Goal: Task Accomplishment & Management: Manage account settings

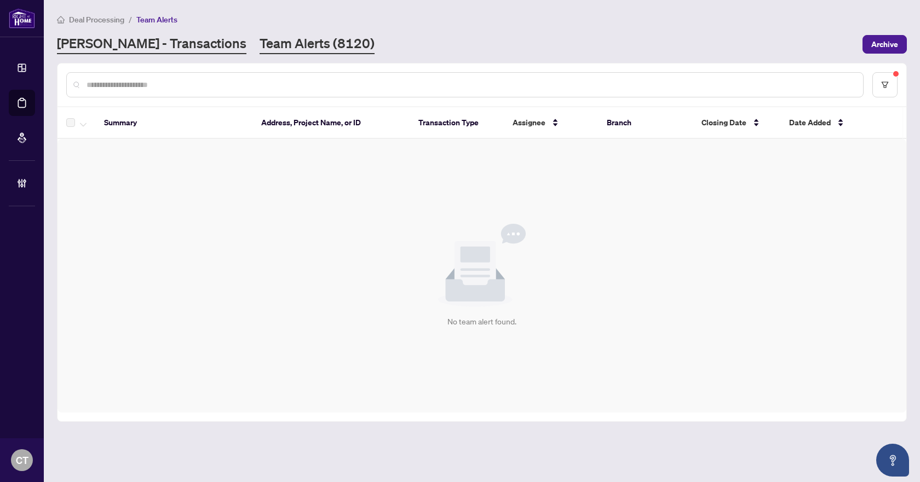
click at [153, 45] on link "[PERSON_NAME] - Transactions" at bounding box center [151, 44] width 189 height 20
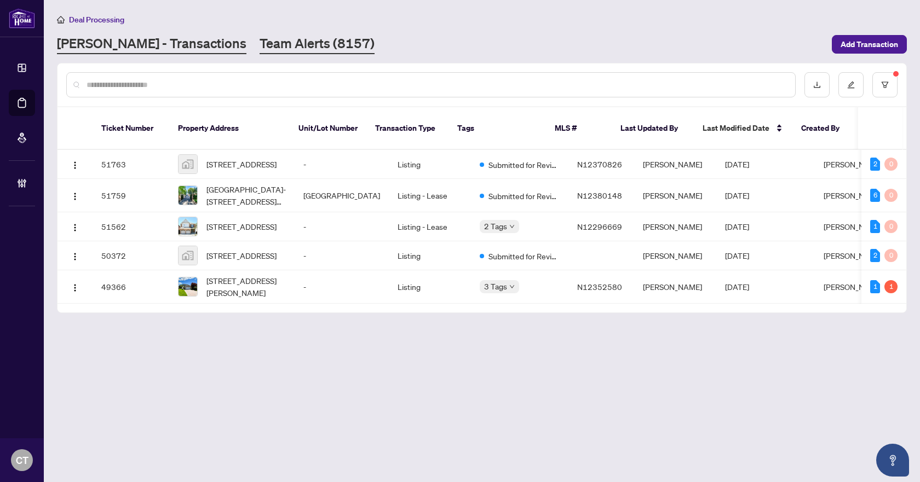
click at [260, 41] on link "Team Alerts (8157)" at bounding box center [317, 44] width 115 height 20
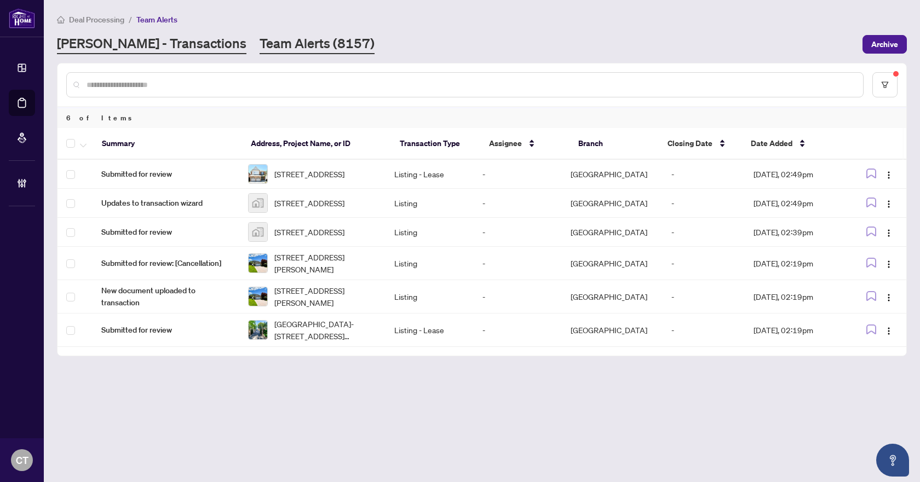
click at [149, 50] on link "[PERSON_NAME] - Transactions" at bounding box center [151, 44] width 189 height 20
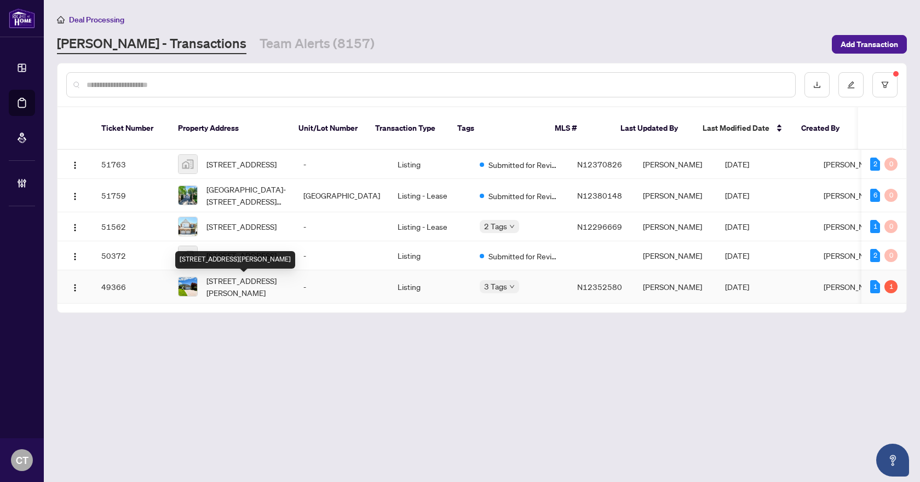
click at [267, 289] on span "39 Aranka Crt, Richmond Hill, Ontario L4C 7V2, Canada" at bounding box center [245, 287] width 79 height 24
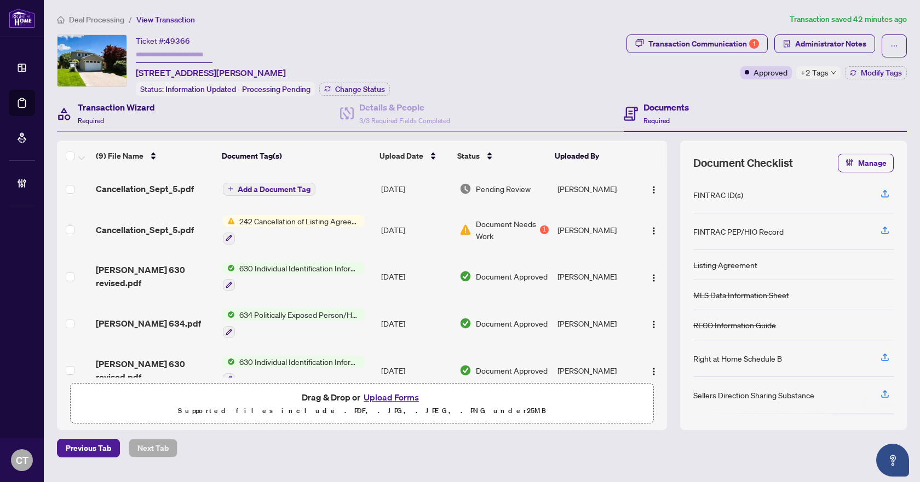
click at [148, 117] on div "Transaction Wizard Required" at bounding box center [116, 114] width 77 height 26
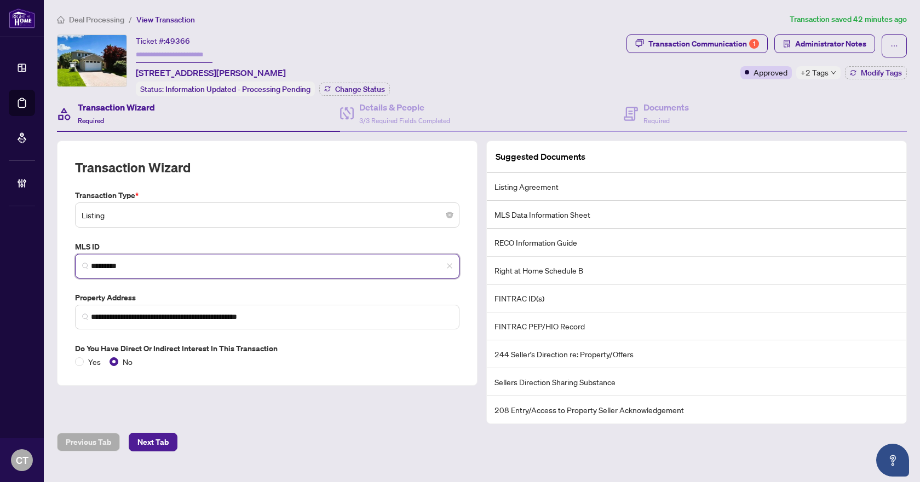
drag, startPoint x: 128, startPoint y: 264, endPoint x: 80, endPoint y: 264, distance: 47.6
click at [80, 264] on span "*********" at bounding box center [267, 266] width 384 height 25
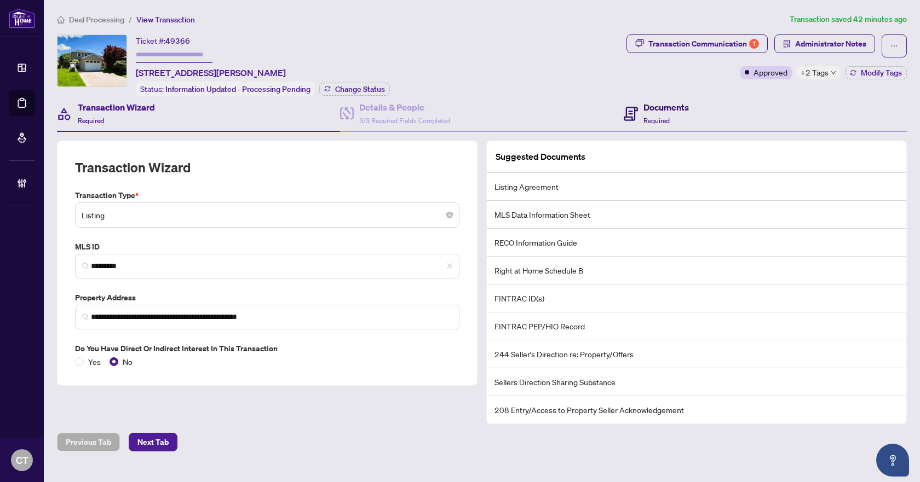
click at [687, 117] on div "Documents Required" at bounding box center [665, 114] width 45 height 26
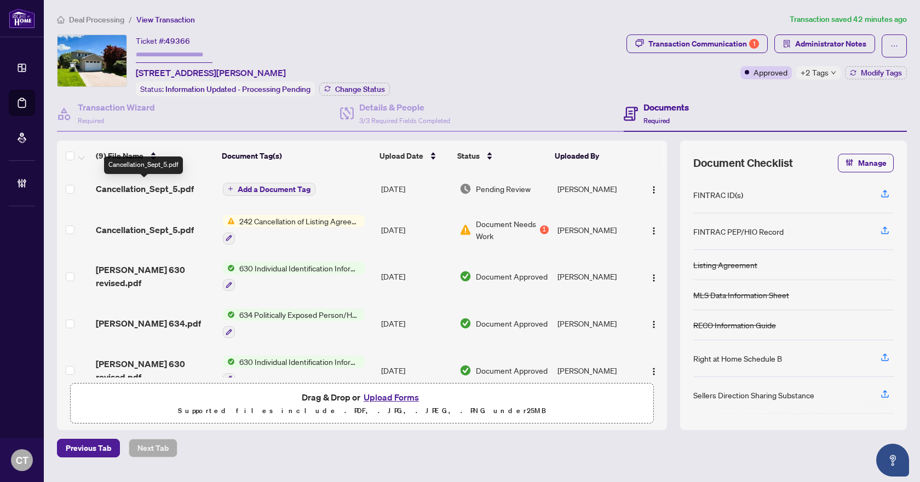
click at [144, 192] on span "Cancellation_Sept_5.pdf" at bounding box center [145, 188] width 98 height 13
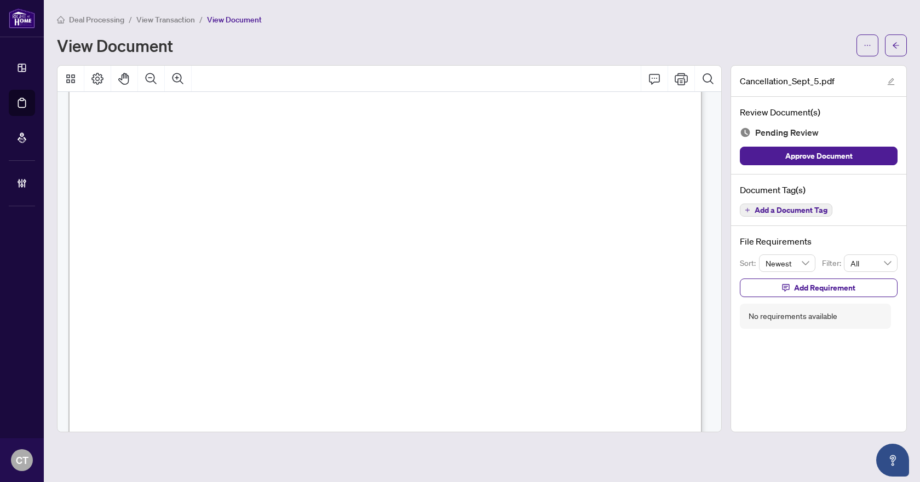
scroll to position [55, 0]
click at [868, 44] on icon "ellipsis" at bounding box center [868, 46] width 8 height 8
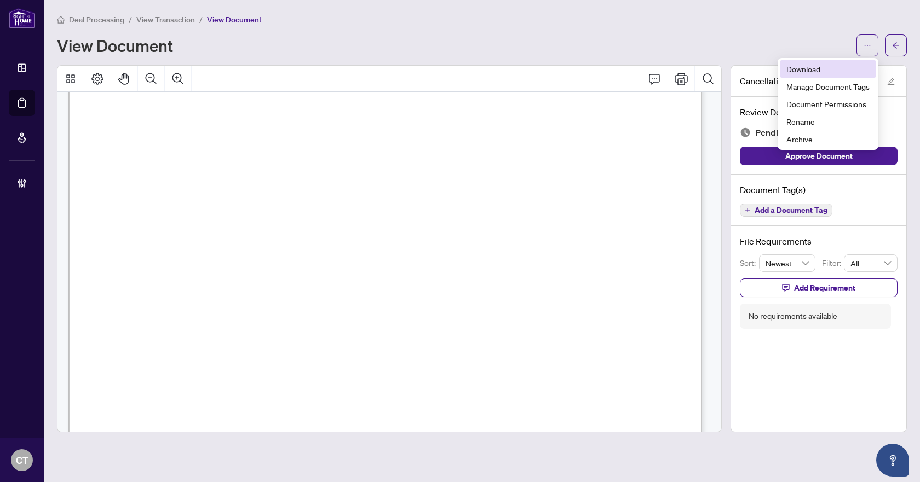
click at [809, 68] on span "Download" at bounding box center [827, 69] width 83 height 12
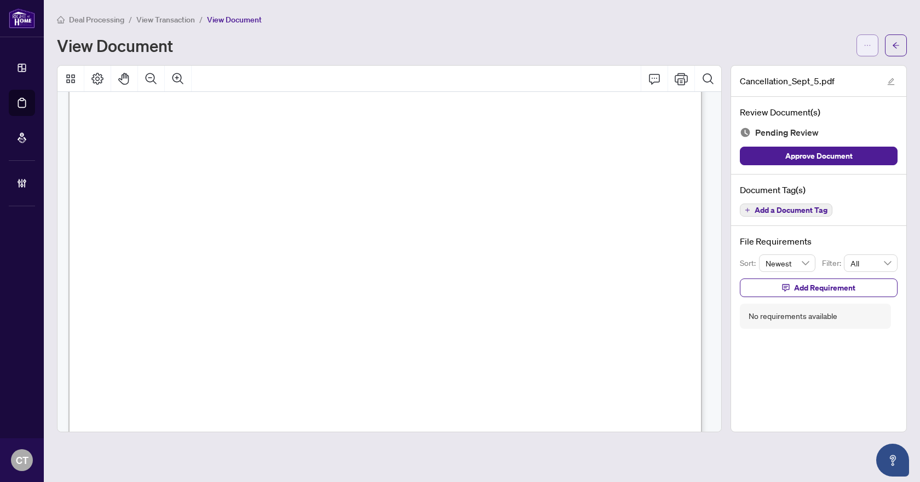
click at [873, 48] on button "button" at bounding box center [867, 45] width 22 height 22
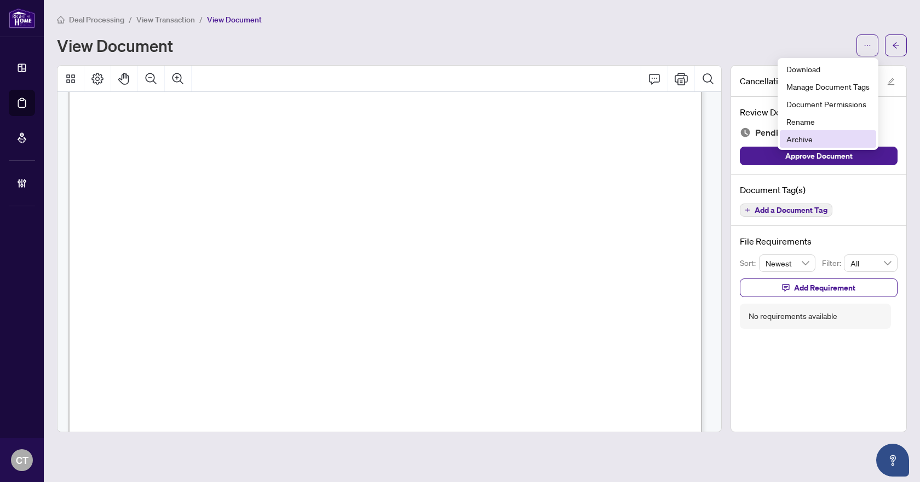
click at [804, 142] on span "Archive" at bounding box center [827, 139] width 83 height 12
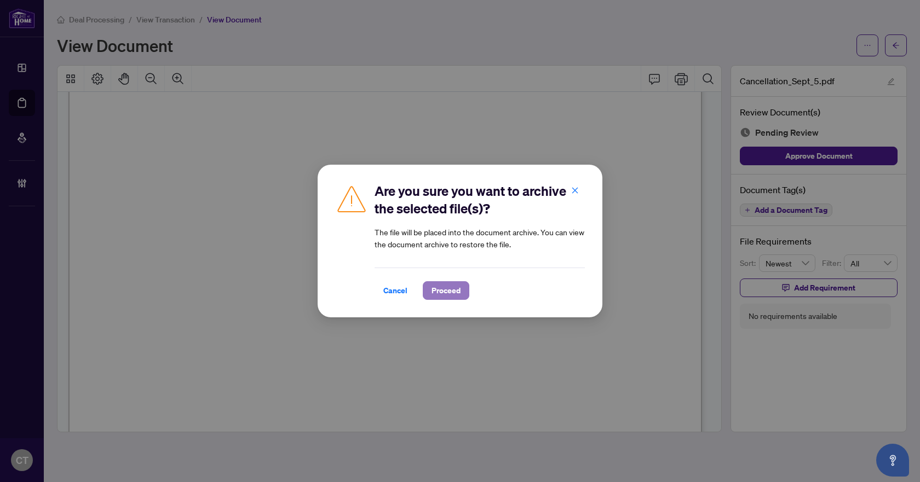
click at [446, 293] on span "Proceed" at bounding box center [445, 291] width 29 height 18
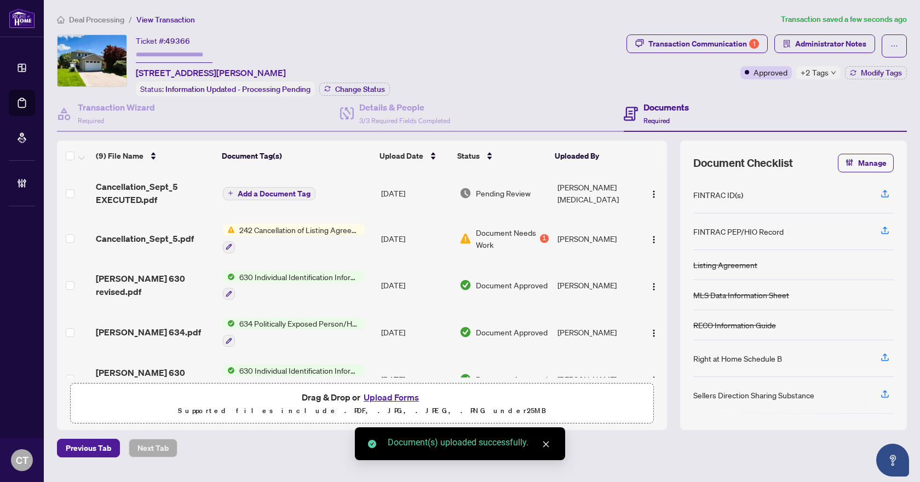
click at [255, 190] on span "Add a Document Tag" at bounding box center [274, 194] width 73 height 8
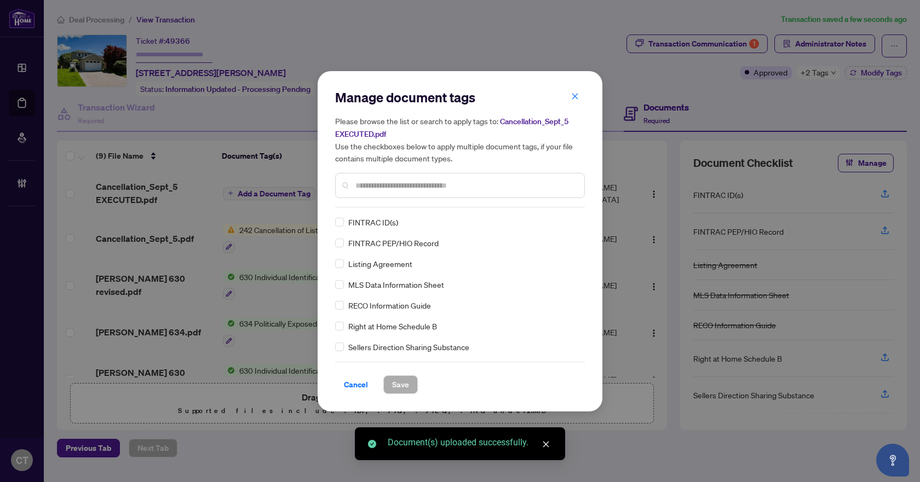
click at [402, 189] on input "text" at bounding box center [465, 186] width 220 height 12
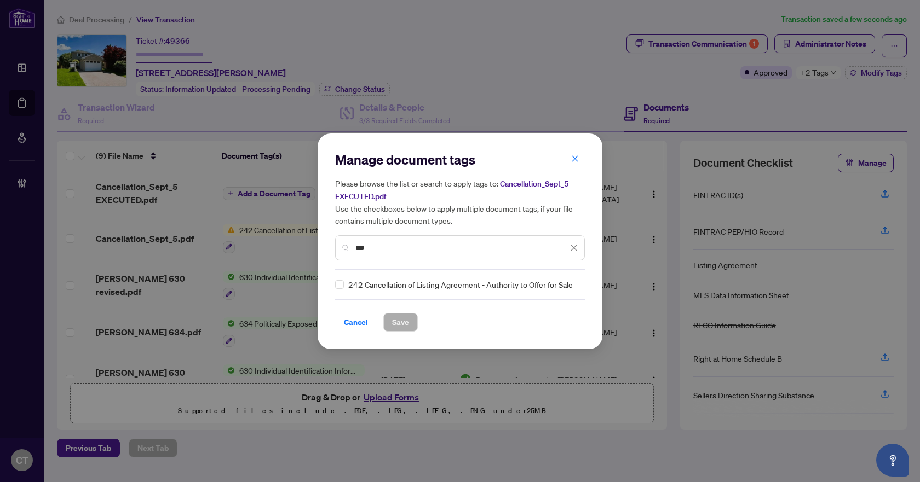
type input "***"
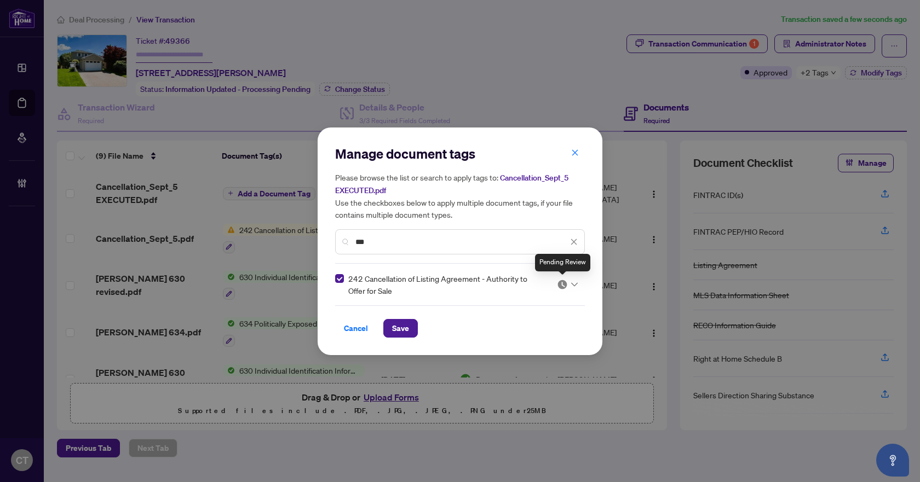
click at [572, 286] on div at bounding box center [567, 284] width 21 height 11
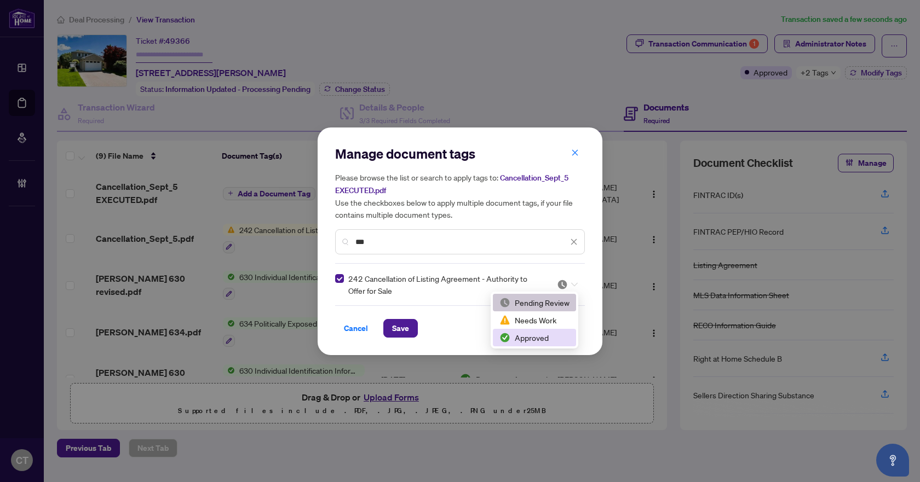
click at [521, 338] on div "Approved" at bounding box center [534, 338] width 70 height 12
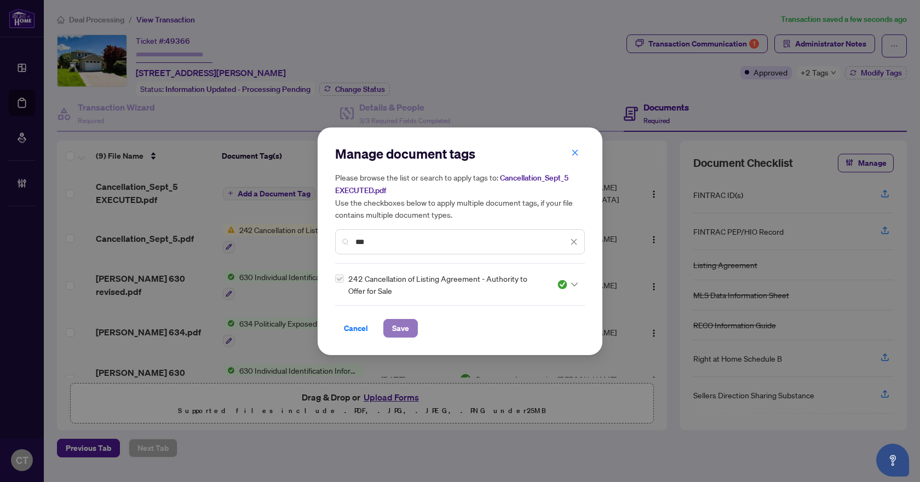
click at [412, 325] on button "Save" at bounding box center [400, 328] width 34 height 19
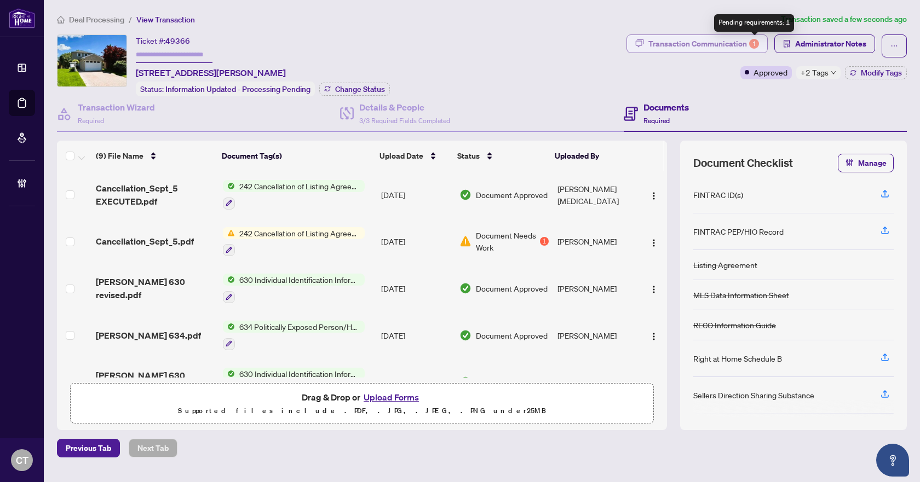
click at [750, 44] on div "1" at bounding box center [754, 44] width 10 height 10
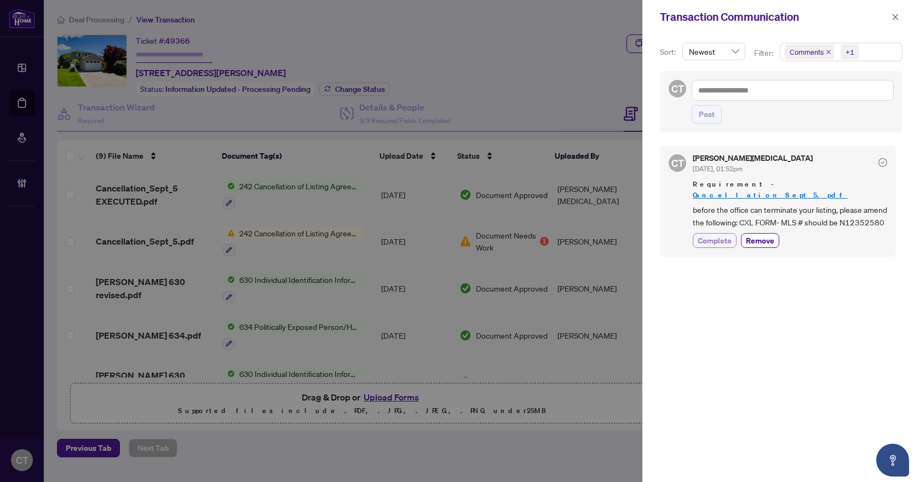
click at [723, 240] on span "Complete" at bounding box center [715, 240] width 34 height 11
click at [730, 95] on textarea at bounding box center [793, 90] width 202 height 21
paste textarea "**********"
type textarea "**********"
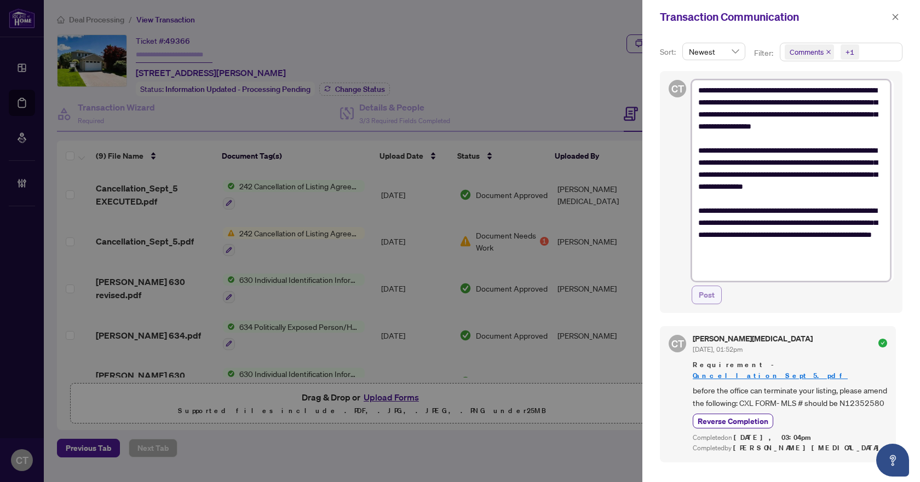
type textarea "**********"
click at [721, 289] on button "Post" at bounding box center [707, 295] width 30 height 19
type textarea "**********"
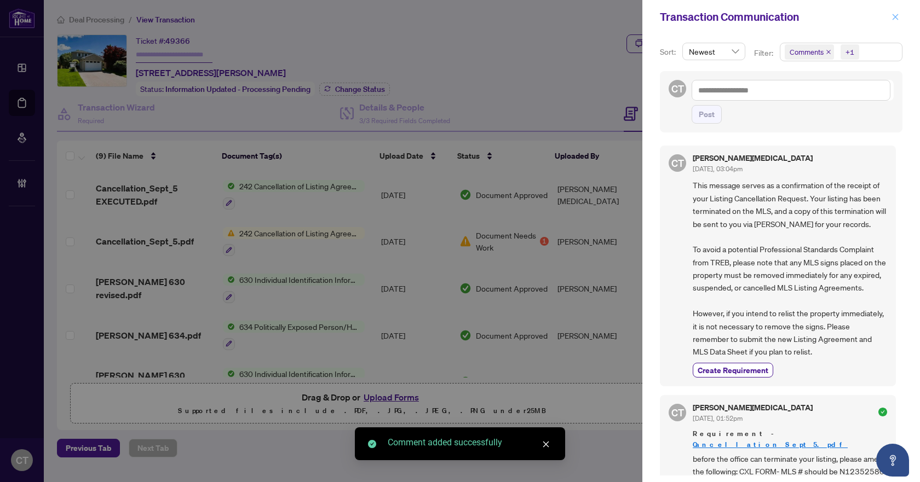
click at [897, 17] on icon "close" at bounding box center [895, 17] width 8 height 8
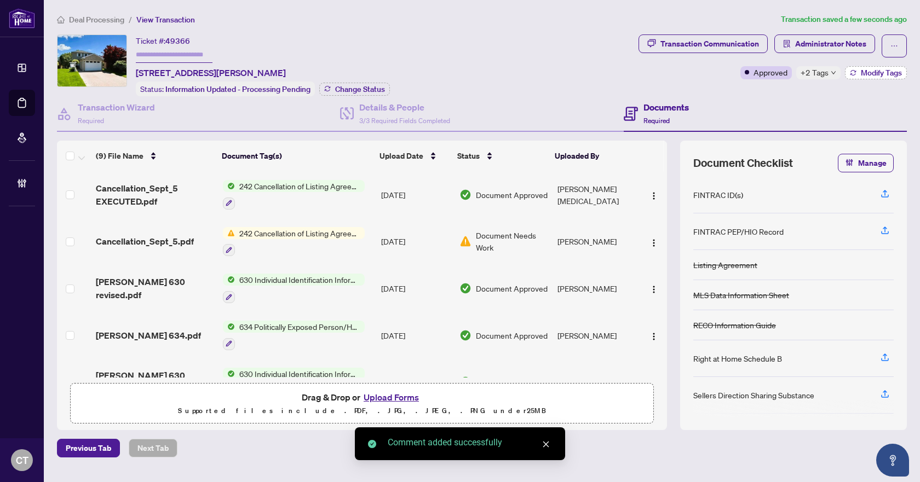
click at [857, 72] on button "Modify Tags" at bounding box center [876, 72] width 62 height 13
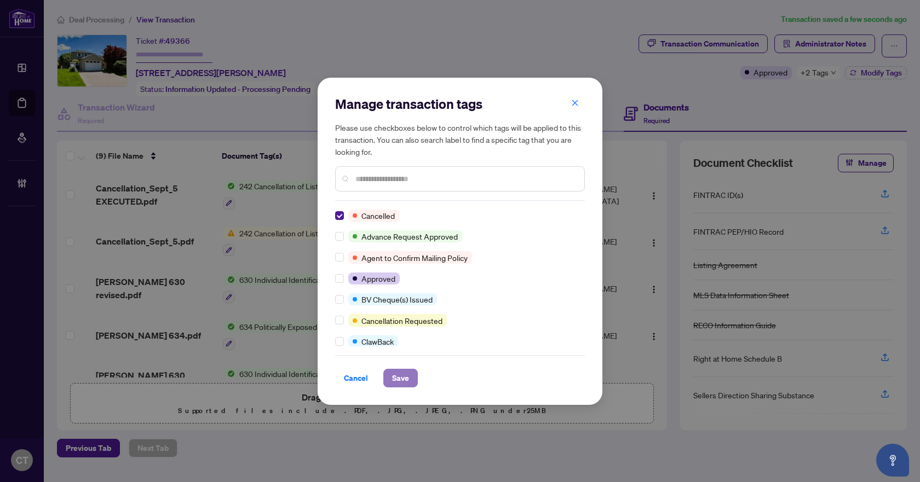
click at [411, 384] on button "Save" at bounding box center [400, 378] width 34 height 19
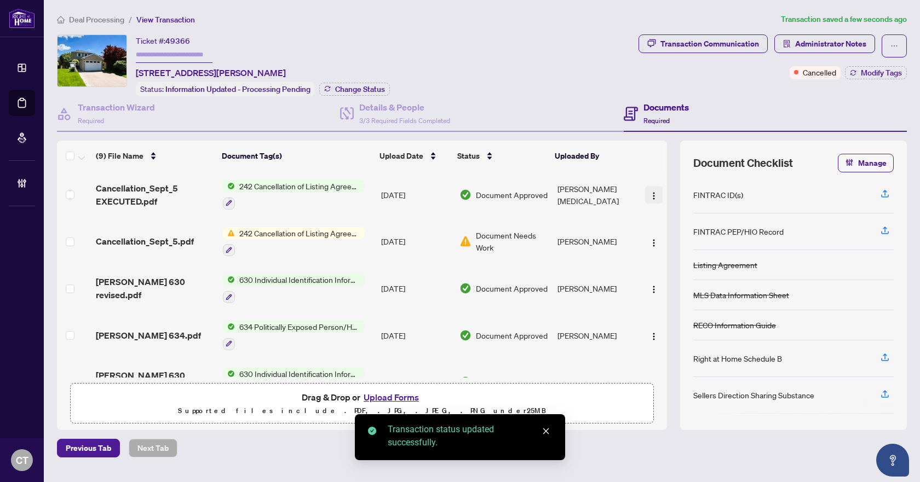
click at [651, 194] on img "button" at bounding box center [653, 196] width 9 height 9
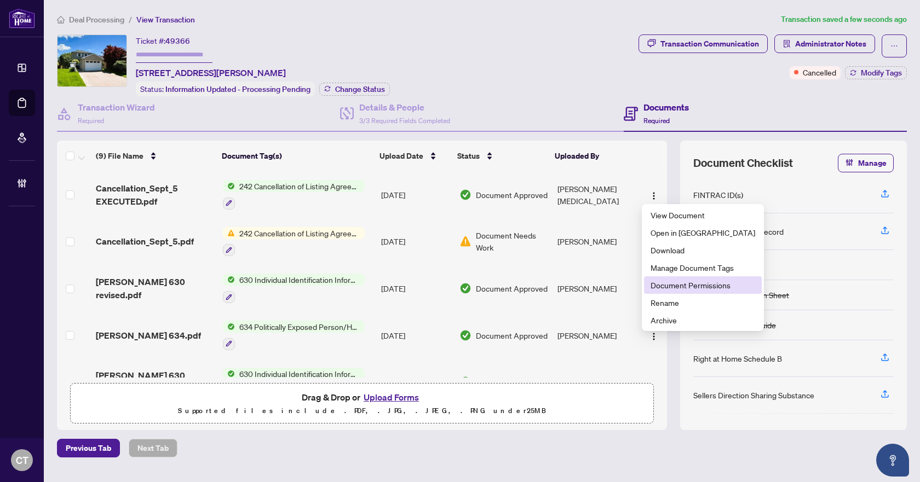
click at [657, 293] on li "Document Permissions" at bounding box center [703, 286] width 118 height 18
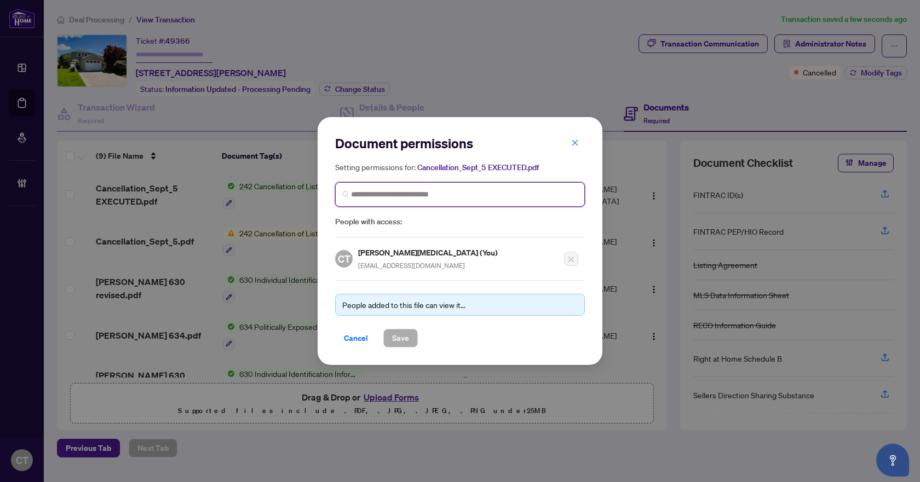
click at [405, 197] on input "search" at bounding box center [464, 194] width 227 height 11
type input "****"
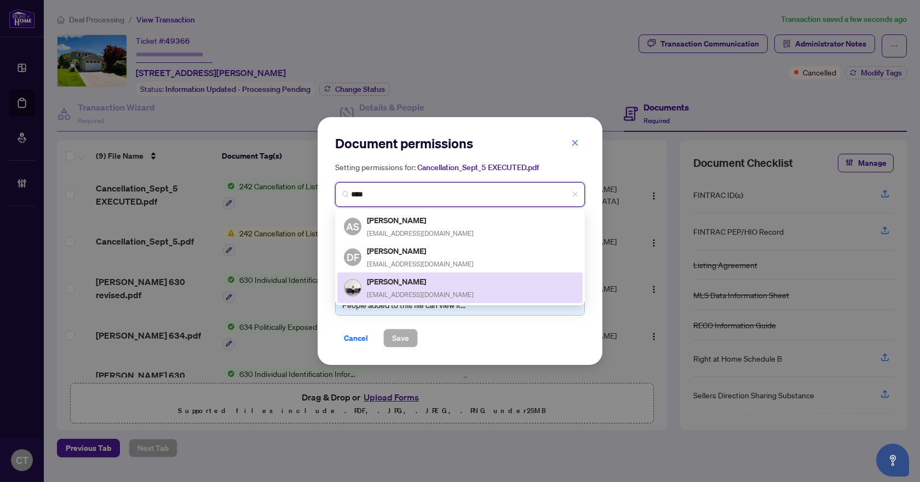
click at [399, 291] on span "enzastyles@gmail.com" at bounding box center [420, 295] width 107 height 8
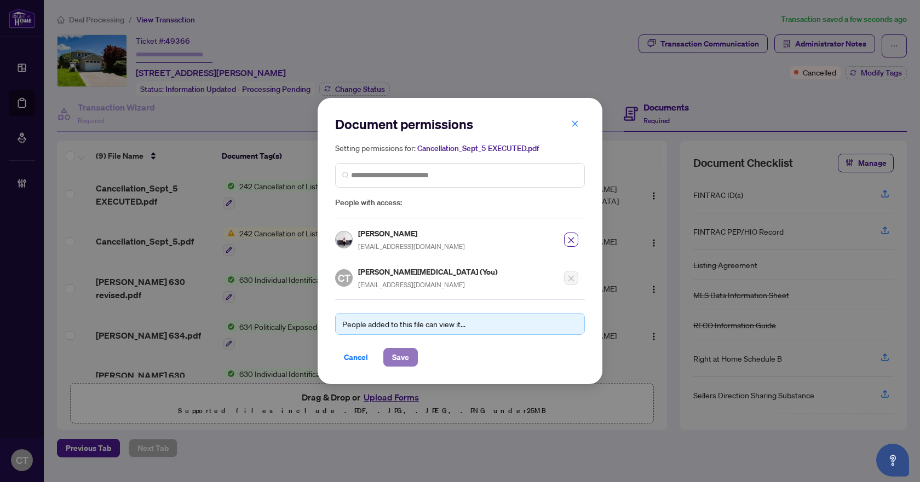
click at [402, 359] on span "Save" at bounding box center [400, 358] width 17 height 18
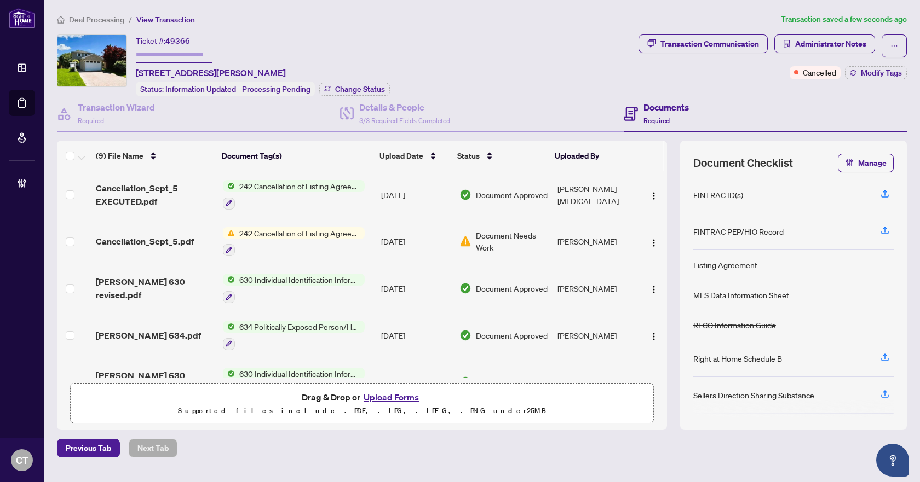
click at [101, 20] on span "Deal Processing" at bounding box center [96, 20] width 55 height 10
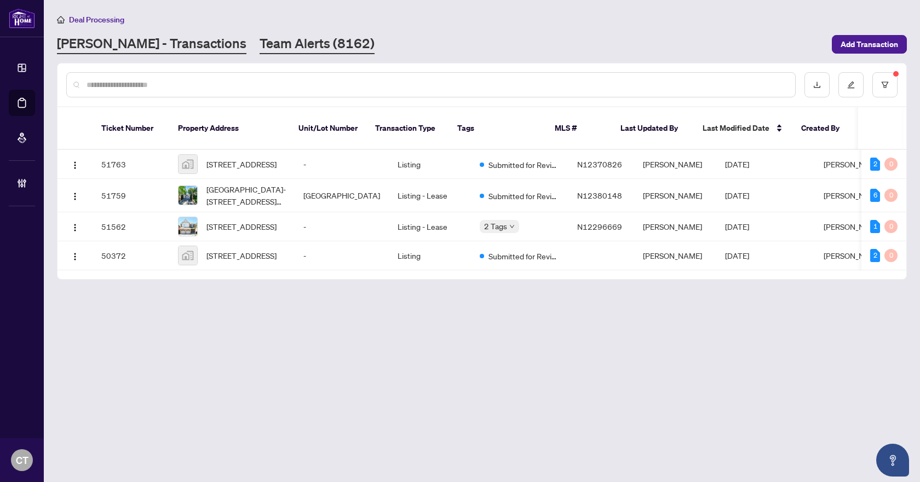
click at [260, 42] on link "Team Alerts (8162)" at bounding box center [317, 44] width 115 height 20
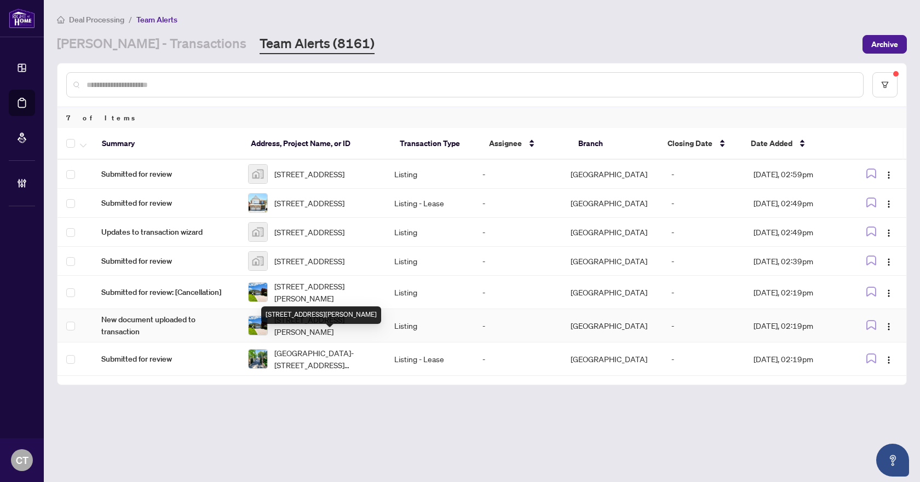
click at [303, 338] on span "39 Aranka Crt, Richmond Hill, Ontario L4C 7V2, Canada" at bounding box center [325, 326] width 103 height 24
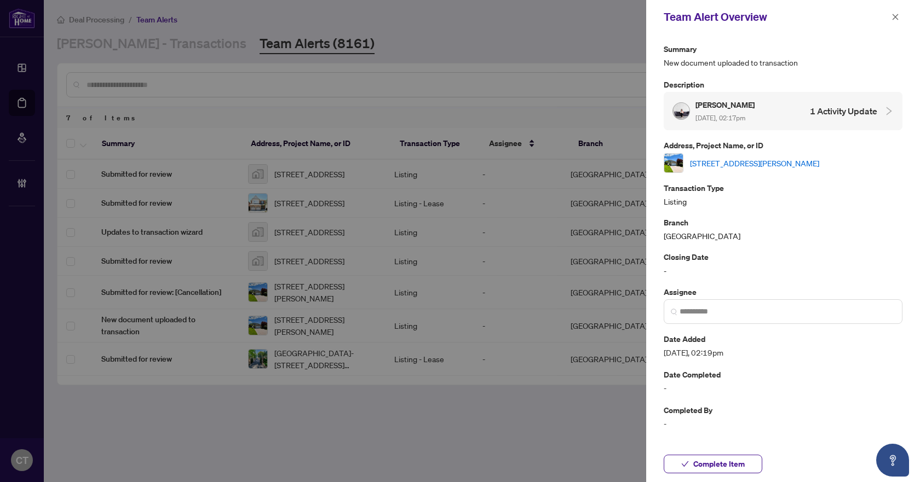
click at [751, 158] on link "39 Aranka Crt, Richmond Hill, Ontario L4C 7V2, Canada" at bounding box center [754, 163] width 129 height 12
click at [895, 18] on icon "close" at bounding box center [896, 17] width 6 height 6
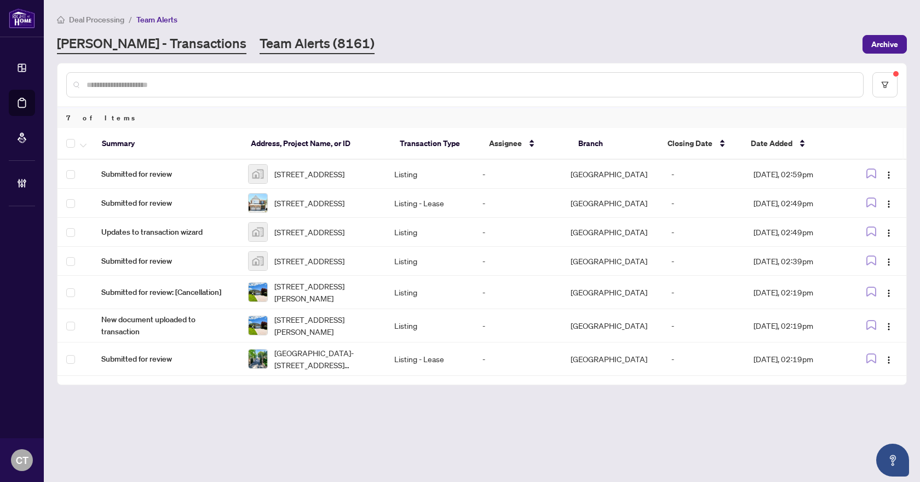
click at [144, 47] on link "[PERSON_NAME] - Transactions" at bounding box center [151, 44] width 189 height 20
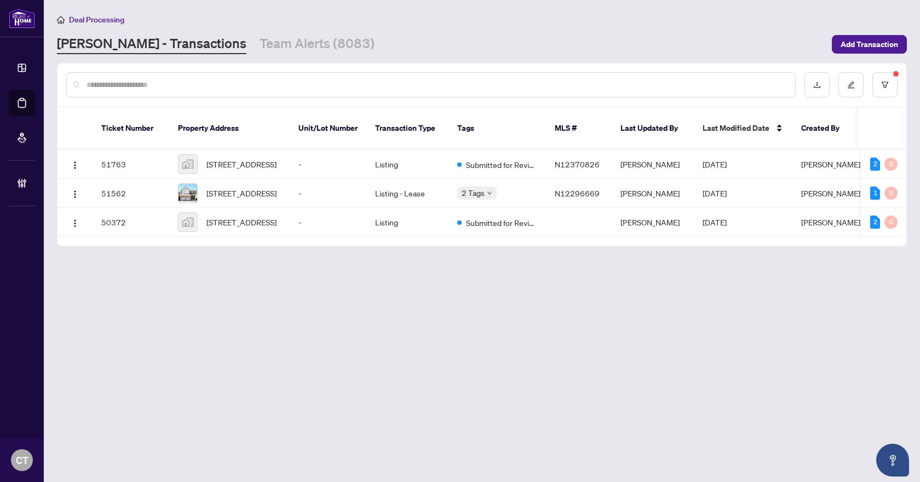
click at [166, 81] on input "text" at bounding box center [437, 85] width 700 height 12
click at [547, 88] on input "text" at bounding box center [437, 85] width 700 height 12
click at [882, 82] on icon "filter" at bounding box center [885, 85] width 8 height 8
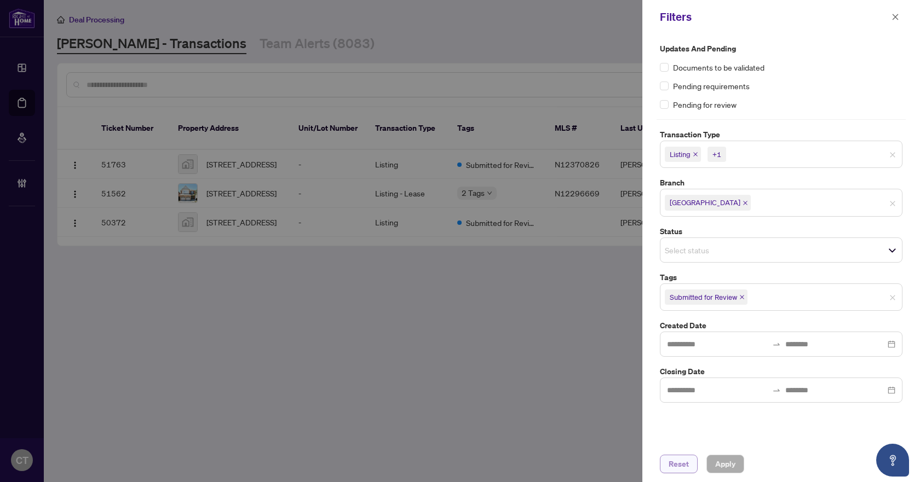
click at [688, 468] on span "Reset" at bounding box center [679, 465] width 20 height 18
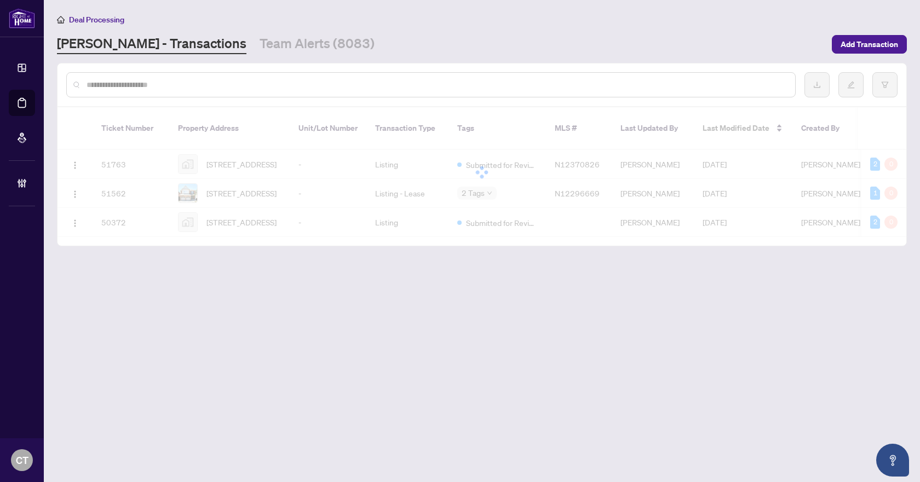
click at [193, 78] on div at bounding box center [460, 241] width 920 height 482
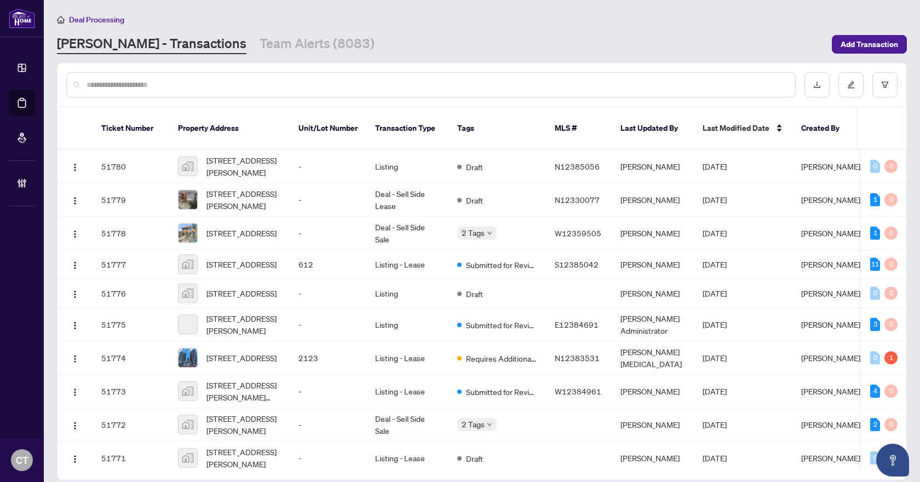
click at [188, 82] on input "text" at bounding box center [437, 85] width 700 height 12
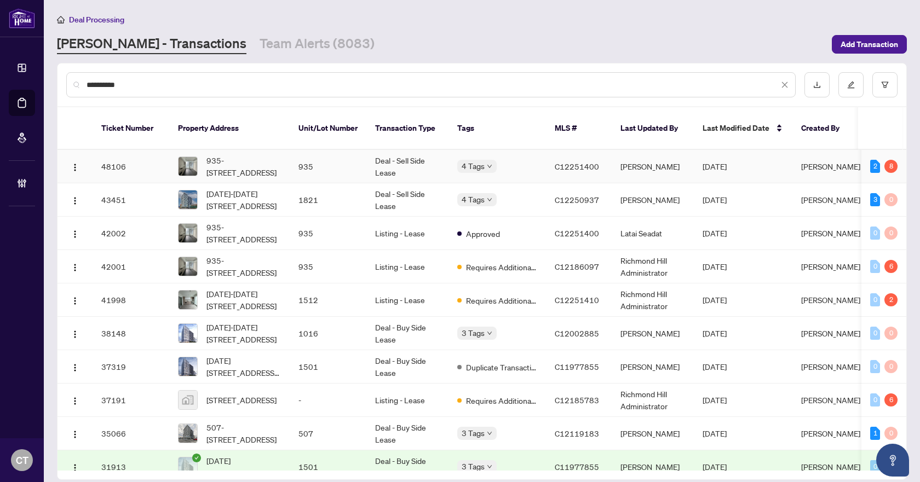
type input "**********"
click at [680, 154] on td "Alexei Koss" at bounding box center [653, 166] width 82 height 33
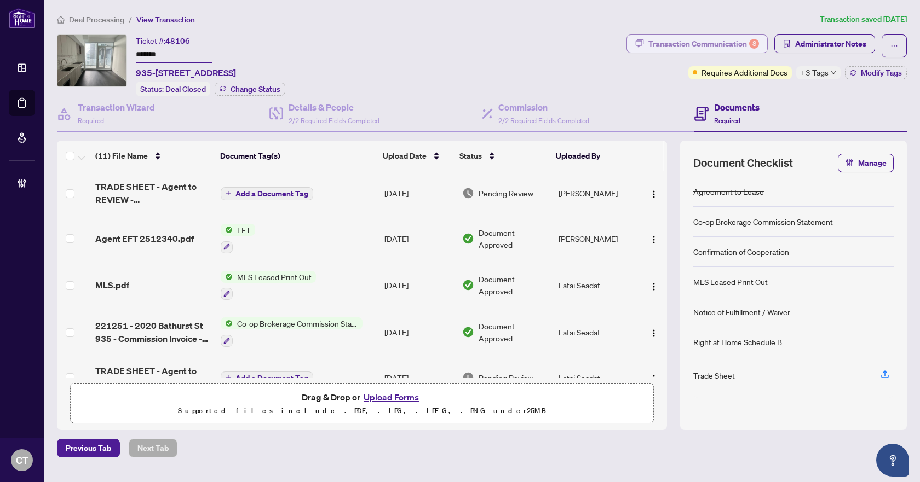
click at [747, 41] on div "Transaction Communication 8" at bounding box center [703, 44] width 111 height 18
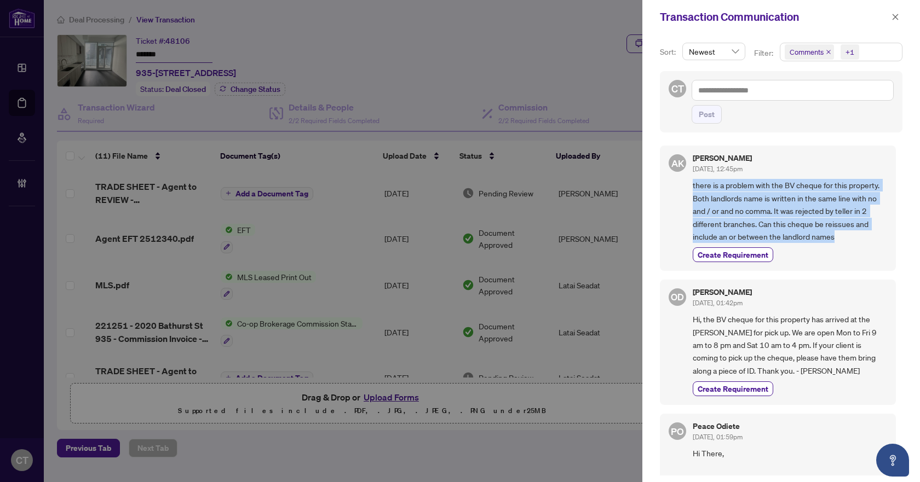
drag, startPoint x: 838, startPoint y: 239, endPoint x: 693, endPoint y: 184, distance: 155.6
click at [693, 184] on span "there is a problem with the BV cheque for this property. Both landlords name is…" at bounding box center [790, 211] width 194 height 64
click at [840, 237] on span "there is a problem with the BV cheque for this property. Both landlords name is…" at bounding box center [790, 211] width 194 height 64
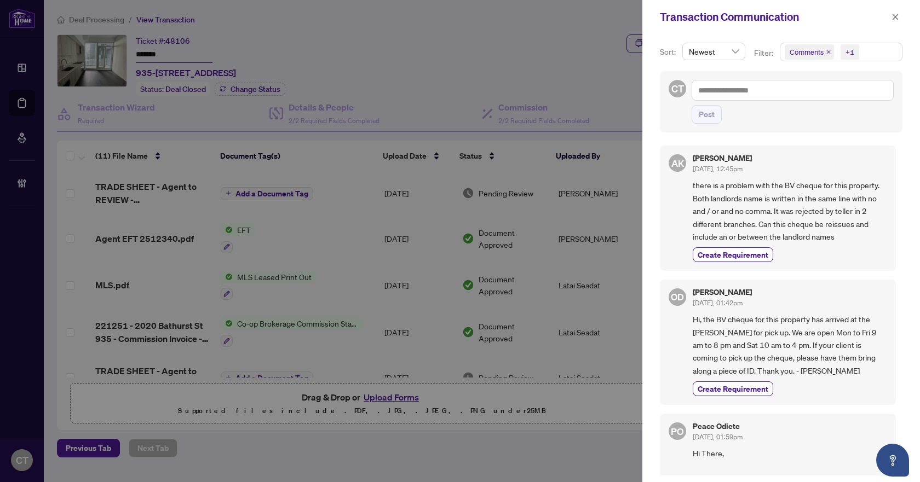
click at [840, 237] on span "there is a problem with the BV cheque for this property. Both landlords name is…" at bounding box center [790, 211] width 194 height 64
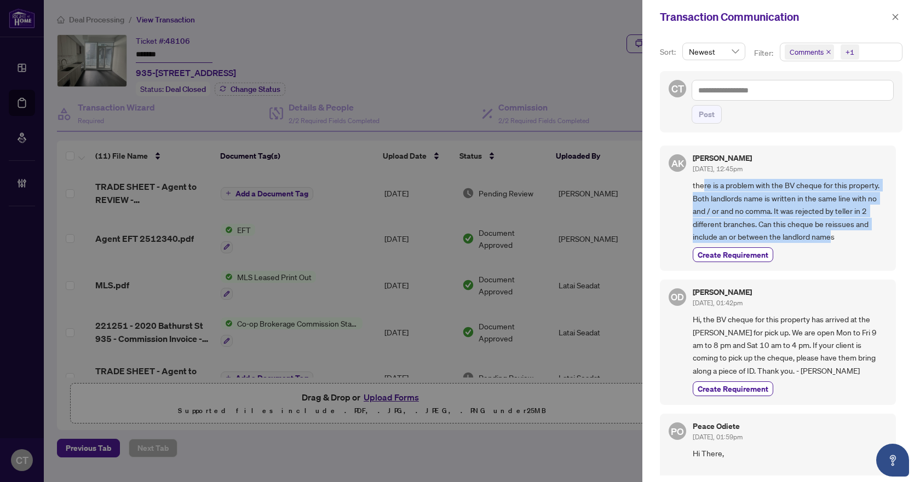
drag, startPoint x: 704, startPoint y: 185, endPoint x: 831, endPoint y: 235, distance: 137.0
click at [831, 235] on span "there is a problem with the BV cheque for this property. Both landlords name is…" at bounding box center [790, 211] width 194 height 64
click at [832, 238] on span "there is a problem with the BV cheque for this property. Both landlords name is…" at bounding box center [790, 211] width 194 height 64
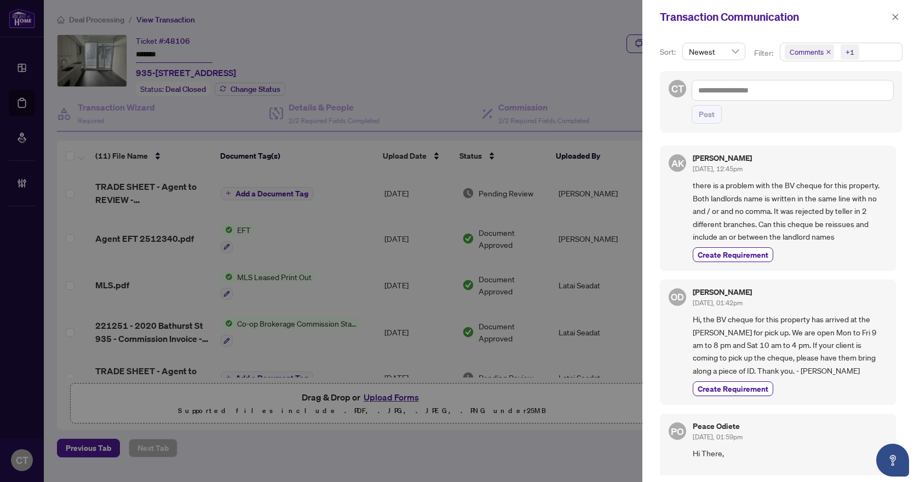
click at [739, 195] on span "there is a problem with the BV cheque for this property. Both landlords name is…" at bounding box center [790, 211] width 194 height 64
click at [723, 188] on span "there is a problem with the BV cheque for this property. Both landlords name is…" at bounding box center [790, 211] width 194 height 64
click at [465, 50] on div at bounding box center [460, 241] width 920 height 482
click at [898, 19] on icon "close" at bounding box center [895, 17] width 8 height 8
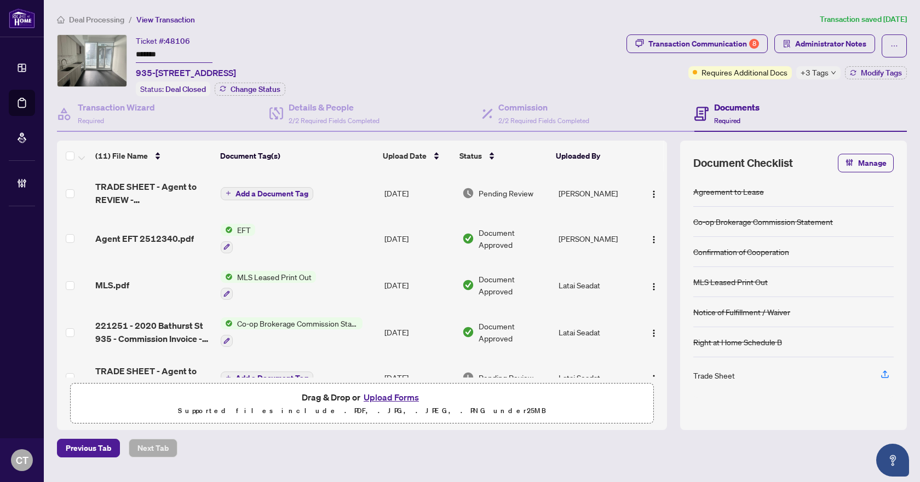
click at [113, 20] on span "Deal Processing" at bounding box center [96, 20] width 55 height 10
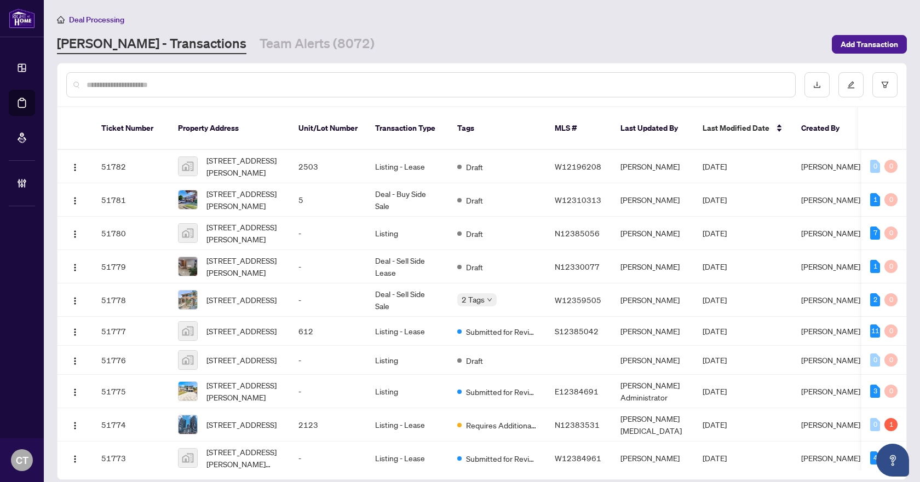
click at [461, 49] on div "RAHR - Transactions Team Alerts (8072)" at bounding box center [441, 44] width 768 height 20
click at [885, 81] on icon "filter" at bounding box center [885, 85] width 8 height 8
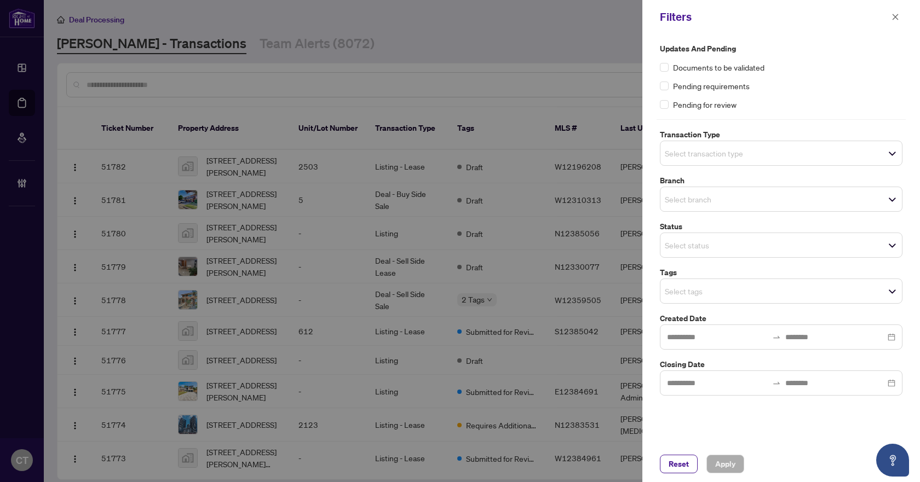
click at [692, 153] on input "search" at bounding box center [703, 153] width 77 height 13
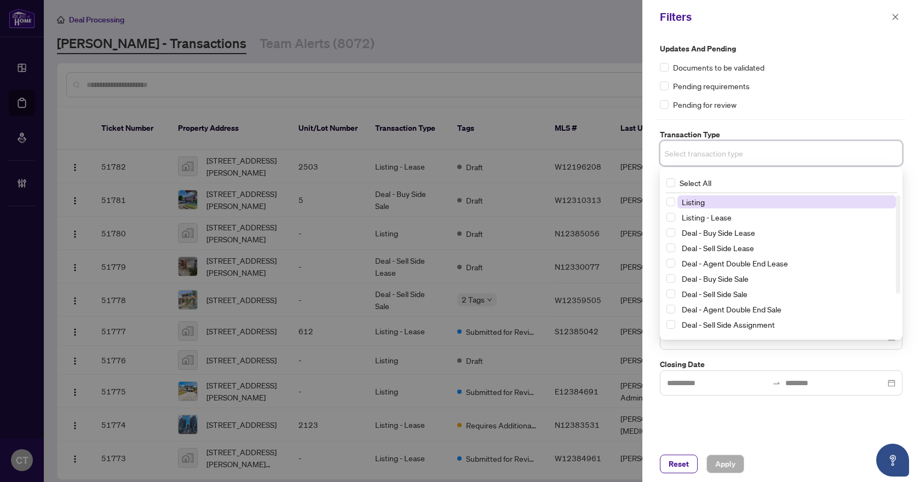
click at [689, 203] on span "Listing" at bounding box center [693, 202] width 23 height 10
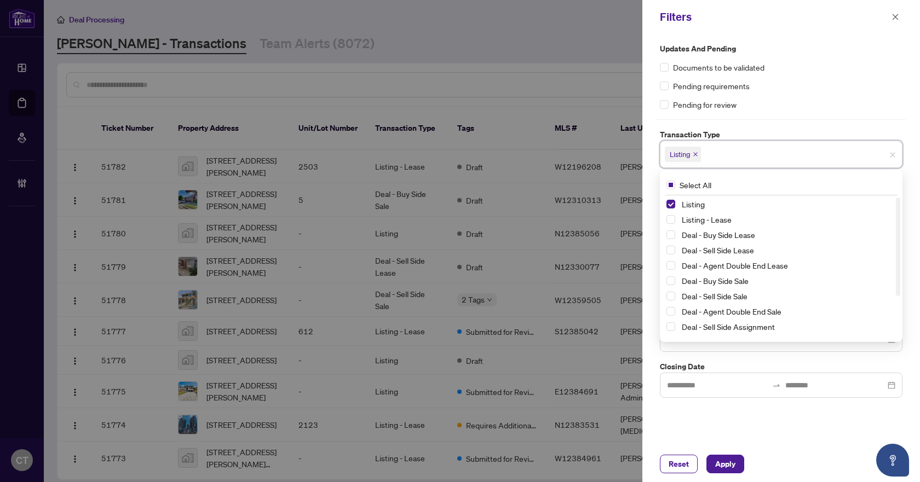
drag, startPoint x: 695, startPoint y: 221, endPoint x: 695, endPoint y: 212, distance: 8.8
click at [695, 222] on span "Listing - Lease" at bounding box center [707, 220] width 50 height 10
click at [720, 128] on div "Updates and Pending Documents to be validated Pending requirements Pending for …" at bounding box center [781, 220] width 249 height 355
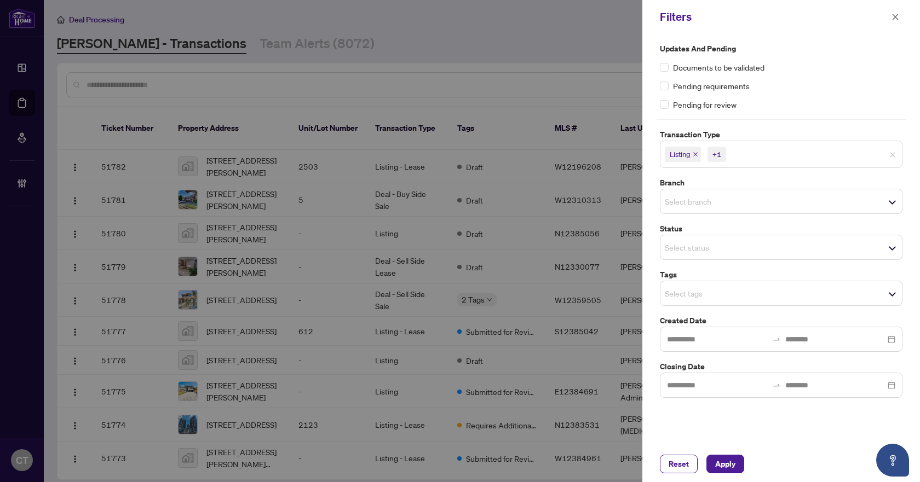
click at [686, 203] on input "search" at bounding box center [703, 201] width 77 height 13
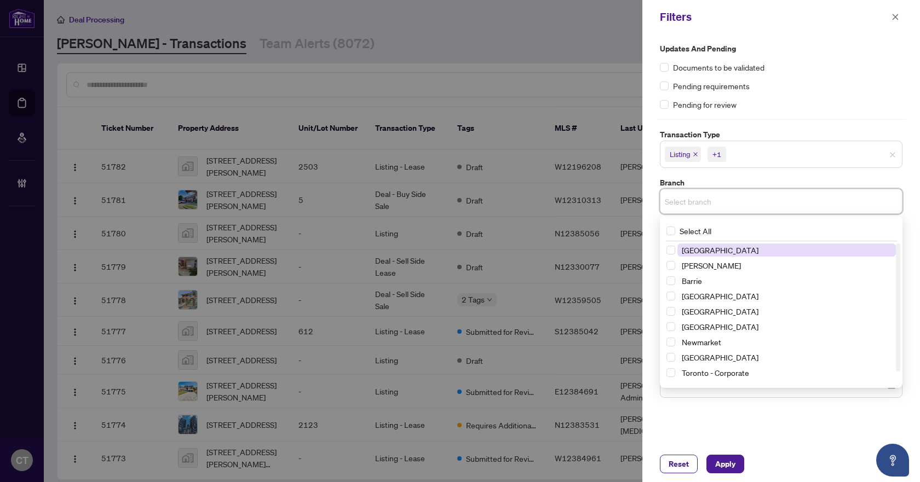
click at [705, 253] on span "[GEOGRAPHIC_DATA]" at bounding box center [720, 250] width 77 height 10
click at [725, 184] on label "Branch" at bounding box center [781, 183] width 243 height 12
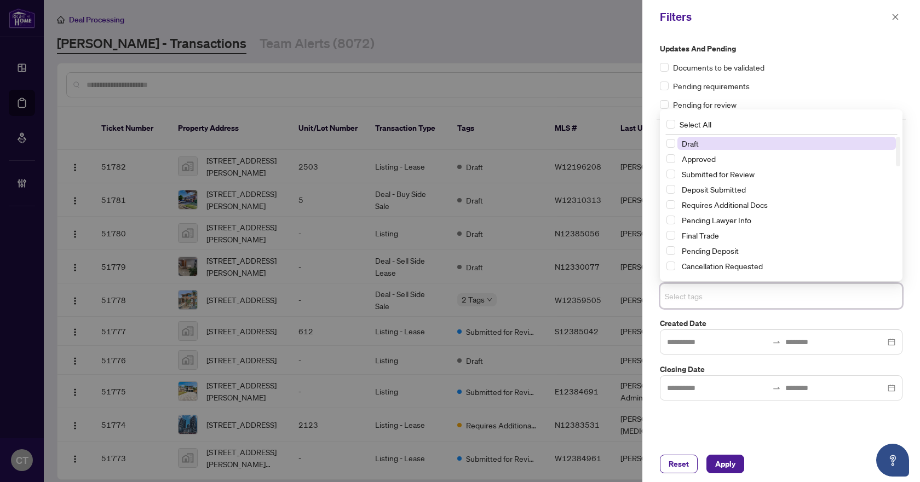
click at [697, 293] on input "search" at bounding box center [703, 296] width 77 height 13
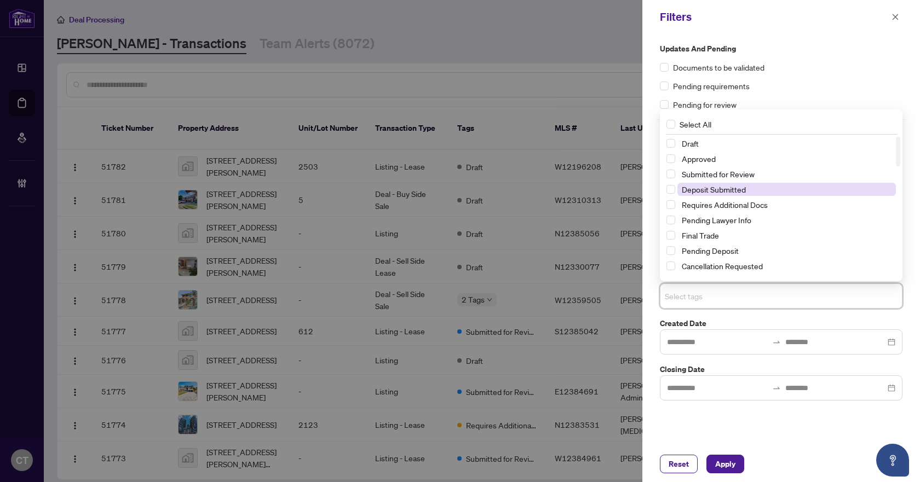
click at [745, 193] on span "Deposit Submitted" at bounding box center [714, 190] width 64 height 10
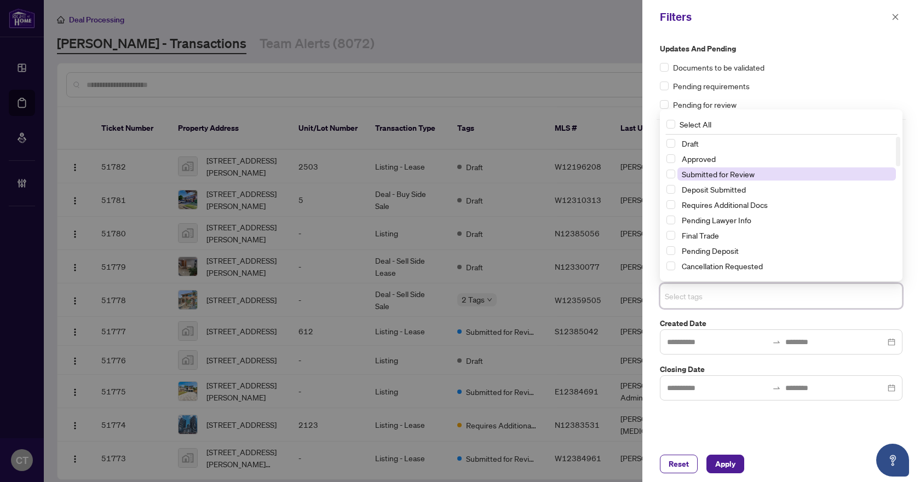
click at [741, 172] on span "Submitted for Review" at bounding box center [718, 174] width 73 height 10
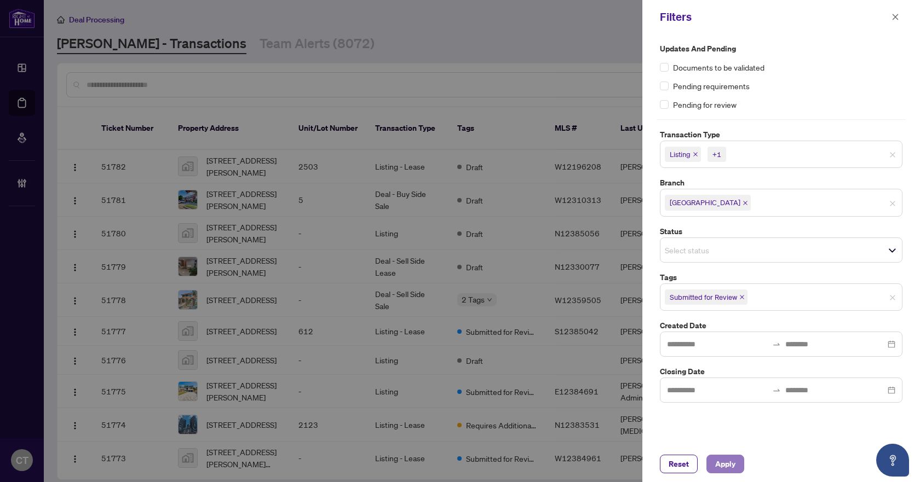
click at [724, 463] on span "Apply" at bounding box center [725, 465] width 20 height 18
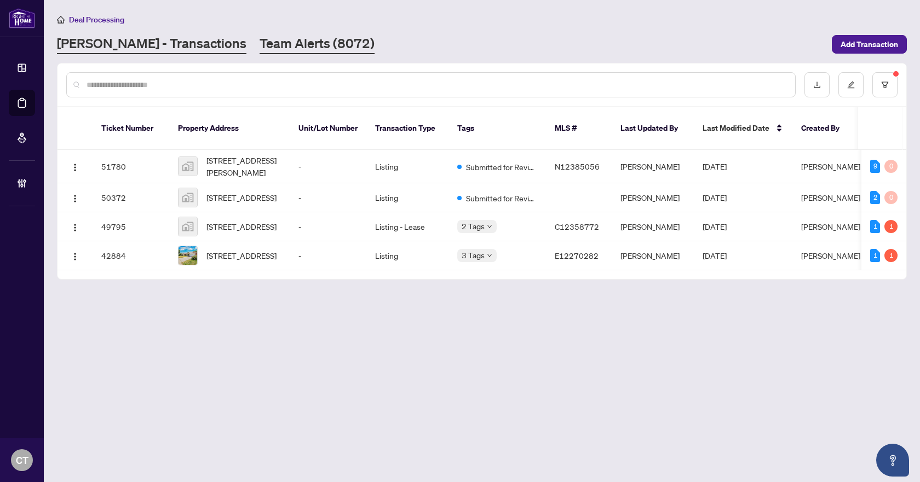
click at [286, 40] on link "Team Alerts (8072)" at bounding box center [317, 44] width 115 height 20
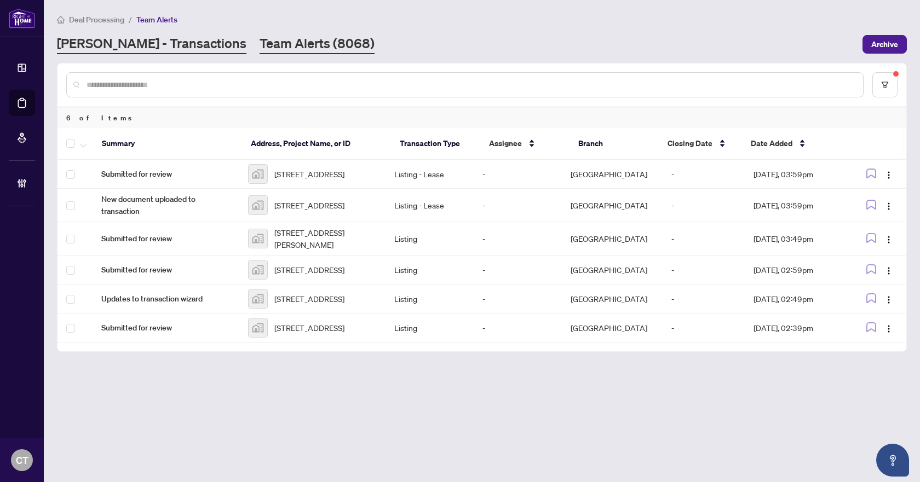
click at [172, 44] on link "[PERSON_NAME] - Transactions" at bounding box center [151, 44] width 189 height 20
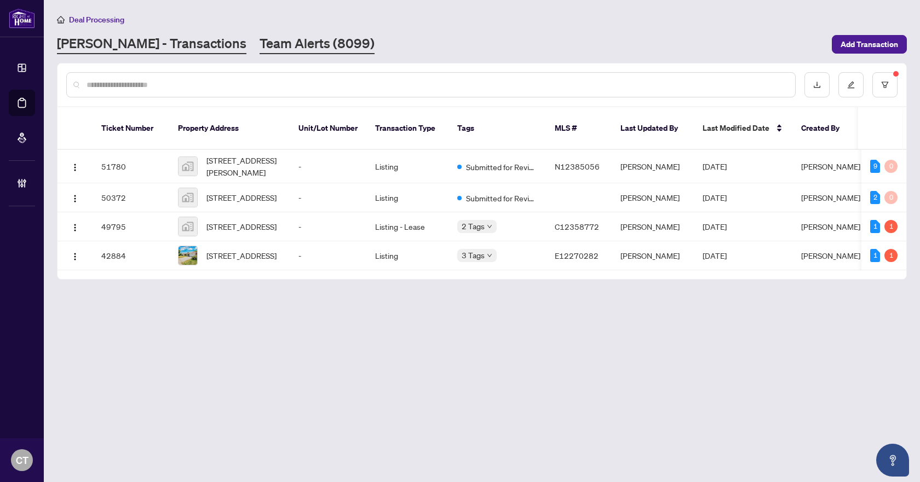
click at [260, 39] on link "Team Alerts (8099)" at bounding box center [317, 44] width 115 height 20
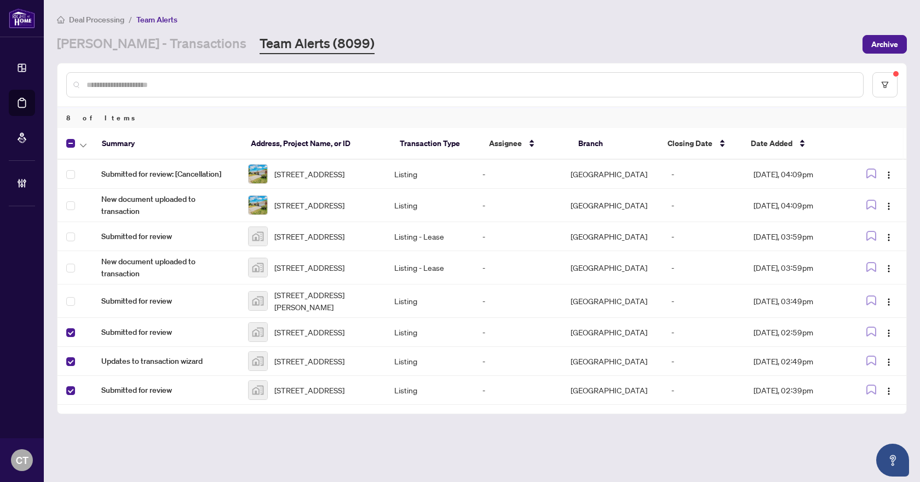
click at [84, 149] on th at bounding box center [75, 144] width 36 height 32
click at [84, 146] on icon "button" at bounding box center [83, 145] width 7 height 4
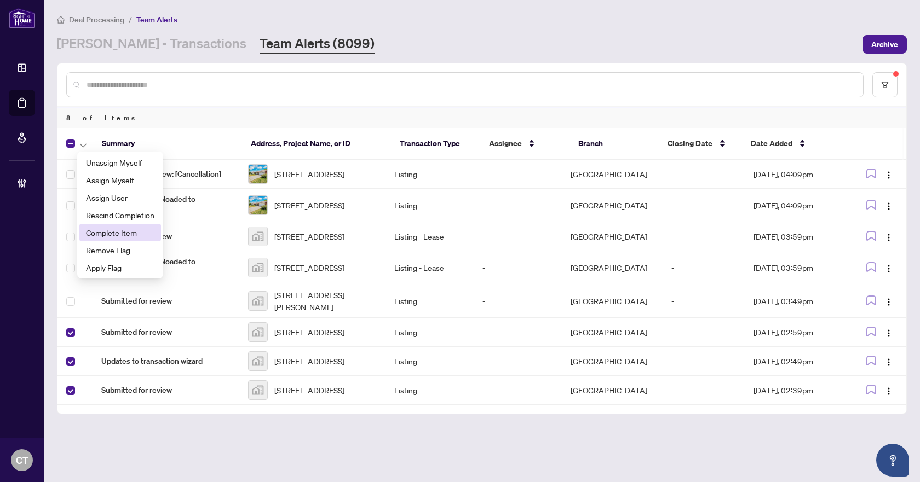
click at [120, 227] on span "Complete Item" at bounding box center [120, 233] width 68 height 12
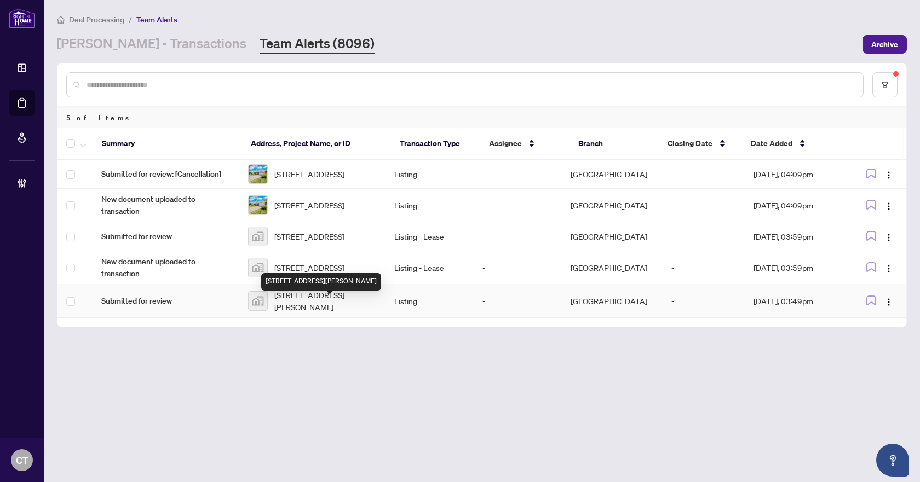
click at [325, 313] on span "[STREET_ADDRESS][PERSON_NAME]" at bounding box center [325, 301] width 103 height 24
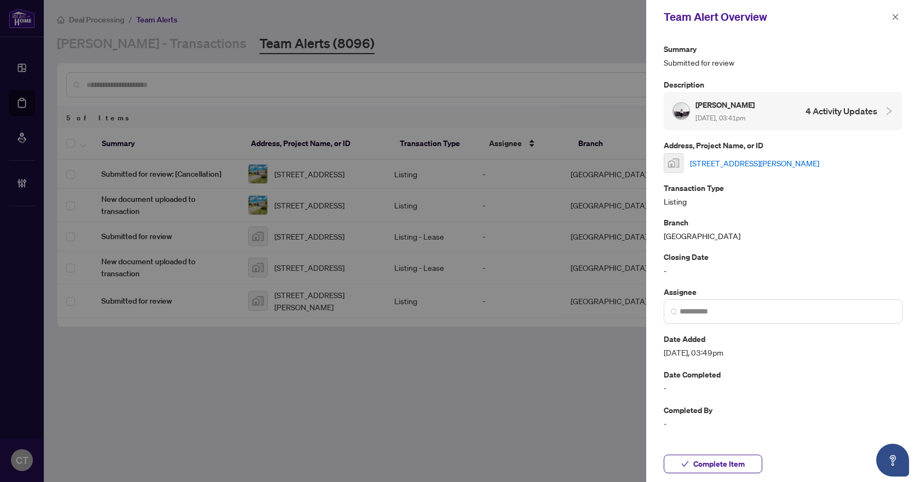
click at [724, 163] on link "[STREET_ADDRESS][PERSON_NAME]" at bounding box center [754, 163] width 129 height 12
click at [895, 15] on icon "close" at bounding box center [895, 17] width 8 height 8
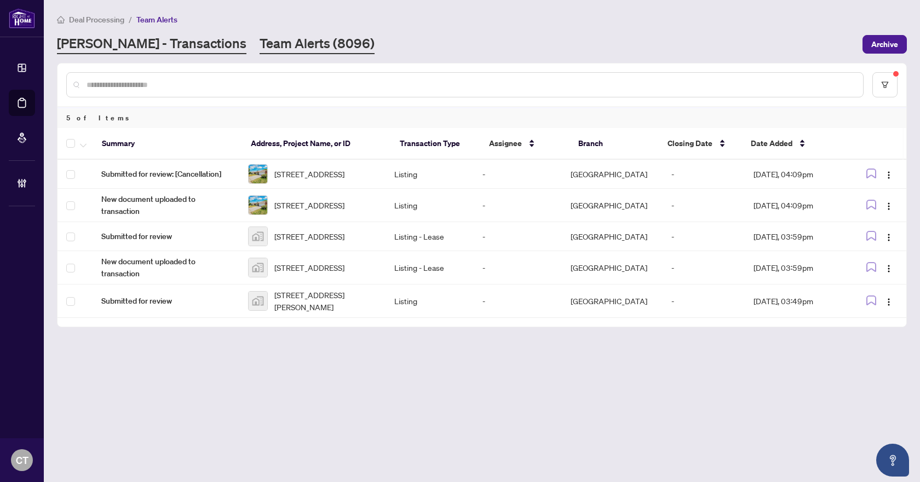
click at [141, 36] on link "[PERSON_NAME] - Transactions" at bounding box center [151, 44] width 189 height 20
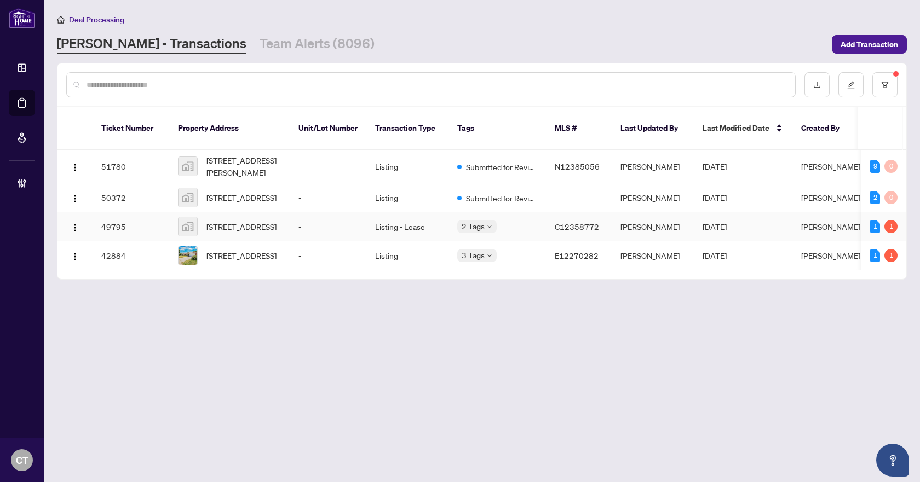
click at [284, 222] on td "55 Mentor Boulevard, North York, ON, Canada" at bounding box center [229, 226] width 120 height 29
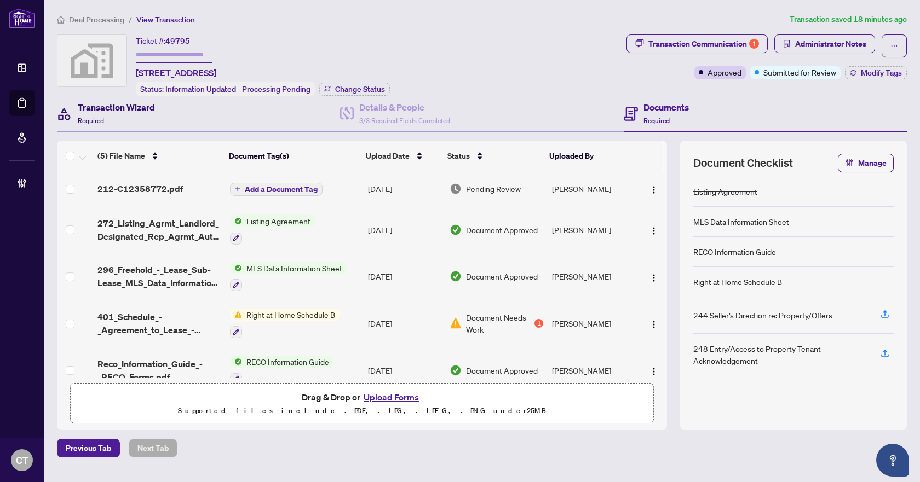
click at [130, 108] on h4 "Transaction Wizard" at bounding box center [116, 107] width 77 height 13
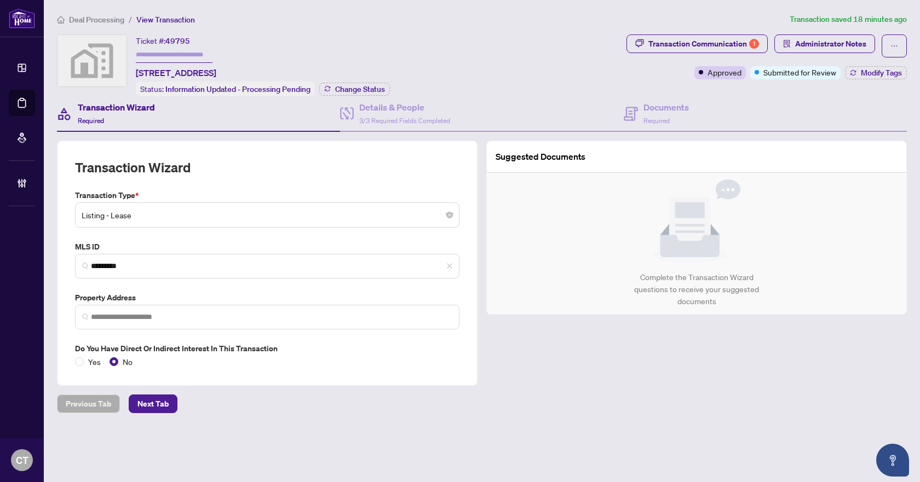
type input "**********"
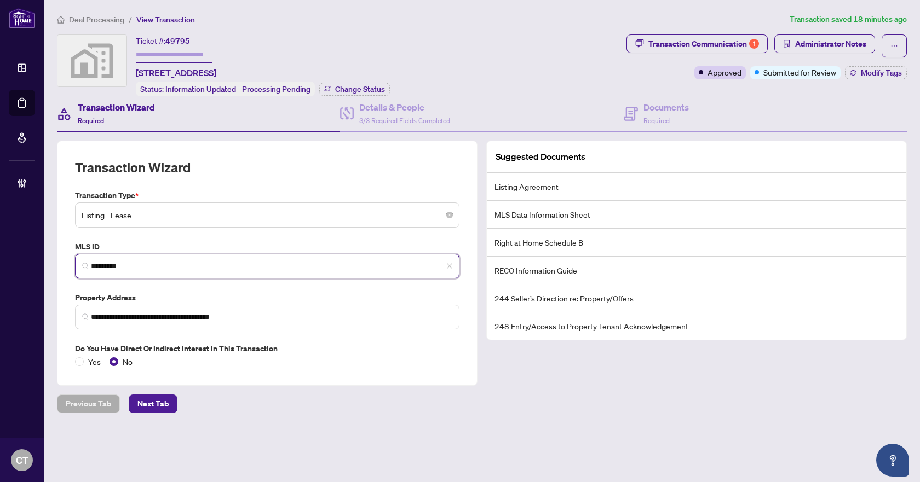
drag, startPoint x: 143, startPoint y: 264, endPoint x: 71, endPoint y: 262, distance: 72.9
click at [71, 262] on div "MLS ID C12358772 *********" at bounding box center [267, 260] width 393 height 38
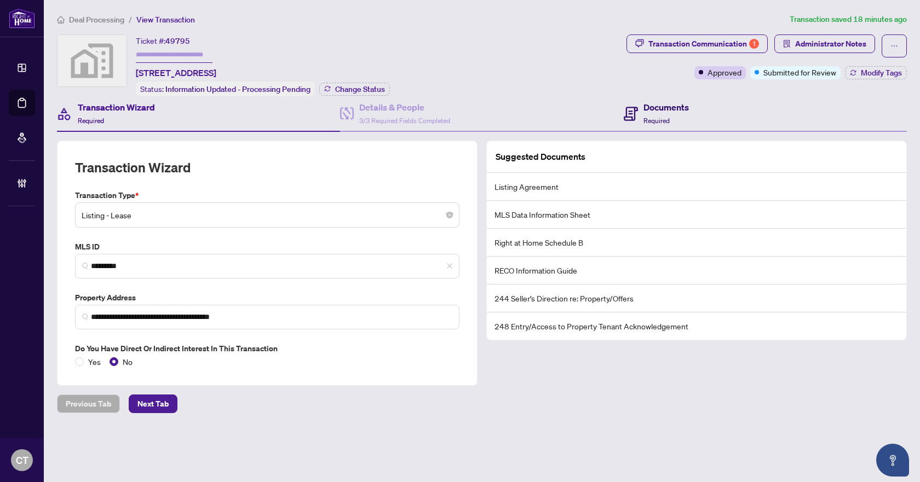
click at [686, 114] on div "Documents Required" at bounding box center [665, 114] width 45 height 26
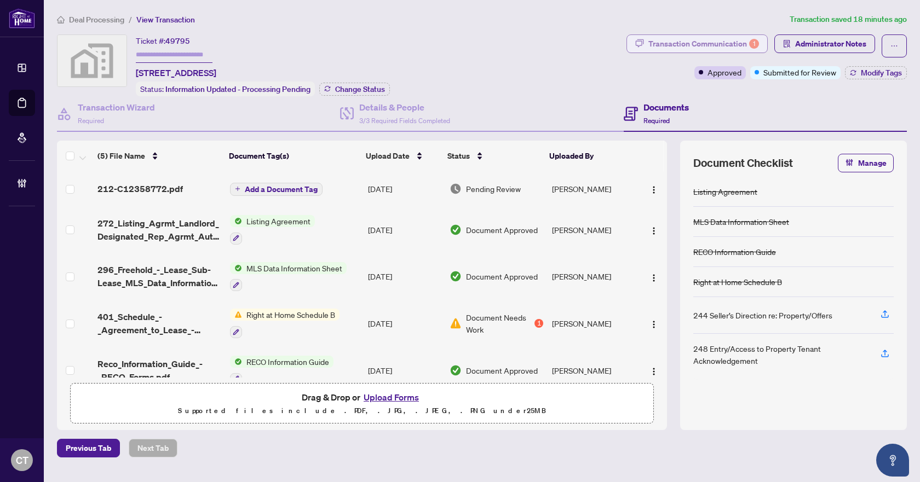
click at [735, 37] on div "Transaction Communication 1" at bounding box center [703, 44] width 111 height 18
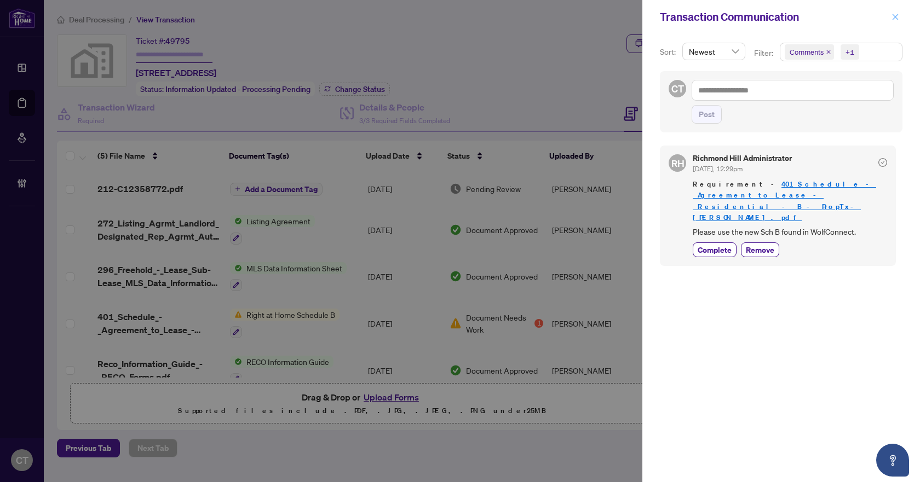
click at [896, 10] on span "button" at bounding box center [895, 17] width 8 height 18
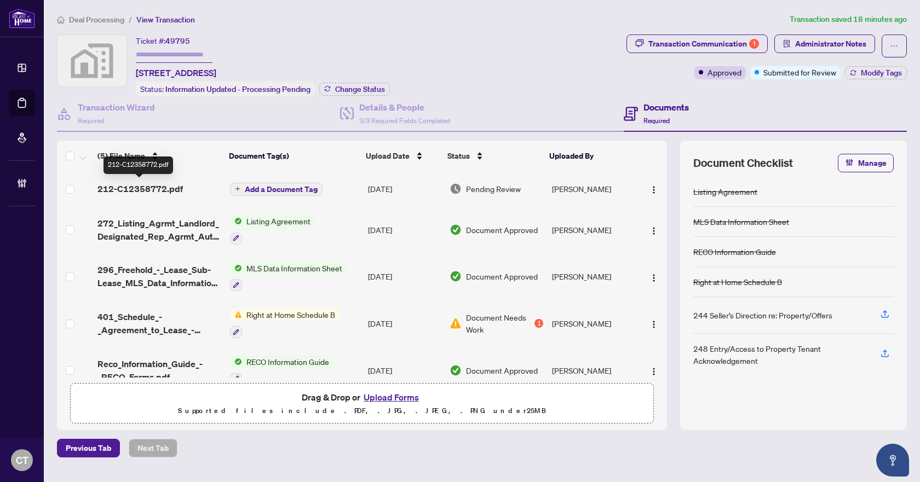
click at [163, 192] on span "212-C12358772.pdf" at bounding box center [139, 188] width 85 height 13
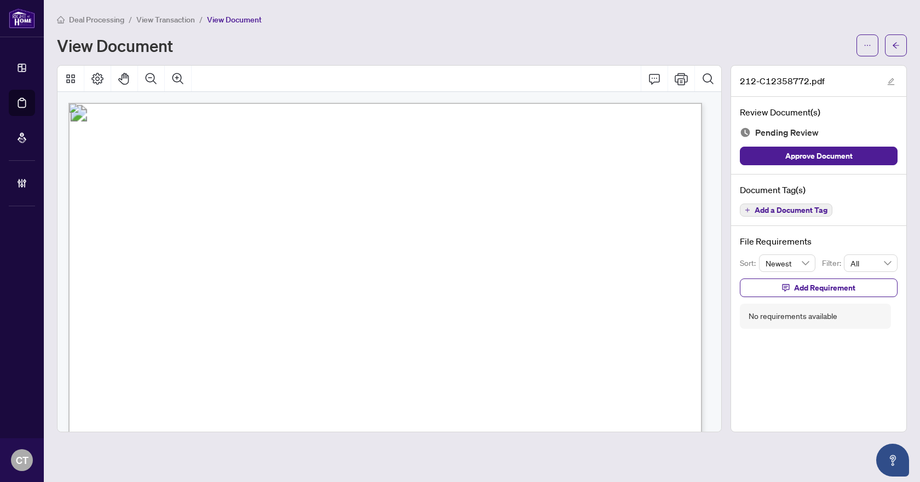
click at [799, 210] on span "Add a Document Tag" at bounding box center [791, 210] width 73 height 8
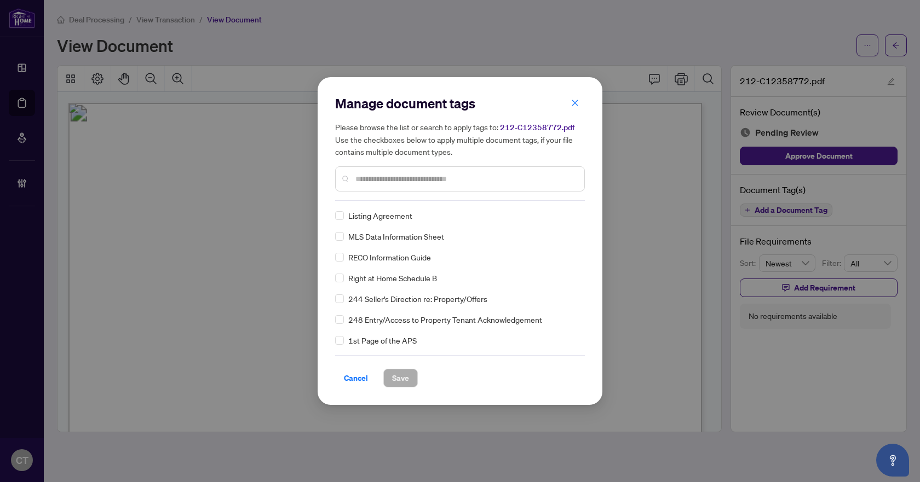
click at [392, 177] on input "text" at bounding box center [465, 179] width 220 height 12
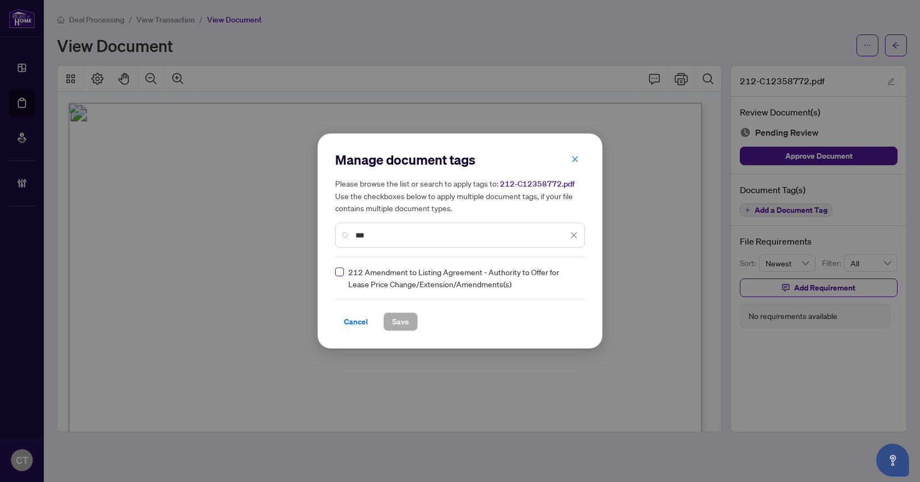
type input "***"
click at [557, 283] on img at bounding box center [562, 278] width 11 height 11
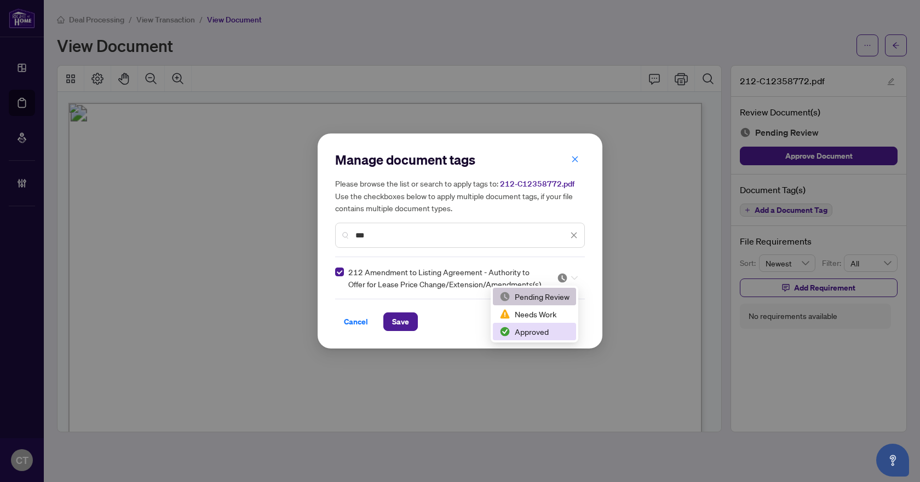
click at [539, 332] on div "Approved" at bounding box center [534, 332] width 70 height 12
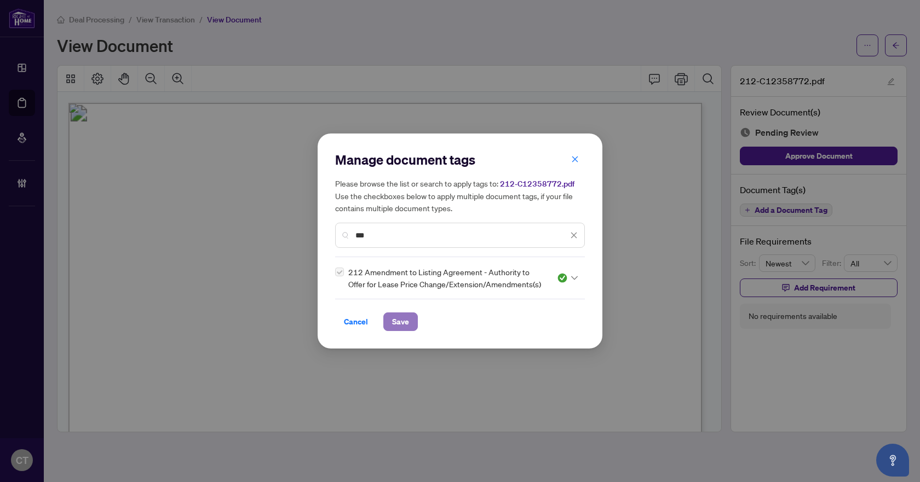
click at [406, 330] on span "Save" at bounding box center [400, 322] width 17 height 18
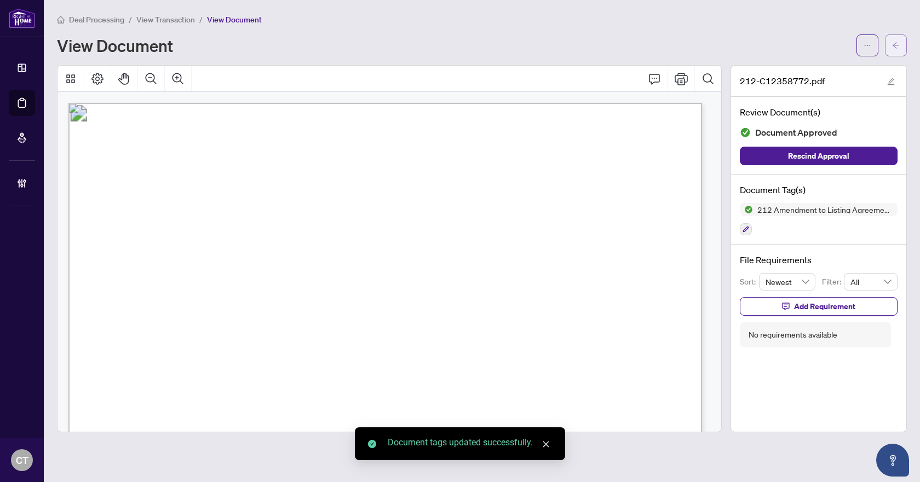
click at [893, 47] on icon "arrow-left" at bounding box center [896, 46] width 8 height 8
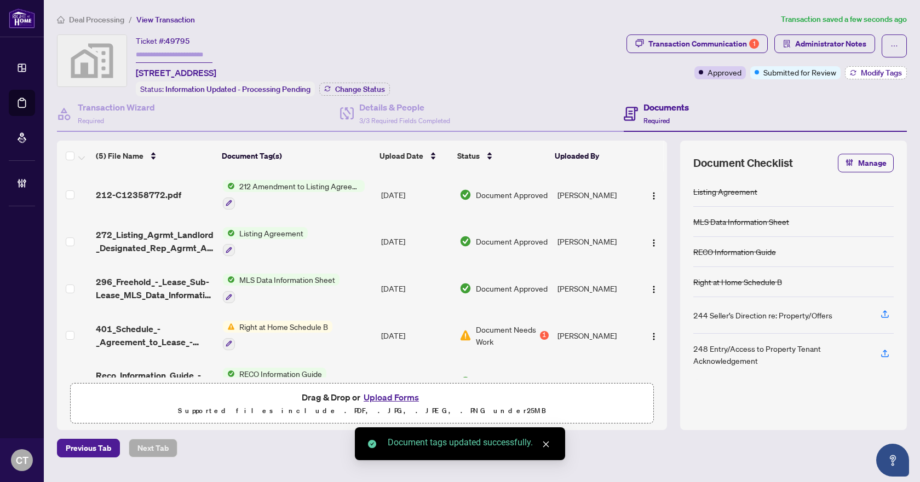
click at [862, 71] on span "Modify Tags" at bounding box center [881, 73] width 41 height 8
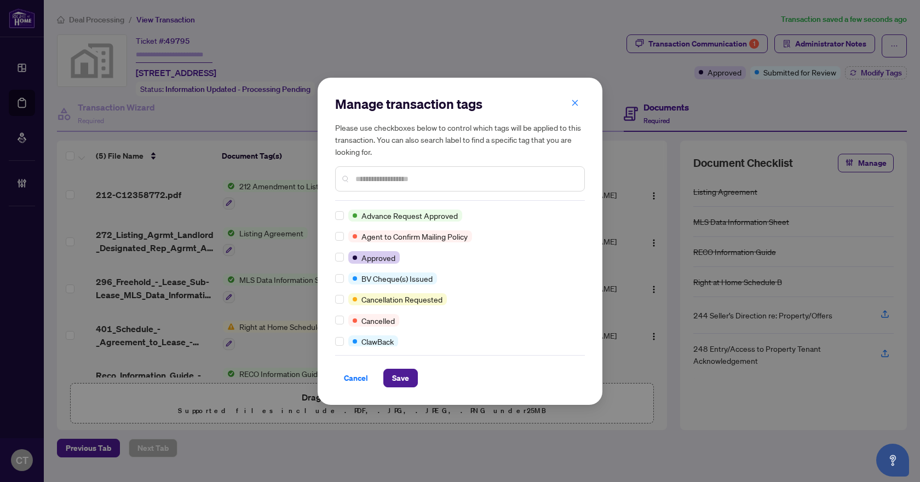
click at [361, 180] on input "text" at bounding box center [465, 179] width 220 height 12
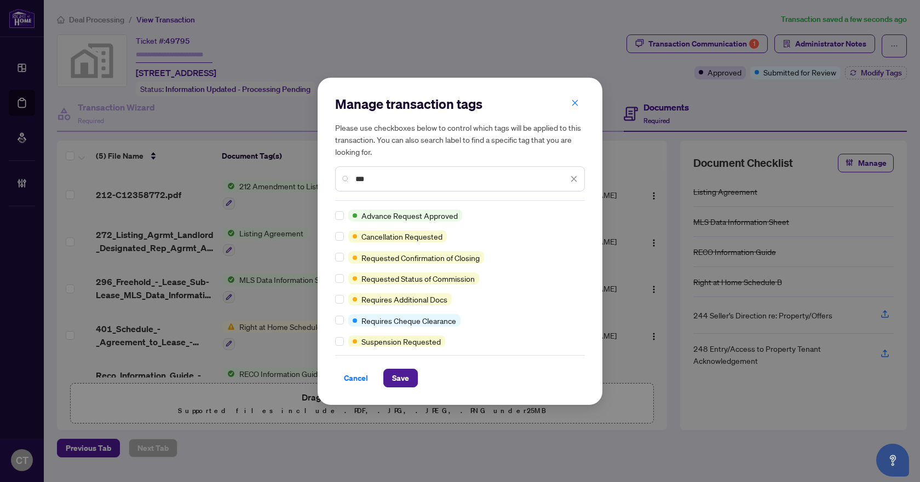
type input "***"
click at [406, 381] on span "Save" at bounding box center [400, 379] width 17 height 18
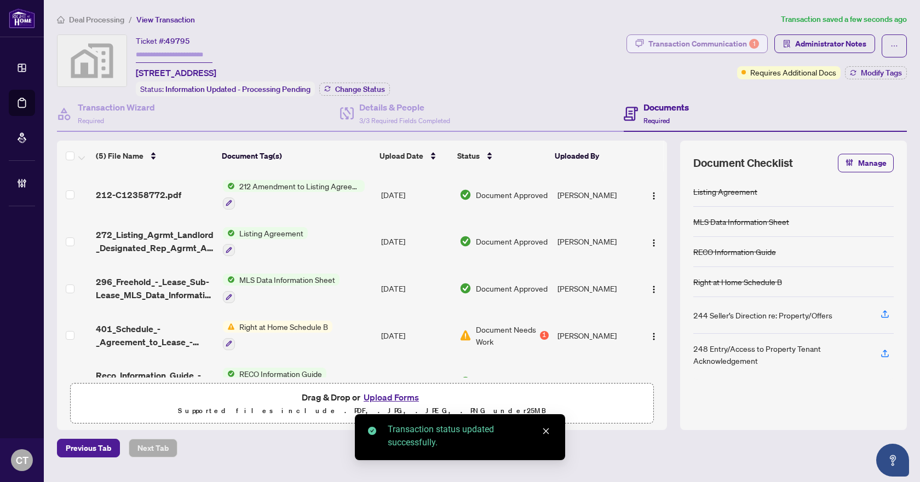
click at [699, 43] on div "Transaction Communication 1" at bounding box center [703, 44] width 111 height 18
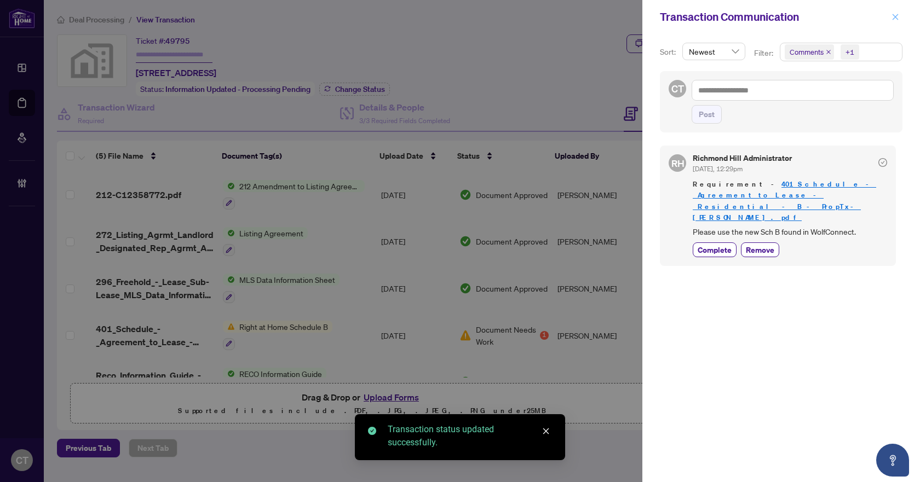
click at [893, 20] on icon "close" at bounding box center [896, 17] width 6 height 6
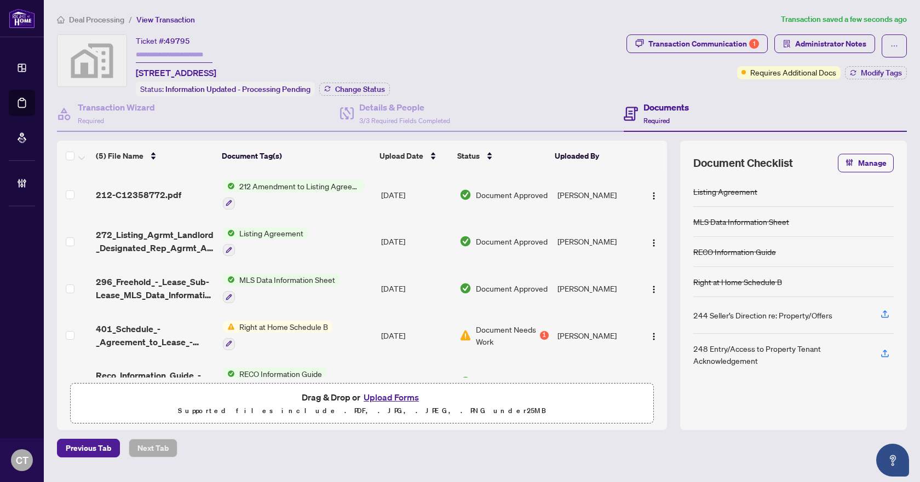
click at [99, 18] on span "Deal Processing" at bounding box center [96, 20] width 55 height 10
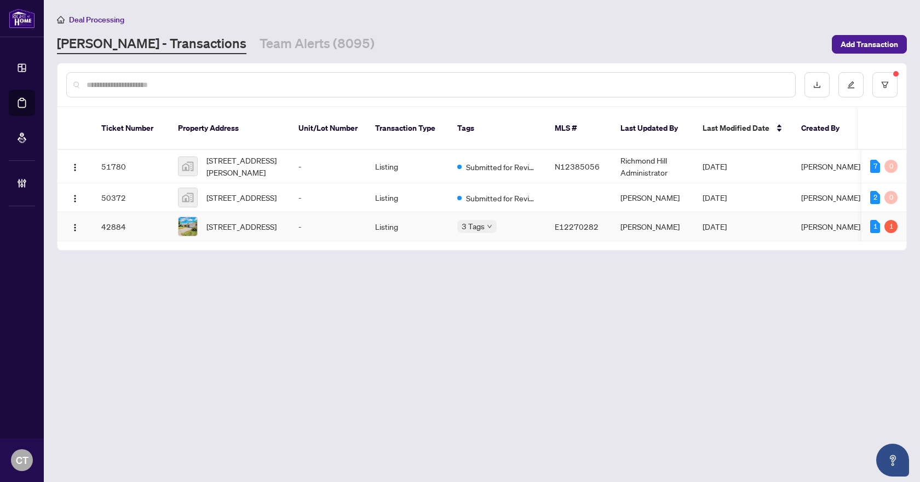
click at [300, 229] on td "-" at bounding box center [328, 226] width 77 height 29
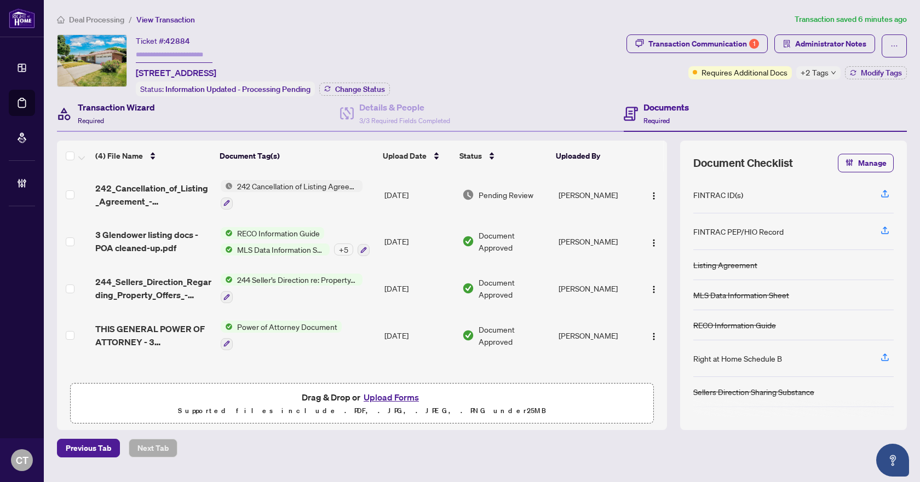
click at [145, 122] on div "Transaction Wizard Required" at bounding box center [116, 114] width 77 height 26
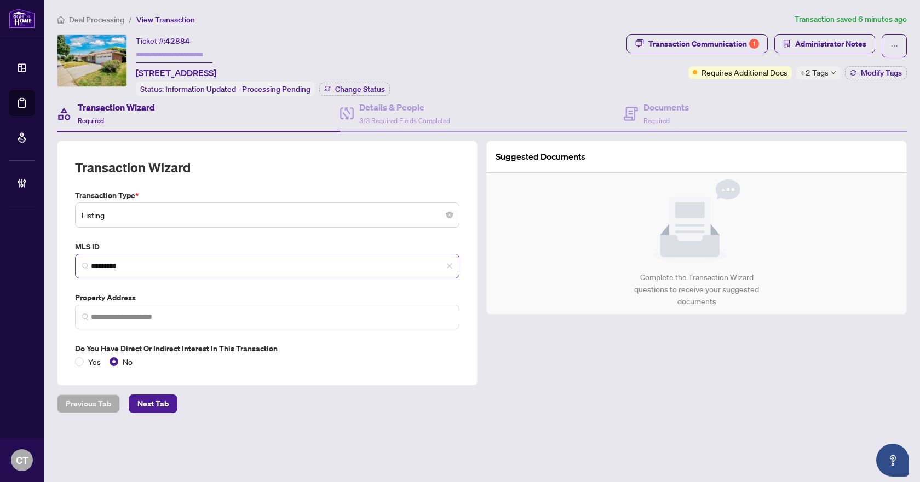
type input "**********"
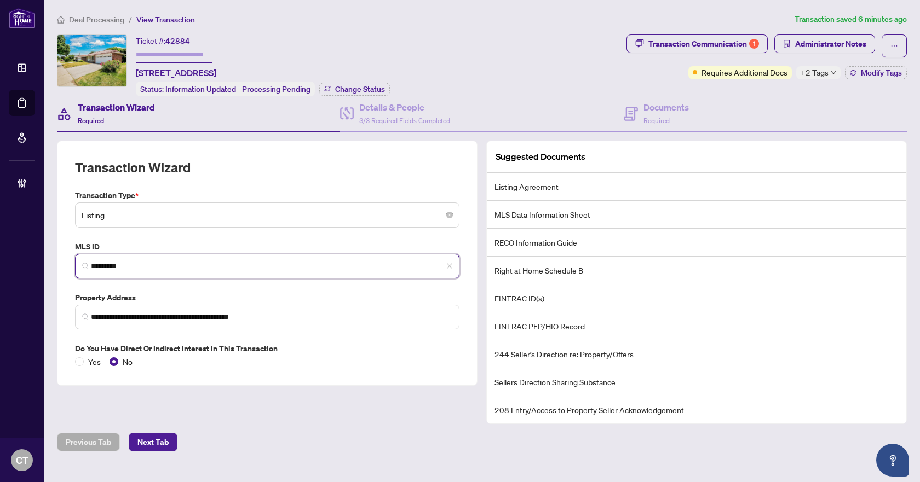
drag, startPoint x: 137, startPoint y: 265, endPoint x: 68, endPoint y: 258, distance: 69.9
click at [68, 258] on div "**********" at bounding box center [267, 263] width 421 height 245
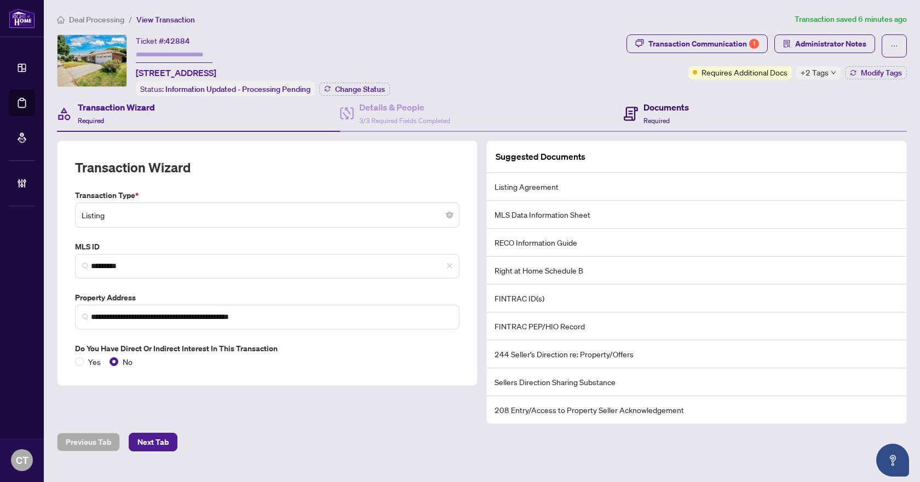
click at [662, 108] on h4 "Documents" at bounding box center [665, 107] width 45 height 13
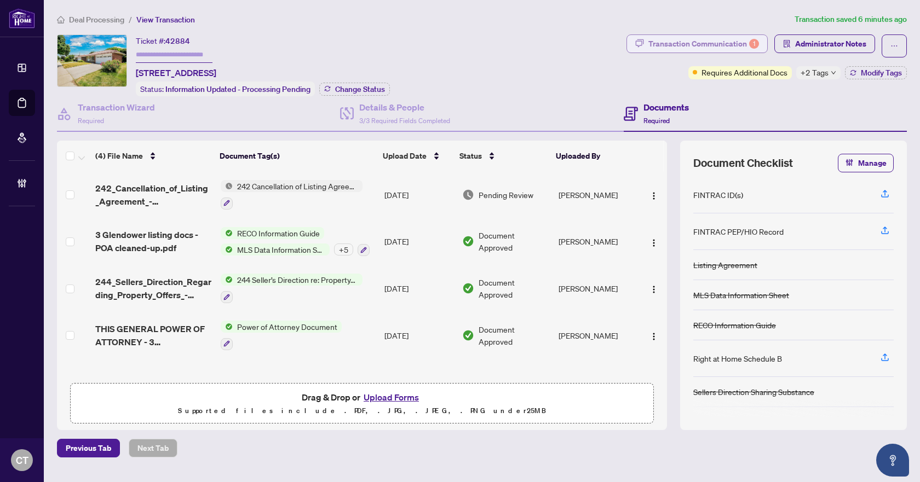
click at [731, 41] on div "Transaction Communication 1" at bounding box center [703, 44] width 111 height 18
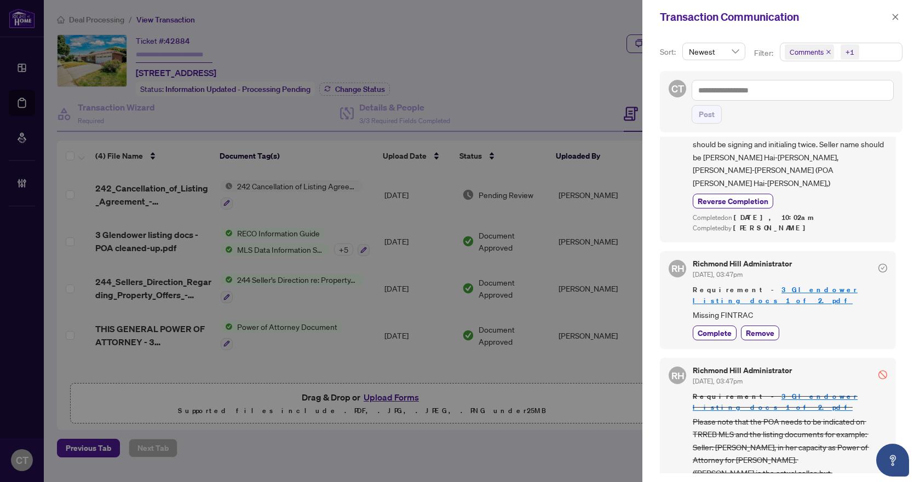
scroll to position [104, 0]
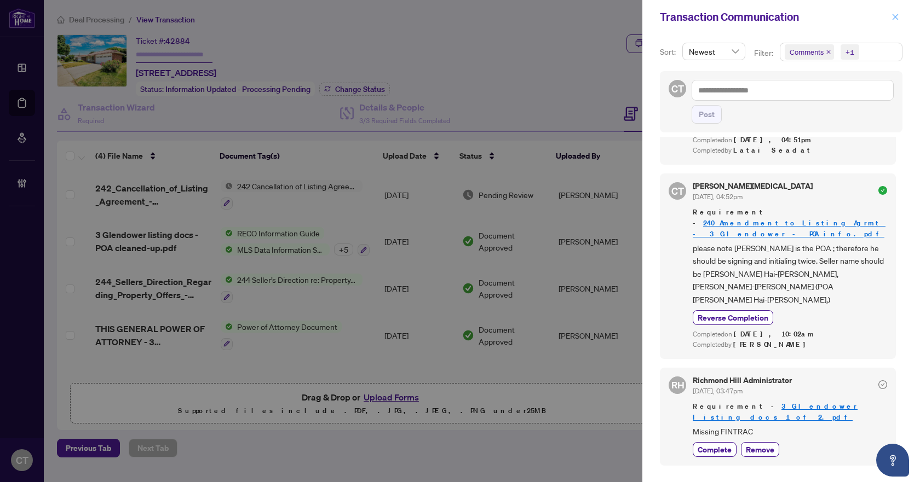
click at [900, 15] on button "button" at bounding box center [895, 16] width 14 height 13
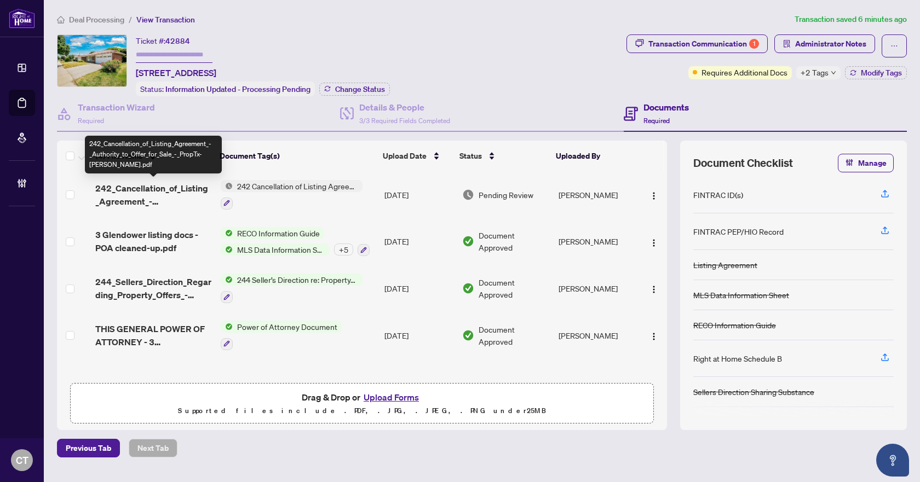
click at [172, 191] on span "242_Cancellation_of_Listing_Agreement_-_Authority_to_Offer_for_Sale_-_PropTx-OR…" at bounding box center [153, 195] width 117 height 26
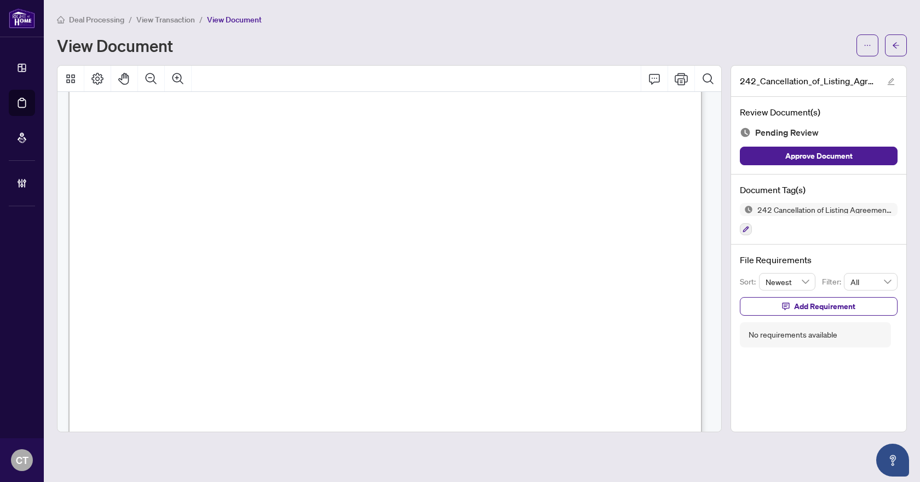
scroll to position [502, 0]
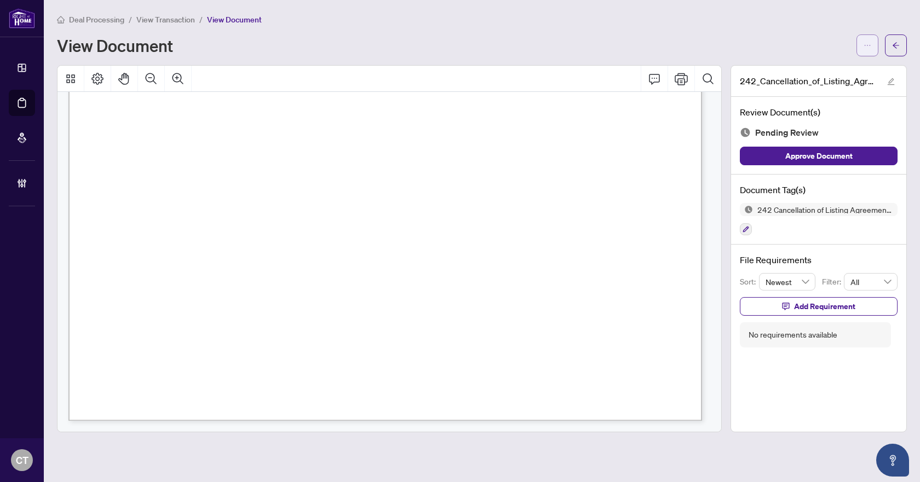
click at [861, 44] on button "button" at bounding box center [867, 45] width 22 height 22
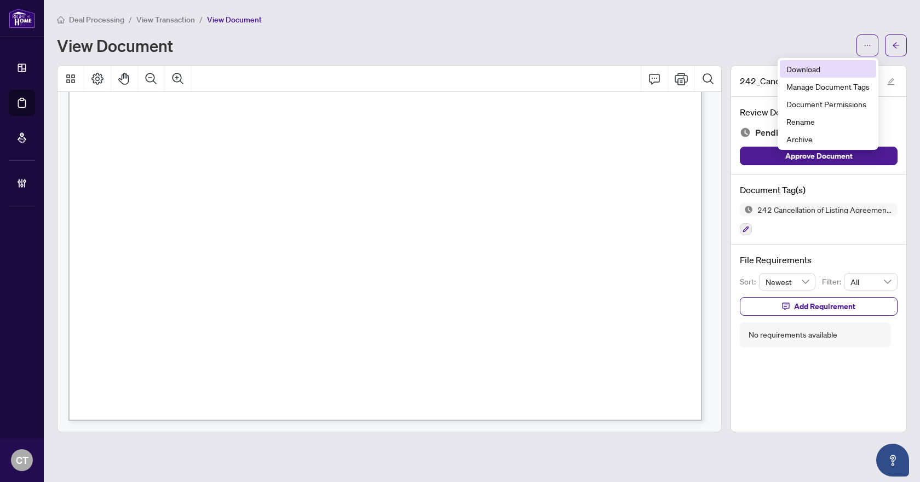
click at [795, 71] on span "Download" at bounding box center [827, 69] width 83 height 12
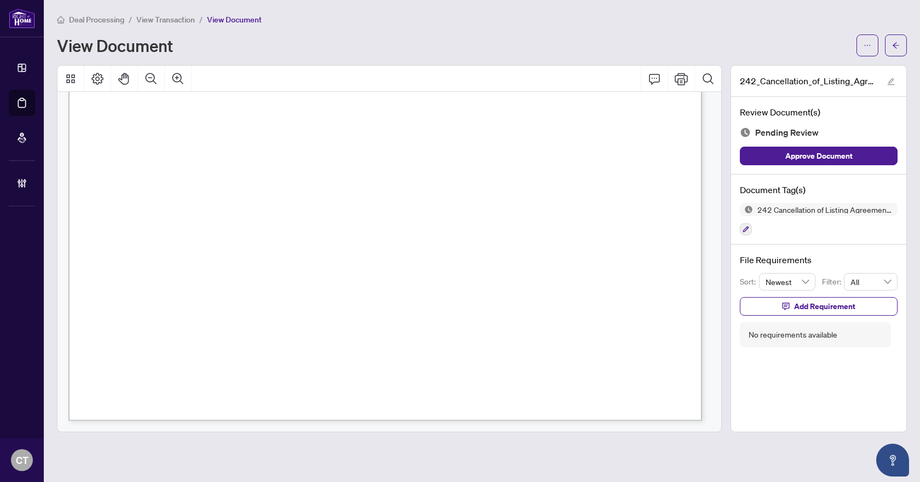
click at [854, 37] on div "View Document" at bounding box center [482, 45] width 850 height 22
click at [860, 43] on button "button" at bounding box center [867, 45] width 22 height 22
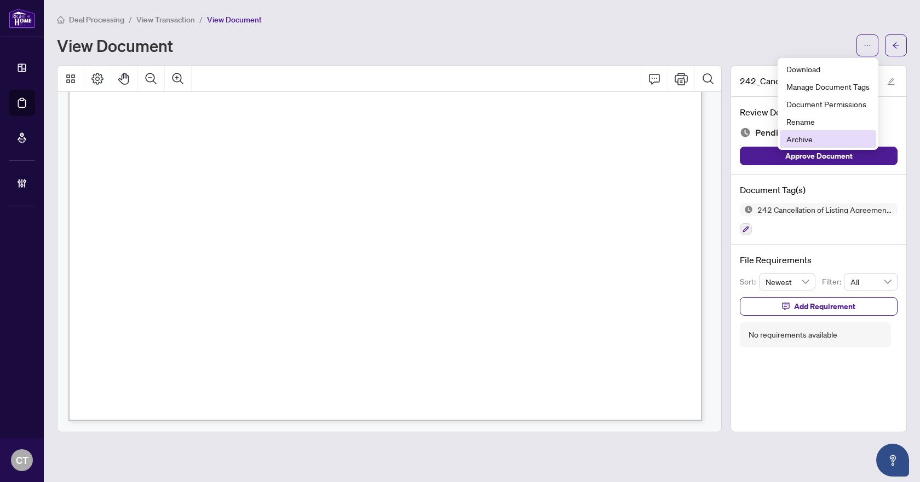
click at [832, 138] on span "Archive" at bounding box center [827, 139] width 83 height 12
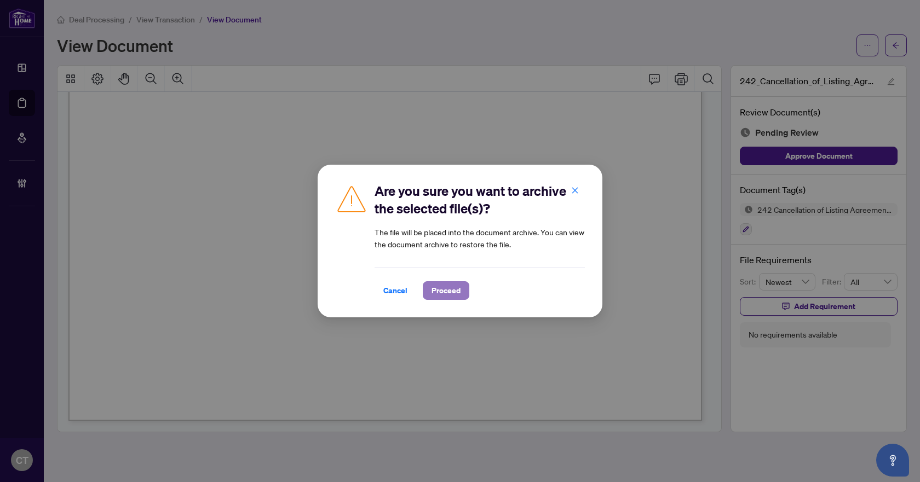
click at [457, 293] on span "Proceed" at bounding box center [445, 291] width 29 height 18
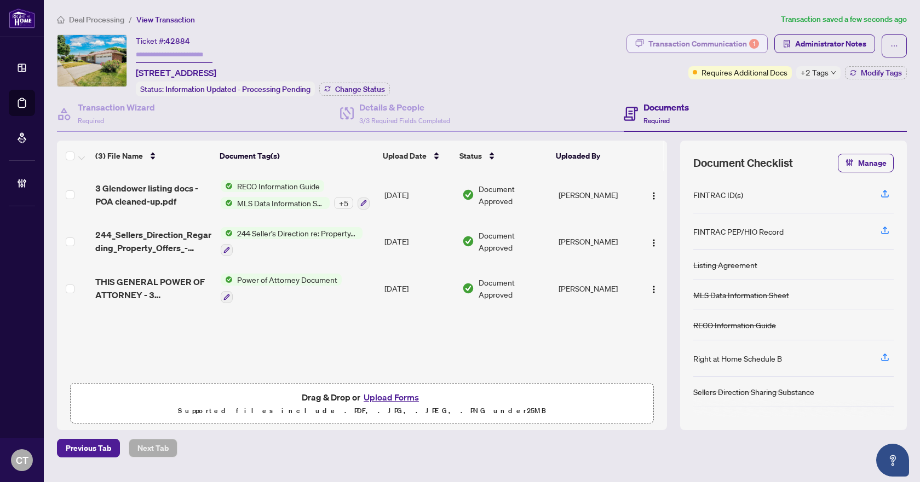
click at [743, 46] on div "Transaction Communication 1" at bounding box center [703, 44] width 111 height 18
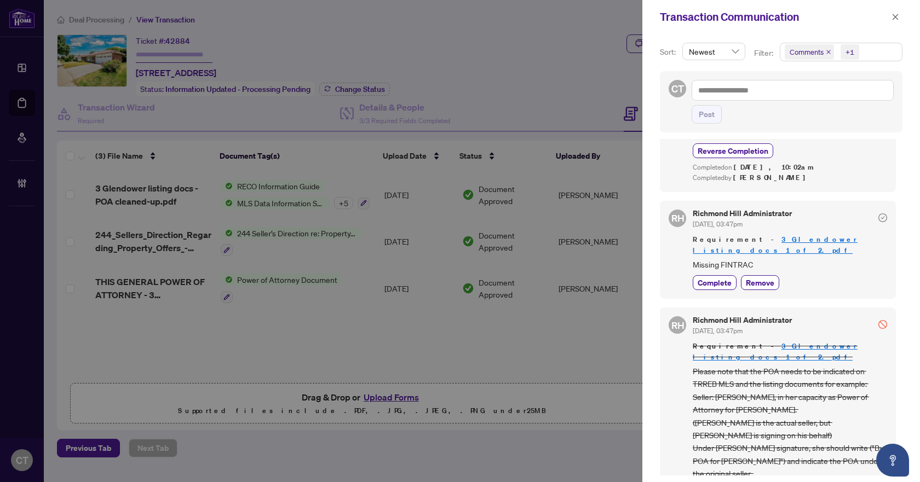
scroll to position [323, 0]
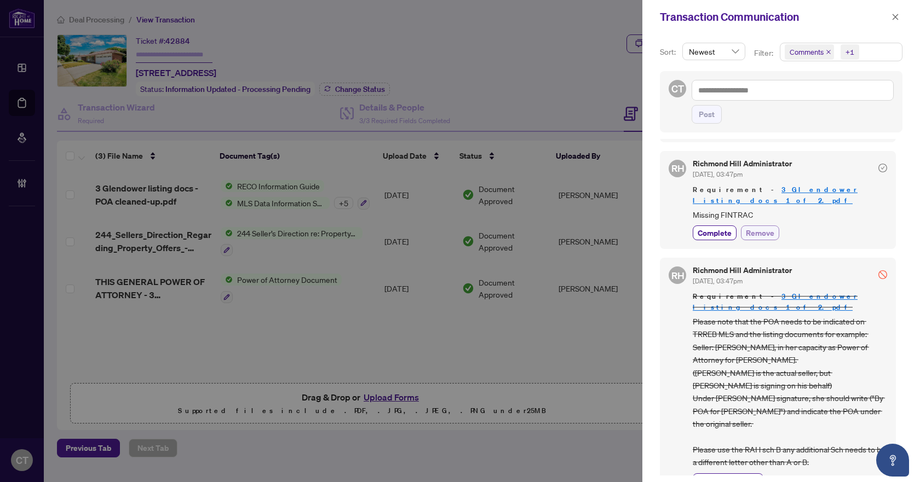
click at [762, 227] on span "Remove" at bounding box center [760, 232] width 28 height 11
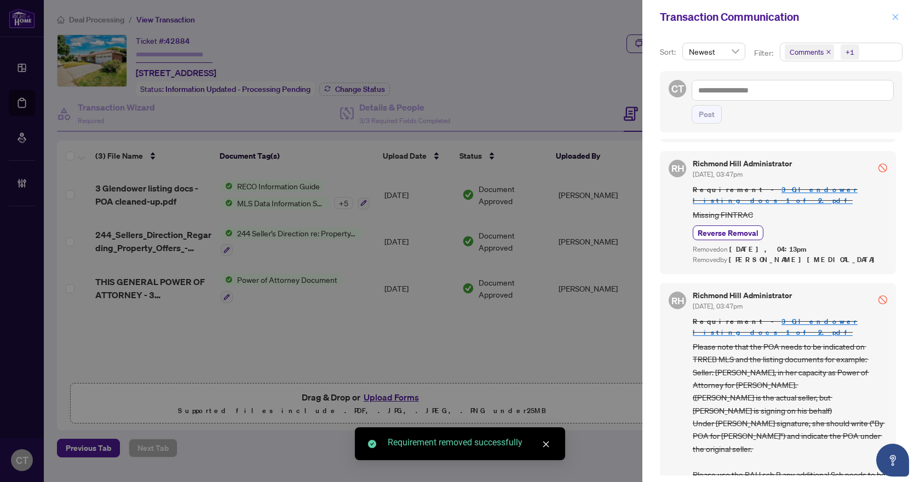
click at [894, 16] on icon "close" at bounding box center [896, 17] width 6 height 6
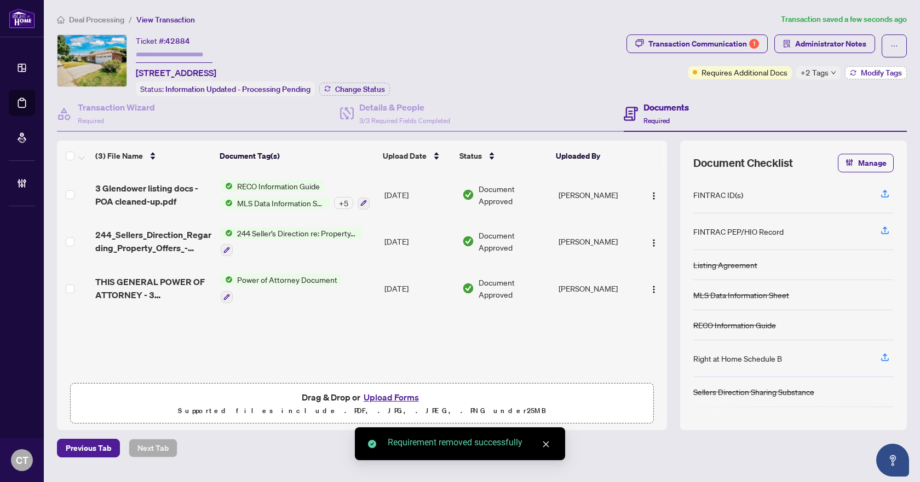
click at [862, 76] on span "Modify Tags" at bounding box center [881, 73] width 41 height 8
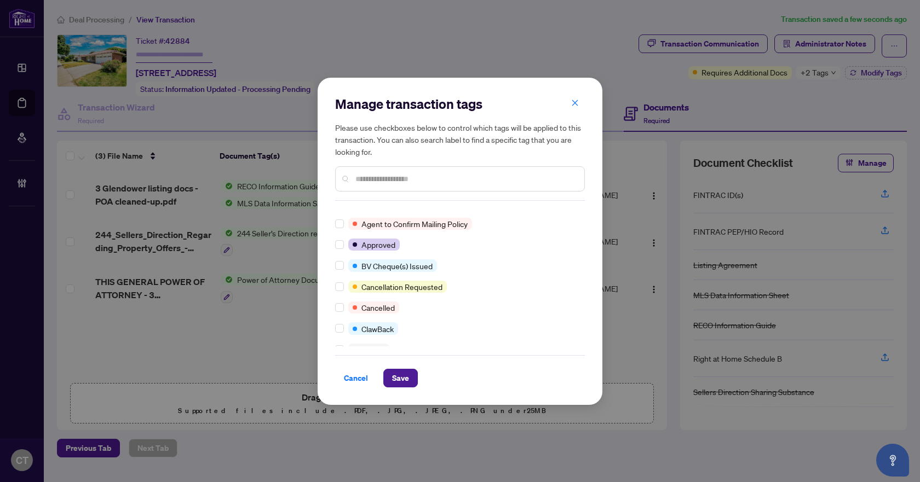
scroll to position [0, 0]
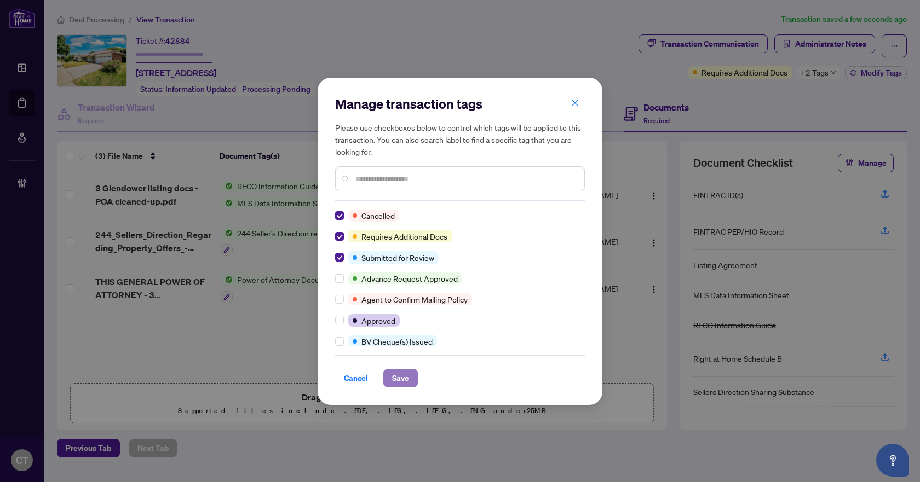
click at [400, 372] on span "Save" at bounding box center [400, 379] width 17 height 18
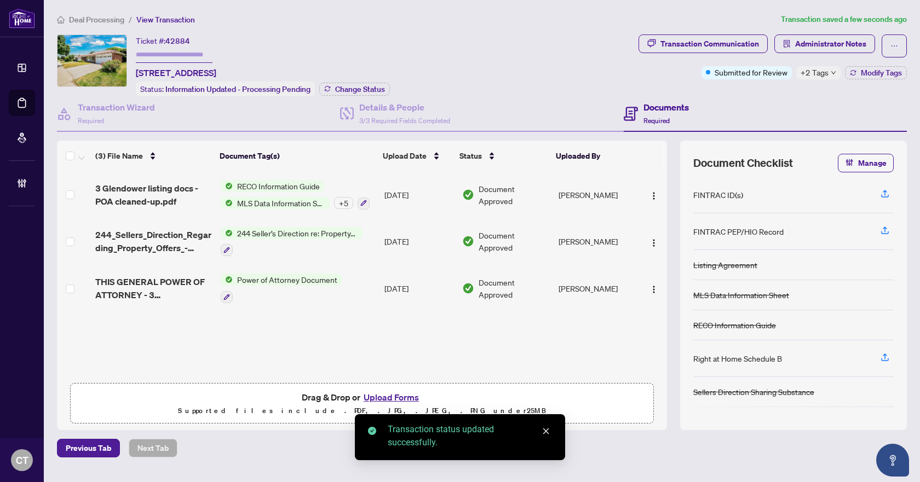
click at [511, 80] on div "Ticket #: 42884 [STREET_ADDRESS] Status: Information Updated - Processing Pendi…" at bounding box center [345, 65] width 577 height 62
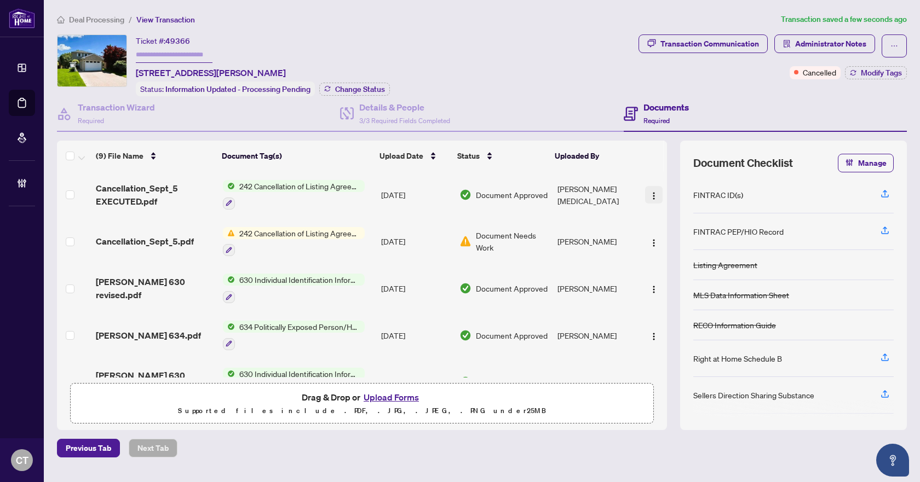
click at [653, 193] on img "button" at bounding box center [653, 196] width 9 height 9
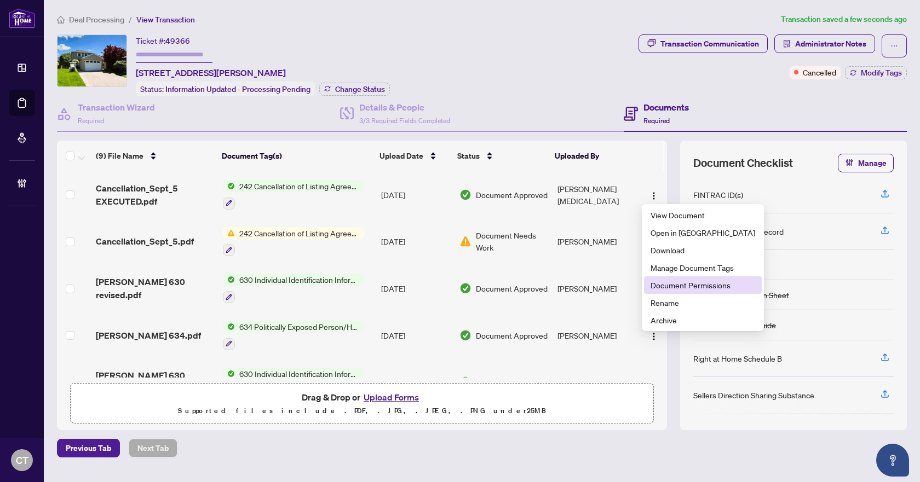
click at [679, 290] on span "Document Permissions" at bounding box center [703, 285] width 105 height 12
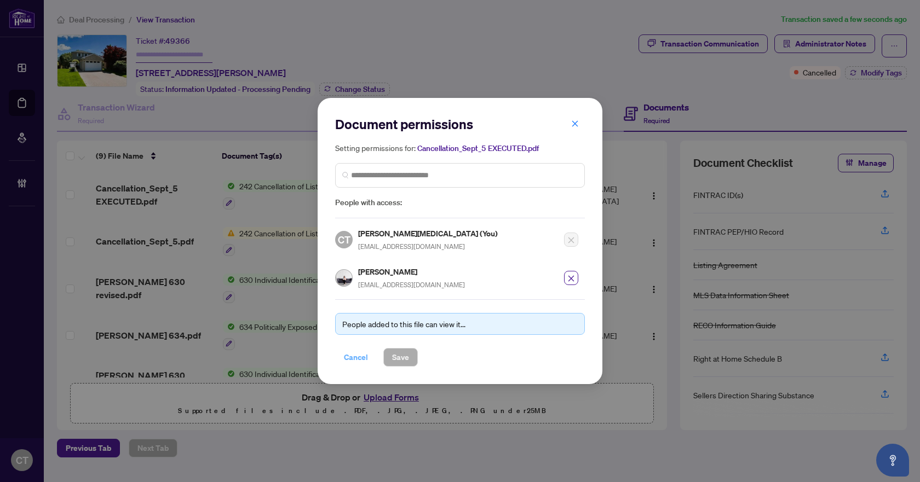
click at [370, 360] on button "Cancel" at bounding box center [356, 357] width 42 height 19
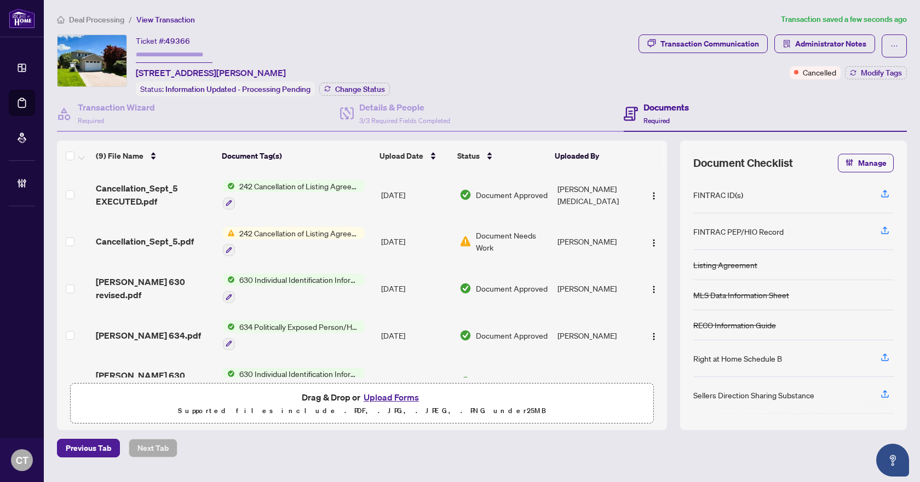
click at [84, 15] on span "Deal Processing" at bounding box center [96, 20] width 55 height 10
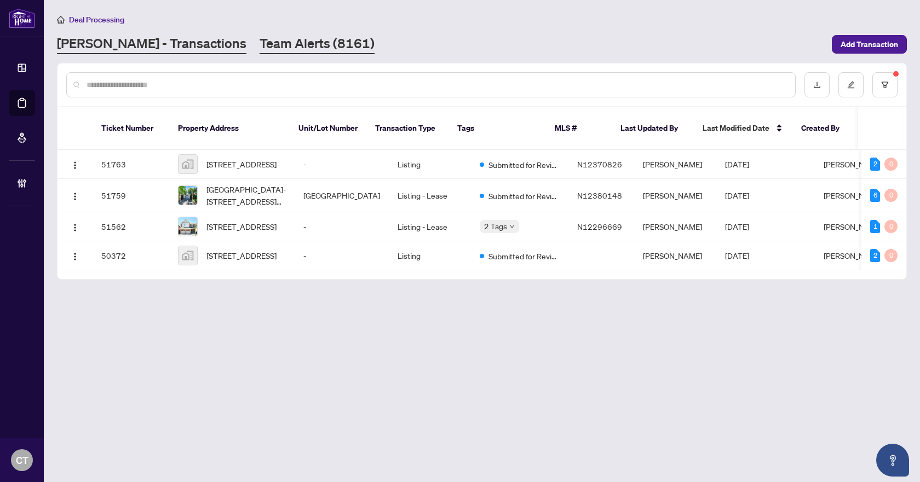
click at [260, 45] on link "Team Alerts (8161)" at bounding box center [317, 44] width 115 height 20
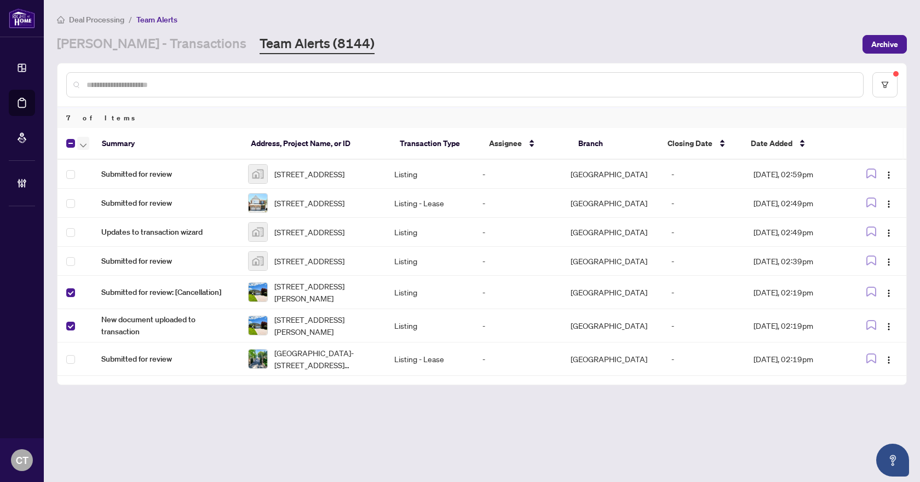
click at [80, 145] on icon "button" at bounding box center [83, 145] width 7 height 4
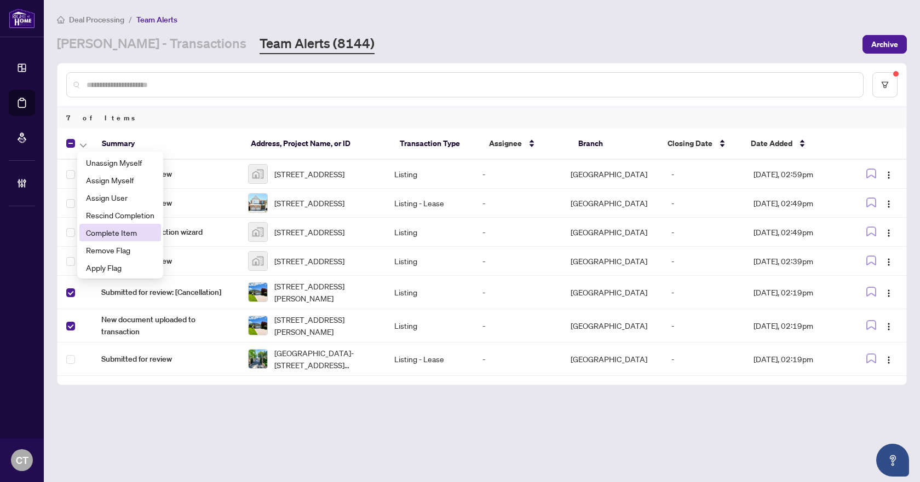
click at [100, 233] on span "Complete Item" at bounding box center [120, 233] width 68 height 12
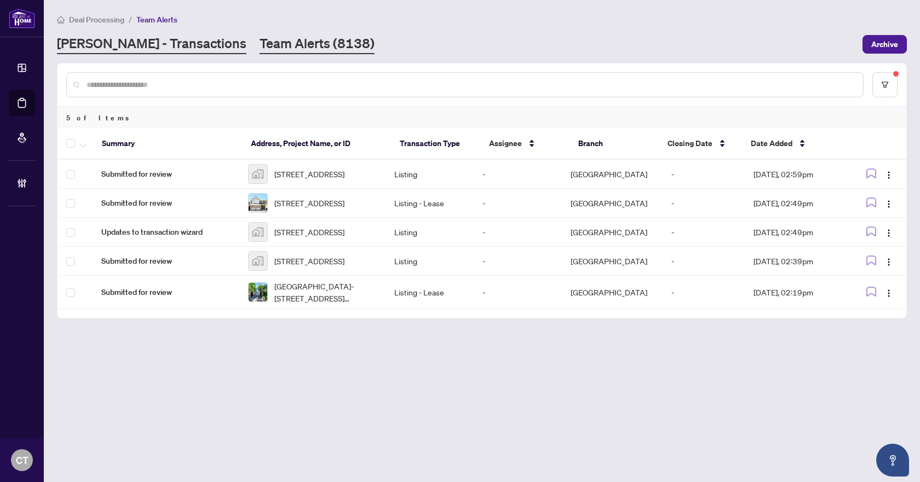
click at [145, 42] on link "[PERSON_NAME] - Transactions" at bounding box center [151, 44] width 189 height 20
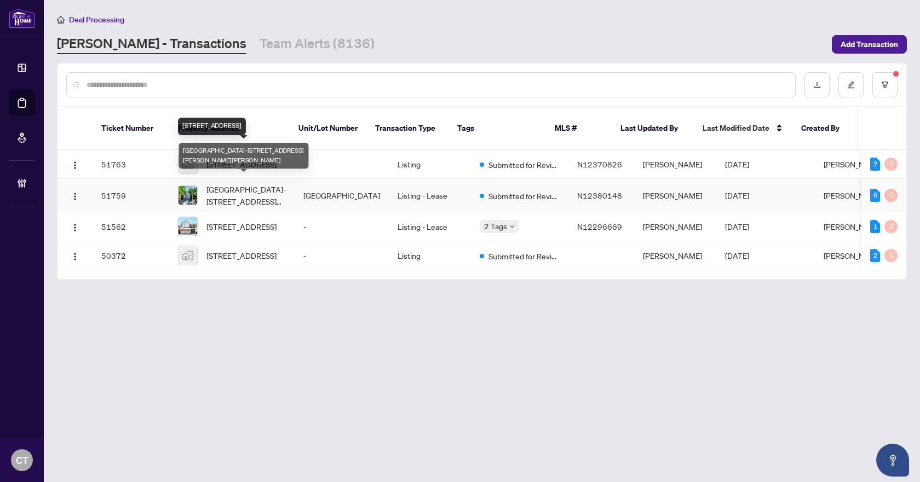
click at [264, 187] on span "Carriage House-2 Peter St, Markham, Ontario L3P 2A4, Canada" at bounding box center [245, 195] width 79 height 24
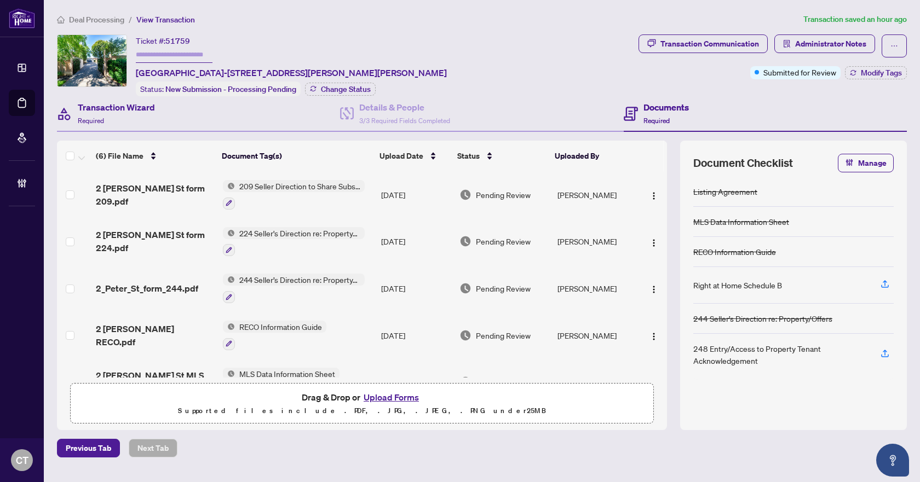
click at [164, 119] on div "Transaction Wizard Required" at bounding box center [198, 114] width 283 height 36
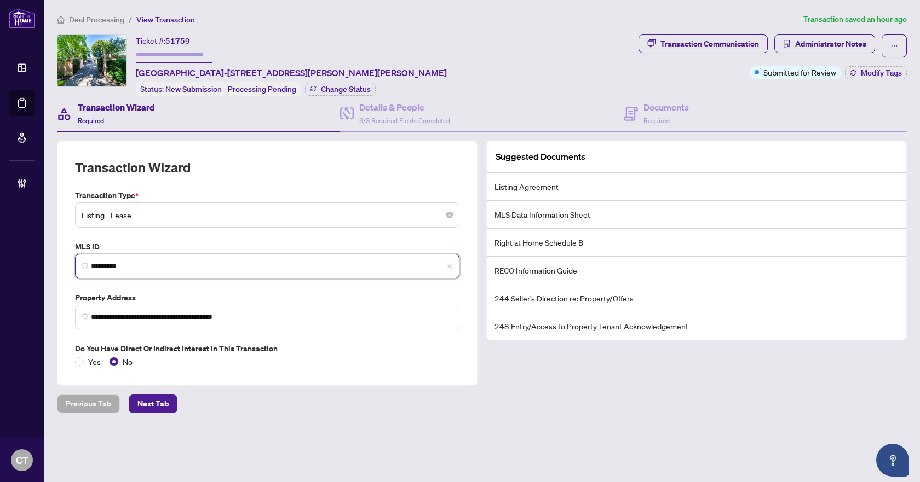
drag, startPoint x: 164, startPoint y: 264, endPoint x: 74, endPoint y: 263, distance: 89.8
click at [74, 263] on div "MLS ID N12380148 *********" at bounding box center [267, 260] width 393 height 38
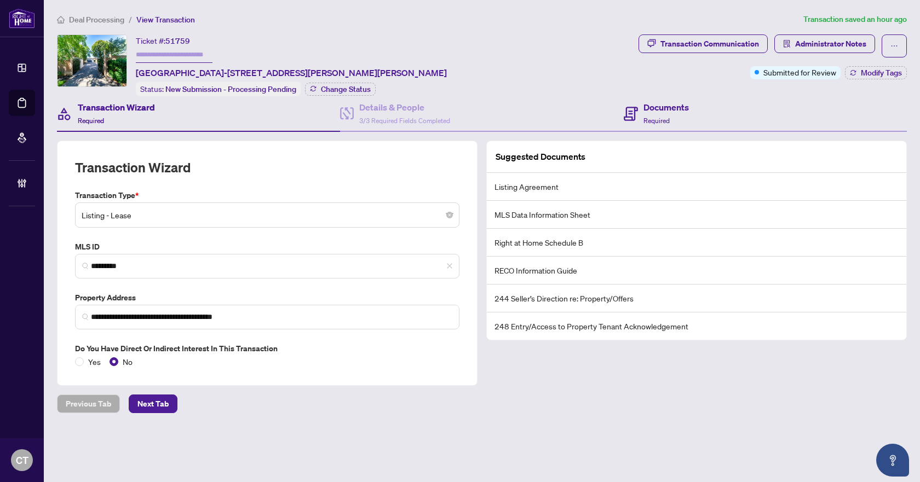
click at [693, 120] on div "Documents Required" at bounding box center [765, 114] width 283 height 36
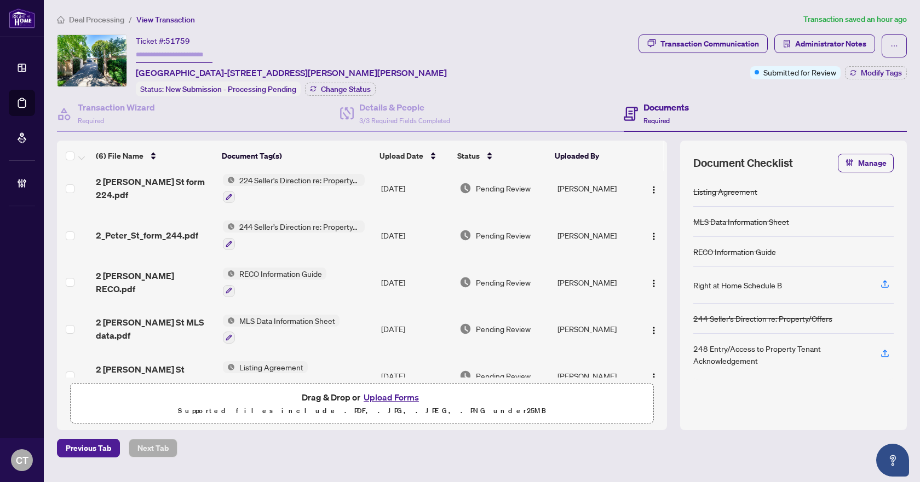
scroll to position [78, 0]
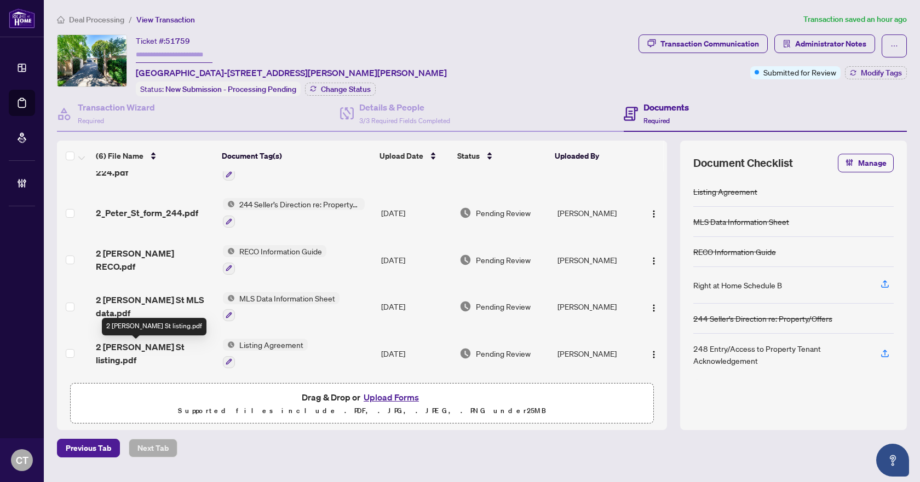
click at [153, 354] on span "2 Peter St listing.pdf" at bounding box center [155, 354] width 118 height 26
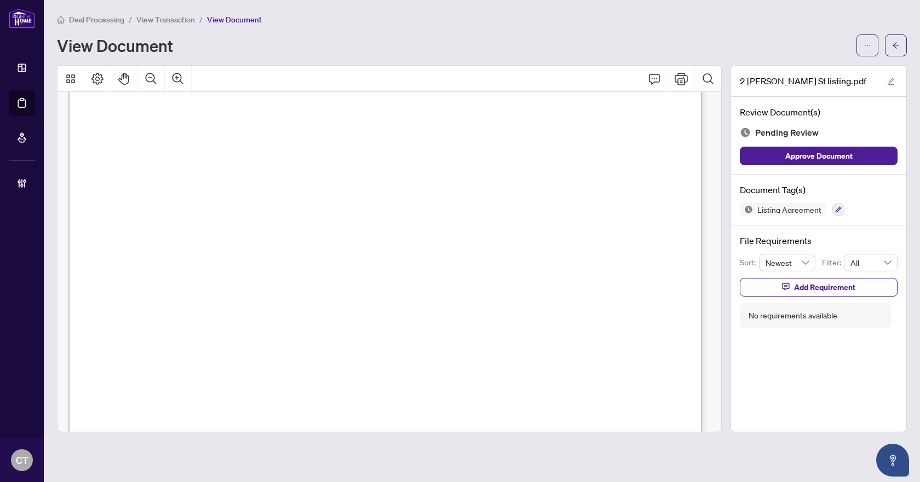
scroll to position [3426, 0]
click at [893, 47] on icon "arrow-left" at bounding box center [896, 46] width 8 height 8
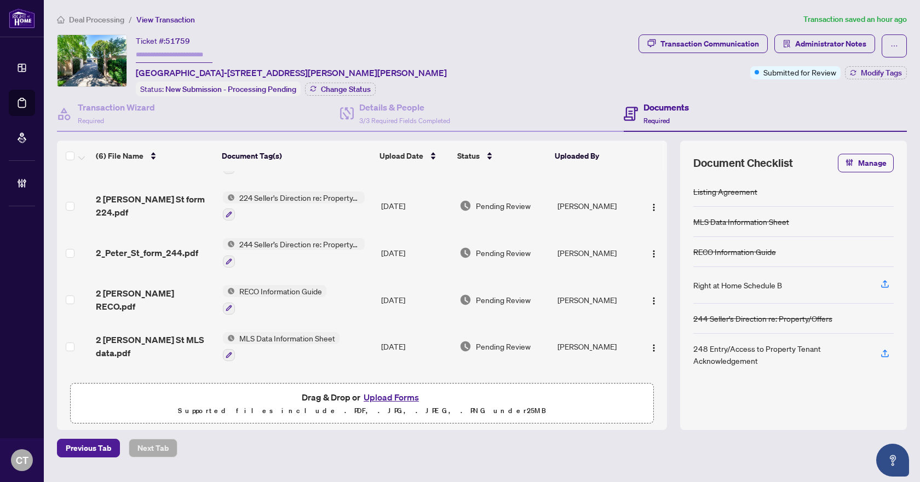
scroll to position [55, 0]
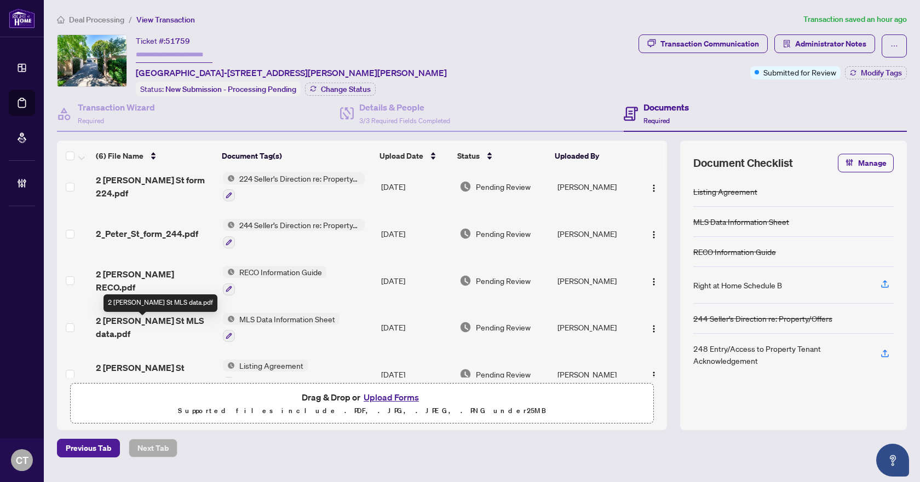
click at [161, 319] on span "2 Peter St MLS data.pdf" at bounding box center [155, 327] width 118 height 26
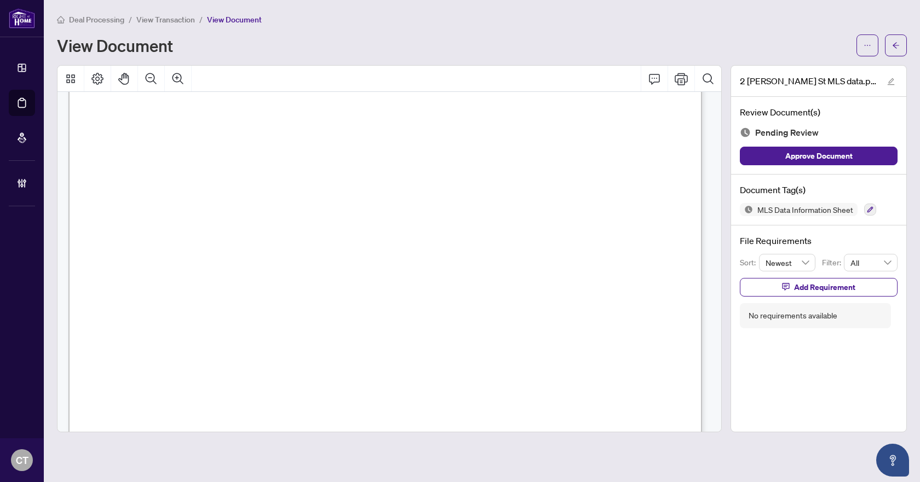
scroll to position [219, 0]
click at [895, 39] on span "button" at bounding box center [896, 46] width 8 height 18
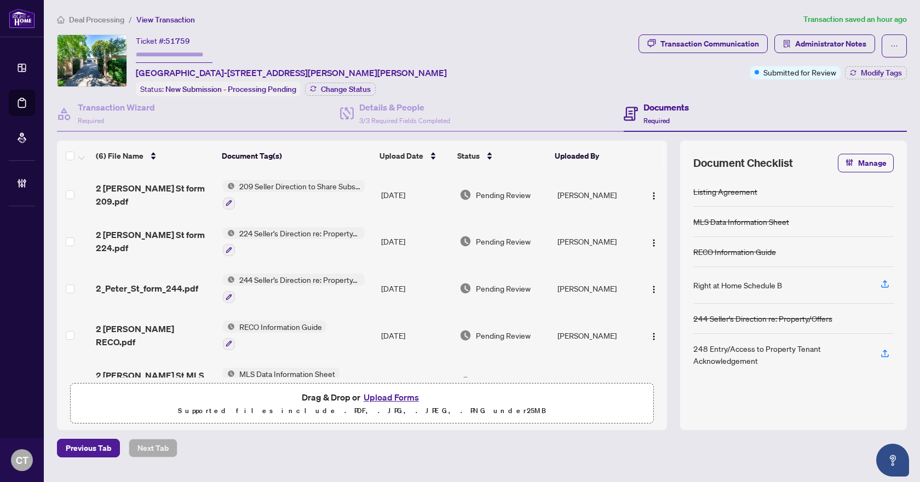
scroll to position [78, 0]
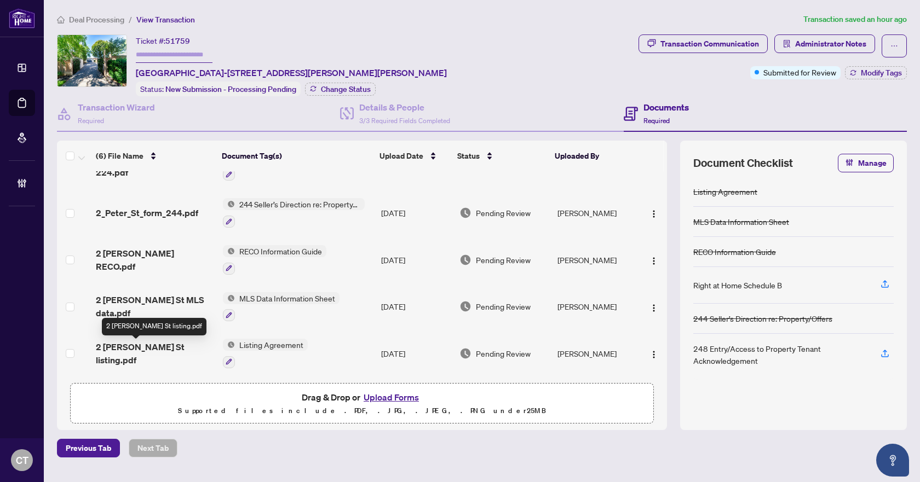
click at [141, 354] on span "2 Peter St listing.pdf" at bounding box center [155, 354] width 118 height 26
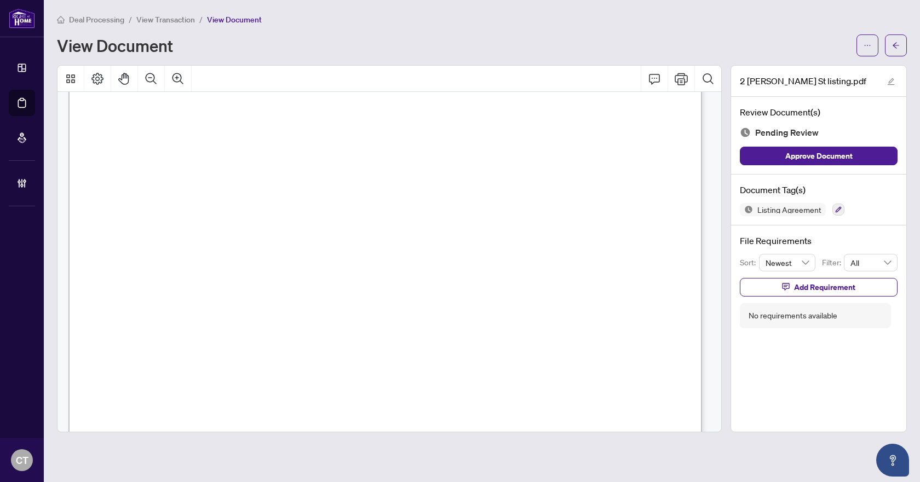
scroll to position [3864, 0]
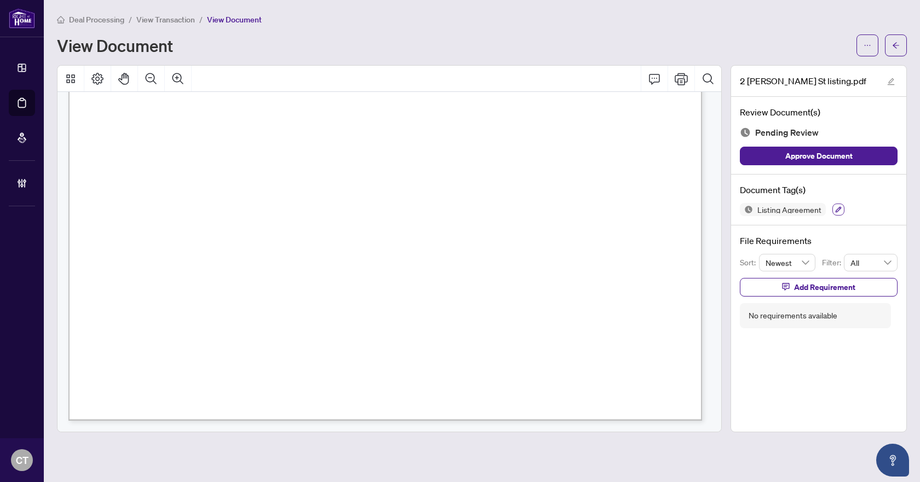
click at [839, 207] on icon "button" at bounding box center [839, 210] width 6 height 6
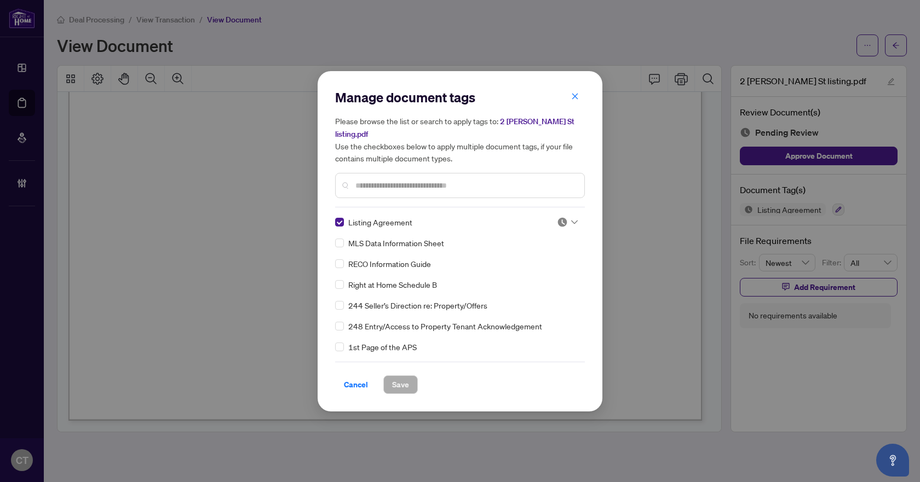
click at [563, 217] on img at bounding box center [562, 222] width 11 height 11
click at [537, 251] on div "Needs Work" at bounding box center [531, 252] width 70 height 12
click at [387, 382] on button "Save" at bounding box center [400, 385] width 34 height 19
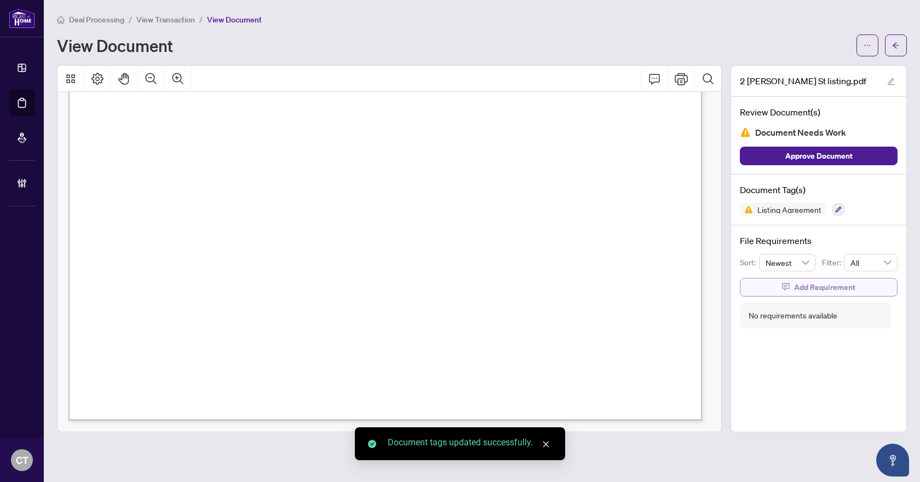
click at [802, 290] on span "Add Requirement" at bounding box center [824, 288] width 61 height 18
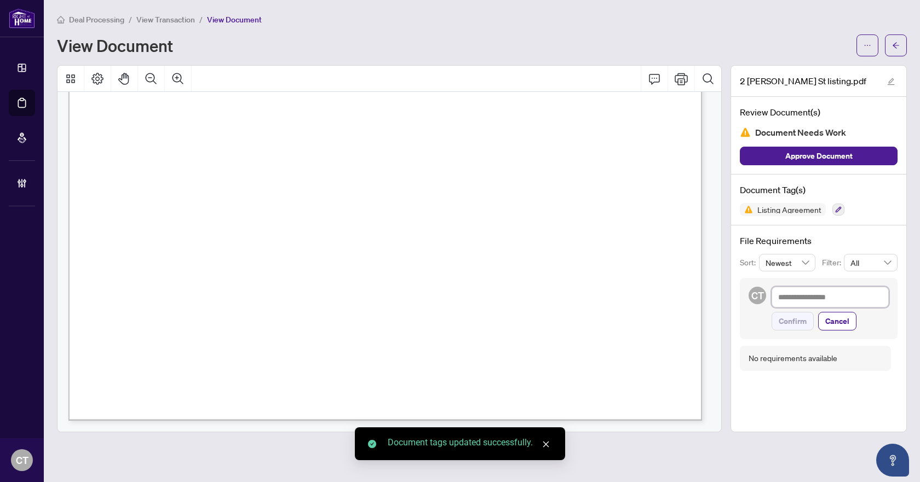
click at [792, 302] on textarea at bounding box center [830, 297] width 117 height 21
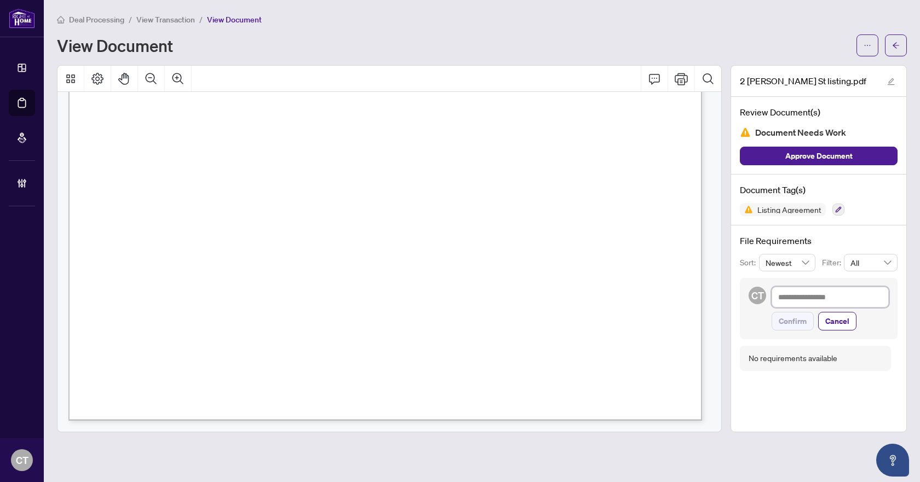
type textarea "*"
type textarea "**"
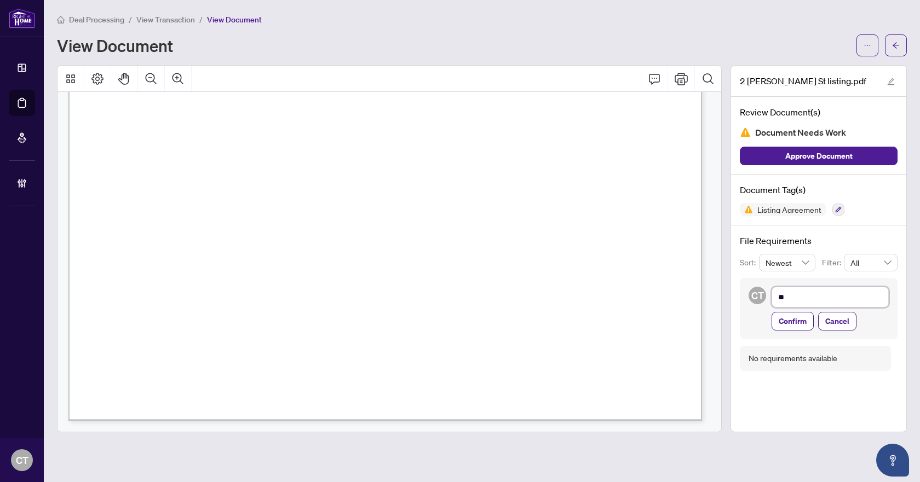
type textarea "**"
type textarea "****"
type textarea "*****"
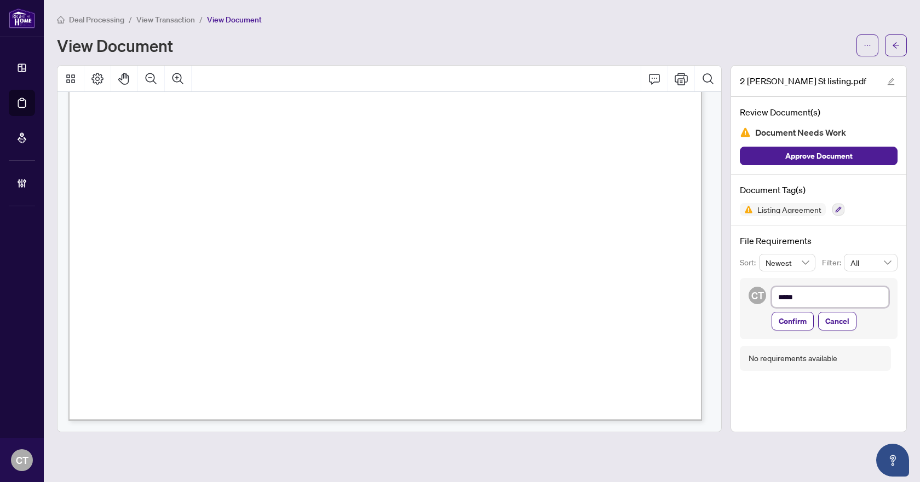
type textarea "******"
type textarea "*******"
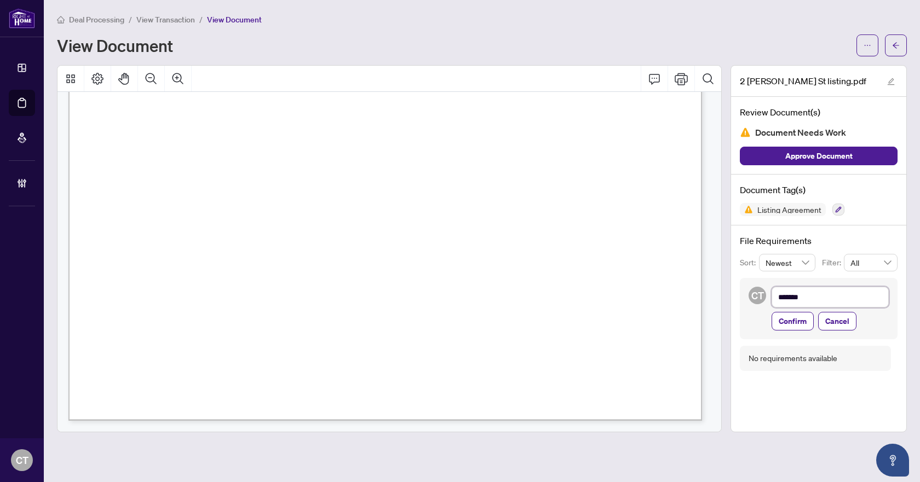
type textarea "*******"
type textarea "*********"
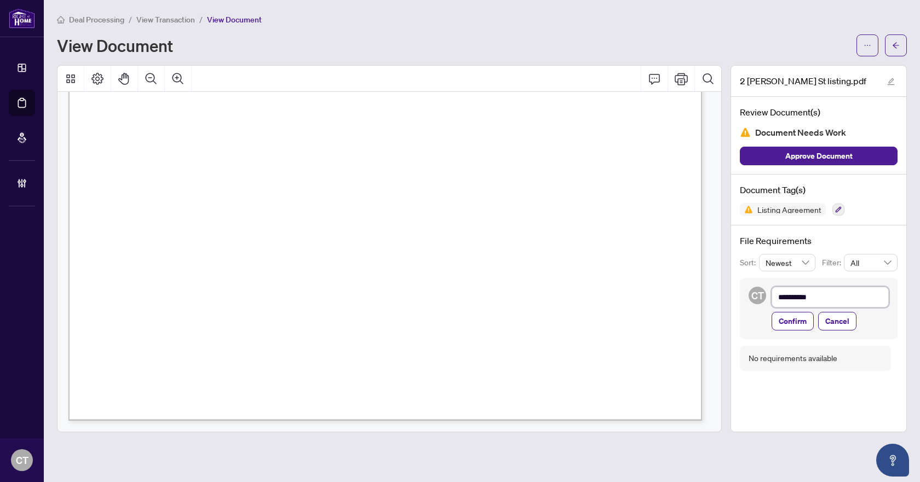
type textarea "*********"
type textarea "**********"
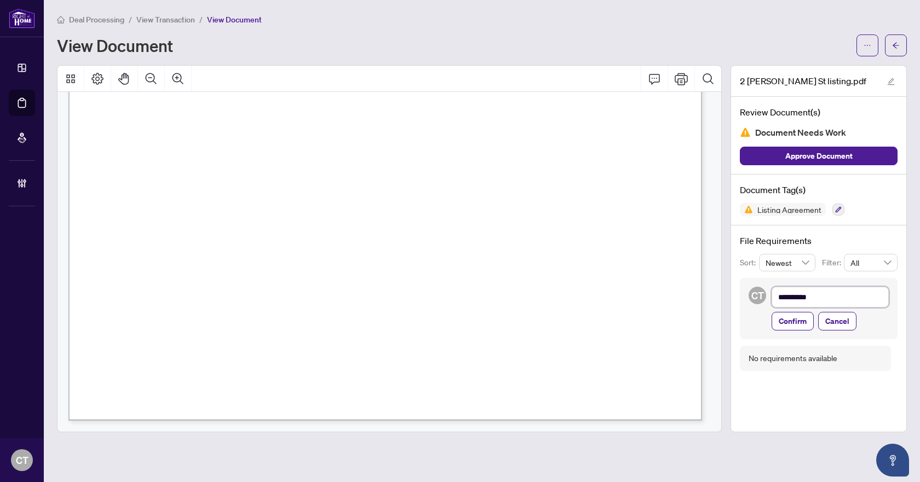
type textarea "**********"
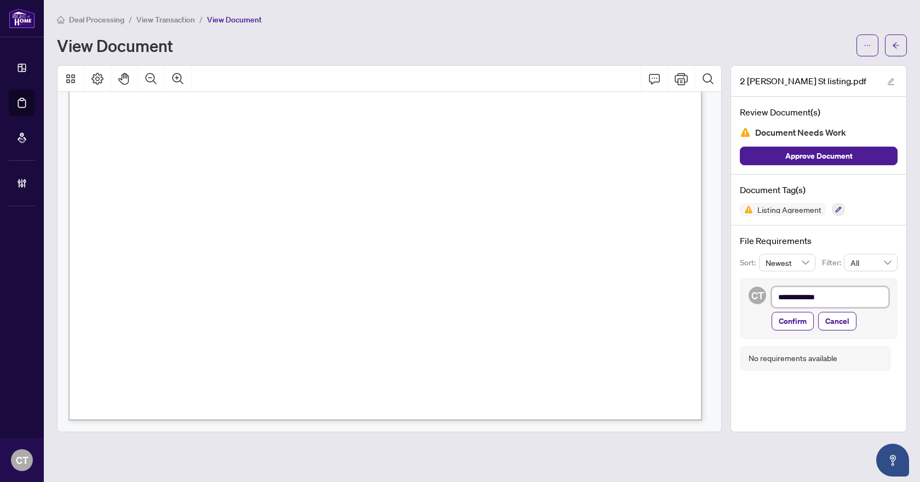
type textarea "**********"
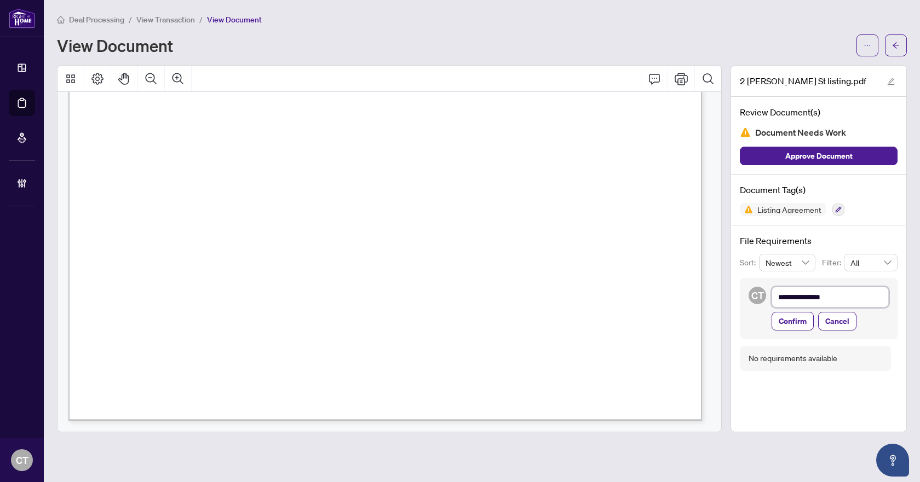
type textarea "**********"
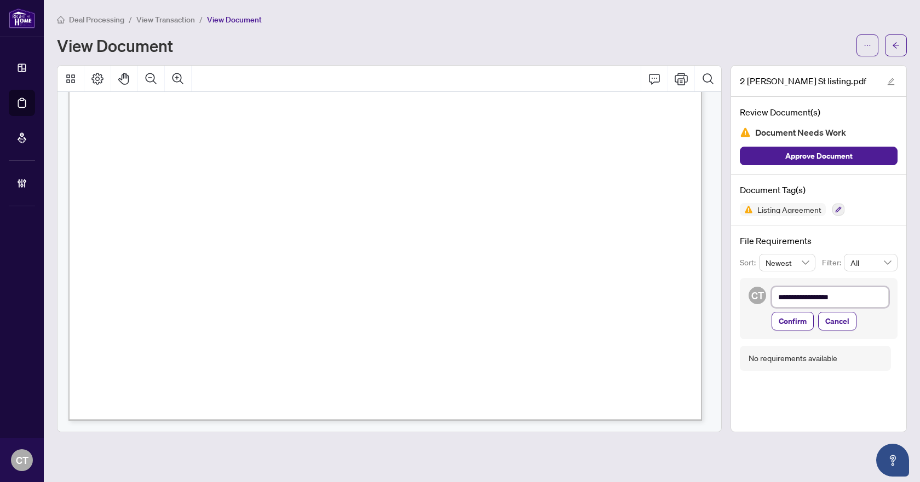
type textarea "**********"
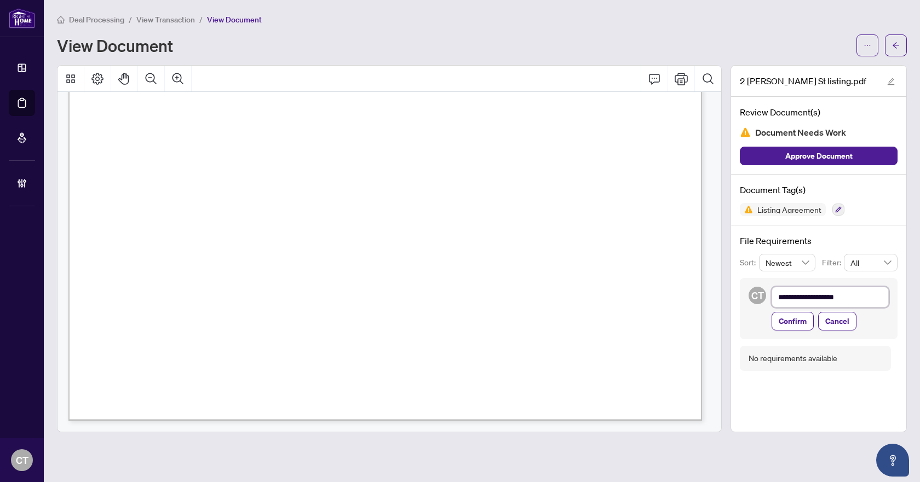
type textarea "**********"
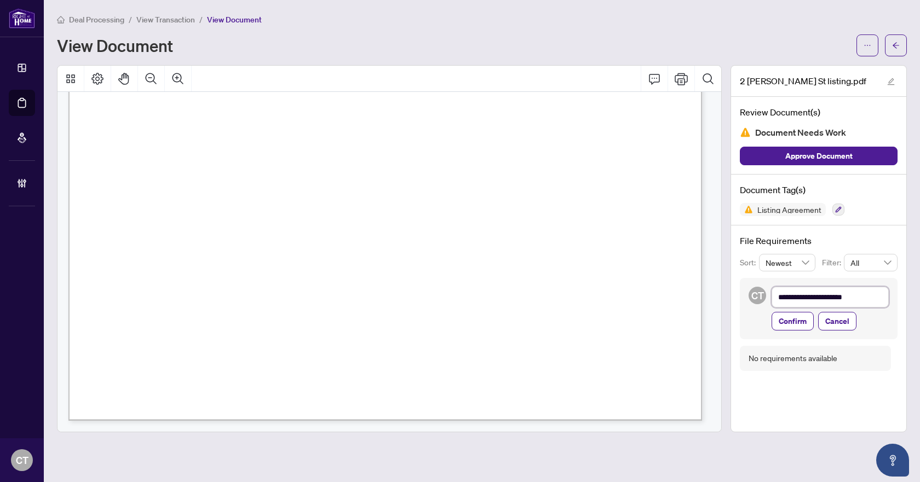
type textarea "**********"
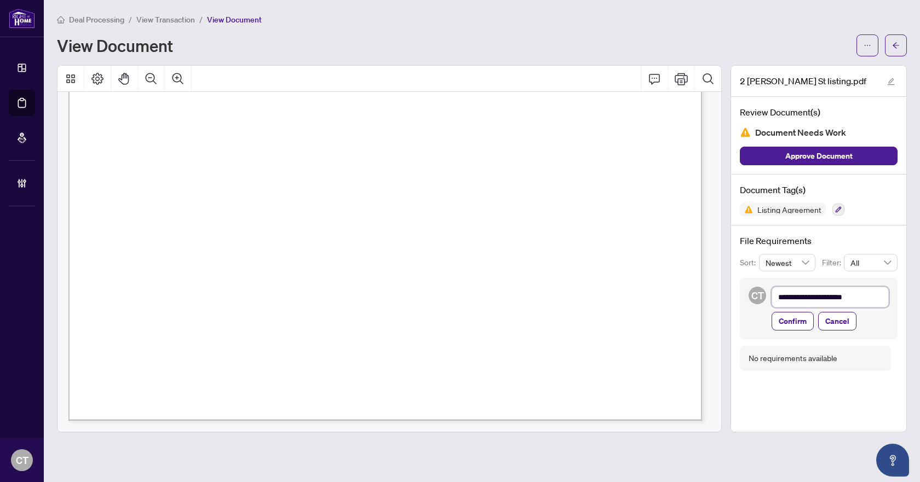
type textarea "**********"
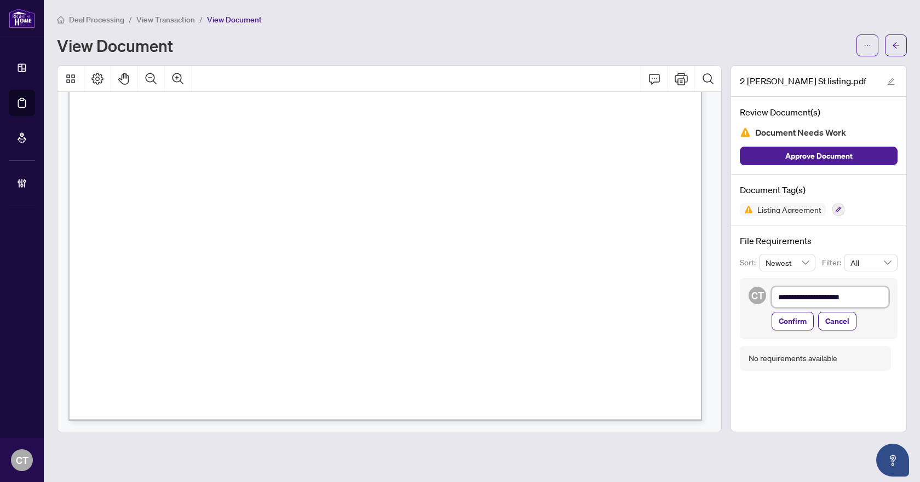
type textarea "**********"
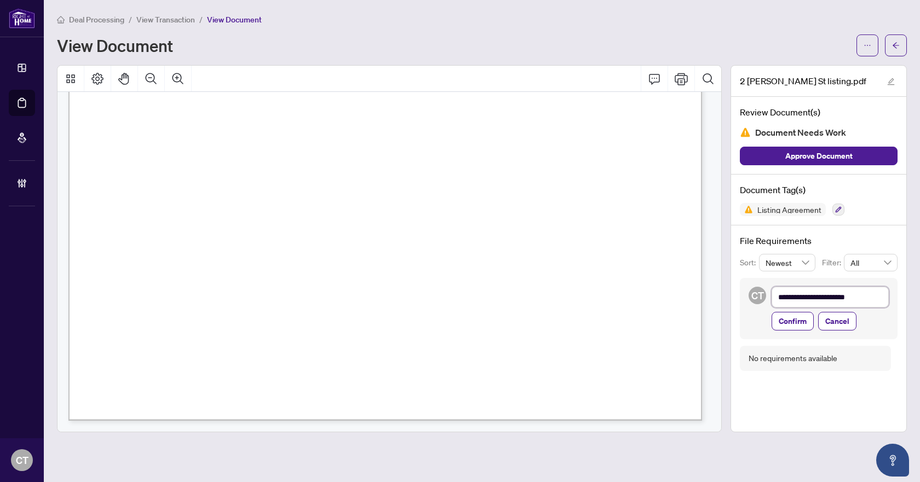
type textarea "**********"
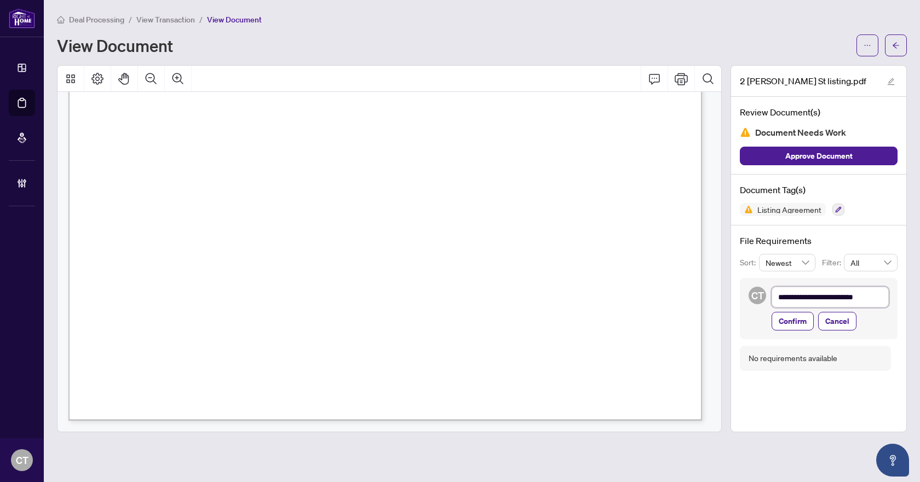
type textarea "**********"
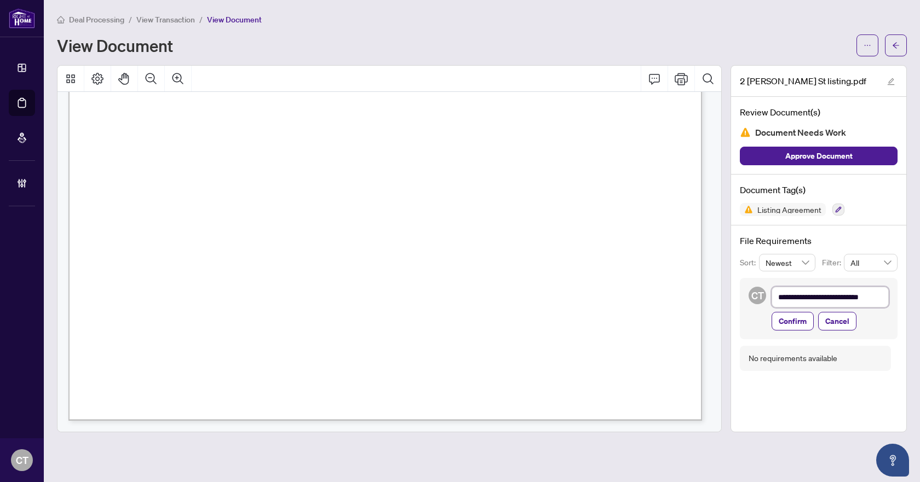
type textarea "**********"
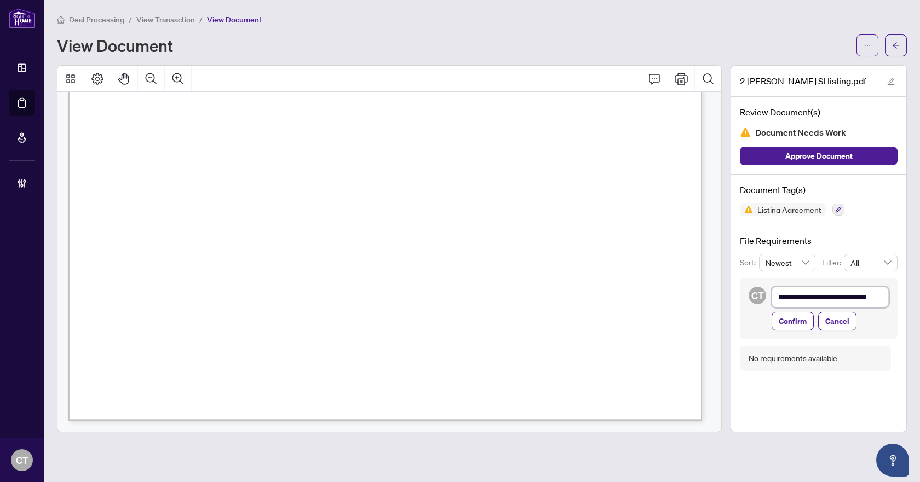
type textarea "**********"
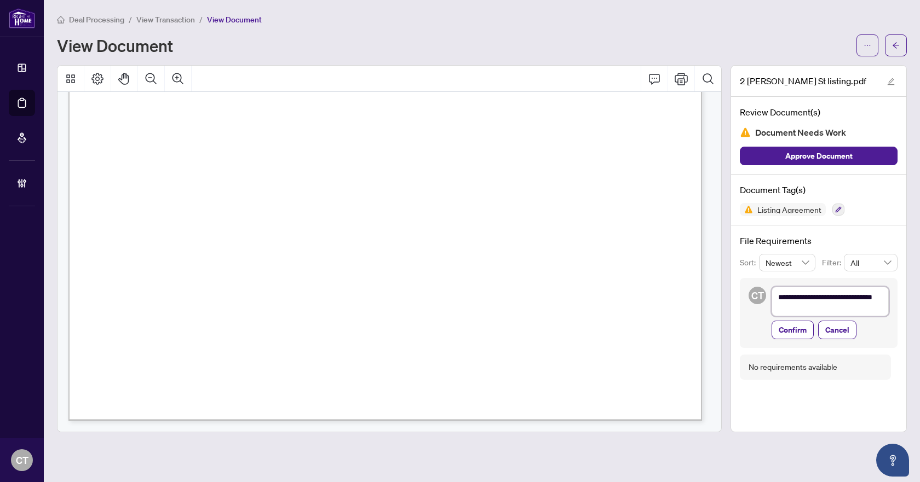
type textarea "**********"
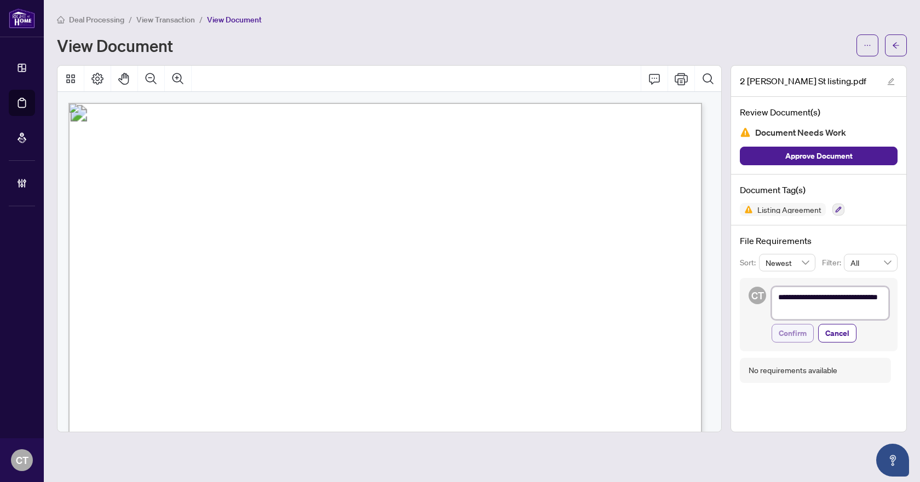
type textarea "**********"
click at [784, 336] on span "Confirm" at bounding box center [793, 334] width 28 height 18
type textarea "**********"
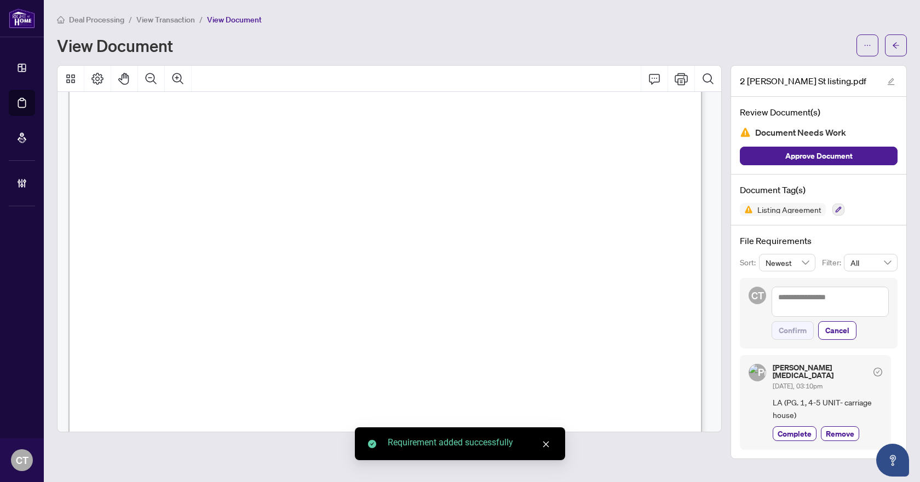
scroll to position [55, 0]
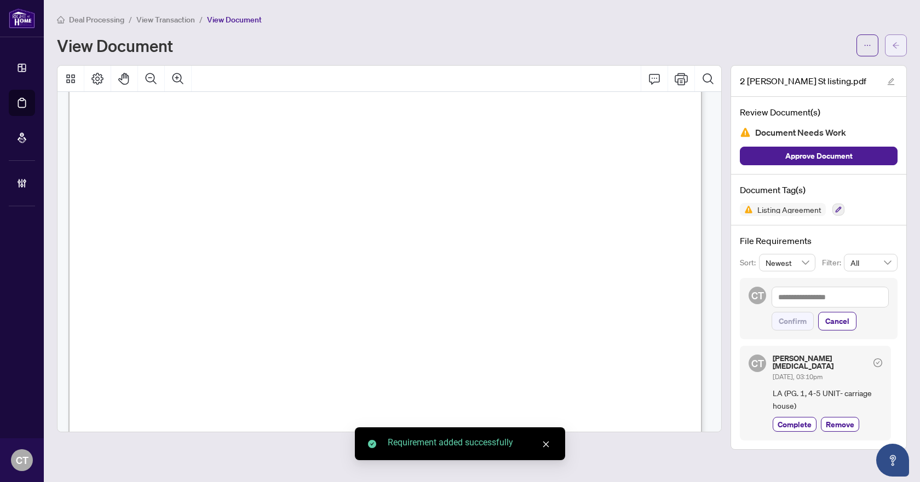
click at [894, 39] on span "button" at bounding box center [896, 46] width 8 height 18
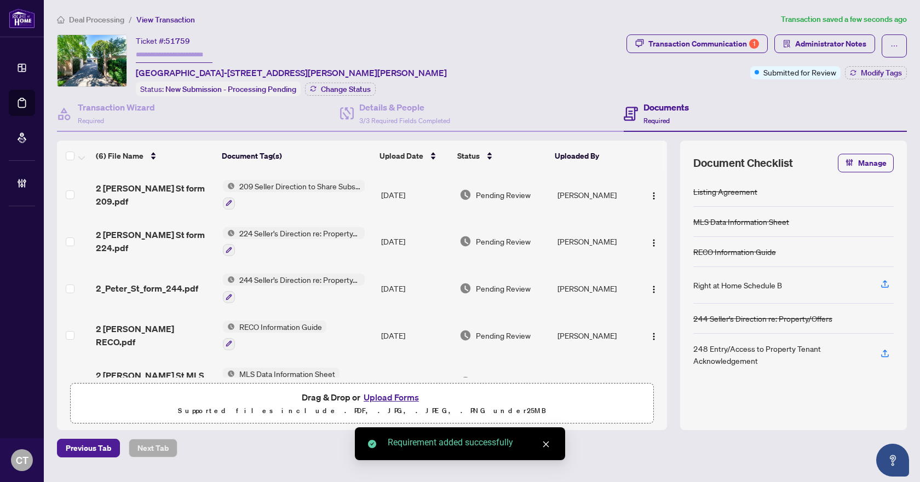
scroll to position [78, 0]
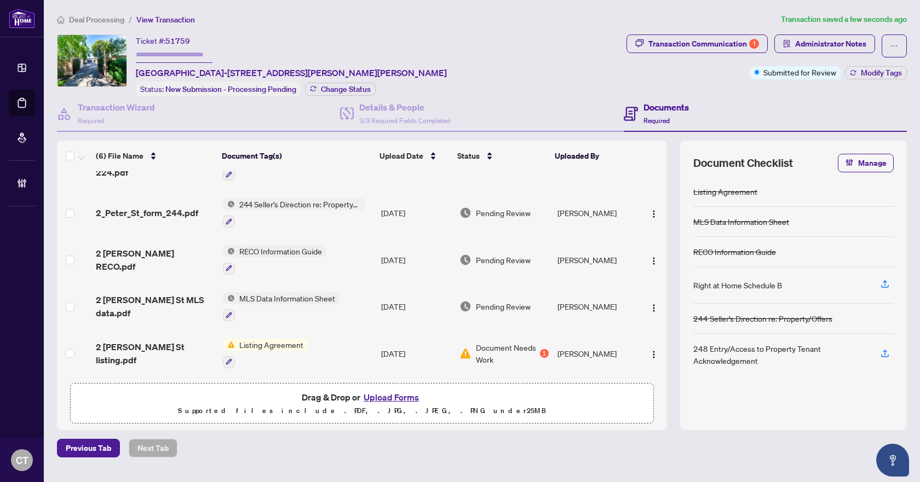
click at [378, 303] on td "[DATE]" at bounding box center [416, 307] width 78 height 47
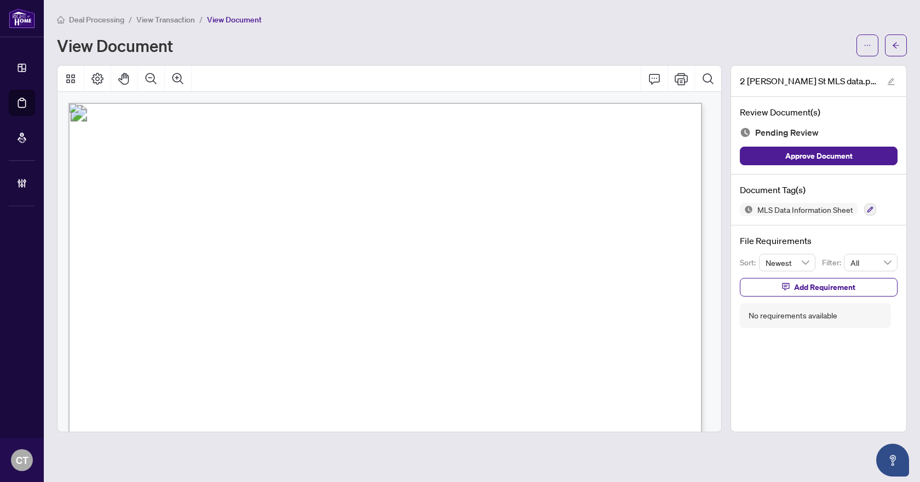
scroll to position [274, 0]
click at [867, 207] on icon "button" at bounding box center [870, 209] width 7 height 7
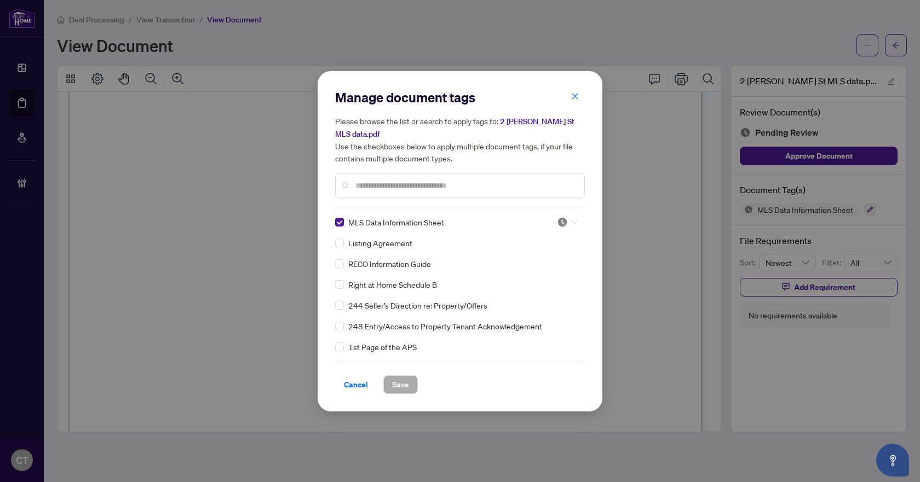
click at [552, 217] on div at bounding box center [564, 222] width 28 height 11
click at [536, 248] on div "Needs Work" at bounding box center [531, 252] width 70 height 12
click at [398, 378] on span "Save" at bounding box center [400, 385] width 17 height 18
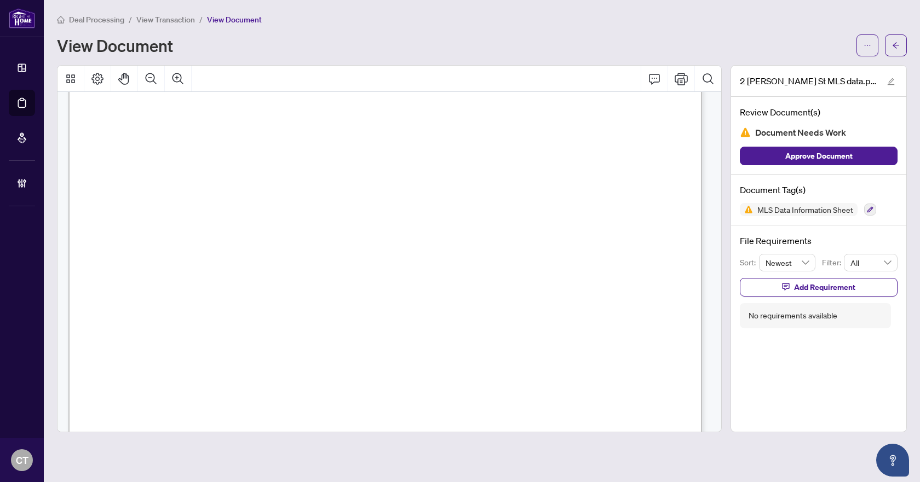
scroll to position [0, 0]
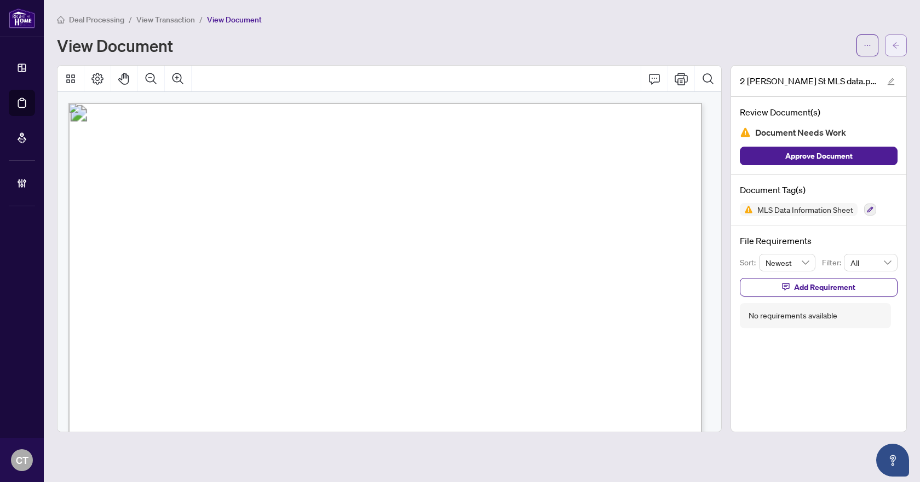
click at [889, 45] on button "button" at bounding box center [896, 45] width 22 height 22
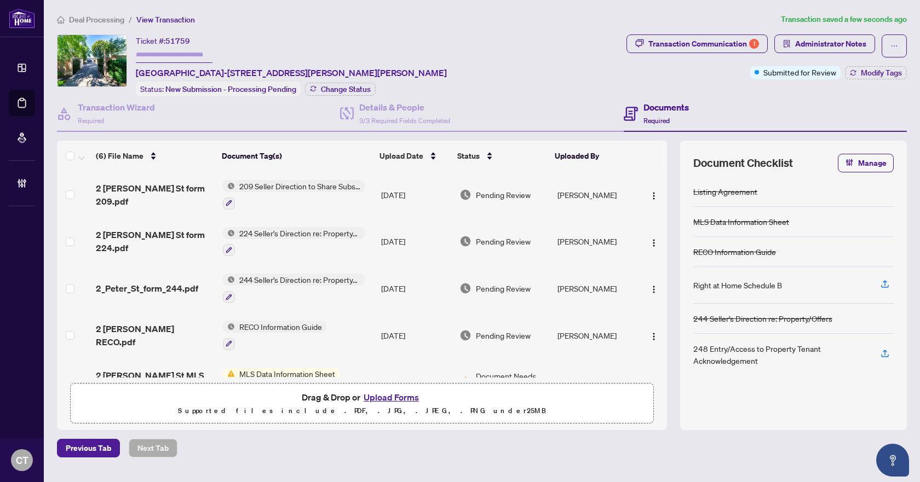
scroll to position [78, 0]
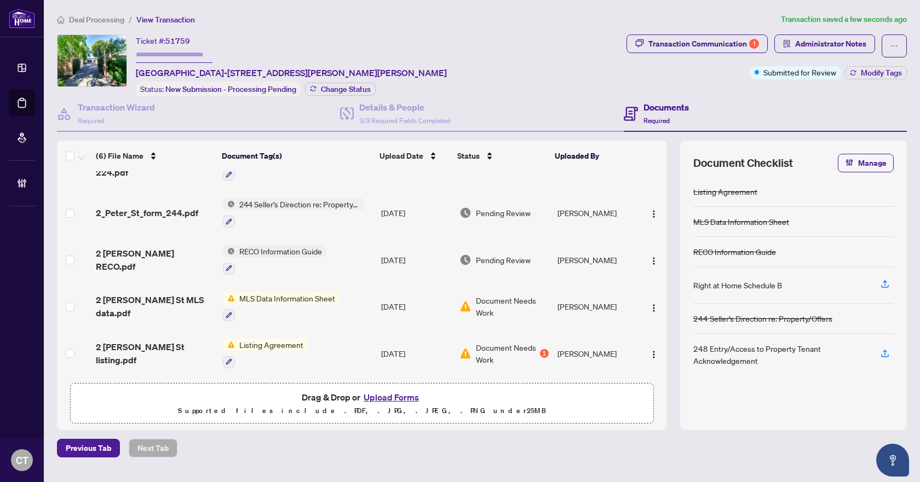
click at [189, 348] on div "2 Peter St listing.pdf" at bounding box center [155, 354] width 118 height 26
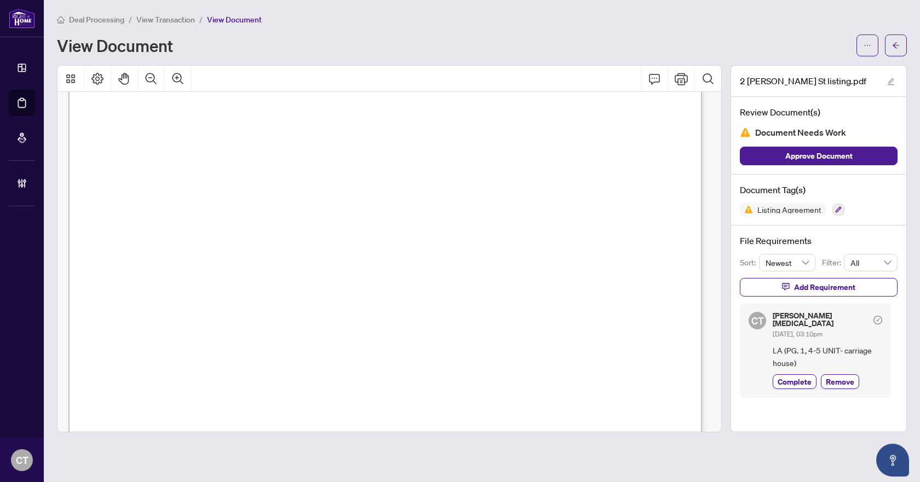
scroll to position [3864, 0]
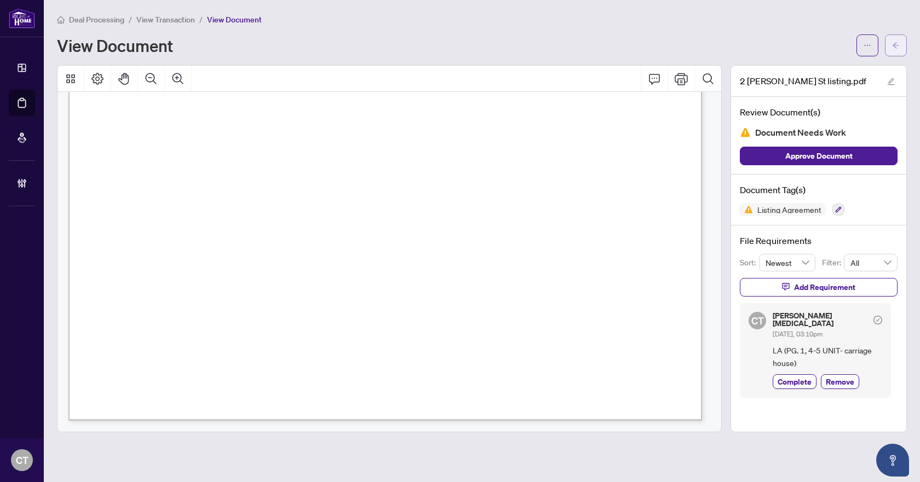
click at [893, 50] on span "button" at bounding box center [896, 46] width 8 height 18
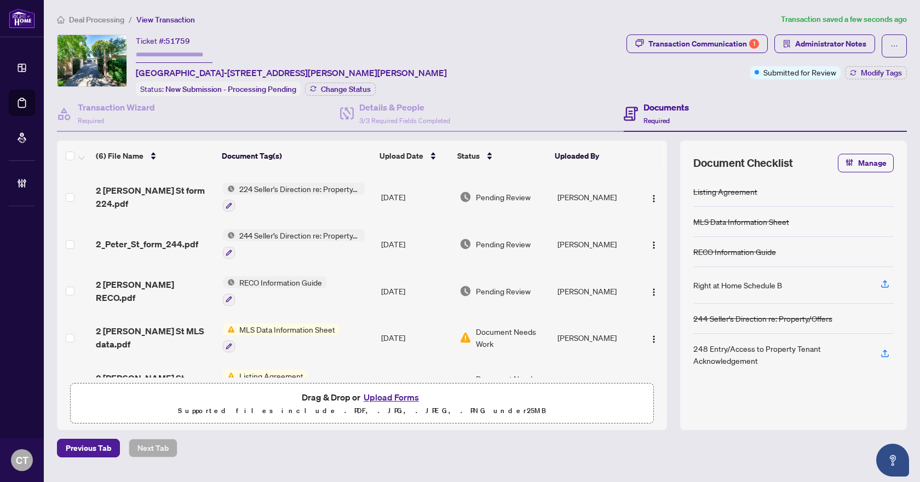
scroll to position [78, 0]
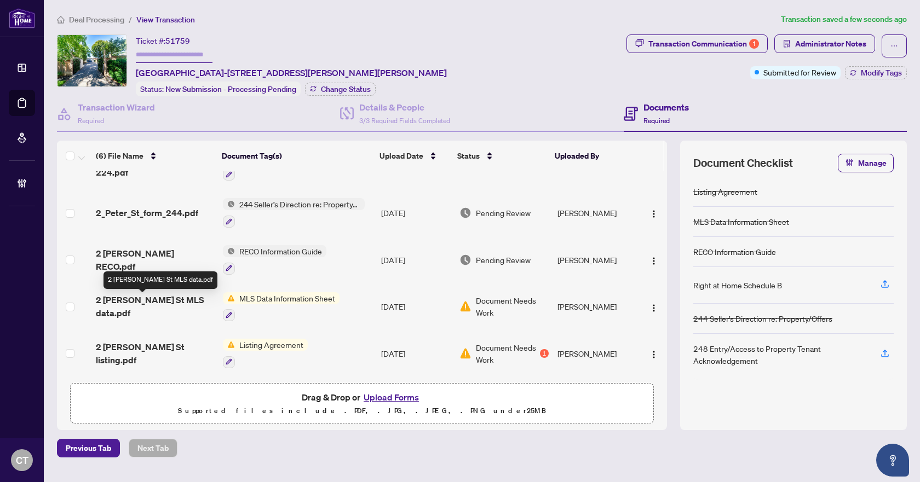
click at [160, 302] on span "2 Peter St MLS data.pdf" at bounding box center [155, 306] width 118 height 26
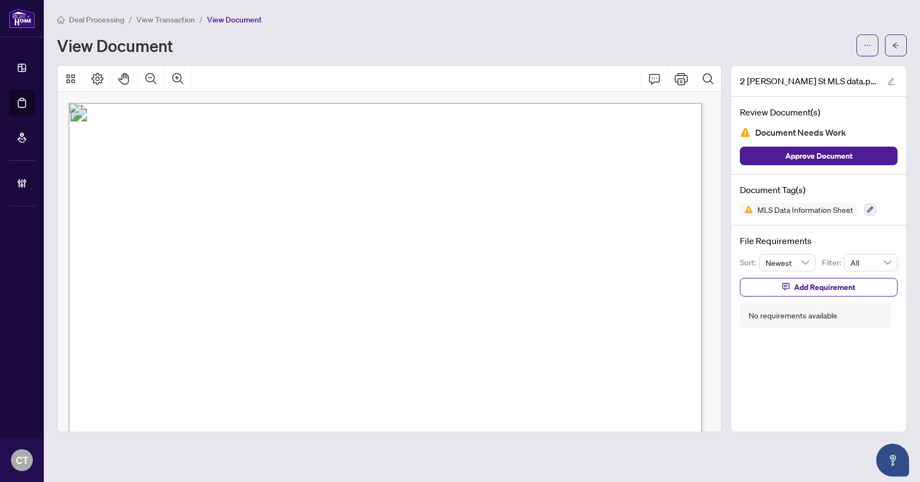
scroll to position [274, 0]
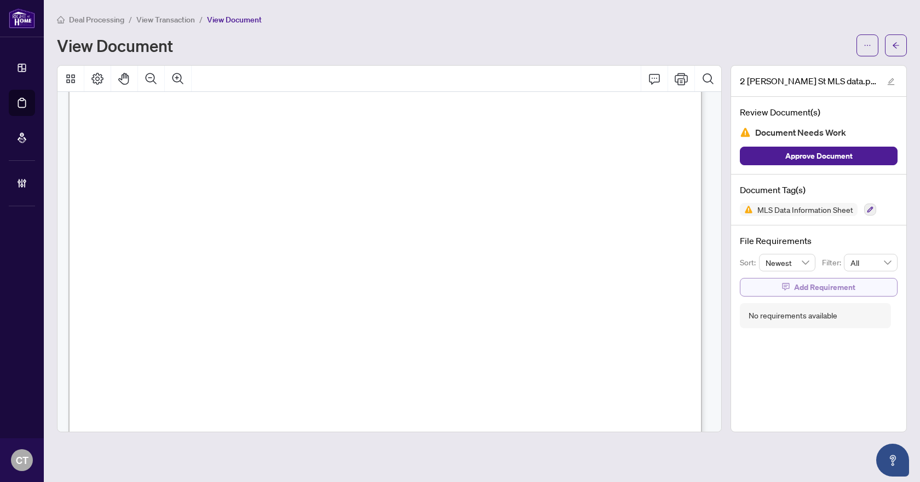
click at [804, 292] on span "Add Requirement" at bounding box center [824, 288] width 61 height 18
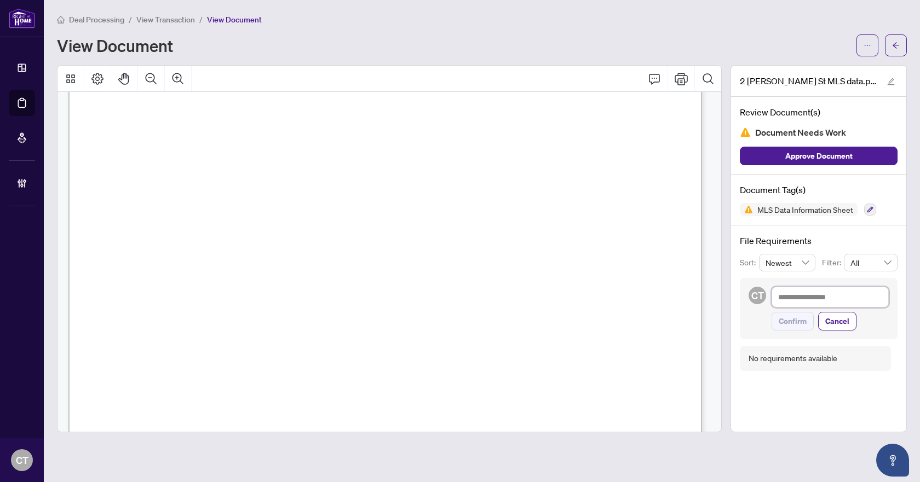
click at [805, 299] on textarea at bounding box center [830, 297] width 117 height 21
type textarea "*"
type textarea "**"
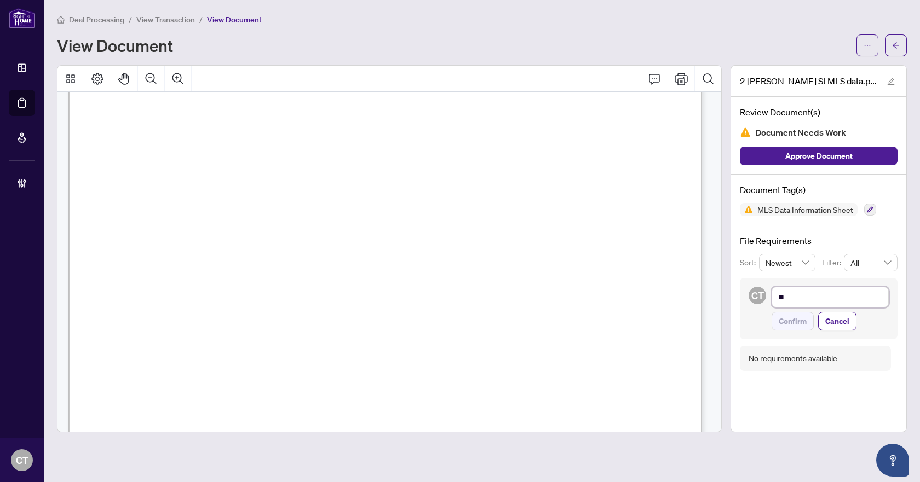
type textarea "***"
type textarea "*****"
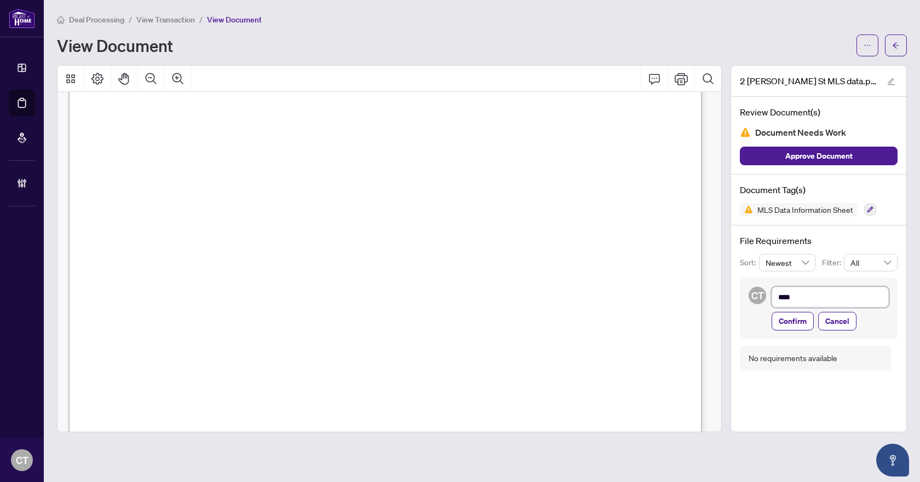
type textarea "*****"
type textarea "******"
type textarea "*******"
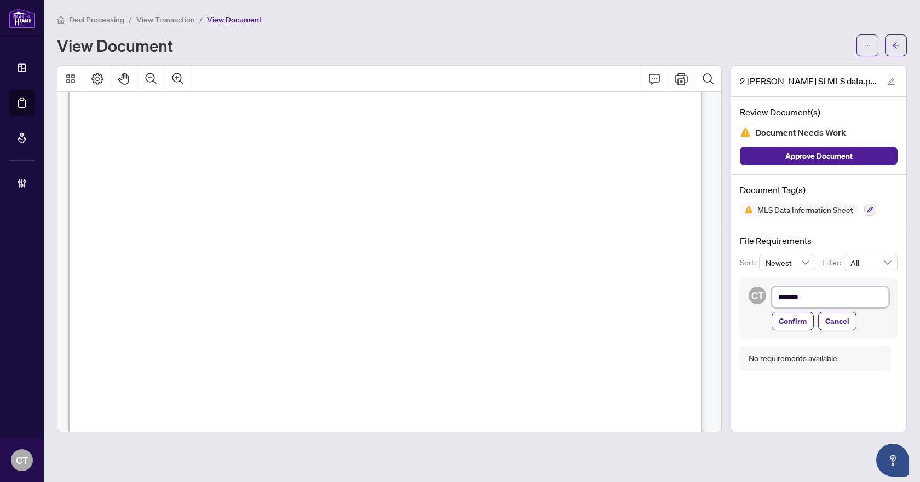
type textarea "********"
type textarea "**********"
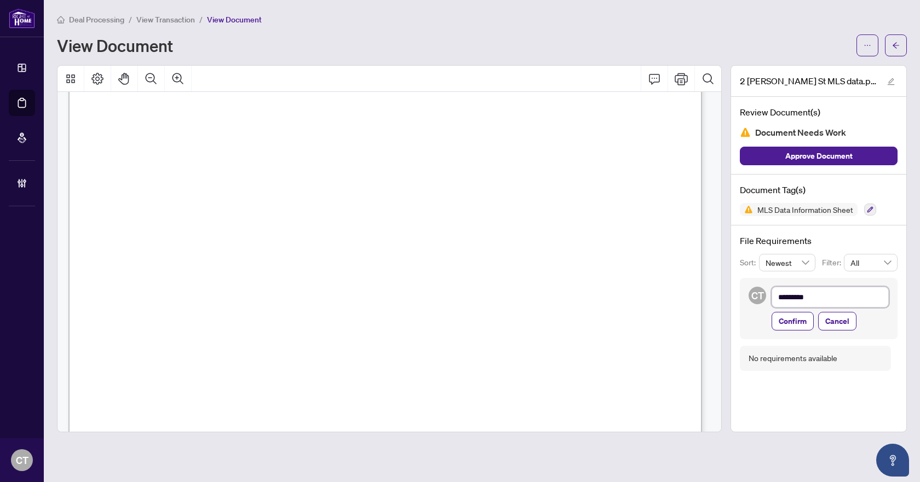
type textarea "**********"
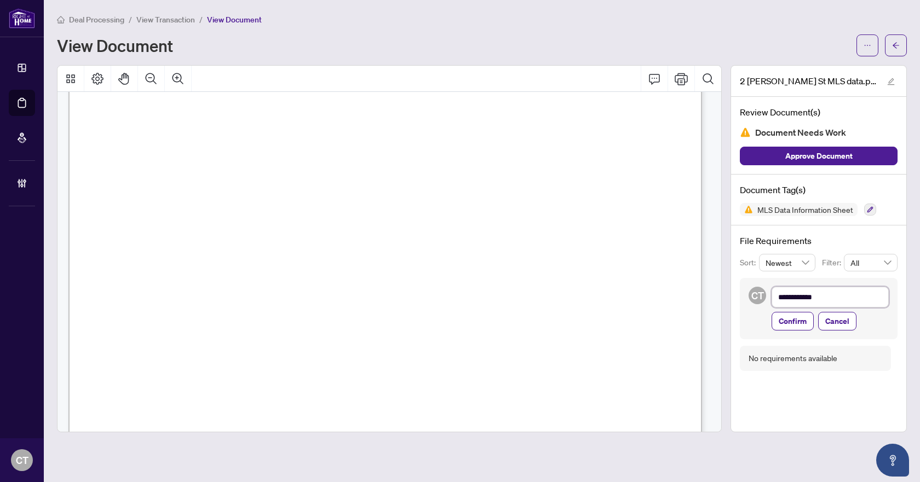
type textarea "**********"
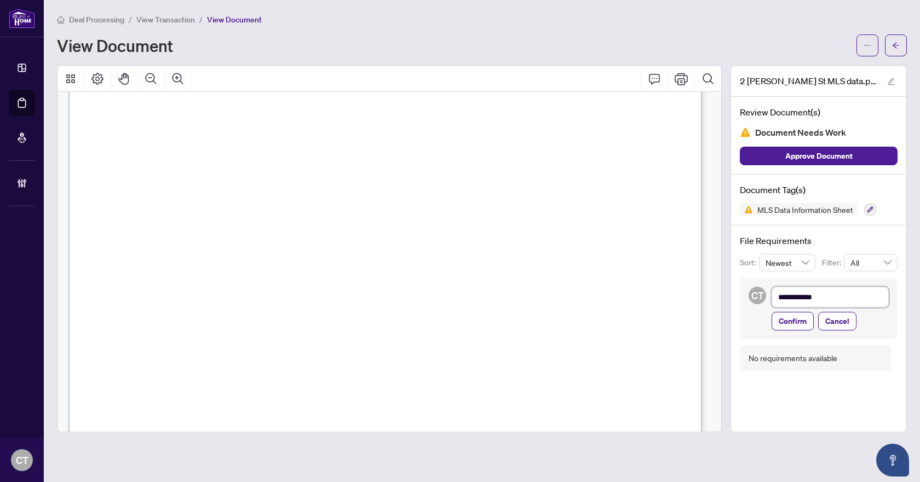
type textarea "**********"
type textarea "********"
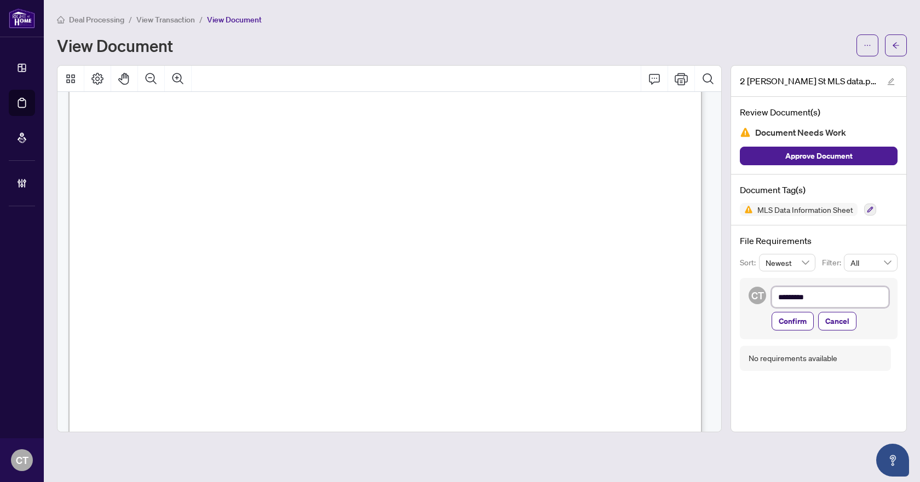
type textarea "**********"
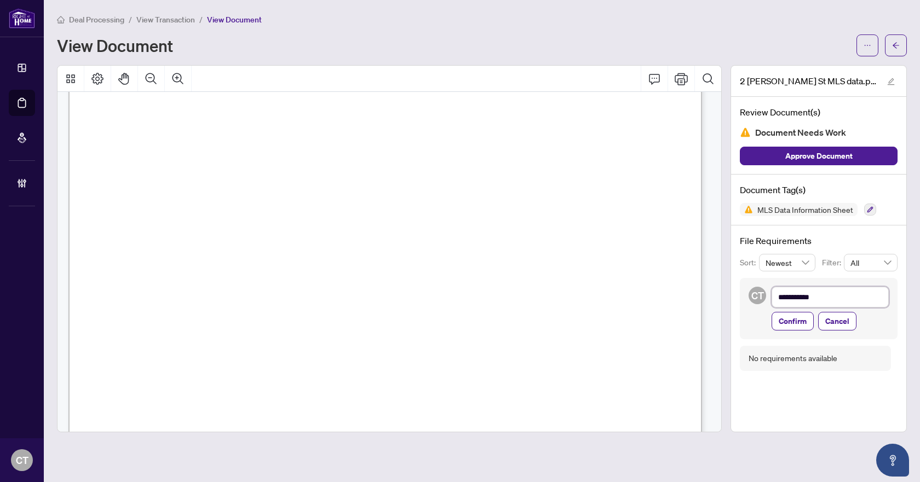
type textarea "**********"
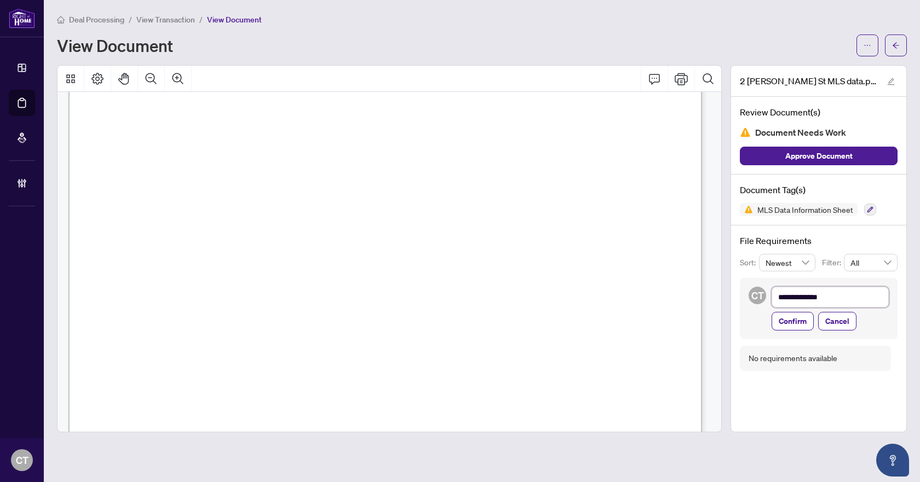
type textarea "**********"
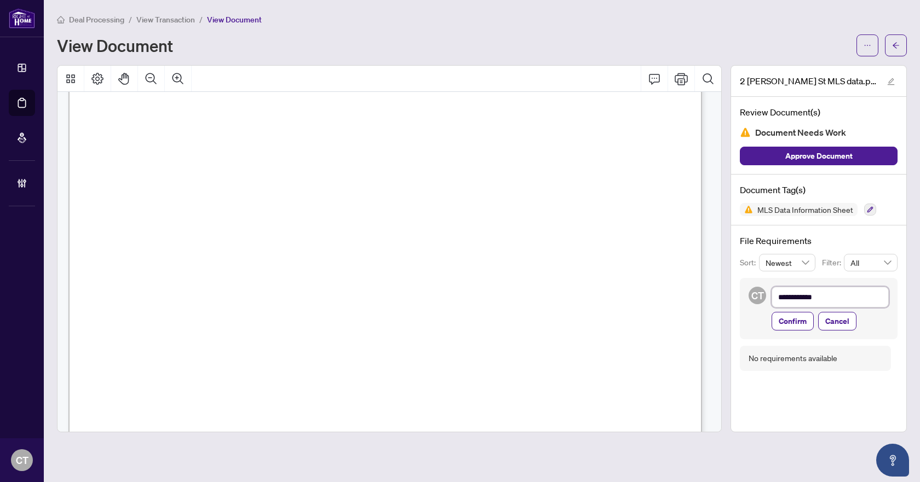
type textarea "**********"
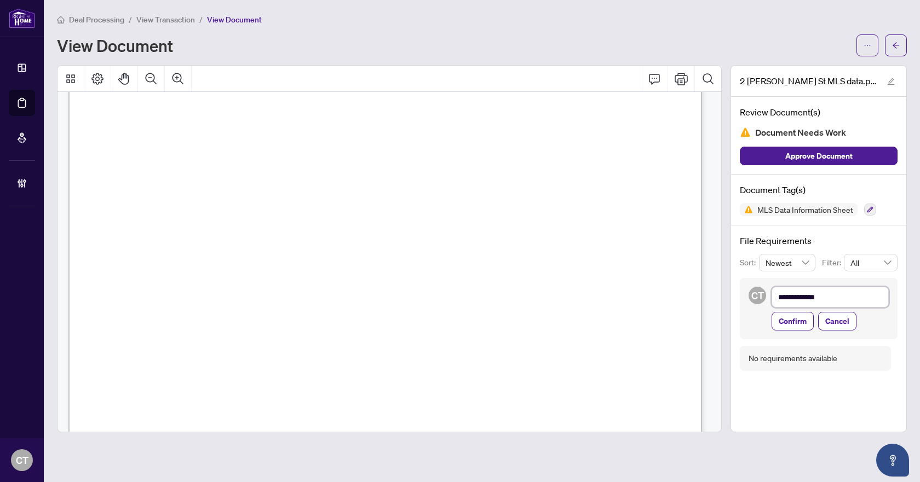
type textarea "**********"
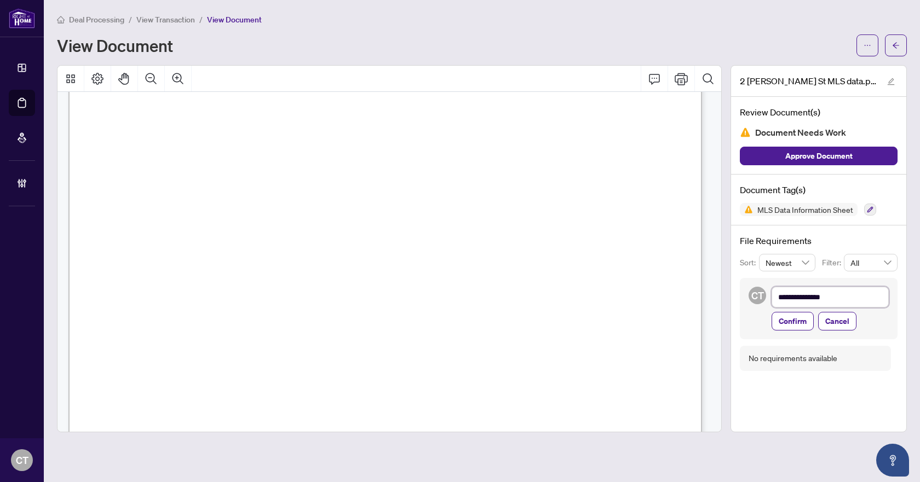
type textarea "**********"
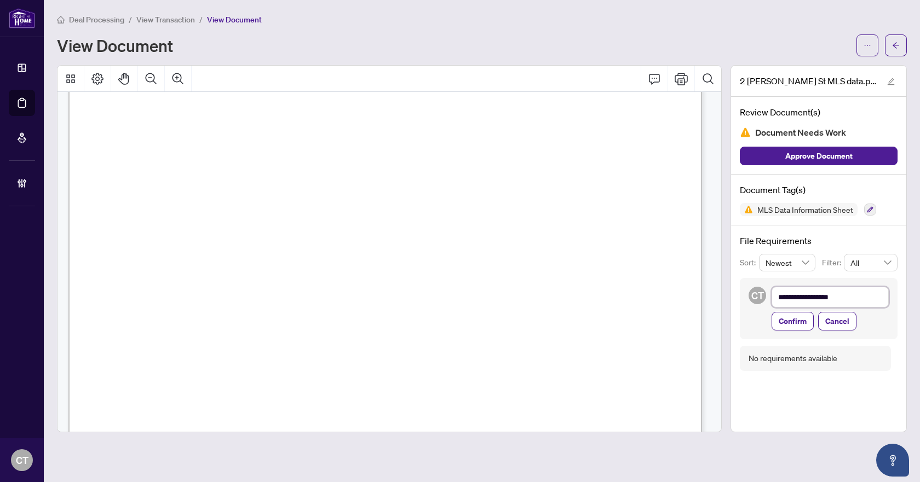
type textarea "**********"
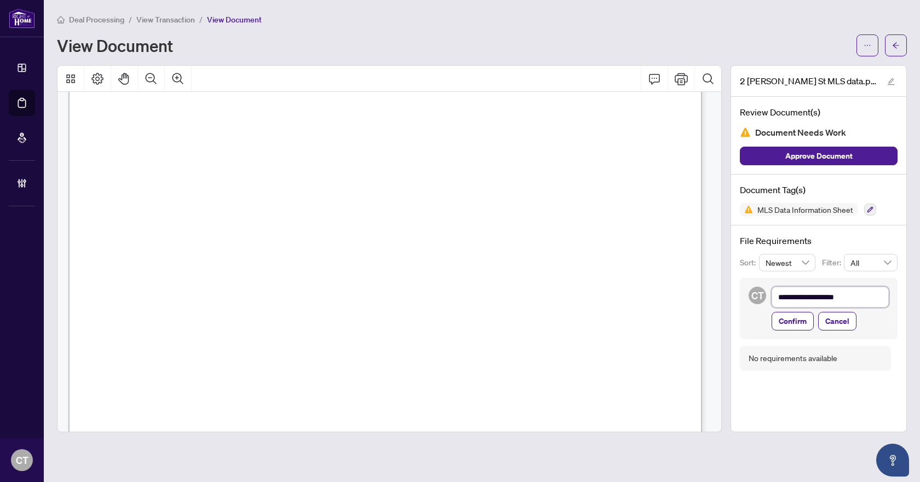
type textarea "**********"
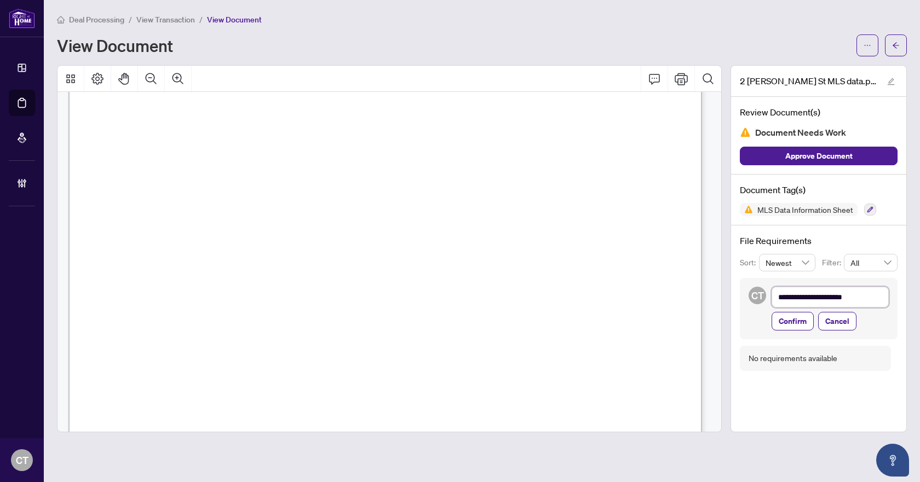
type textarea "**********"
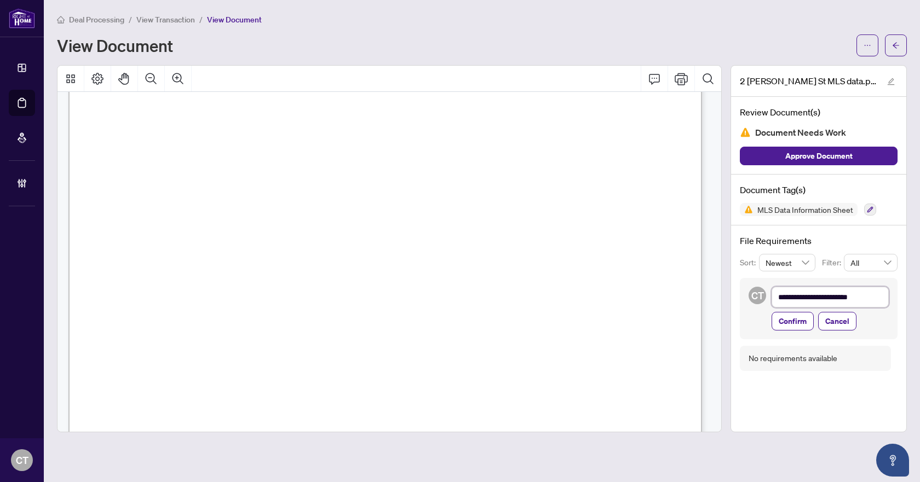
type textarea "**********"
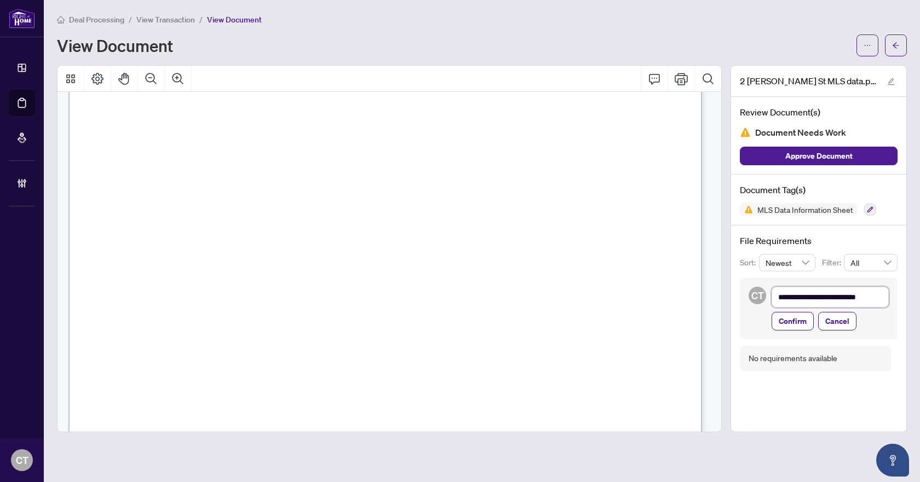
type textarea "**********"
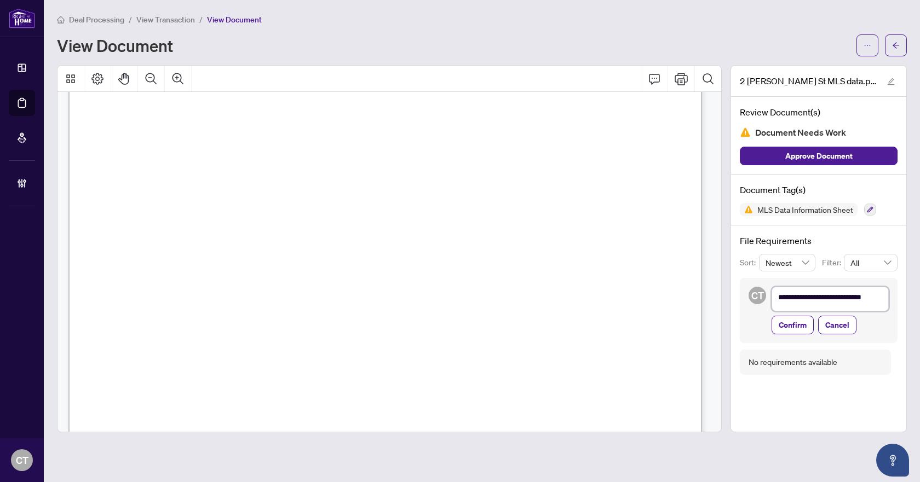
type textarea "**********"
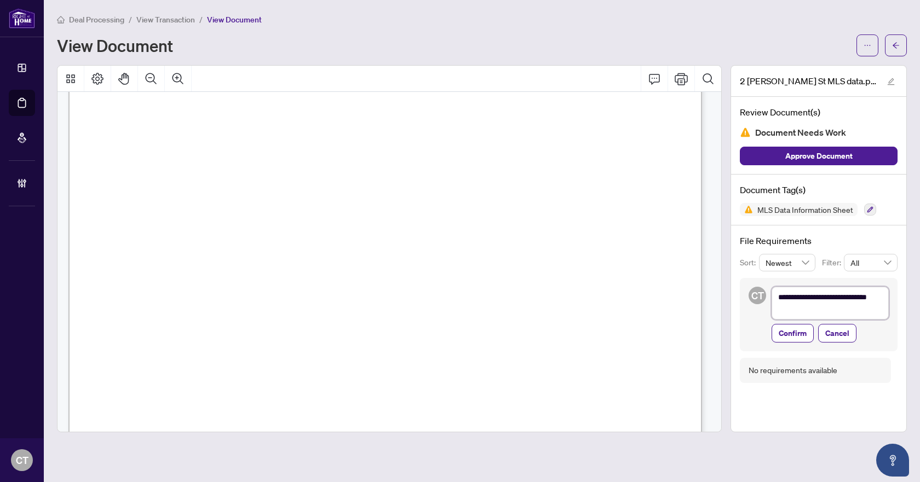
type textarea "**********"
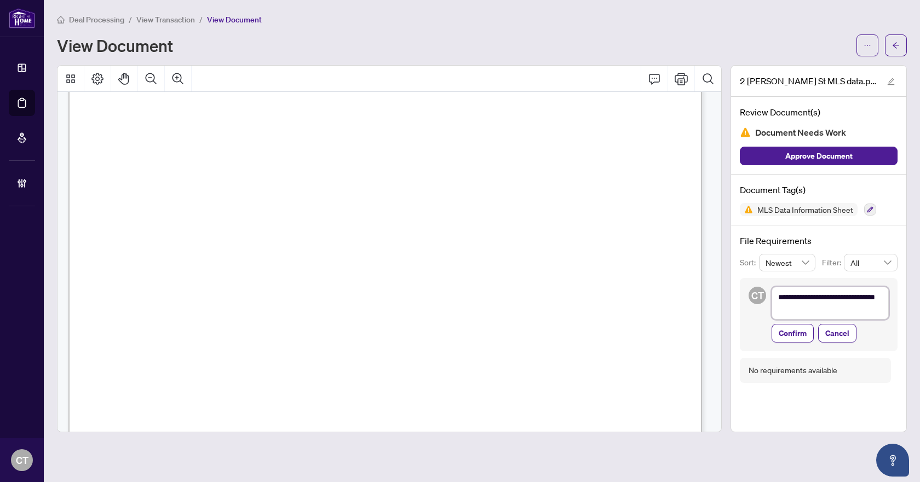
type textarea "**********"
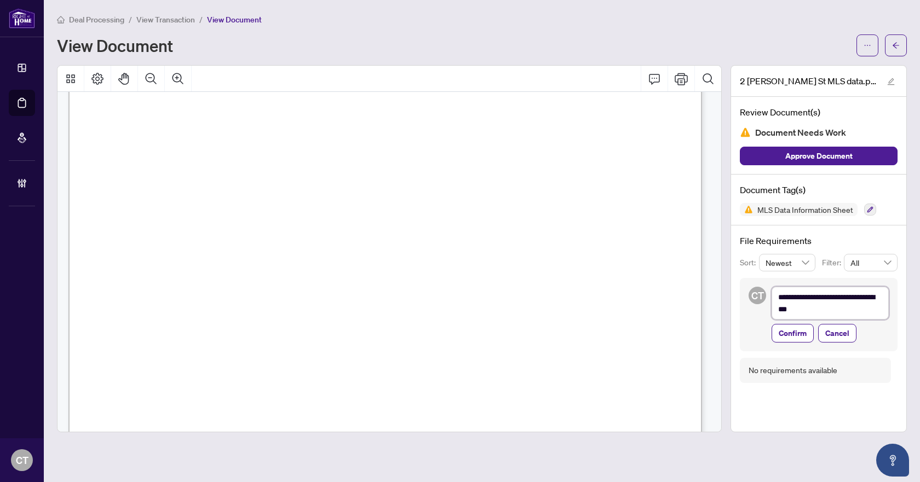
type textarea "**********"
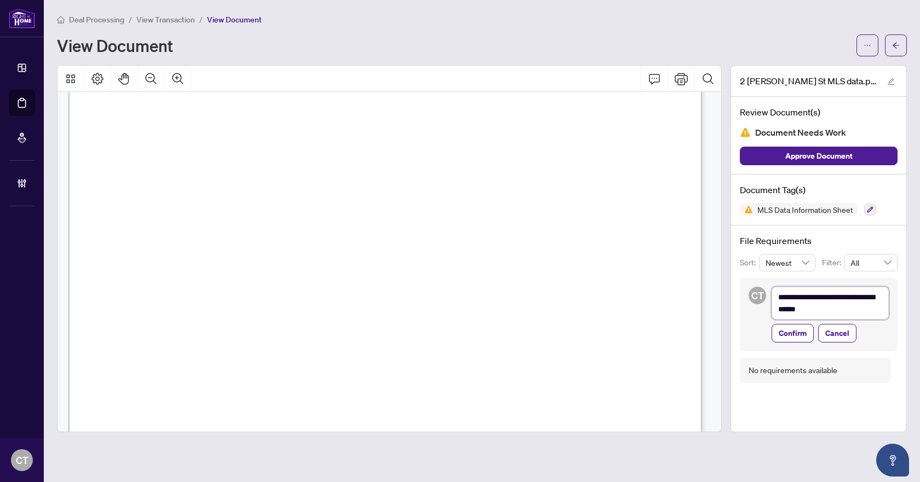
type textarea "**********"
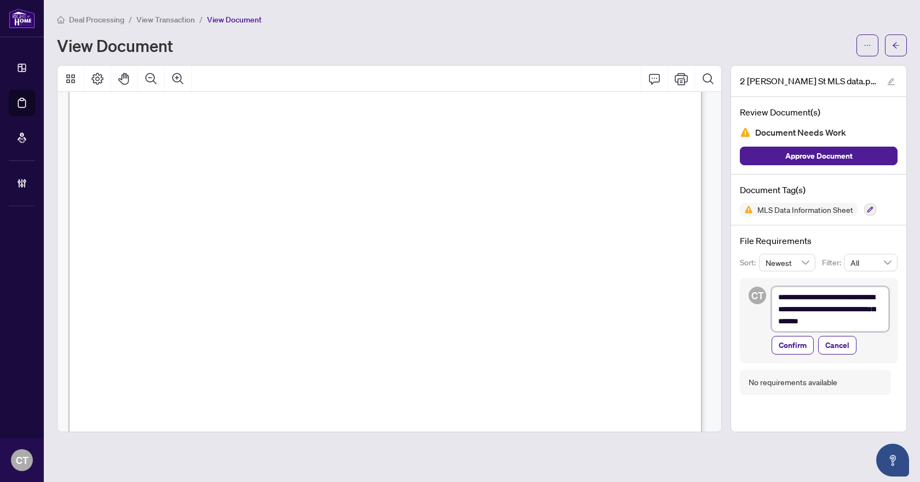
scroll to position [8925, 0]
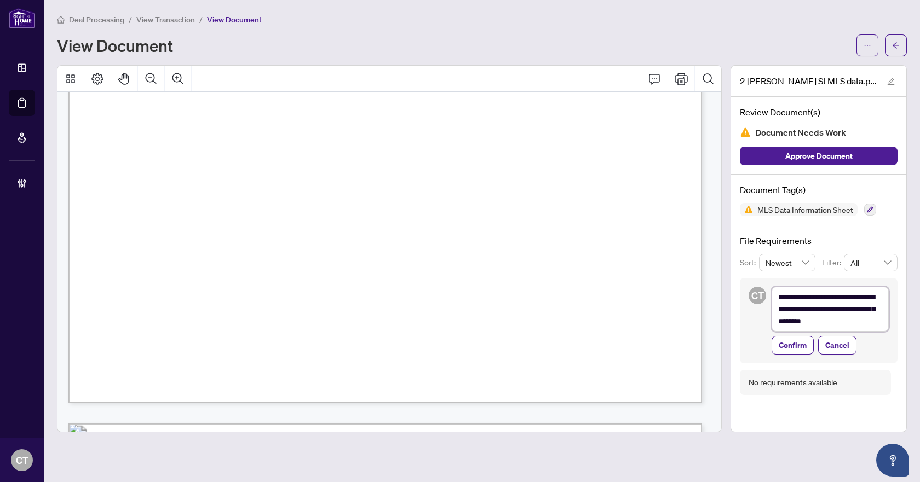
click at [859, 324] on textarea "**********" at bounding box center [830, 309] width 117 height 45
click at [809, 344] on button "Confirm" at bounding box center [793, 345] width 42 height 19
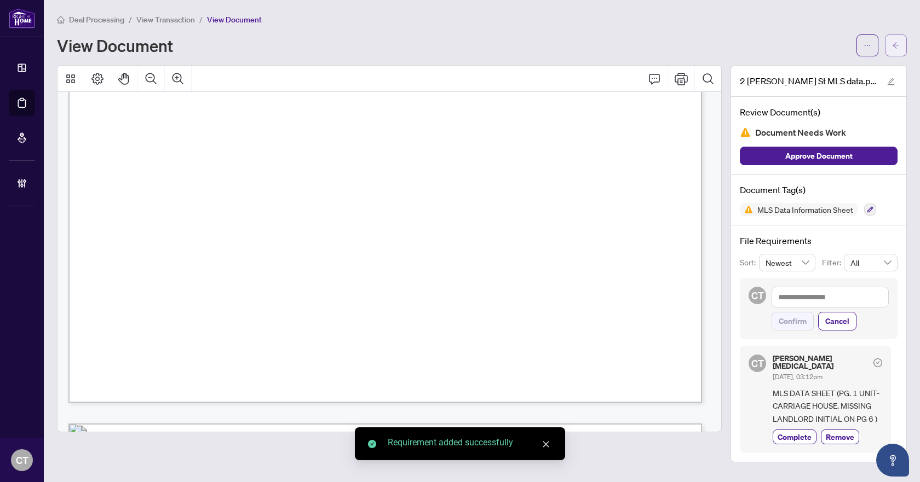
click at [890, 50] on button "button" at bounding box center [896, 45] width 22 height 22
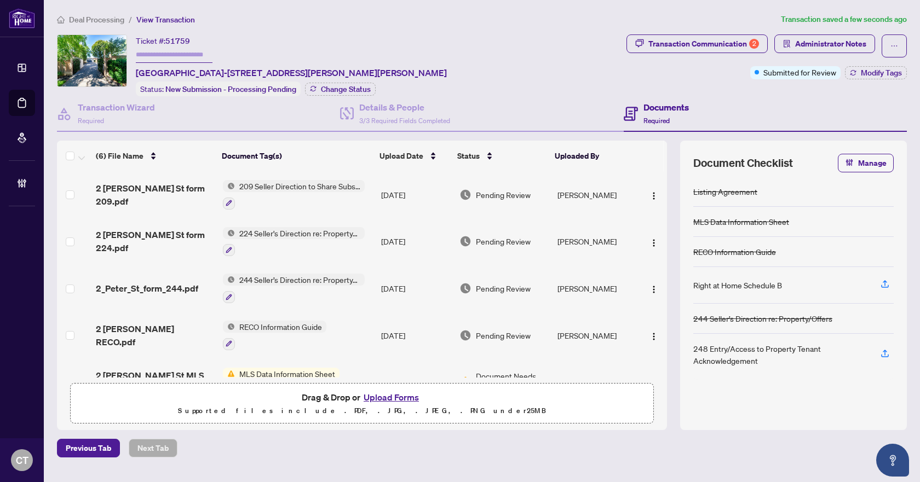
click at [164, 333] on span "2 Peter St RECO.pdf" at bounding box center [155, 336] width 118 height 26
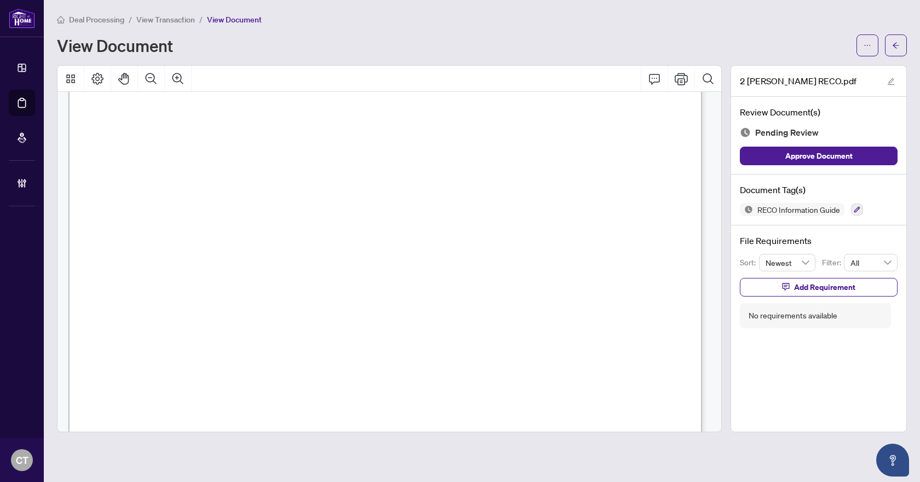
scroll to position [10363, 0]
click at [859, 205] on button "button" at bounding box center [857, 210] width 12 height 12
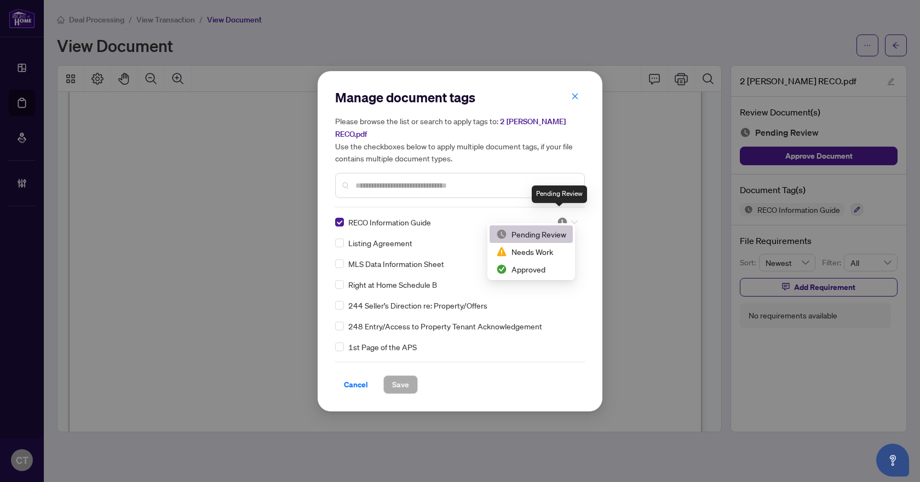
click at [557, 217] on img at bounding box center [562, 222] width 11 height 11
click at [499, 273] on img at bounding box center [501, 269] width 11 height 11
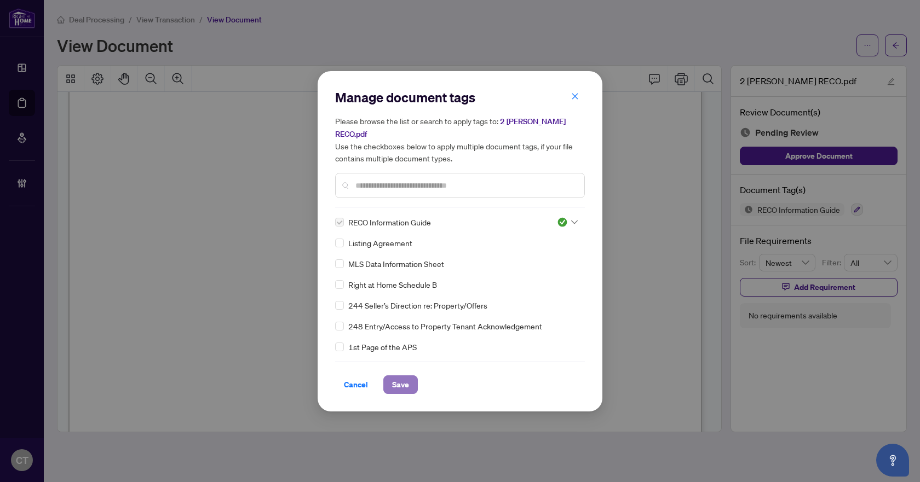
click at [397, 377] on span "Save" at bounding box center [400, 385] width 17 height 18
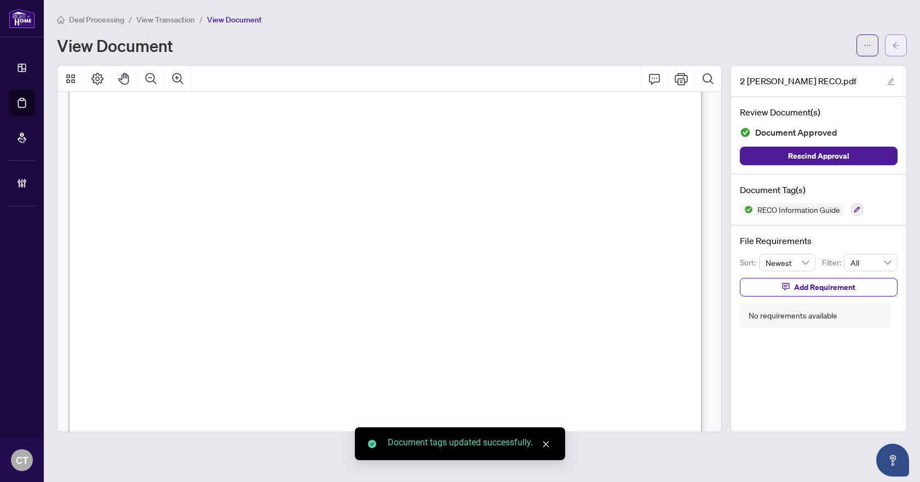
click at [897, 39] on span "button" at bounding box center [896, 46] width 8 height 18
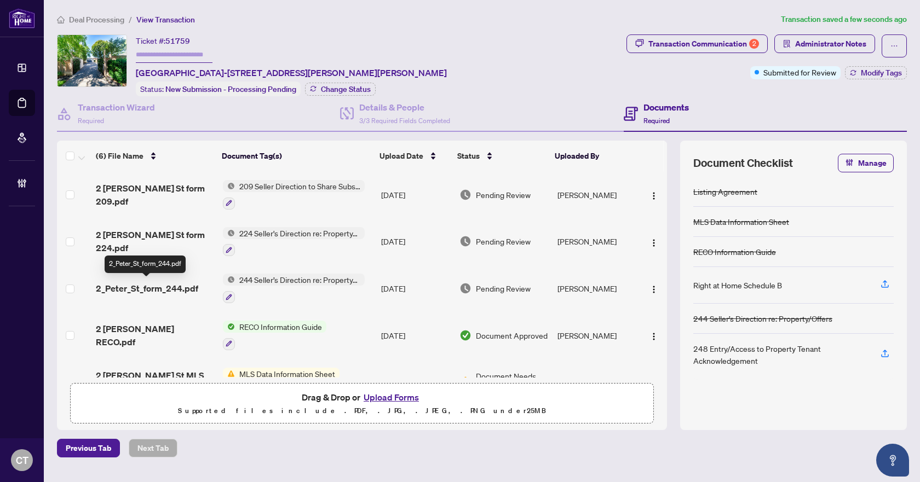
click at [135, 285] on span "2_Peter_St_form_244.pdf" at bounding box center [147, 288] width 102 height 13
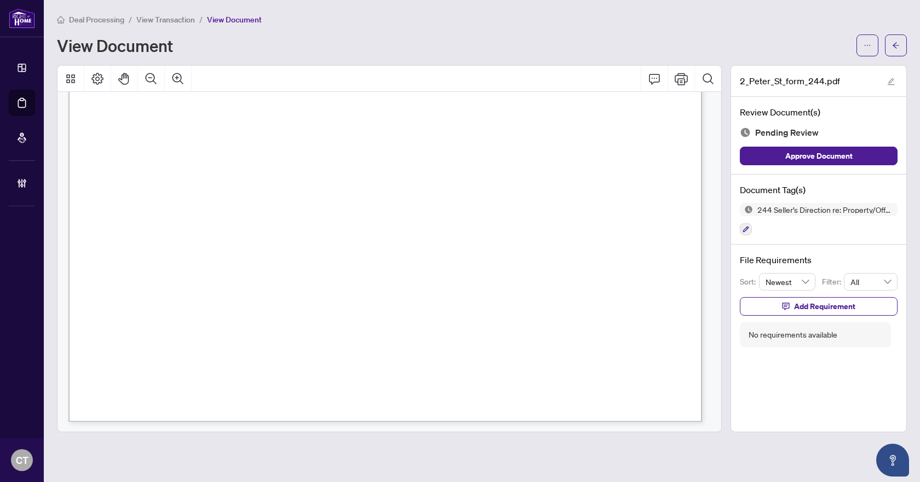
scroll to position [502, 0]
click at [746, 229] on icon "button" at bounding box center [746, 230] width 6 height 6
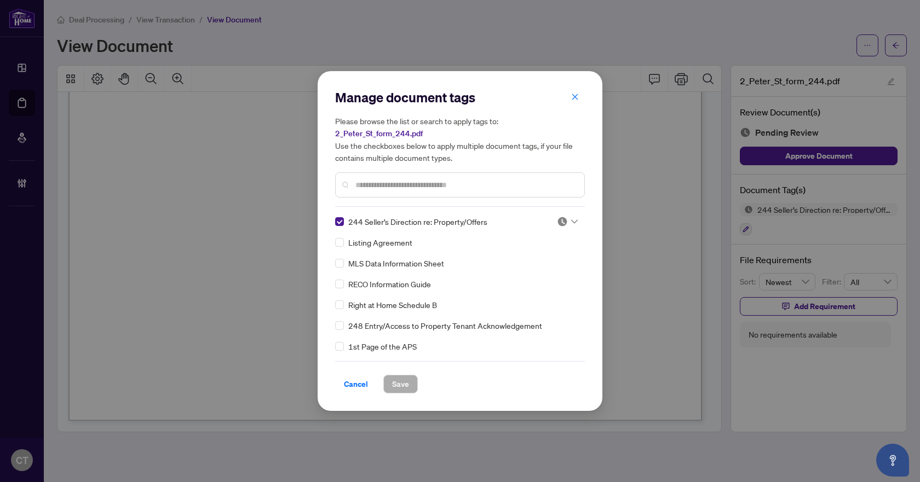
click at [557, 225] on img at bounding box center [562, 221] width 11 height 11
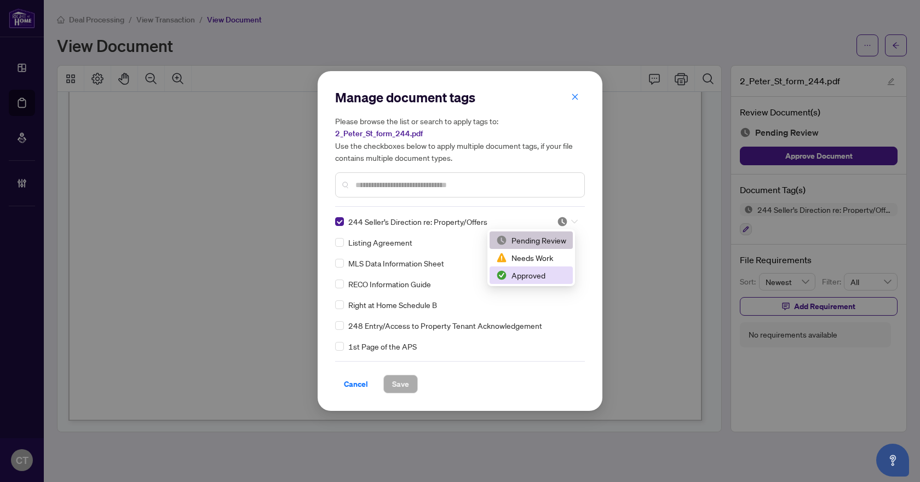
click at [525, 277] on div "Approved" at bounding box center [531, 275] width 70 height 12
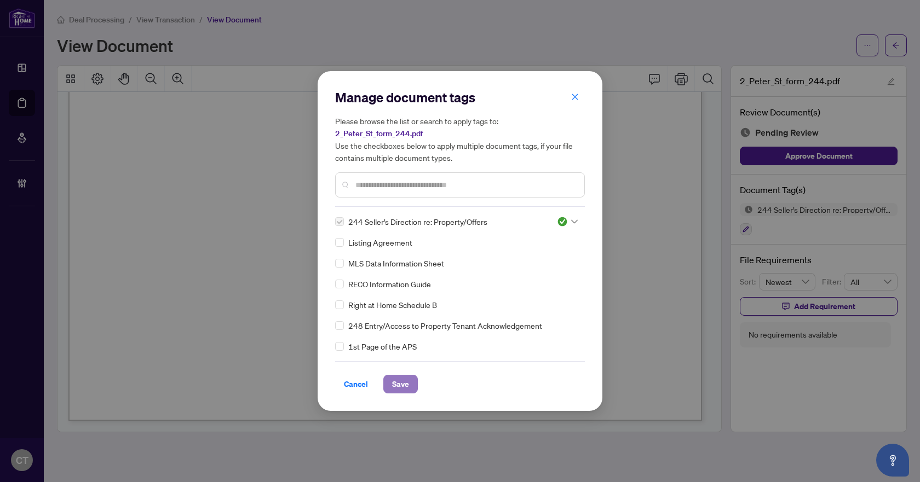
click at [398, 388] on span "Save" at bounding box center [400, 385] width 17 height 18
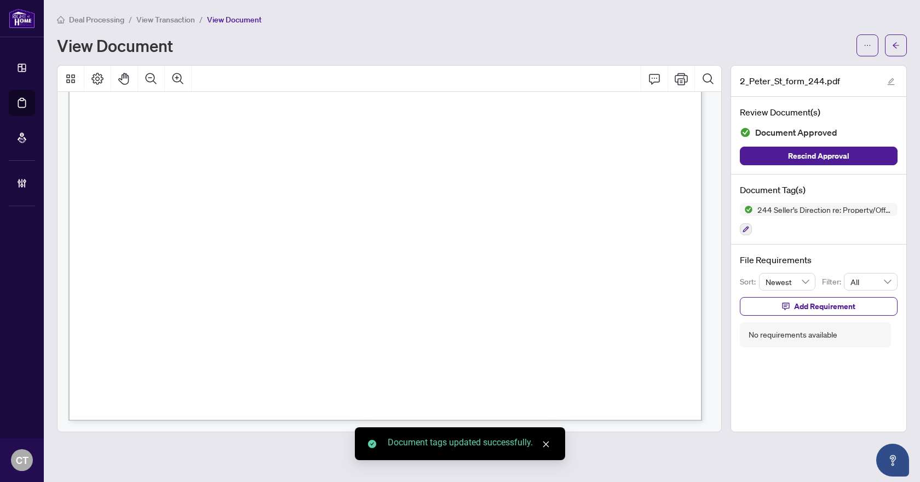
click at [899, 45] on icon "arrow-left" at bounding box center [896, 46] width 8 height 8
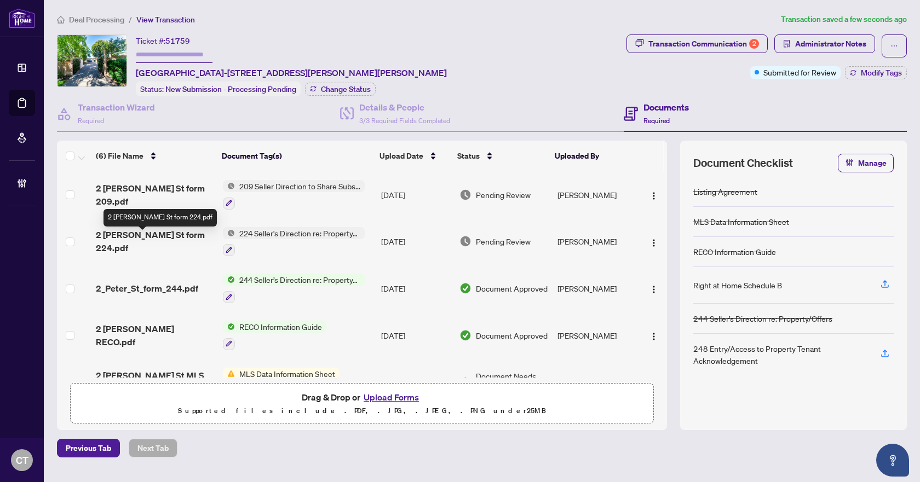
click at [178, 239] on span "2 Peter St form 224.pdf" at bounding box center [155, 241] width 118 height 26
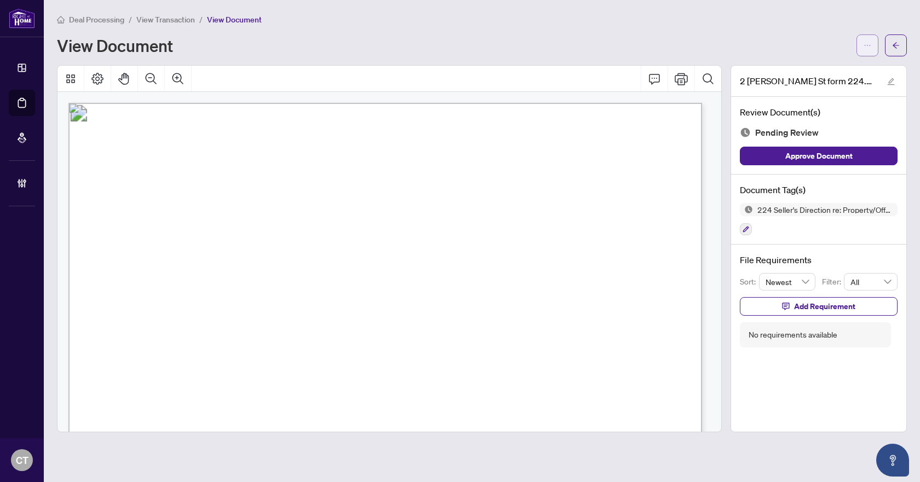
click at [872, 49] on button "button" at bounding box center [867, 45] width 22 height 22
click at [749, 231] on icon "button" at bounding box center [746, 229] width 7 height 7
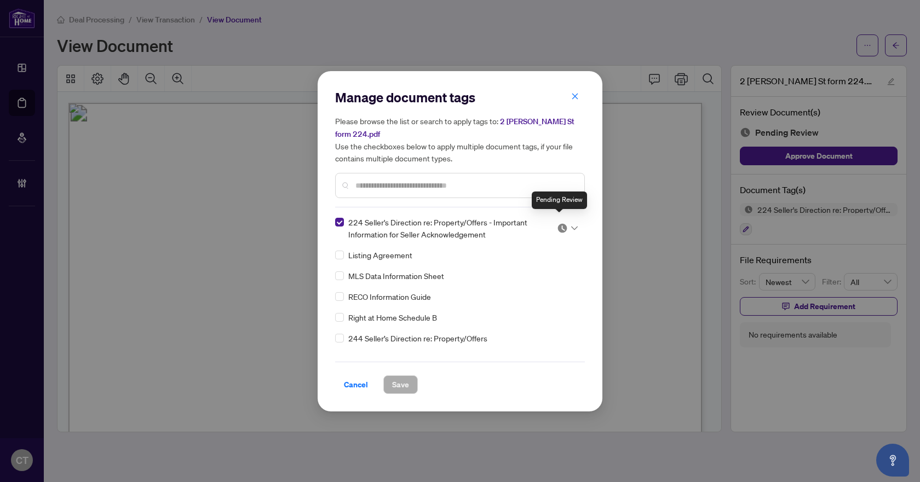
click at [563, 223] on img at bounding box center [562, 228] width 11 height 11
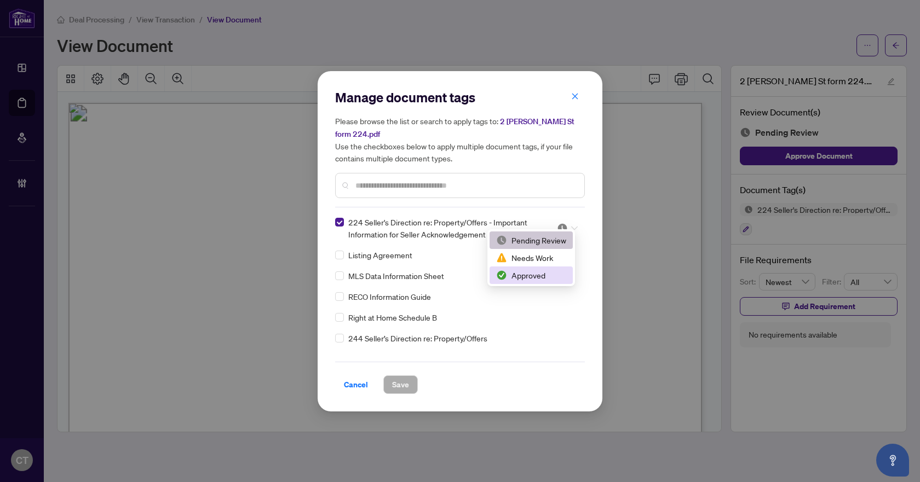
click at [511, 272] on div "Approved" at bounding box center [531, 275] width 70 height 12
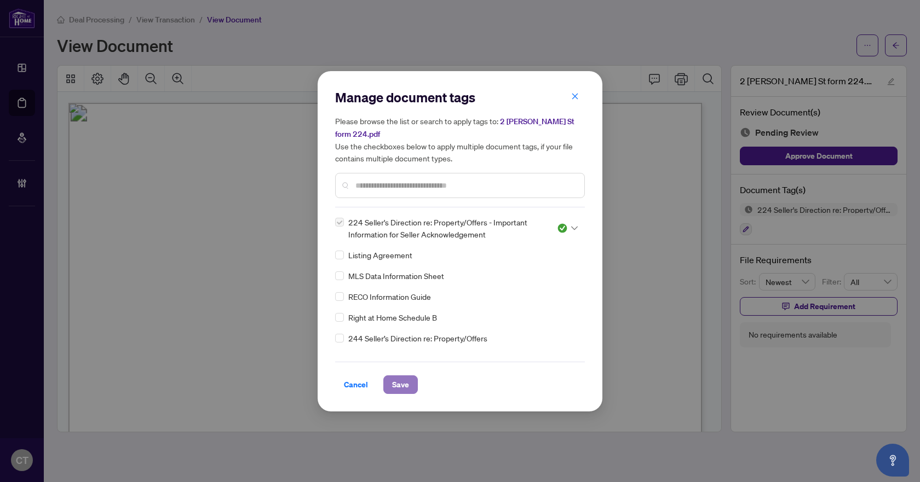
click at [395, 380] on span "Save" at bounding box center [400, 385] width 17 height 18
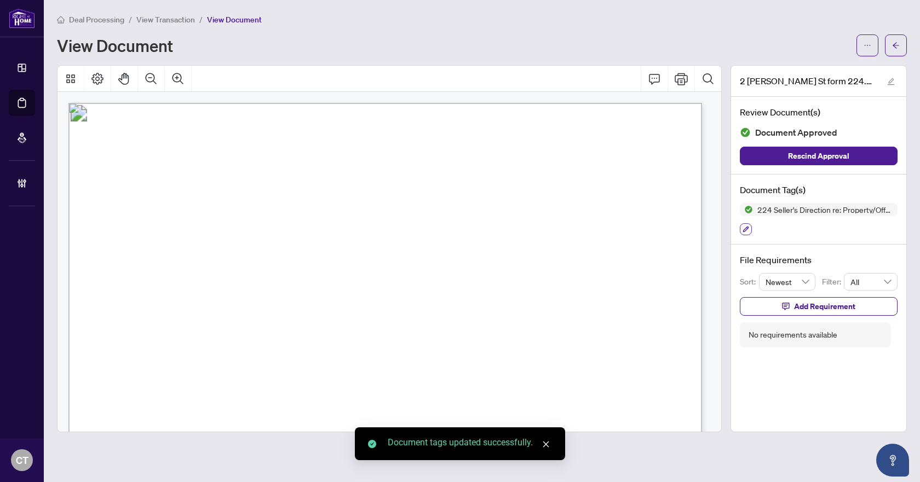
click at [749, 229] on icon "button" at bounding box center [746, 229] width 7 height 7
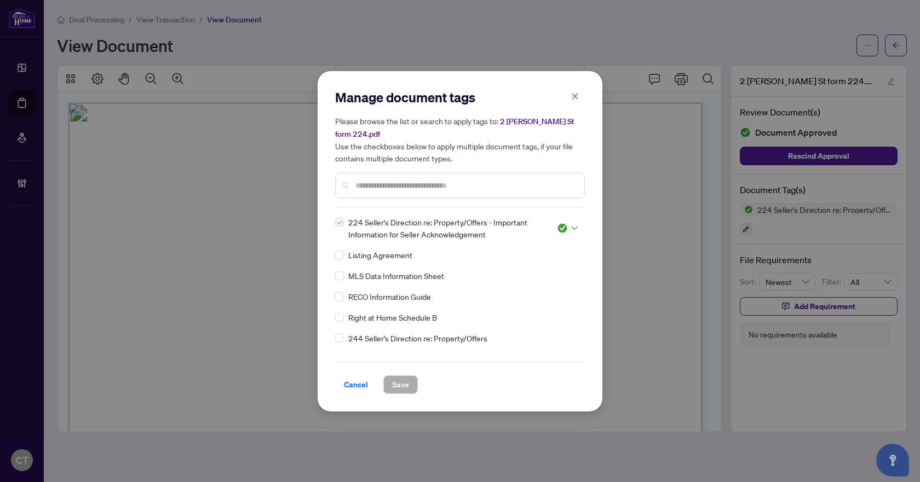
click at [557, 223] on img at bounding box center [562, 228] width 11 height 11
click at [541, 257] on div "Needs Work" at bounding box center [531, 258] width 70 height 12
click at [407, 376] on span "Save" at bounding box center [400, 385] width 17 height 18
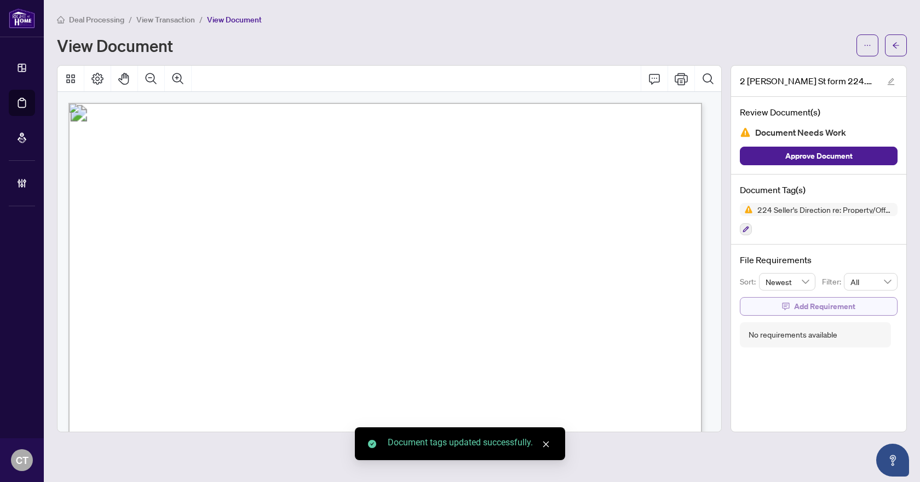
click at [772, 305] on button "Add Requirement" at bounding box center [819, 306] width 158 height 19
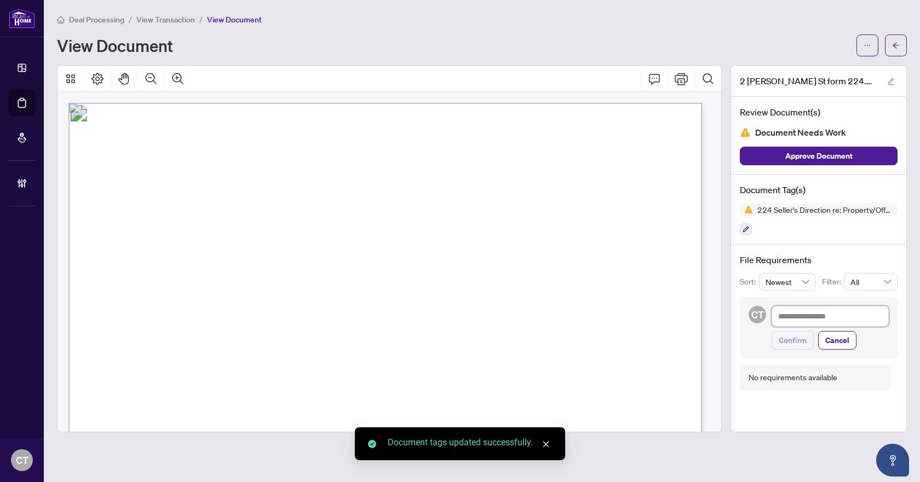
click at [787, 316] on textarea at bounding box center [830, 316] width 117 height 21
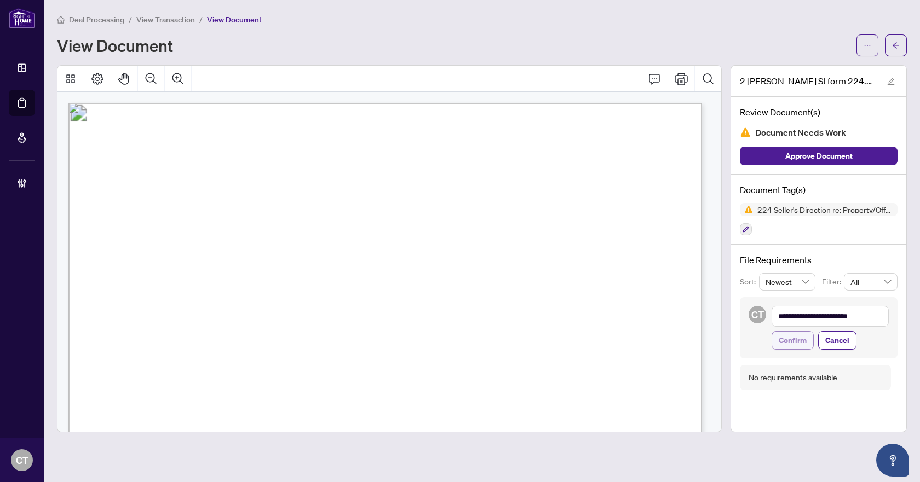
click at [795, 339] on span "Confirm" at bounding box center [793, 341] width 28 height 18
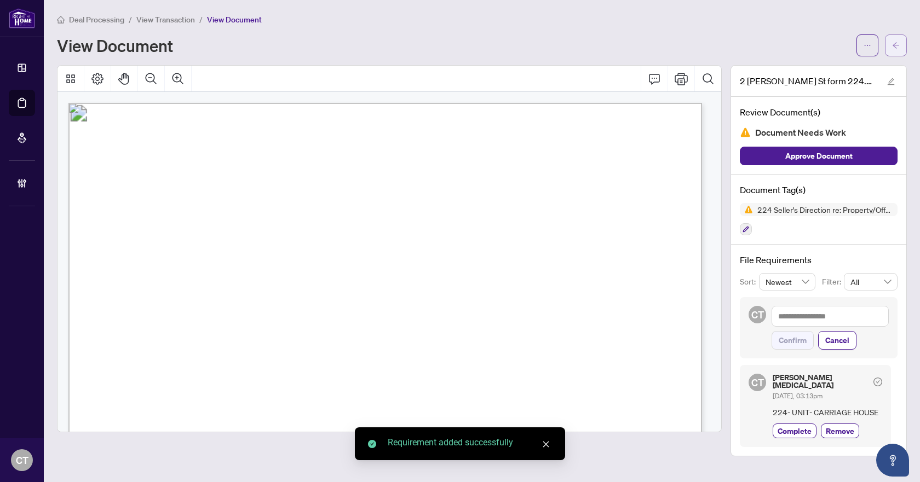
click at [894, 46] on icon "arrow-left" at bounding box center [896, 45] width 7 height 6
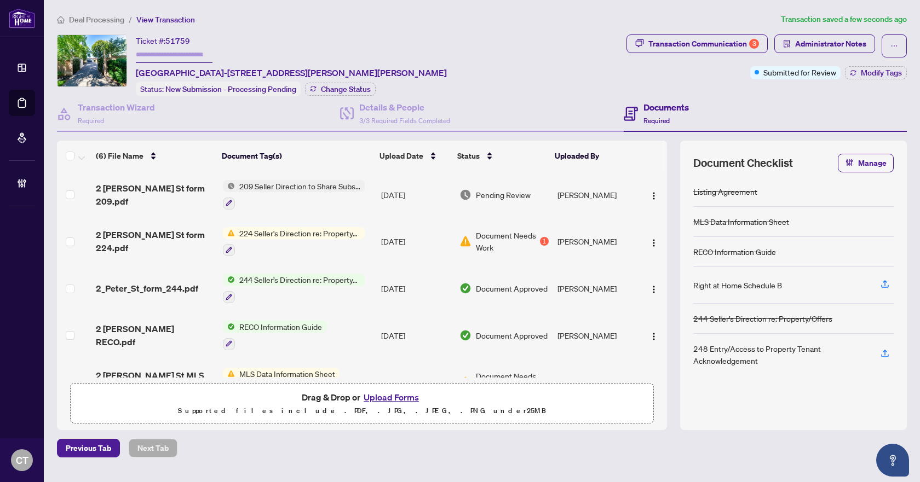
click at [391, 285] on td "[DATE]" at bounding box center [416, 288] width 78 height 47
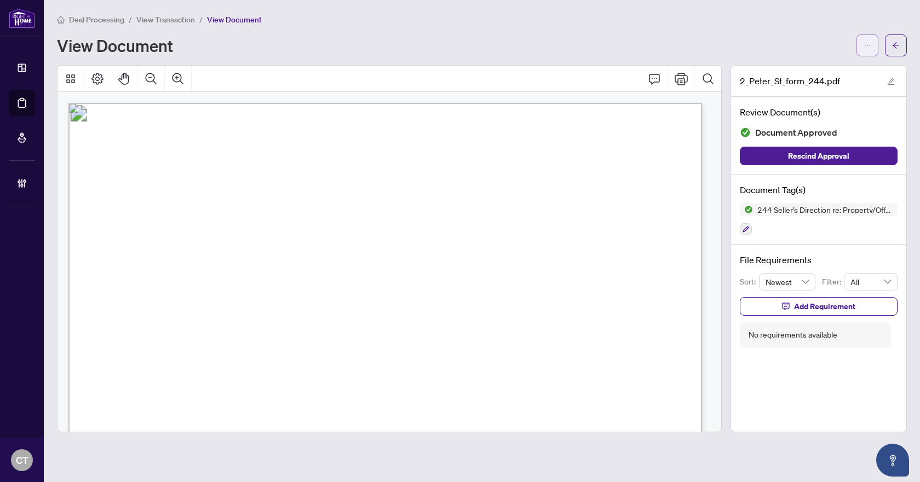
click at [867, 47] on icon "ellipsis" at bounding box center [868, 46] width 8 height 8
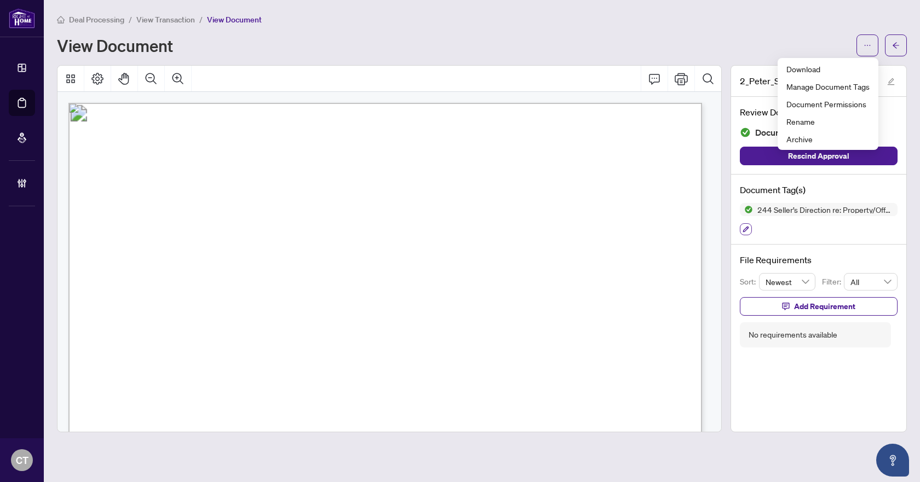
click at [744, 229] on icon "button" at bounding box center [746, 229] width 7 height 7
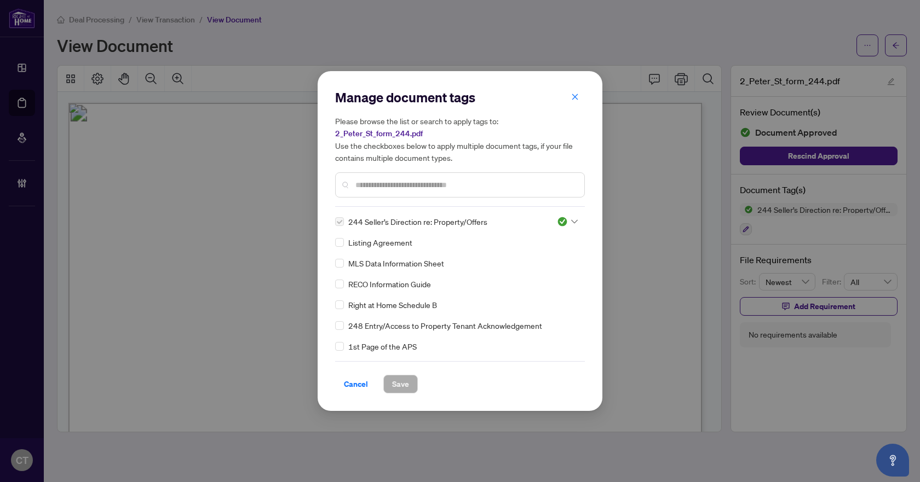
click at [562, 222] on img at bounding box center [562, 221] width 11 height 11
click at [523, 262] on div "Needs Work" at bounding box center [531, 258] width 70 height 12
click at [389, 380] on button "Save" at bounding box center [400, 384] width 34 height 19
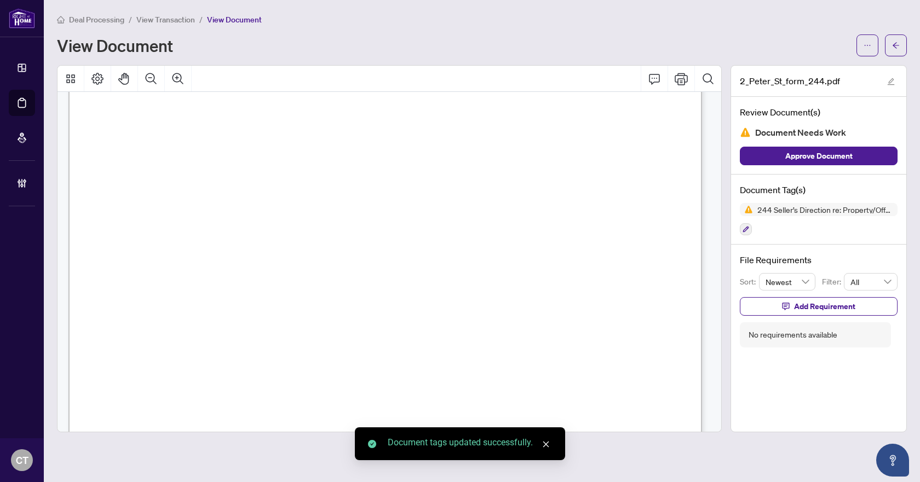
scroll to position [55, 0]
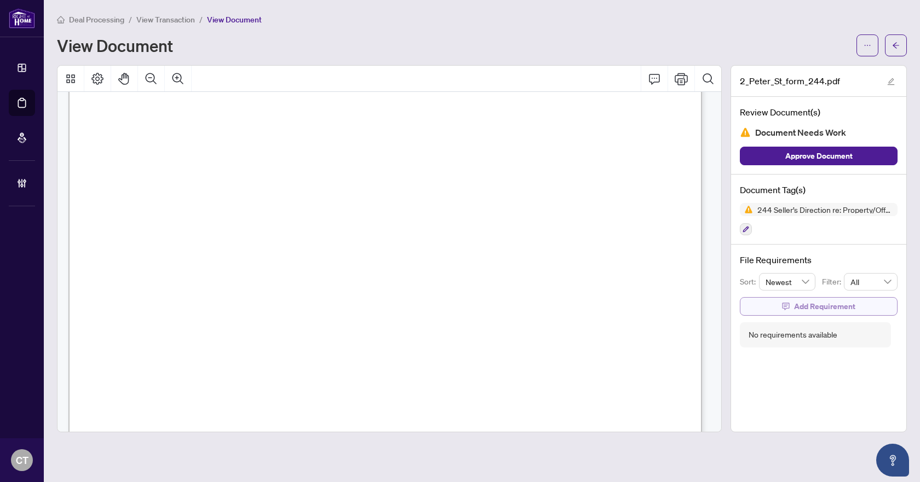
click at [795, 298] on span "Add Requirement" at bounding box center [824, 307] width 61 height 18
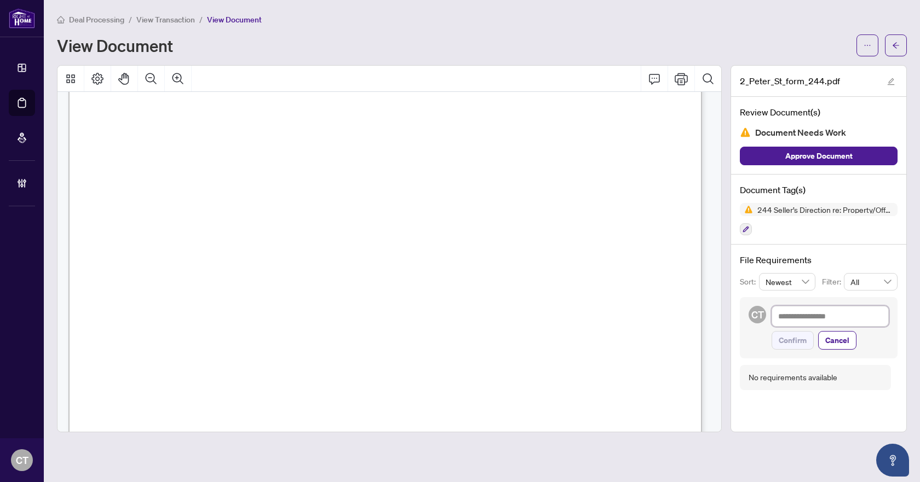
click at [796, 308] on textarea at bounding box center [830, 316] width 117 height 21
click at [795, 342] on span "Confirm" at bounding box center [793, 341] width 28 height 18
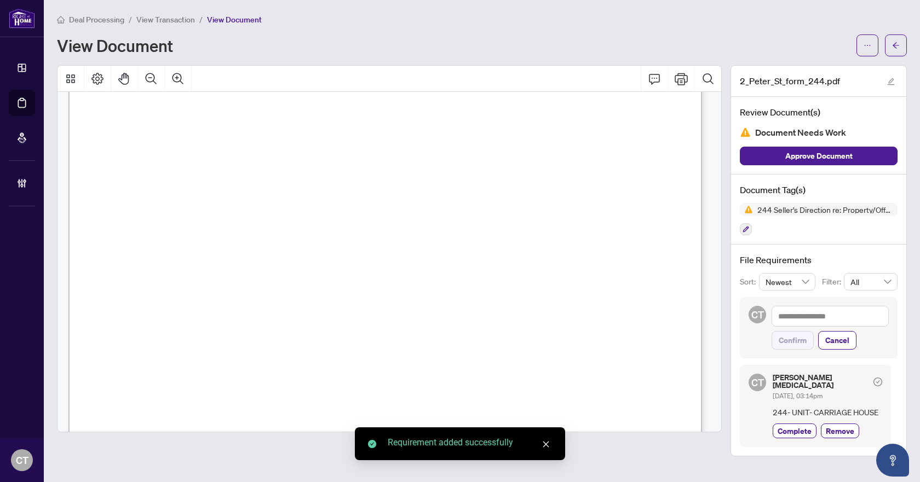
click at [898, 47] on icon "arrow-left" at bounding box center [896, 46] width 8 height 8
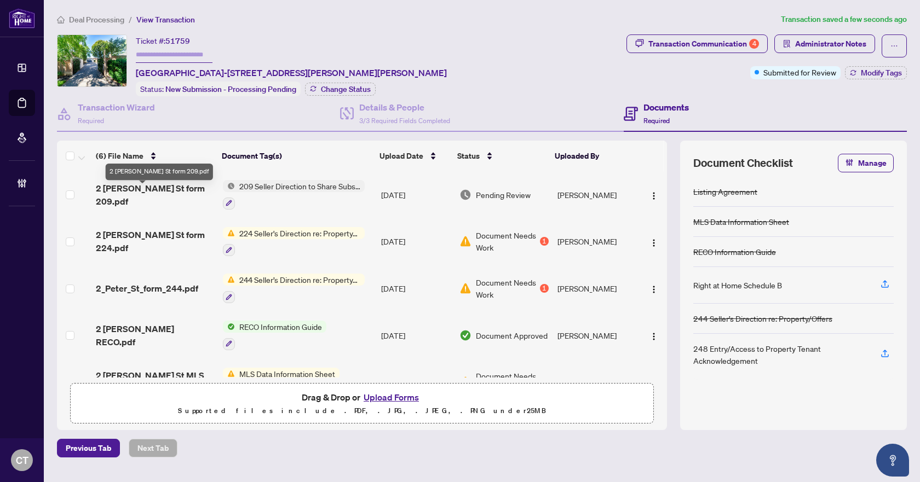
click at [151, 195] on span "2 Peter St form 209.pdf" at bounding box center [155, 195] width 118 height 26
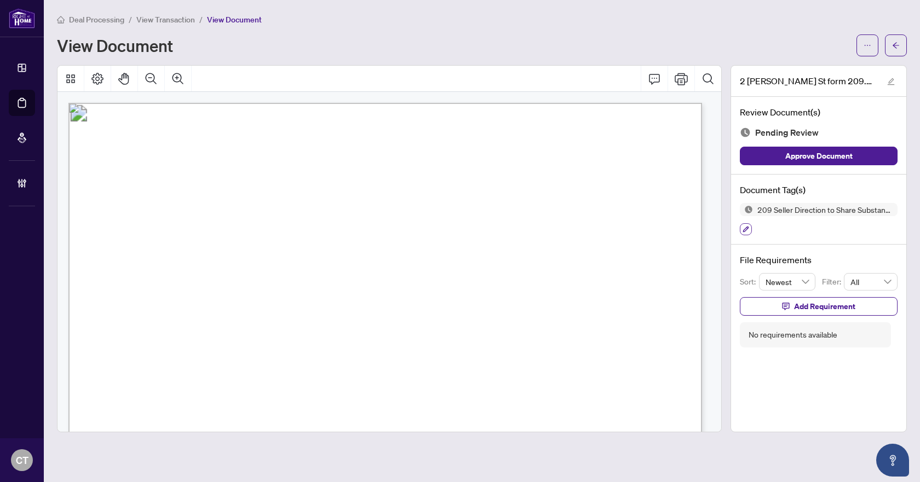
click at [750, 231] on button "button" at bounding box center [746, 229] width 12 height 12
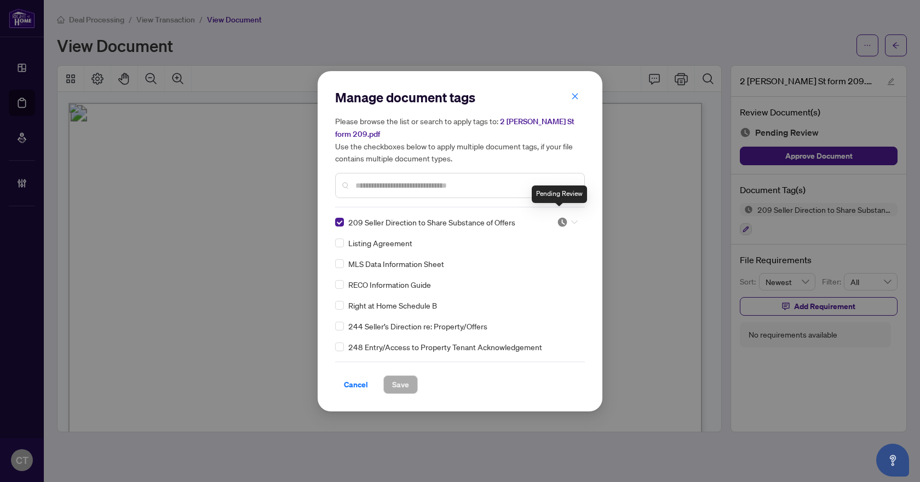
click at [563, 217] on img at bounding box center [562, 222] width 11 height 11
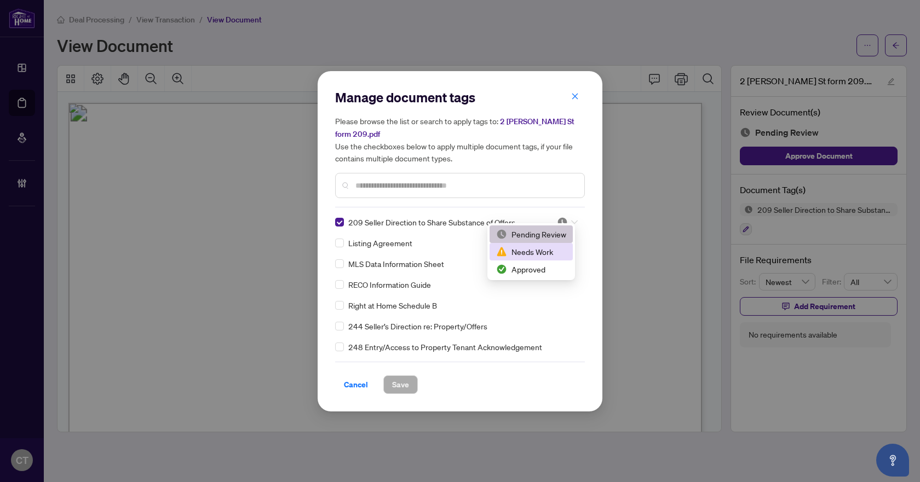
click at [536, 250] on div "Needs Work" at bounding box center [531, 252] width 70 height 12
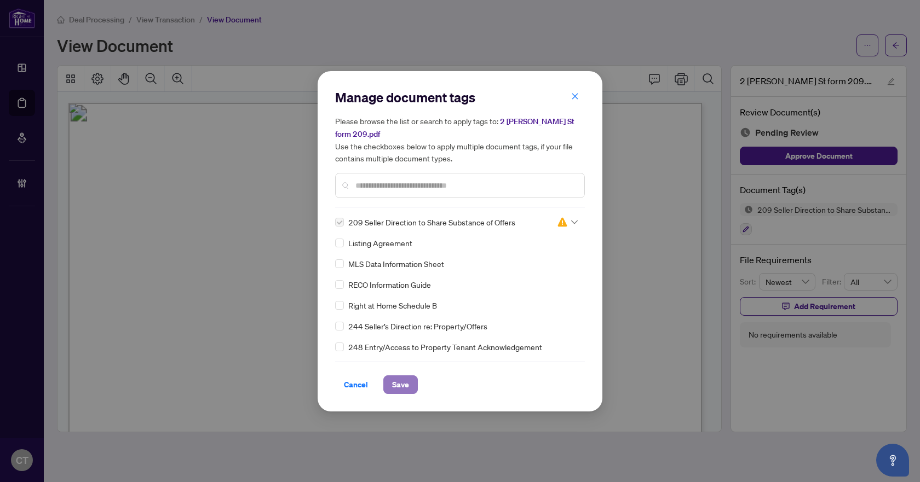
click at [405, 378] on span "Save" at bounding box center [400, 385] width 17 height 18
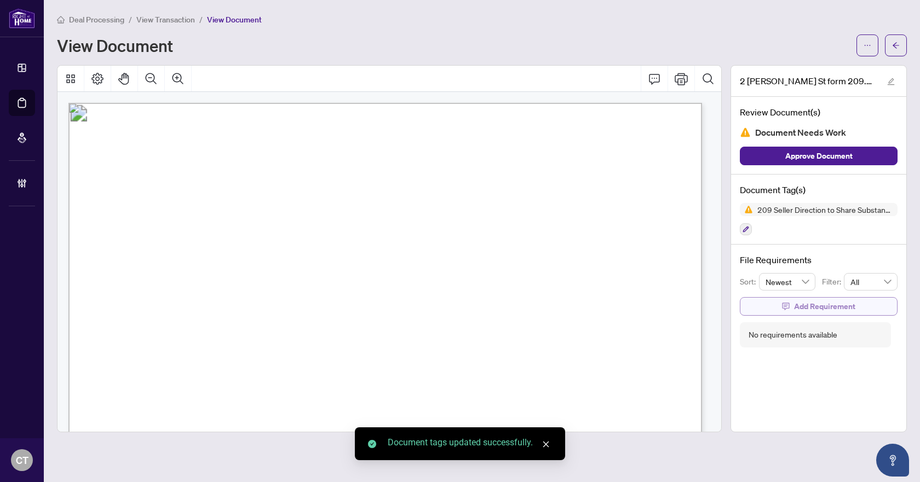
click at [827, 306] on span "Add Requirement" at bounding box center [824, 307] width 61 height 18
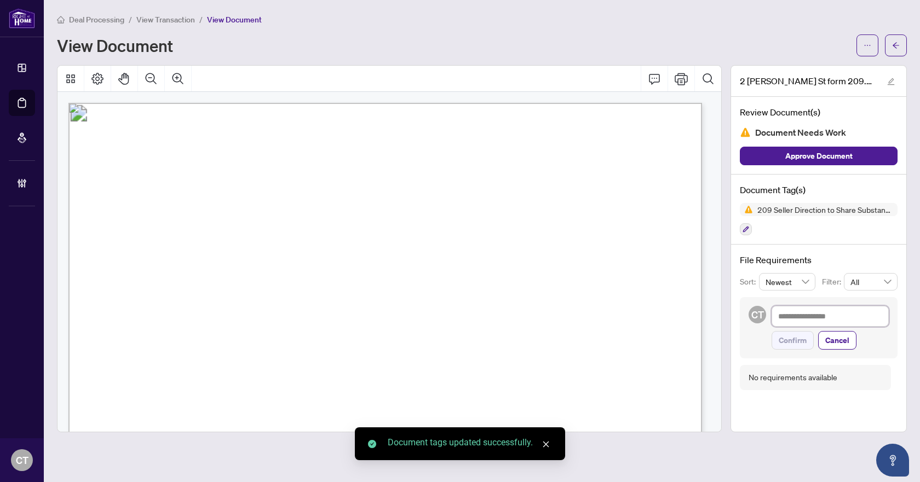
drag, startPoint x: 824, startPoint y: 313, endPoint x: 832, endPoint y: 318, distance: 10.1
click at [824, 313] on textarea at bounding box center [830, 316] width 117 height 21
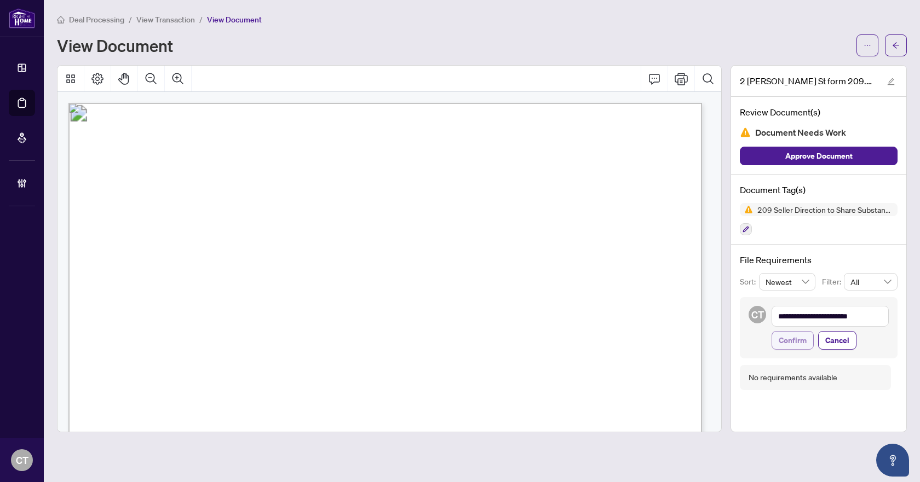
click at [804, 342] on span "Confirm" at bounding box center [793, 341] width 28 height 18
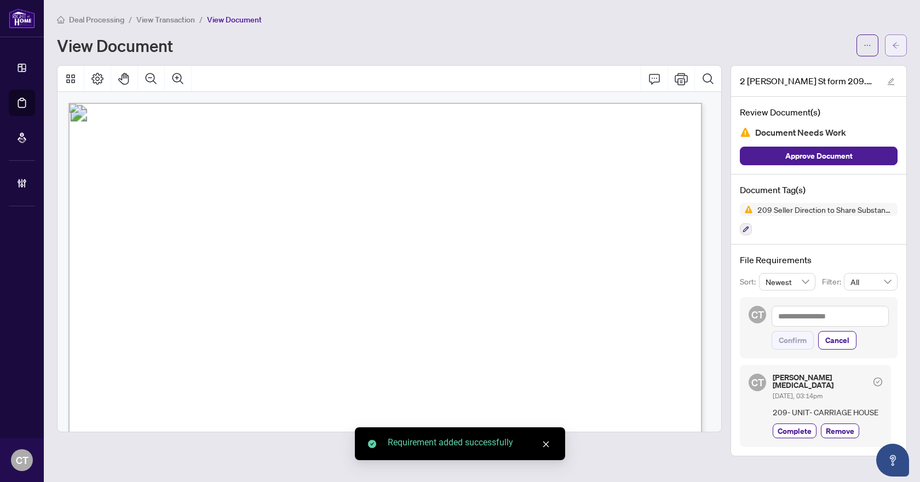
click at [899, 36] on button "button" at bounding box center [896, 45] width 22 height 22
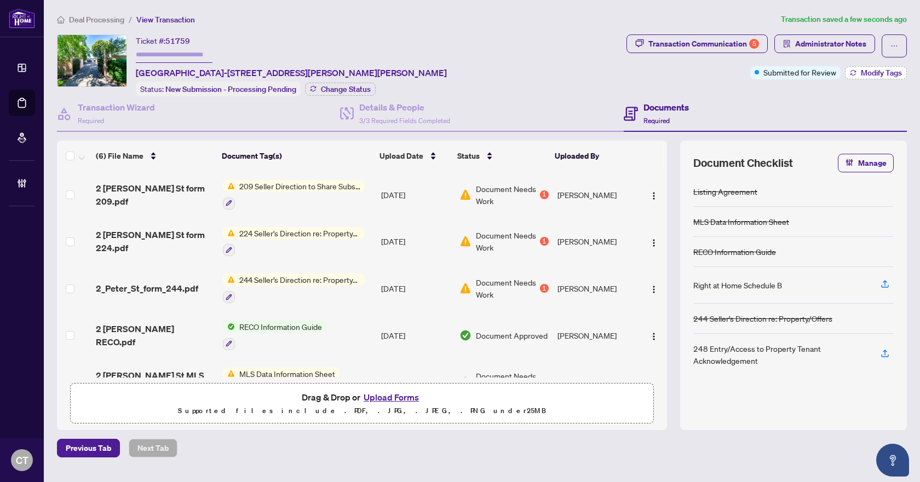
click at [845, 71] on button "Modify Tags" at bounding box center [876, 72] width 62 height 13
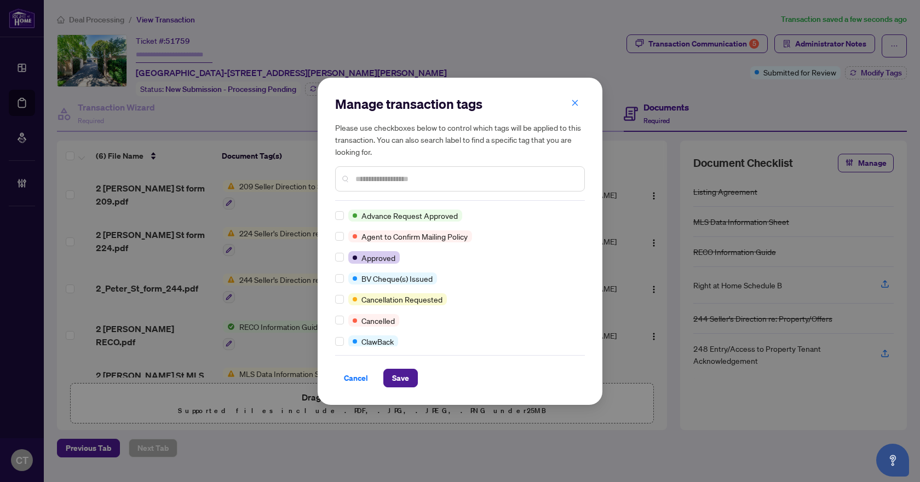
click at [365, 180] on input "text" at bounding box center [465, 179] width 220 height 12
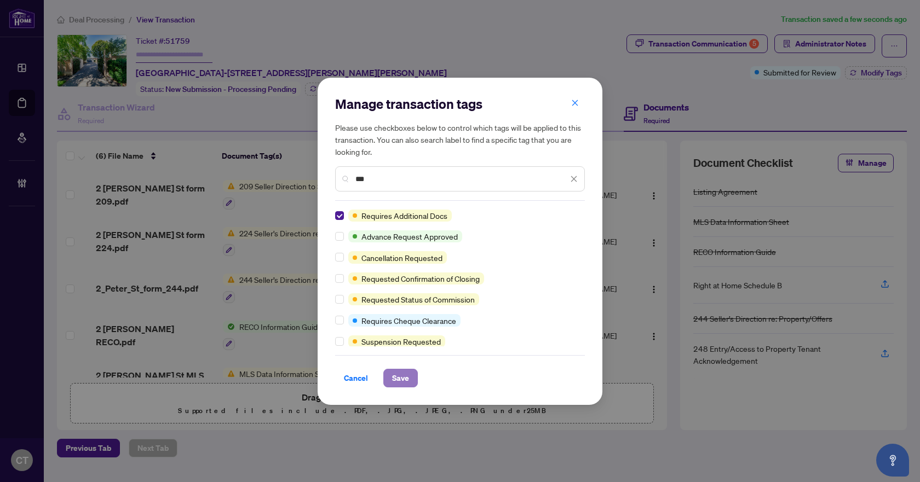
click at [392, 372] on span "Save" at bounding box center [400, 379] width 17 height 18
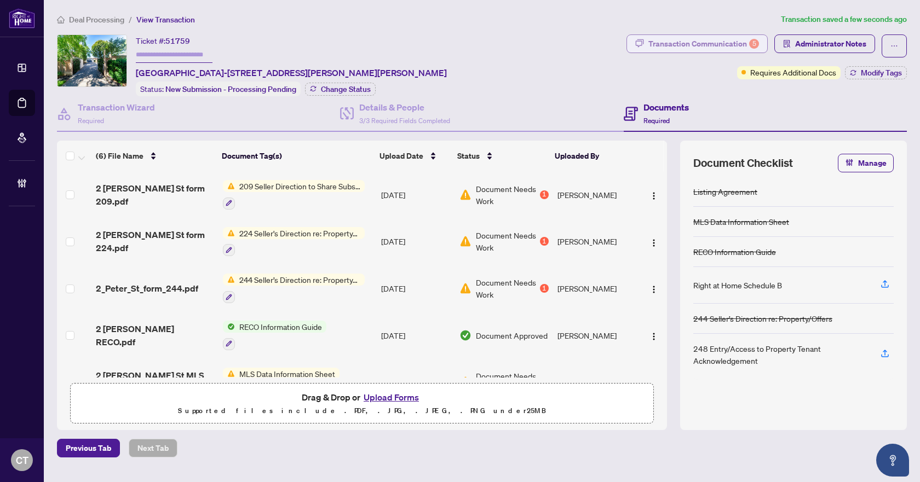
click at [671, 36] on div "Transaction Communication 5" at bounding box center [703, 44] width 111 height 18
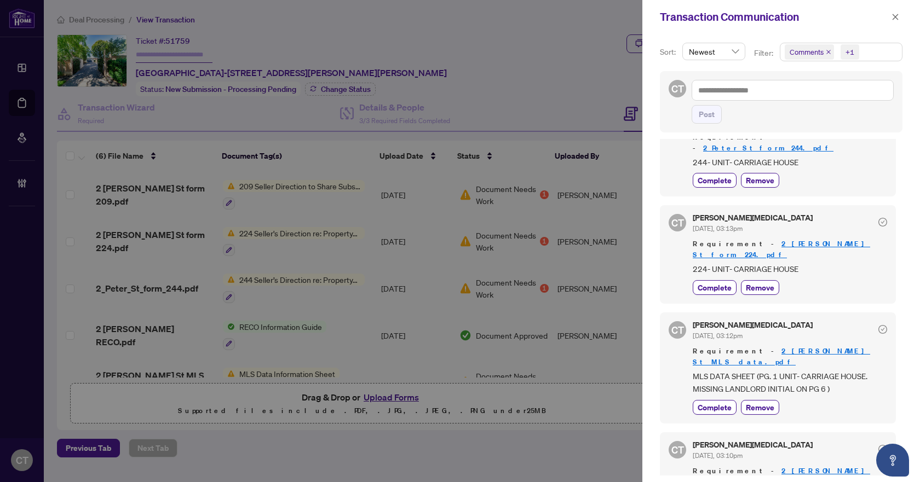
scroll to position [2, 0]
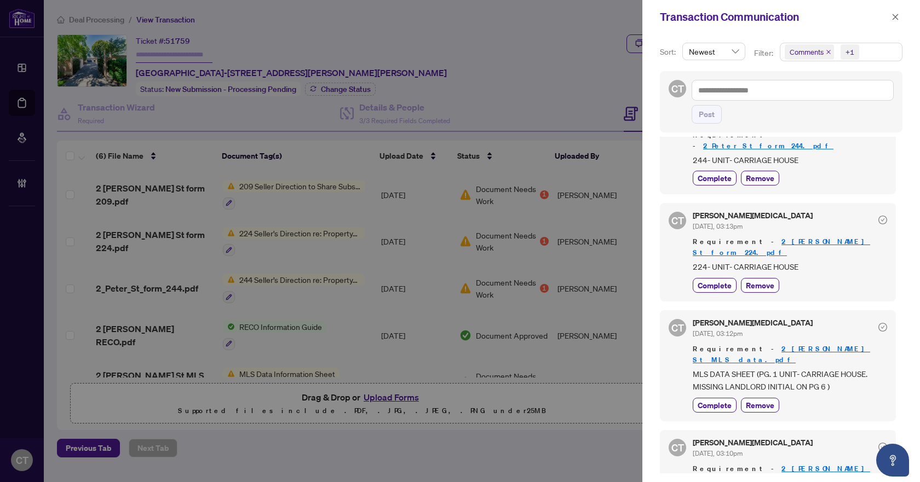
copy span "LA (PG. 1, 4-5 UNIT- carriage house)"
click at [793, 368] on span "MLS DATA SHEET (PG. 1 UNIT- CARRIAGE HOUSE. MISSING LANDLORD INITIAL ON PG 6 )" at bounding box center [790, 381] width 194 height 26
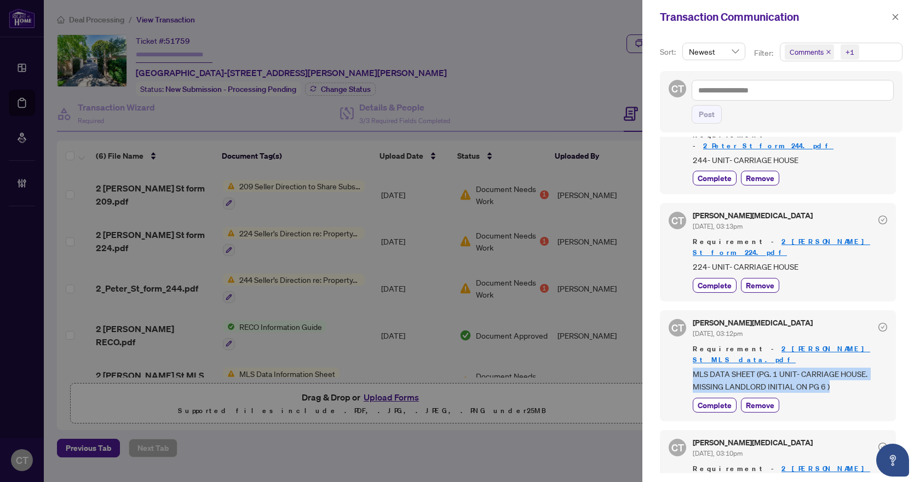
drag, startPoint x: 831, startPoint y: 345, endPoint x: 693, endPoint y: 332, distance: 138.6
click at [693, 368] on span "MLS DATA SHEET (PG. 1 UNIT- CARRIAGE HOUSE. MISSING LANDLORD INITIAL ON PG 6 )" at bounding box center [790, 381] width 194 height 26
copy span "MLS DATA SHEET (PG. 1 UNIT- CARRIAGE HOUSE. MISSING LANDLORD INITIAL ON PG 6 )"
click at [771, 261] on span "224- UNIT- CARRIAGE HOUSE" at bounding box center [790, 267] width 194 height 13
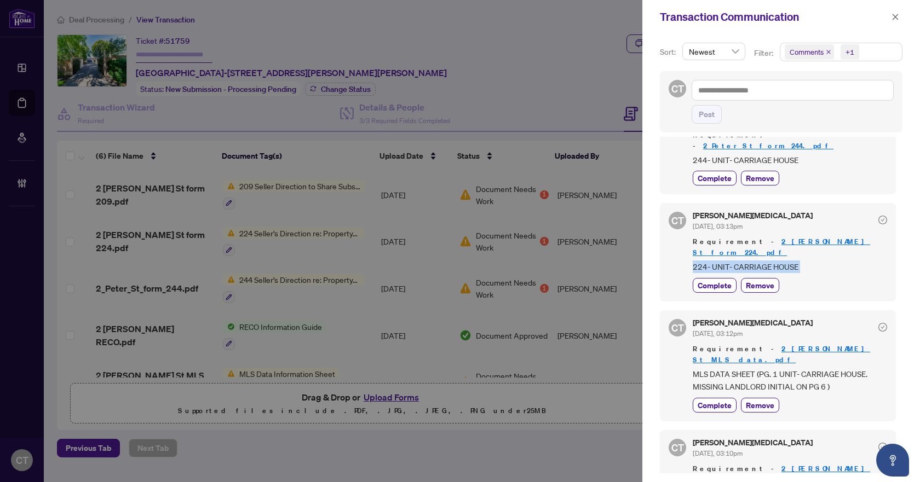
click at [772, 261] on span "224- UNIT- CARRIAGE HOUSE" at bounding box center [790, 267] width 194 height 13
copy div "224- UNIT- CARRIAGE HOUSE Complete Remove"
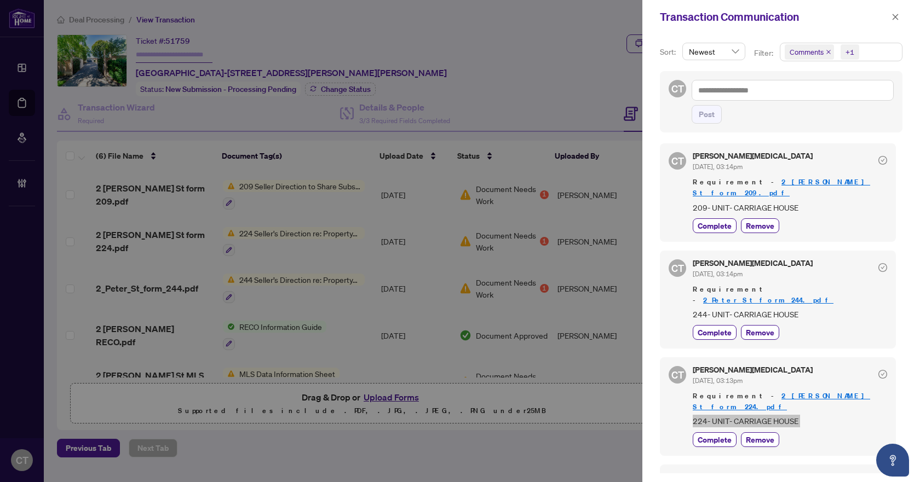
scroll to position [0, 0]
drag, startPoint x: 895, startPoint y: 19, endPoint x: 862, endPoint y: 20, distance: 32.3
click at [895, 19] on icon "close" at bounding box center [895, 17] width 8 height 8
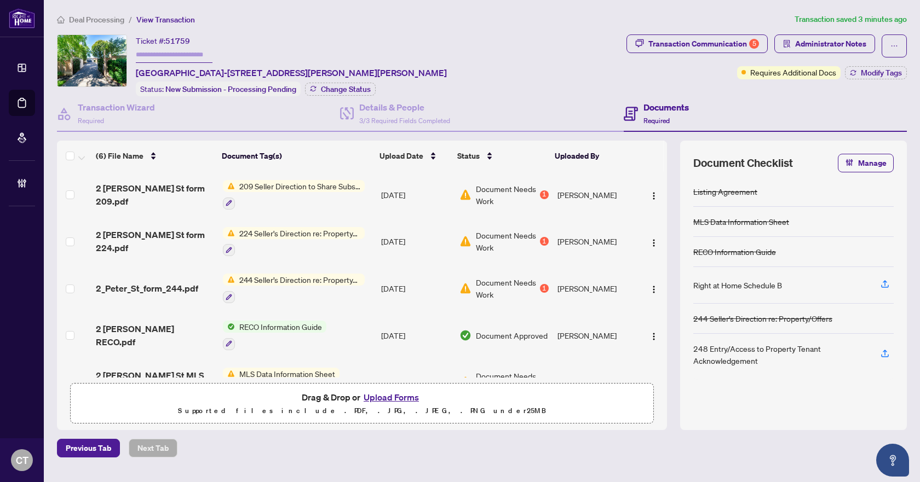
click at [106, 19] on span "Deal Processing" at bounding box center [96, 20] width 55 height 10
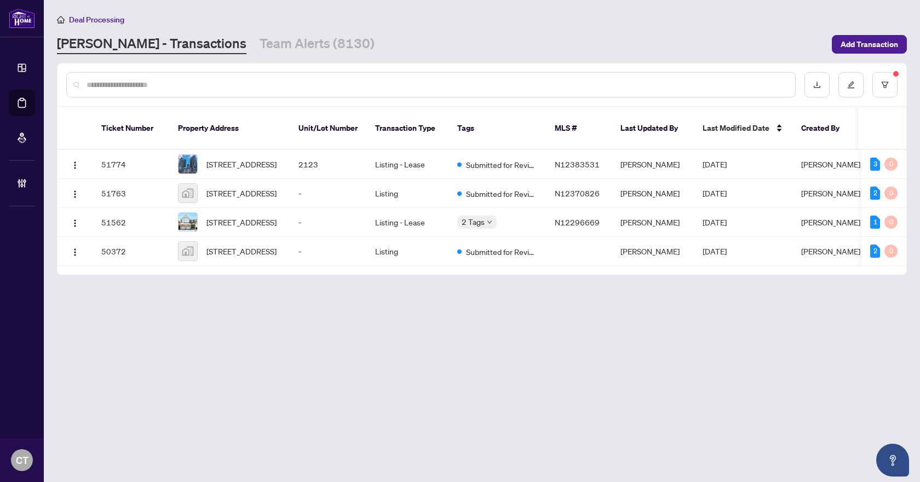
click at [216, 59] on main "Deal Processing RAHR - Transactions Team Alerts (8130) Add Transaction Ticket N…" at bounding box center [482, 241] width 876 height 482
click at [260, 38] on link "Team Alerts (8130)" at bounding box center [317, 44] width 115 height 20
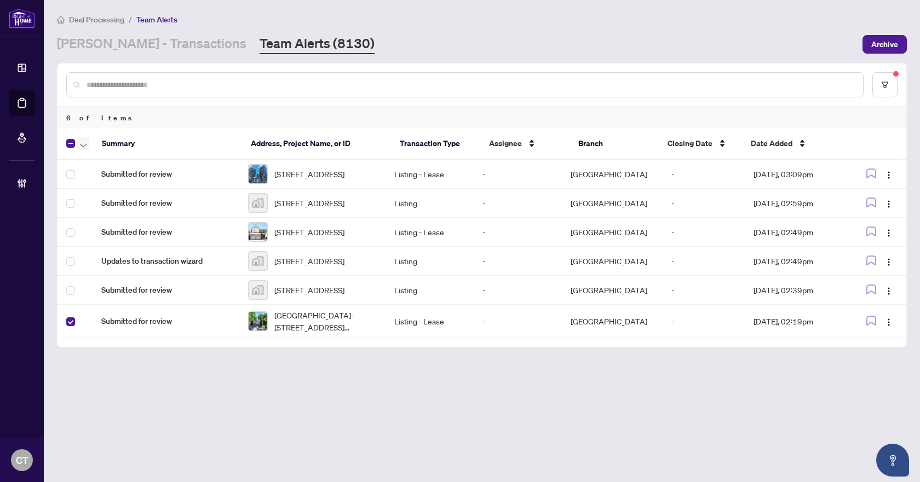
click at [83, 143] on icon "button" at bounding box center [83, 145] width 7 height 4
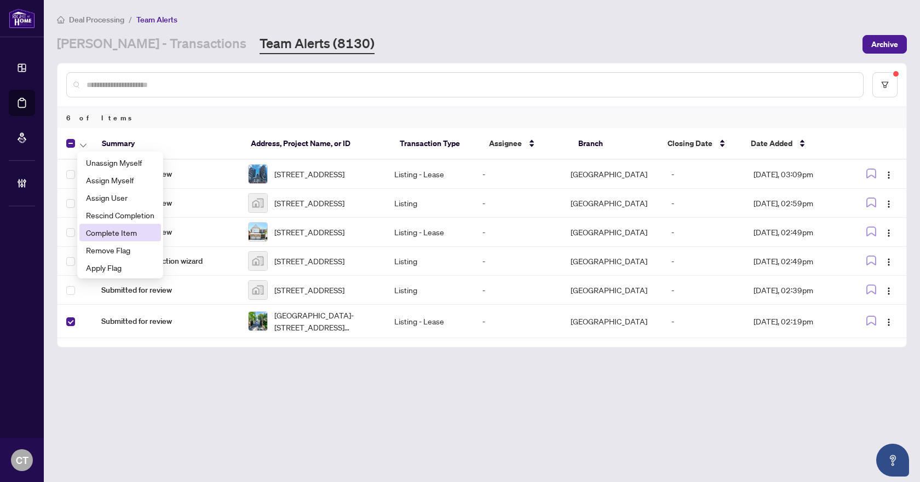
click at [126, 234] on span "Complete Item" at bounding box center [120, 233] width 68 height 12
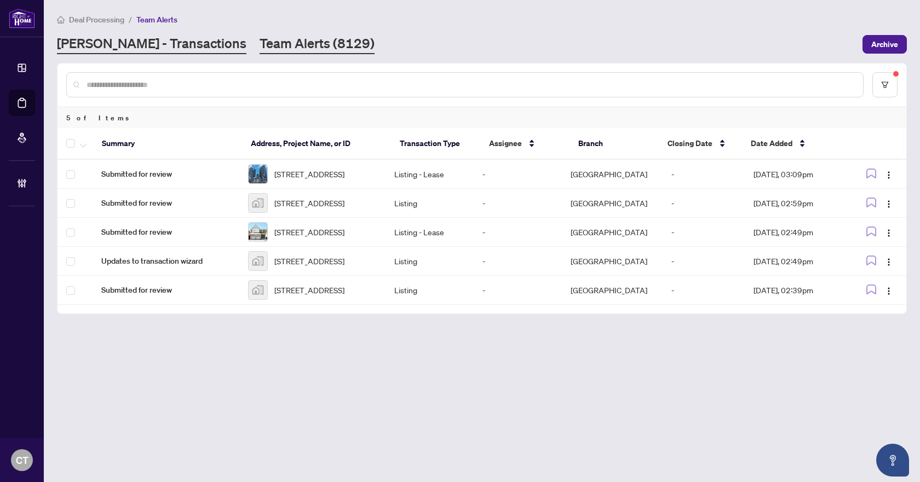
click at [130, 47] on link "[PERSON_NAME] - Transactions" at bounding box center [151, 44] width 189 height 20
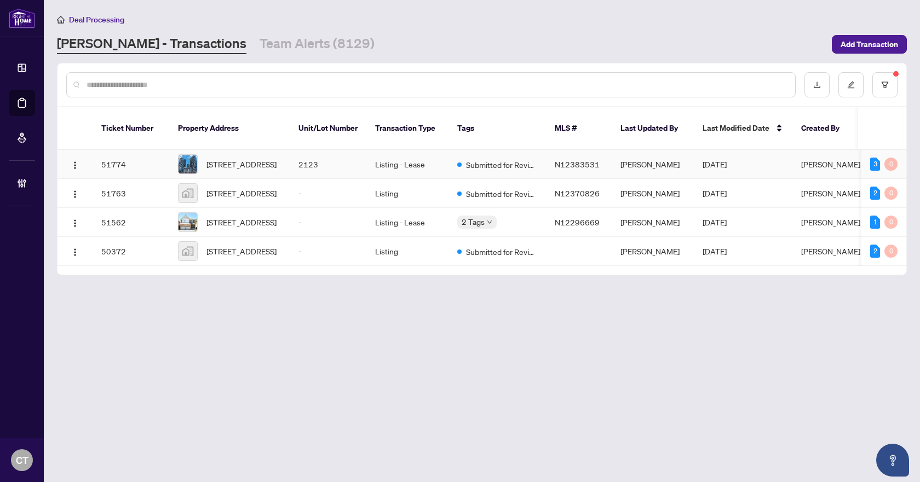
click at [299, 161] on td "2123" at bounding box center [328, 164] width 77 height 29
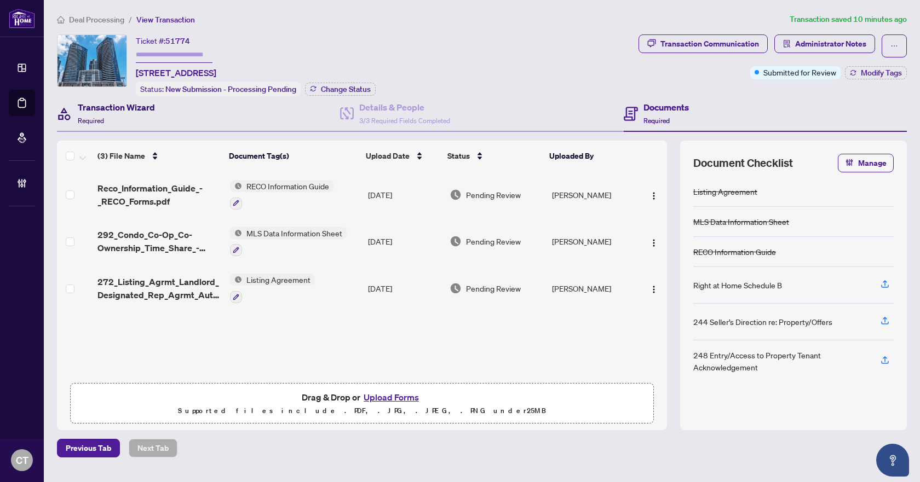
click at [134, 113] on div "Transaction Wizard Required" at bounding box center [116, 114] width 77 height 26
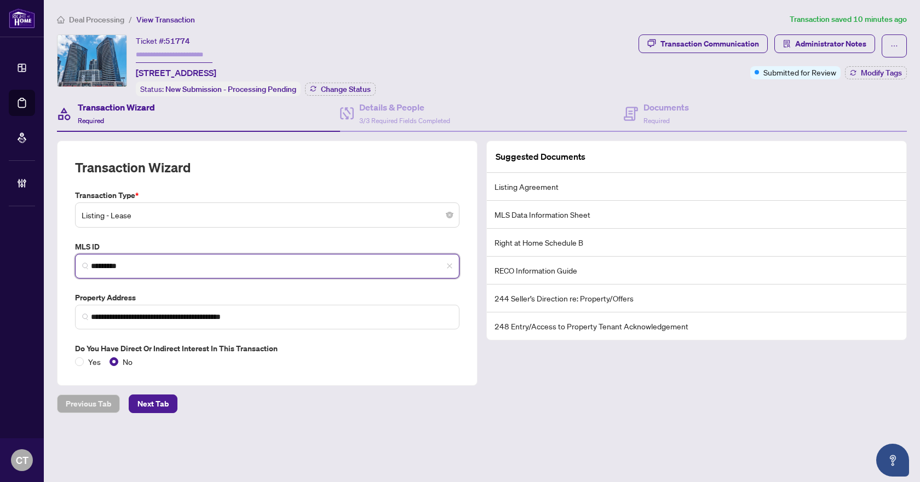
drag, startPoint x: 146, startPoint y: 264, endPoint x: 83, endPoint y: 266, distance: 62.4
click at [83, 266] on span "*********" at bounding box center [267, 266] width 384 height 25
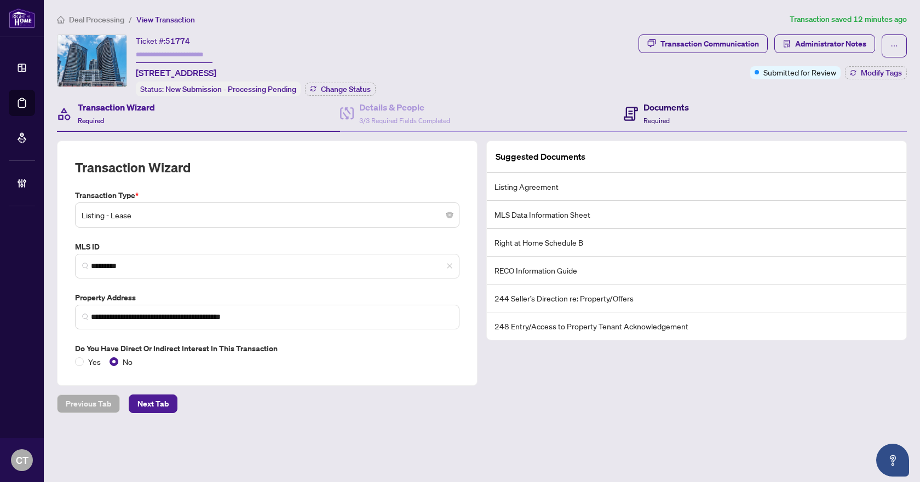
click at [653, 114] on div "Documents Required" at bounding box center [665, 114] width 45 height 26
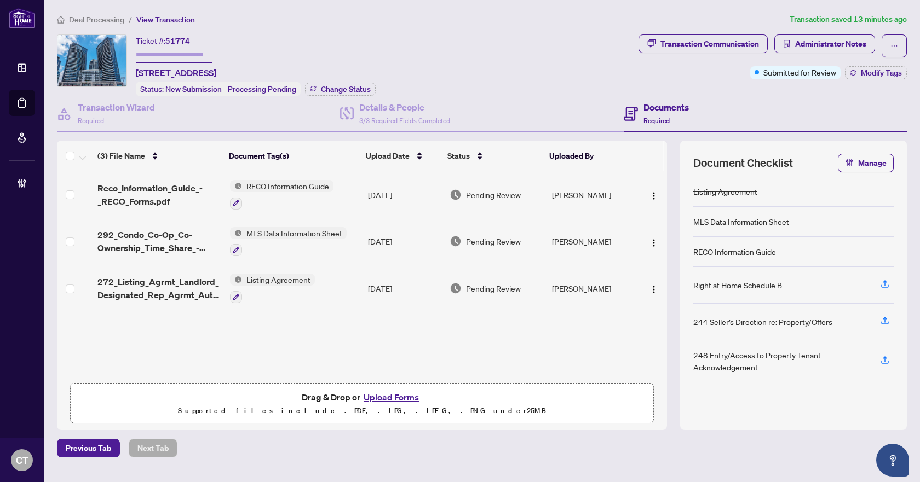
click at [487, 76] on div "Ticket #: 51774 2123-7161 Yonge St, Markham, Ontario L3T 0C8, Canada Status: Ne…" at bounding box center [345, 65] width 577 height 62
click at [491, 54] on div "Ticket #: 51774 2123-7161 Yonge St, Markham, Ontario L3T 0C8, Canada Status: Ne…" at bounding box center [345, 65] width 577 height 62
click at [151, 286] on span "272_Listing_Agrmt_Landlord_Designated_Rep_Agrmt_Auth_to_Offer_for_Lease_-_PropT…" at bounding box center [159, 288] width 124 height 26
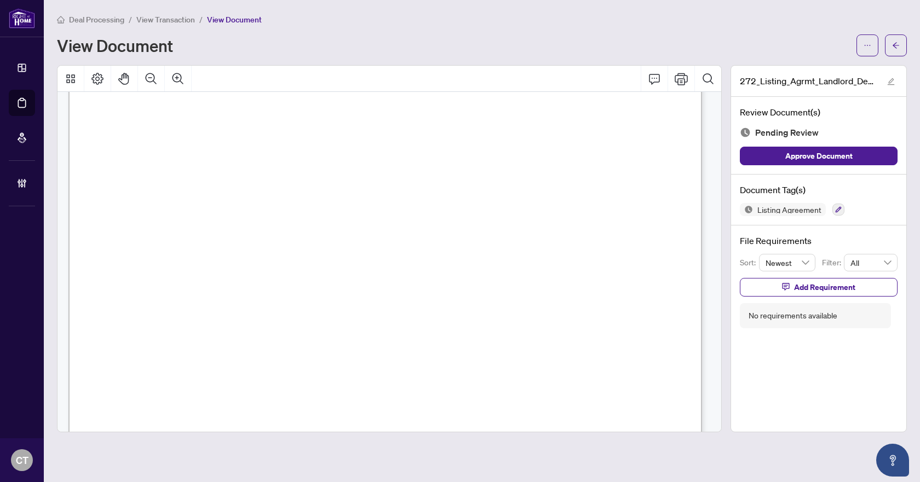
scroll to position [110, 0]
click at [890, 46] on button "button" at bounding box center [896, 45] width 22 height 22
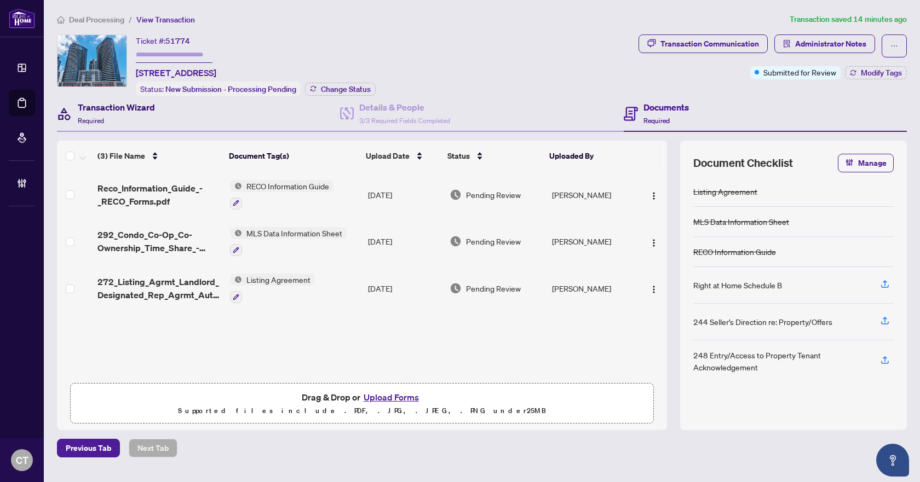
click at [140, 119] on div "Transaction Wizard Required" at bounding box center [116, 114] width 77 height 26
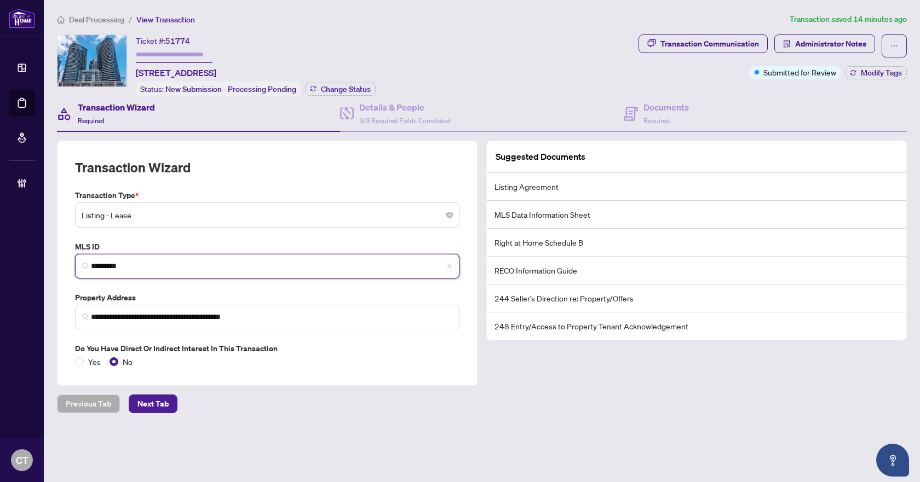
click at [126, 263] on input "*********" at bounding box center [271, 266] width 361 height 11
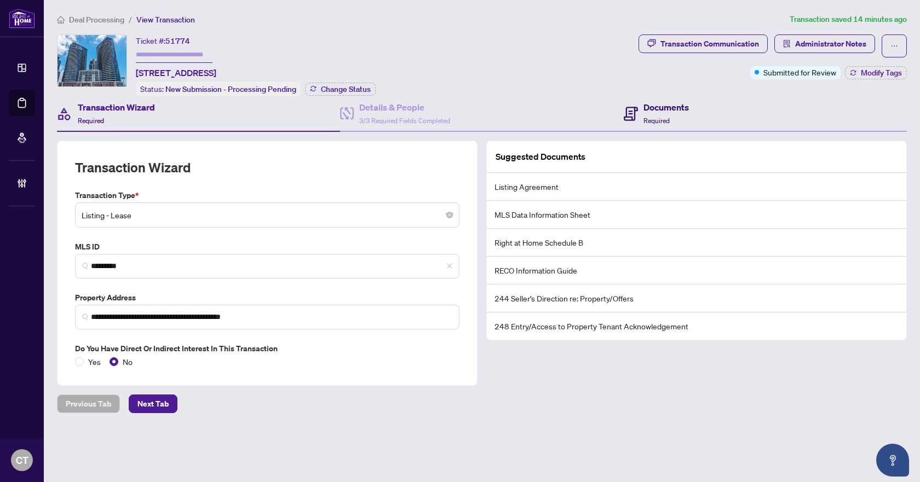
click at [681, 103] on h4 "Documents" at bounding box center [665, 107] width 45 height 13
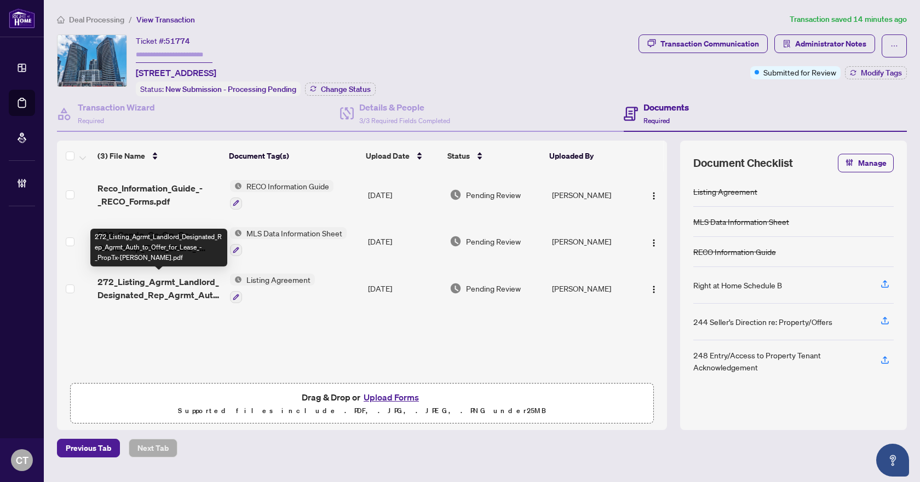
click at [164, 287] on span "272_Listing_Agrmt_Landlord_Designated_Rep_Agrmt_Auth_to_Offer_for_Lease_-_PropT…" at bounding box center [159, 288] width 124 height 26
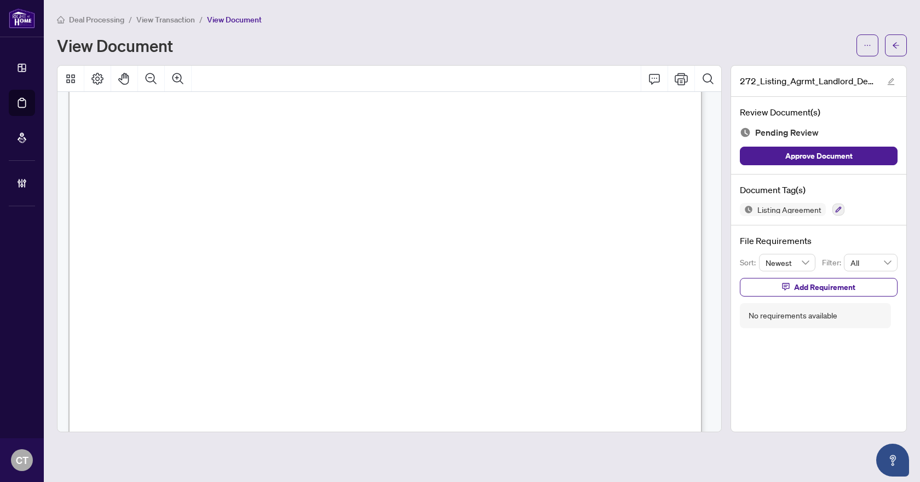
scroll to position [3864, 0]
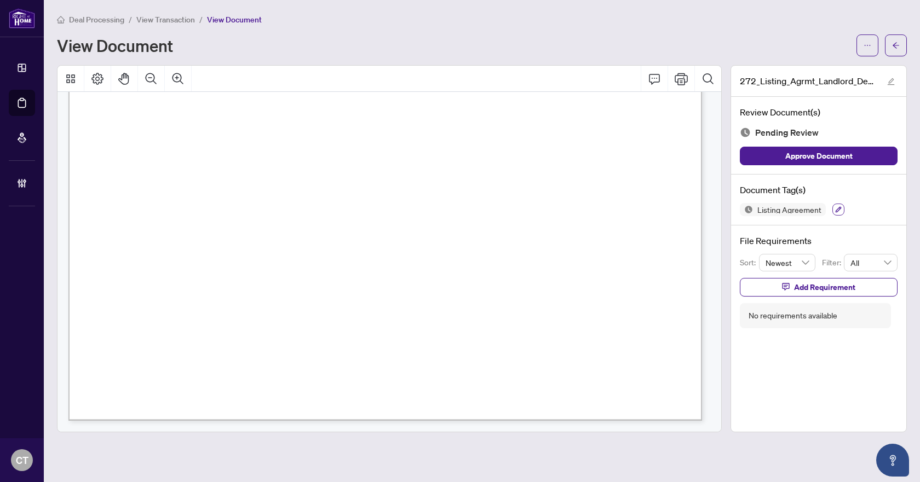
click at [841, 208] on icon "button" at bounding box center [838, 209] width 7 height 7
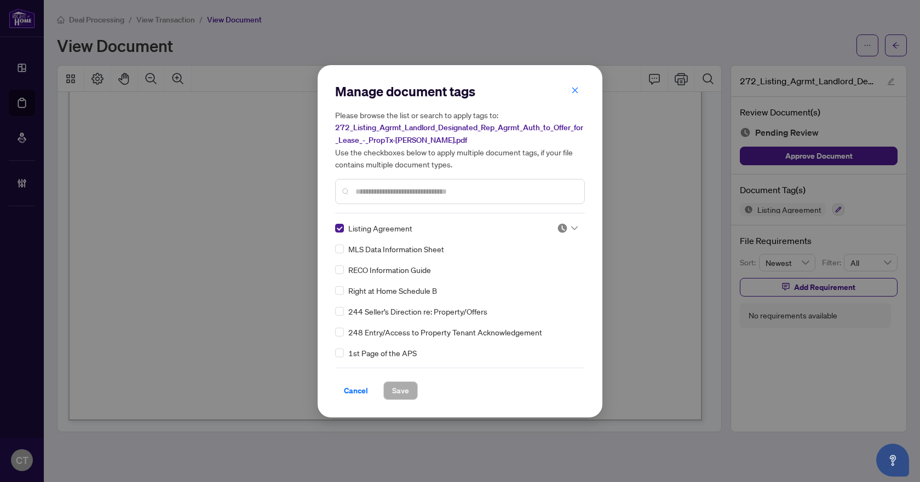
click at [572, 227] on icon at bounding box center [574, 228] width 7 height 4
click at [525, 278] on div "Approved" at bounding box center [531, 281] width 70 height 12
click at [406, 388] on span "Save" at bounding box center [400, 391] width 17 height 18
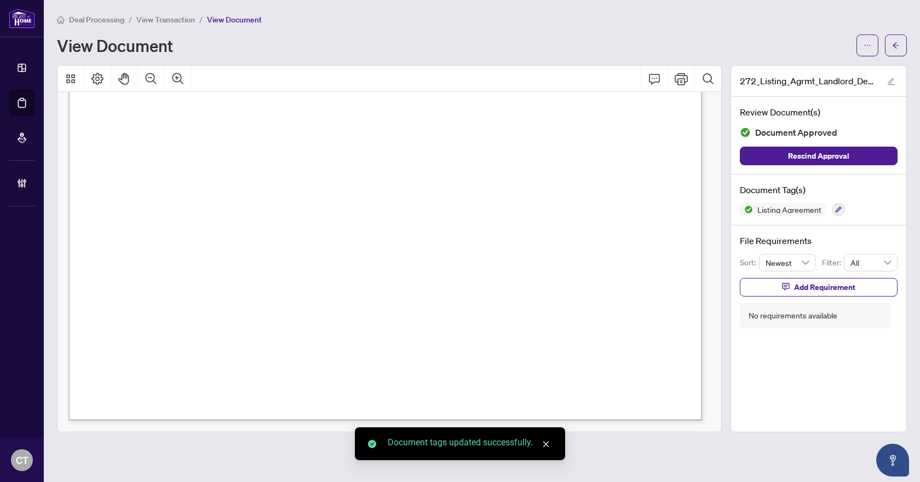
click at [899, 48] on icon "arrow-left" at bounding box center [896, 46] width 8 height 8
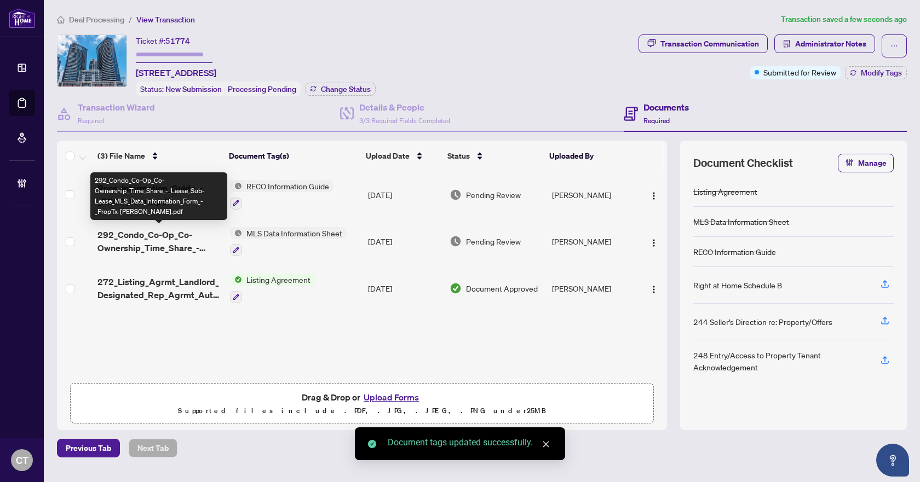
click at [171, 235] on span "292_Condo_Co-Op_Co-Ownership_Time_Share_-_Lease_Sub-Lease_MLS_Data_Information_…" at bounding box center [159, 241] width 124 height 26
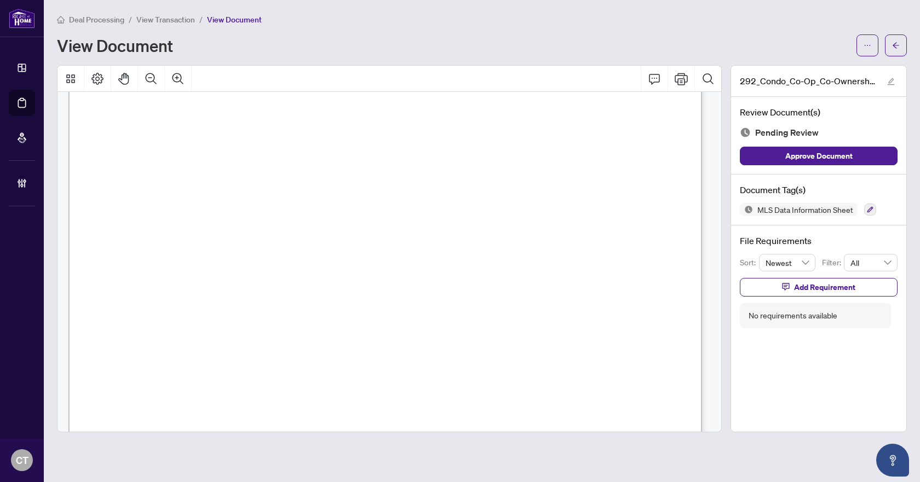
scroll to position [7830, 0]
click at [873, 210] on icon "button" at bounding box center [870, 209] width 7 height 7
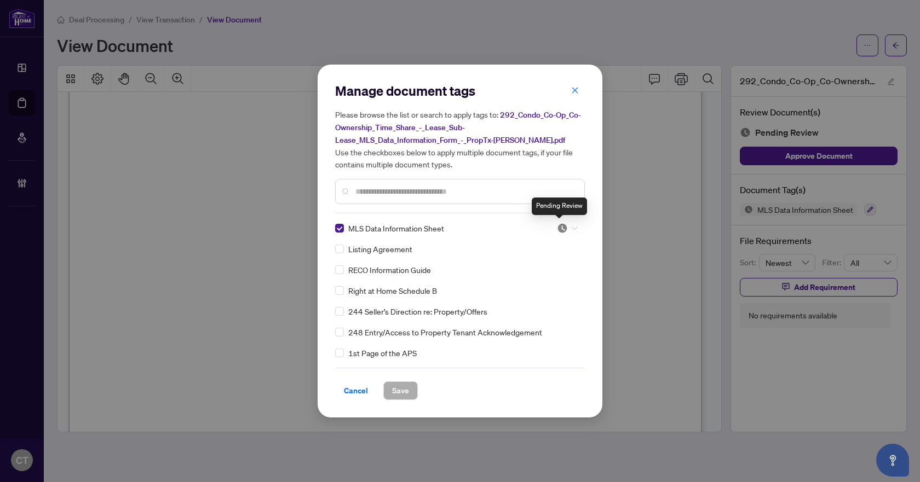
click at [561, 227] on img at bounding box center [562, 228] width 11 height 11
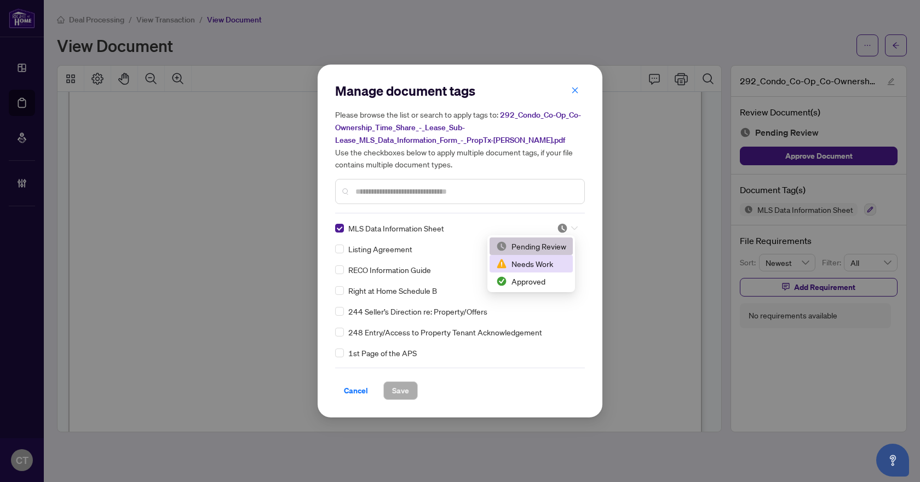
click at [532, 262] on div "Needs Work" at bounding box center [531, 264] width 70 height 12
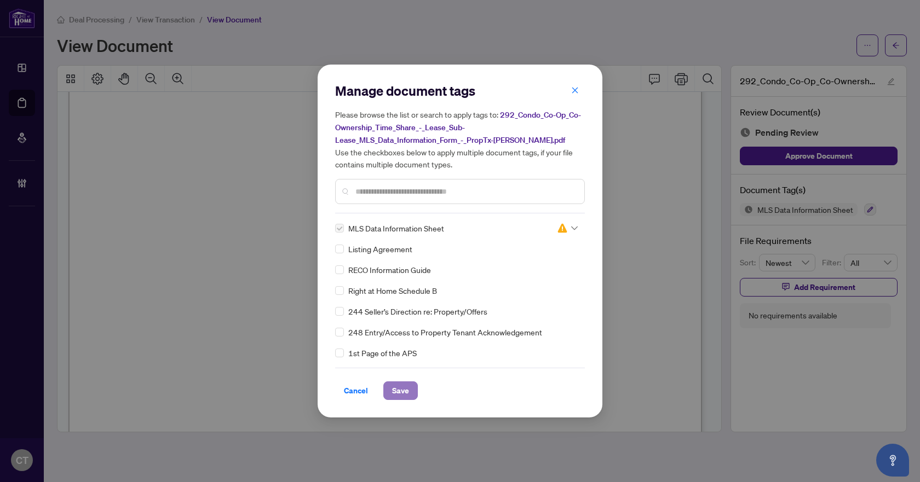
click at [400, 398] on span "Save" at bounding box center [400, 391] width 17 height 18
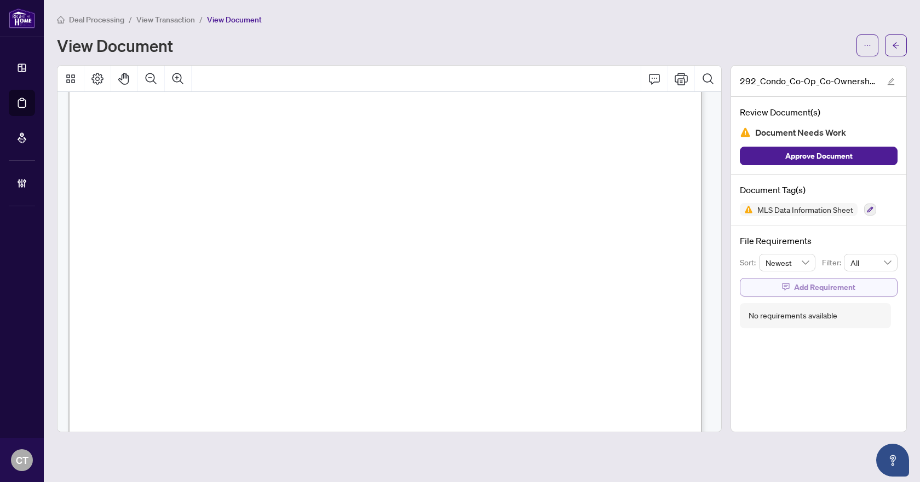
click at [815, 286] on span "Add Requirement" at bounding box center [824, 288] width 61 height 18
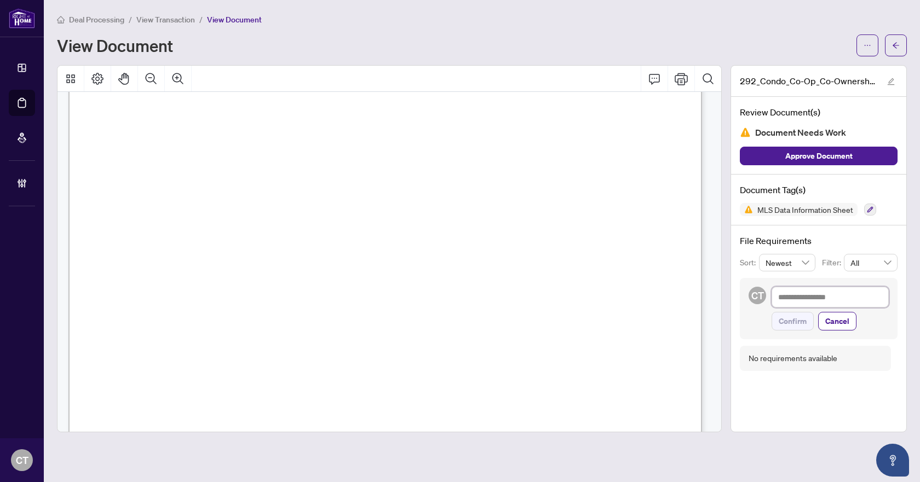
click at [815, 293] on textarea at bounding box center [830, 297] width 117 height 21
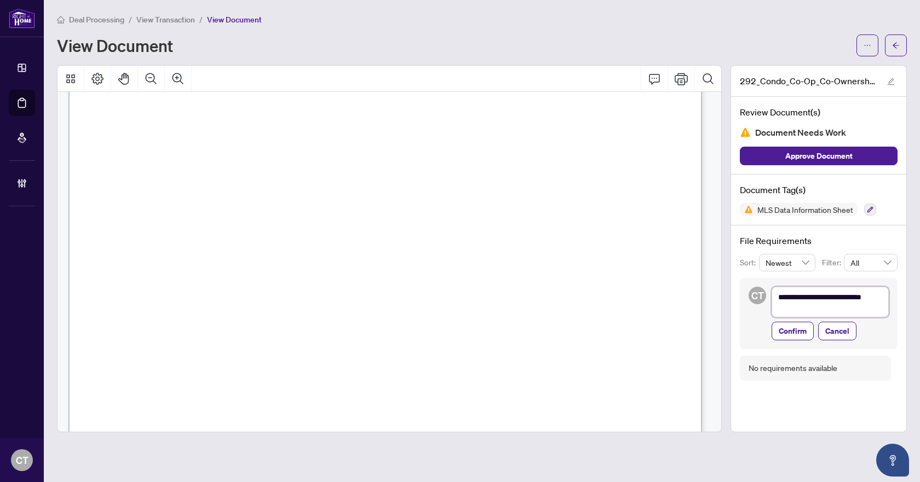
scroll to position [0, 0]
click at [798, 336] on span "Confirm" at bounding box center [793, 334] width 28 height 18
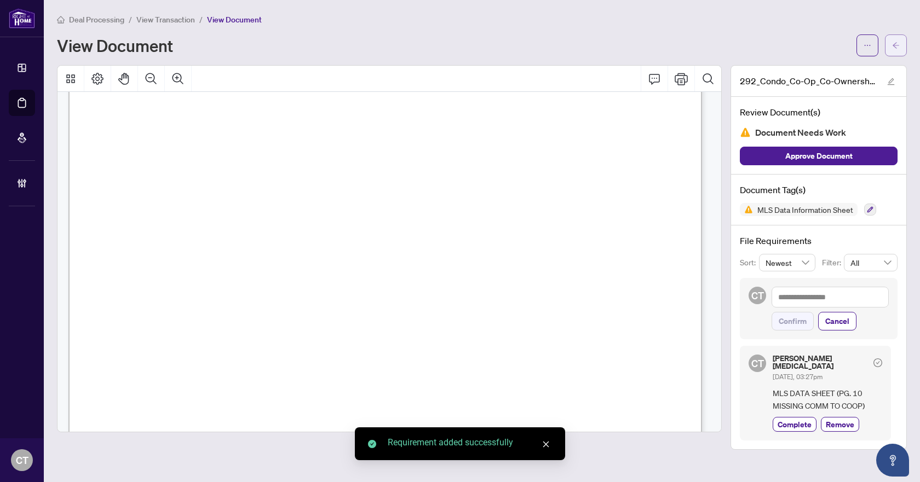
click at [891, 52] on button "button" at bounding box center [896, 45] width 22 height 22
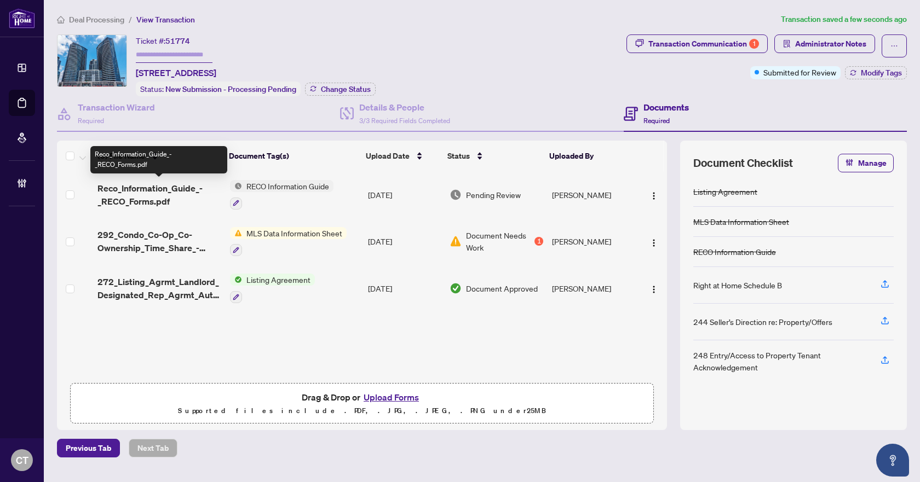
click at [179, 197] on span "Reco_Information_Guide_-_RECO_Forms.pdf" at bounding box center [159, 195] width 124 height 26
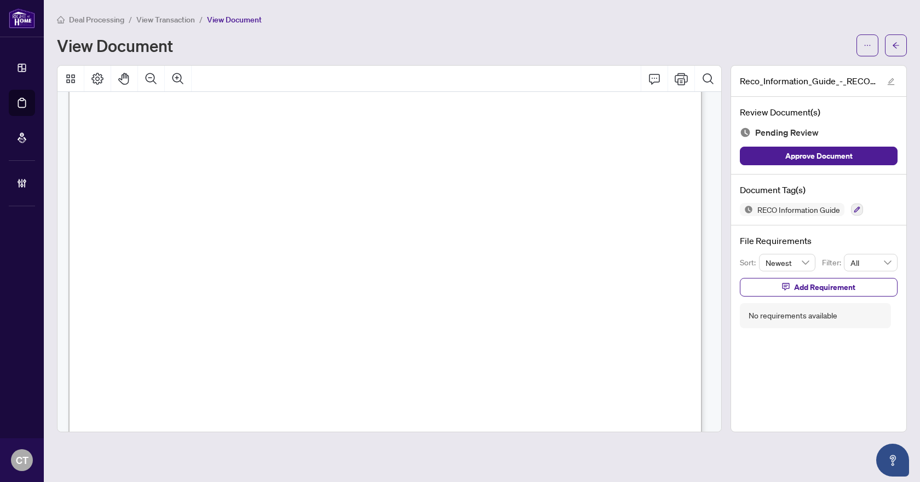
scroll to position [10151, 0]
click at [862, 207] on button "button" at bounding box center [857, 210] width 12 height 12
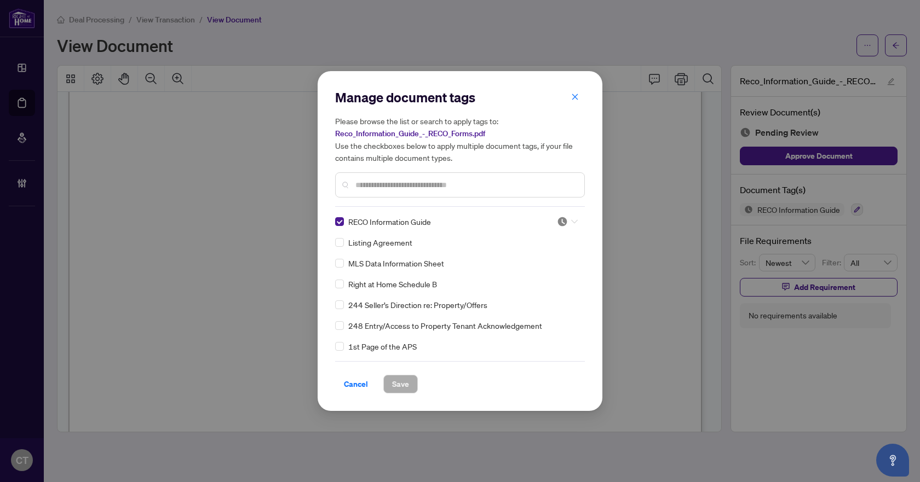
click at [573, 222] on icon at bounding box center [574, 222] width 7 height 4
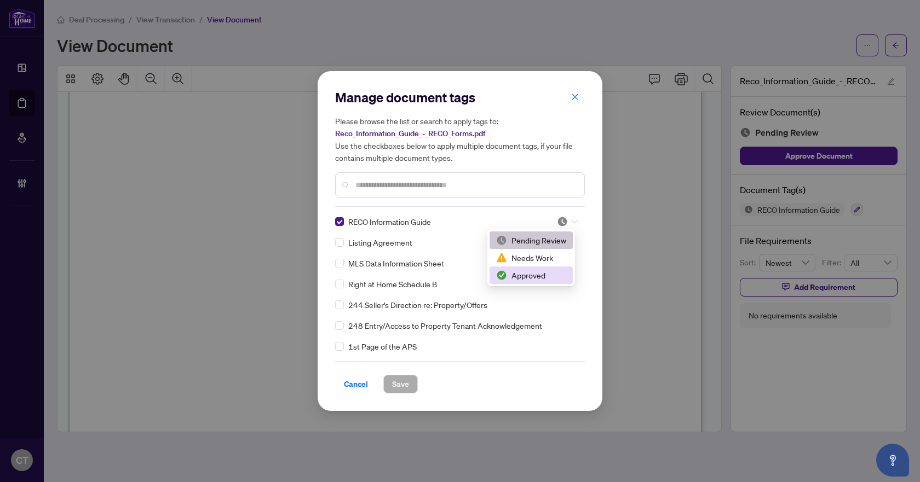
click at [537, 283] on div "Approved" at bounding box center [531, 276] width 83 height 18
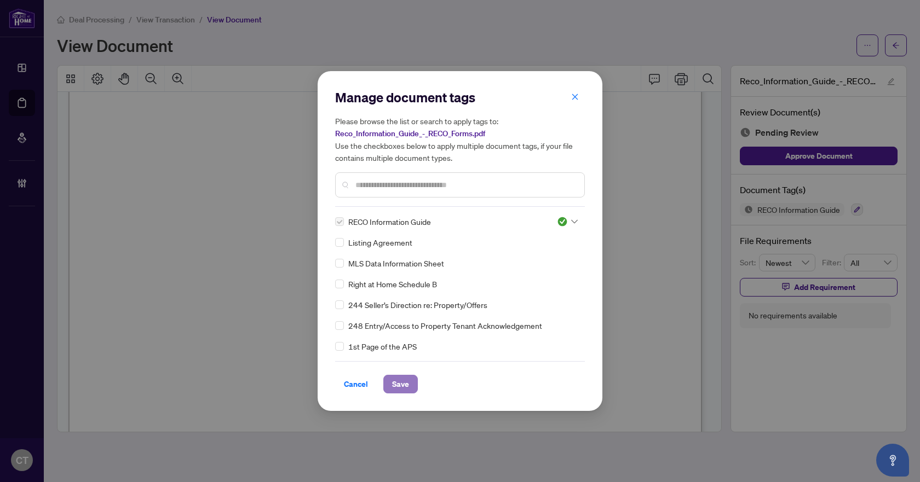
click at [402, 379] on span "Save" at bounding box center [400, 385] width 17 height 18
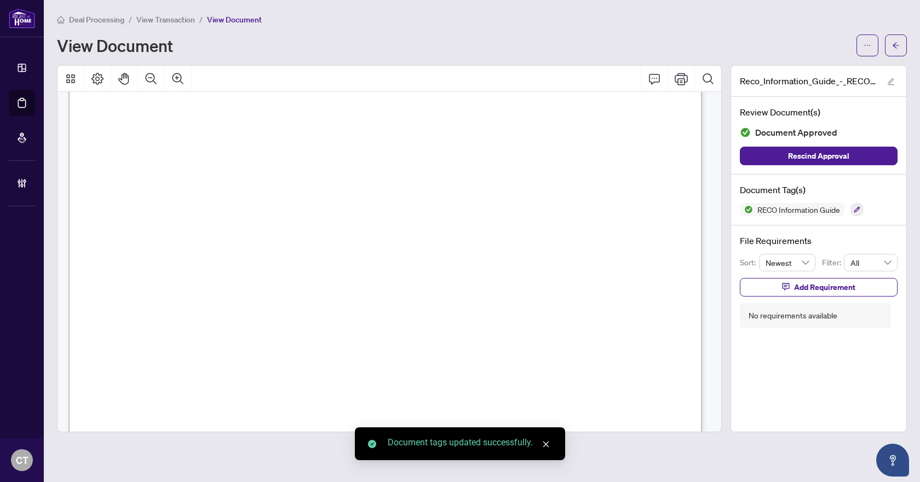
click at [899, 44] on icon "arrow-left" at bounding box center [896, 46] width 8 height 8
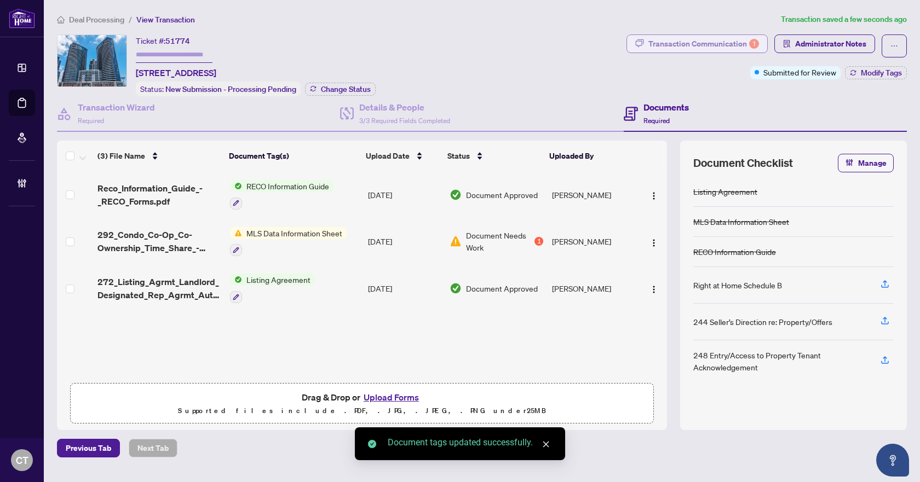
click at [733, 45] on div "Transaction Communication 1" at bounding box center [703, 44] width 111 height 18
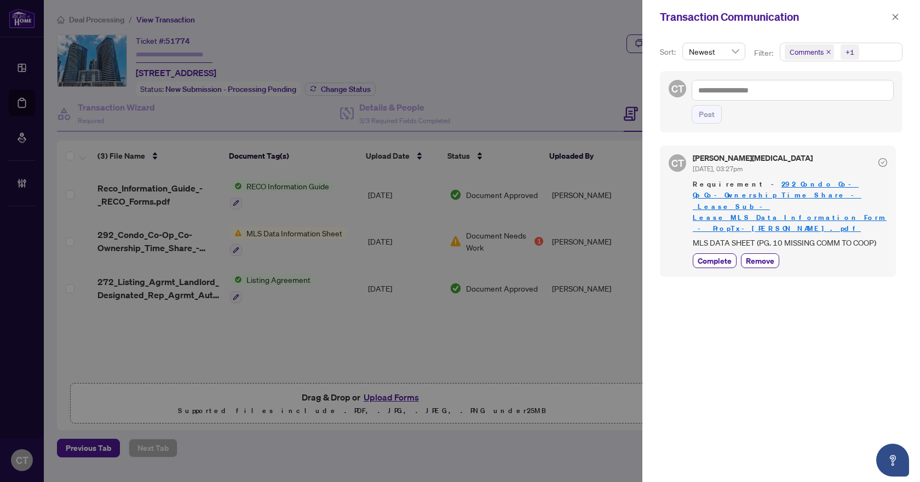
click at [744, 237] on span "MLS DATA SHEET (PG. 10 MISSING COMM TO COOP)" at bounding box center [790, 243] width 194 height 13
copy span "MLS DATA SHEET (PG. 10 MISSING COMM TO COOP)"
click at [893, 20] on icon "close" at bounding box center [896, 17] width 6 height 6
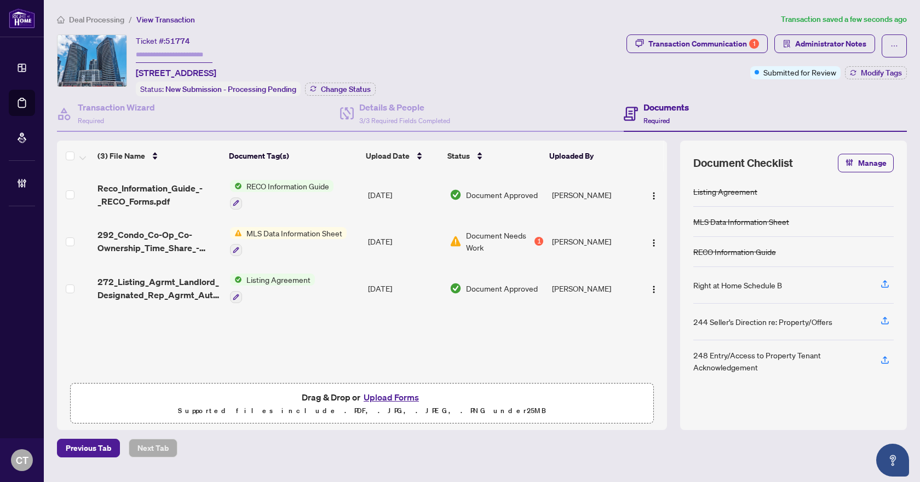
click at [114, 21] on span "Deal Processing" at bounding box center [96, 20] width 55 height 10
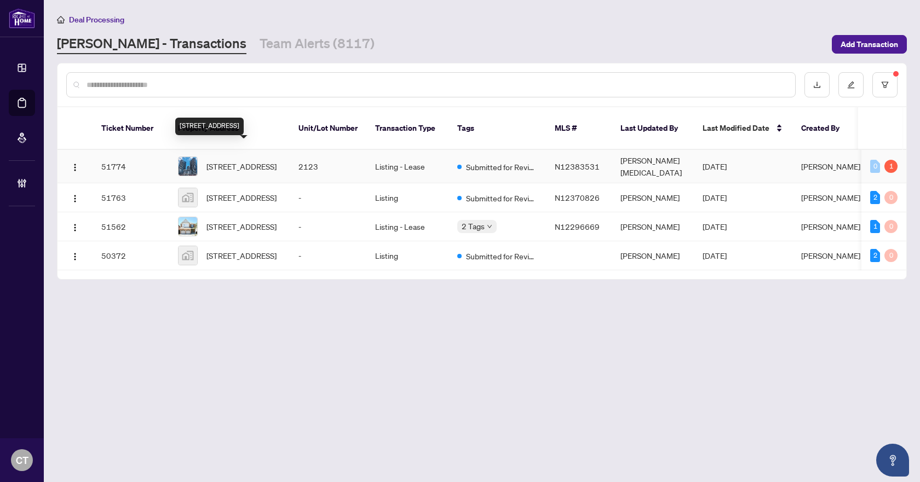
click at [245, 160] on span "[STREET_ADDRESS]" at bounding box center [241, 166] width 70 height 12
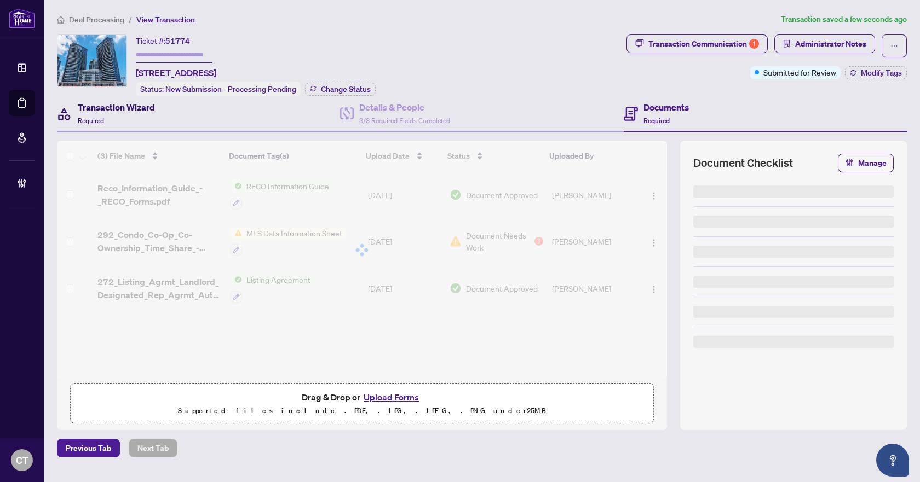
drag, startPoint x: 142, startPoint y: 113, endPoint x: 53, endPoint y: 123, distance: 89.8
click at [142, 113] on div "Transaction Wizard Required" at bounding box center [116, 114] width 77 height 26
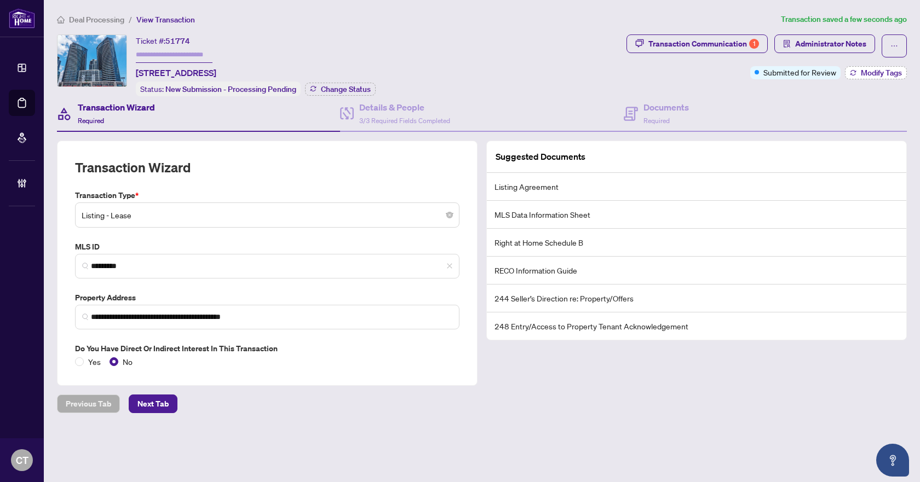
click at [859, 71] on button "Modify Tags" at bounding box center [876, 72] width 62 height 13
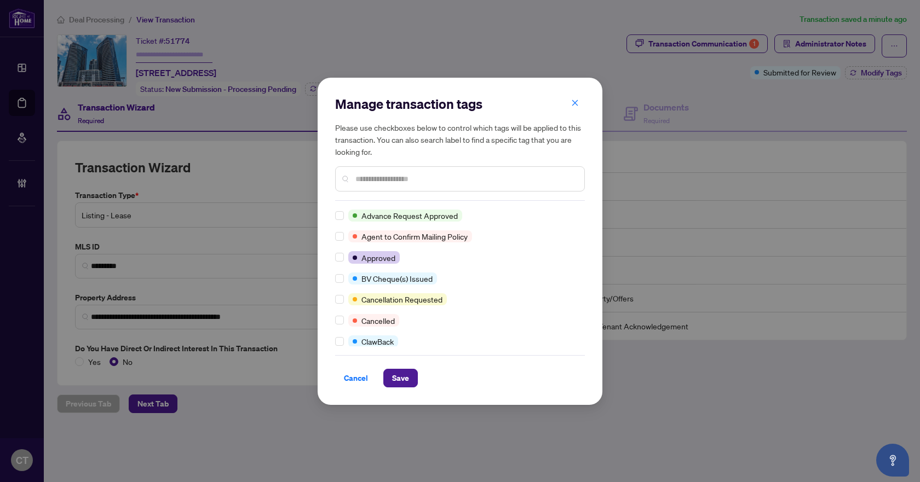
click at [389, 178] on input "text" at bounding box center [465, 179] width 220 height 12
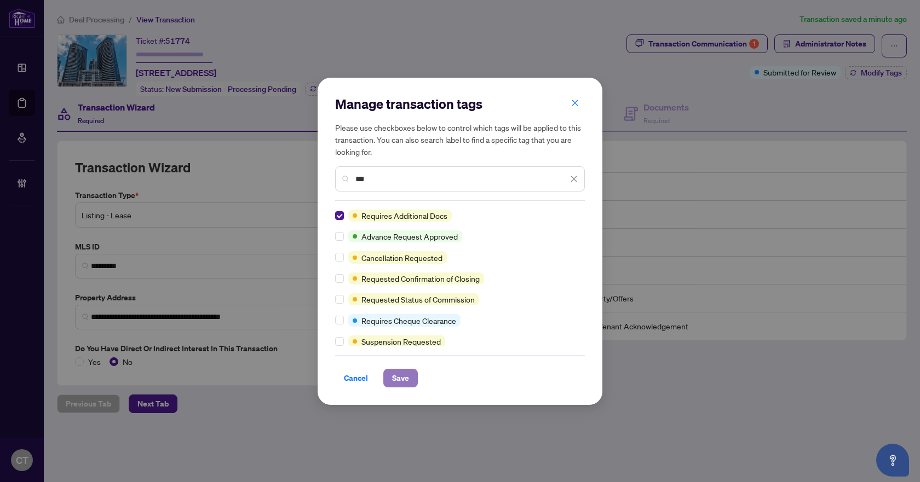
click at [393, 379] on span "Save" at bounding box center [400, 379] width 17 height 18
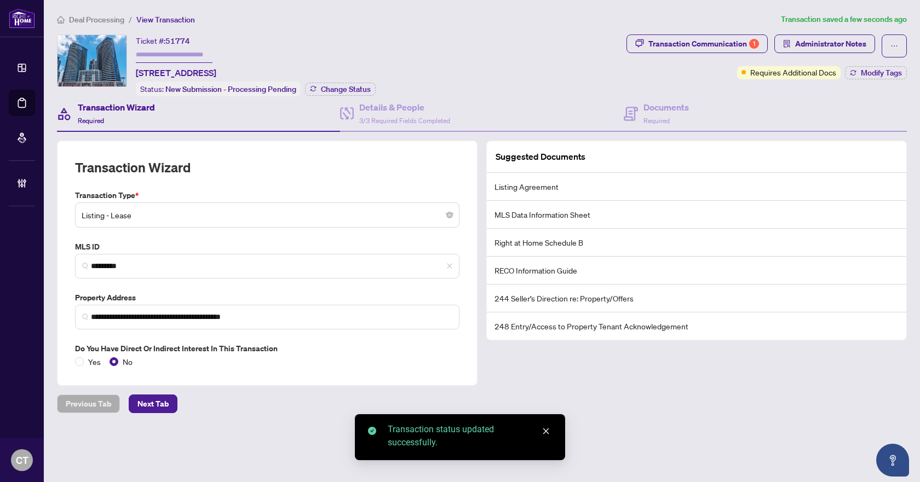
click at [106, 18] on span "Deal Processing" at bounding box center [96, 20] width 55 height 10
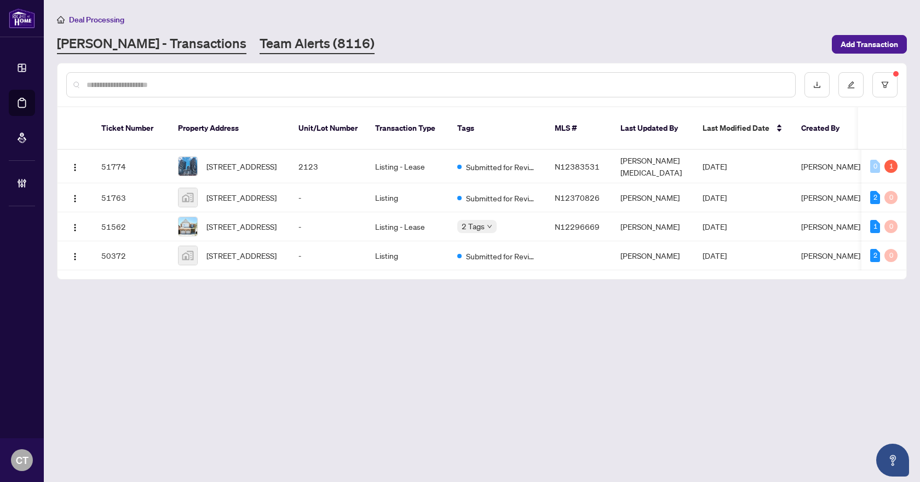
click at [270, 52] on link "Team Alerts (8116)" at bounding box center [317, 44] width 115 height 20
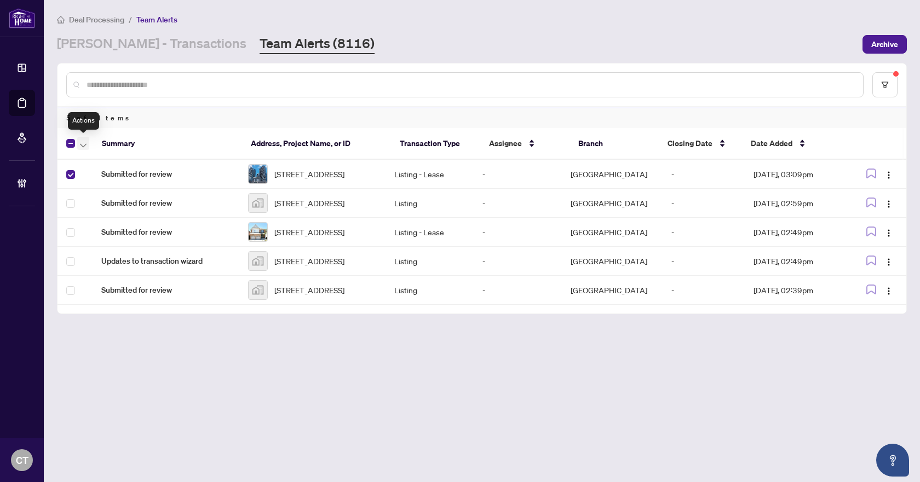
click at [80, 146] on icon "button" at bounding box center [83, 145] width 7 height 4
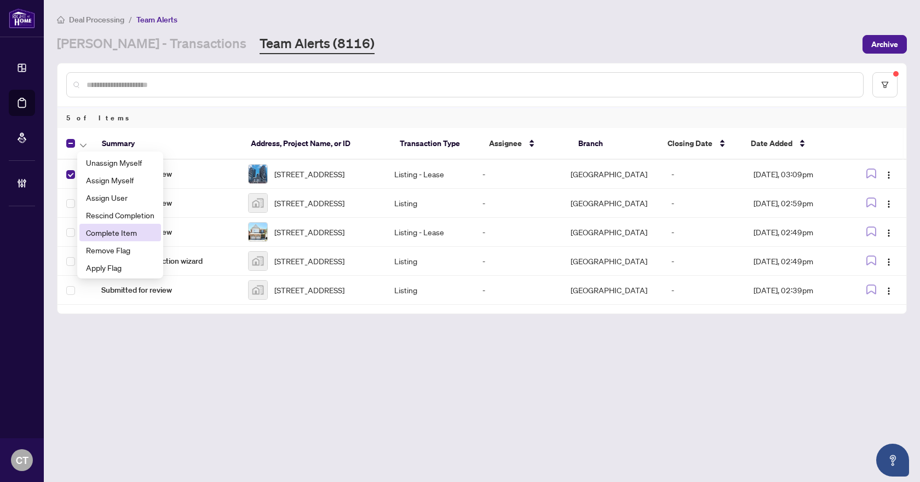
click at [100, 232] on span "Complete Item" at bounding box center [120, 233] width 68 height 12
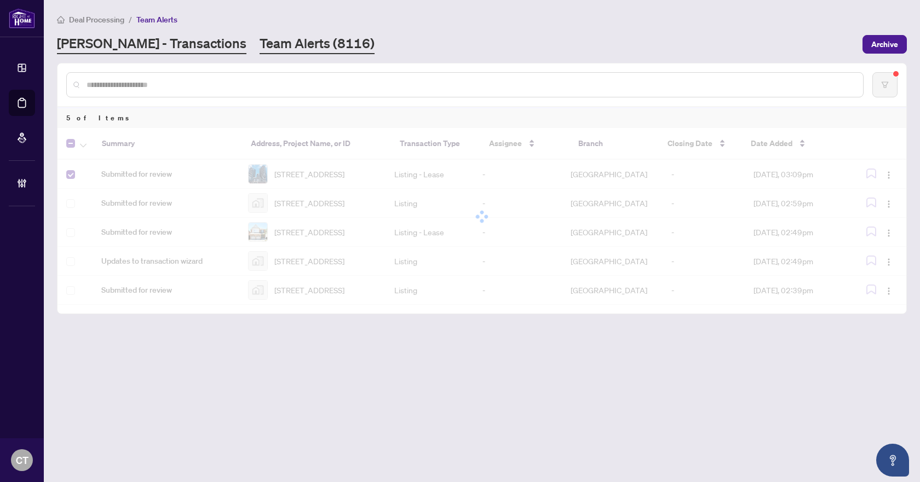
click at [147, 43] on link "[PERSON_NAME] - Transactions" at bounding box center [151, 44] width 189 height 20
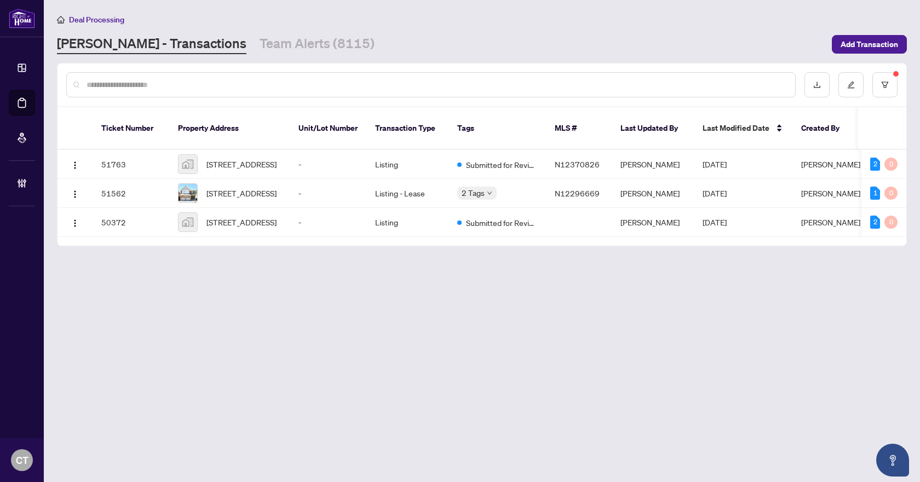
click at [643, 31] on div "Deal Processing RAHR - Transactions Team Alerts (8115) Add Transaction" at bounding box center [482, 33] width 850 height 41
click at [277, 158] on span "[STREET_ADDRESS]" at bounding box center [241, 164] width 70 height 12
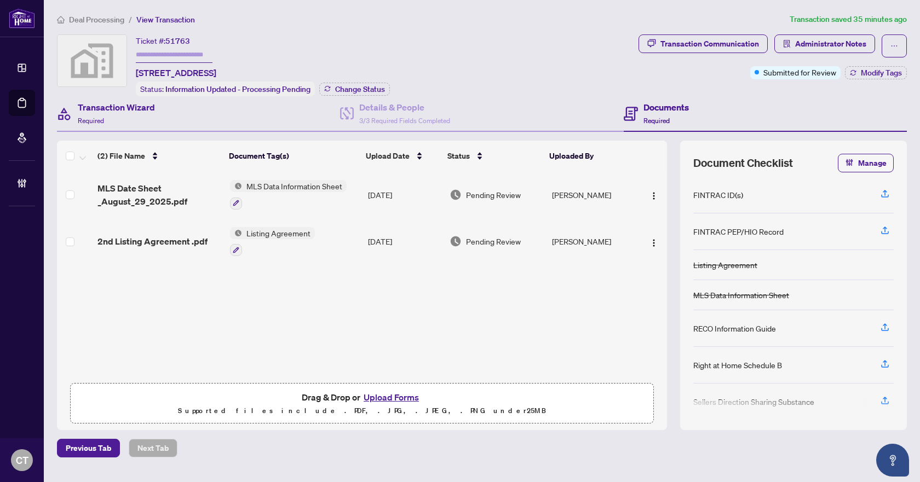
click at [240, 113] on div "Transaction Wizard Required" at bounding box center [198, 114] width 283 height 36
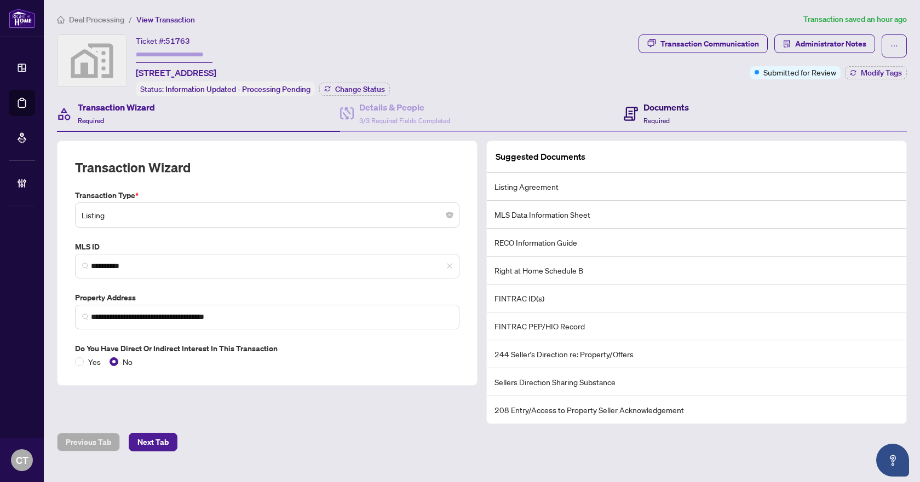
click at [672, 117] on div "Documents Required" at bounding box center [665, 114] width 45 height 26
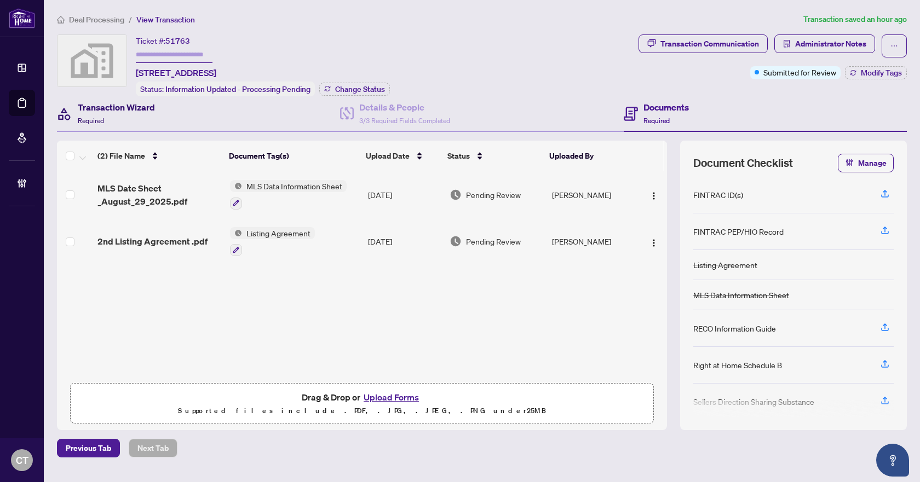
click at [139, 113] on div "Transaction Wizard Required" at bounding box center [116, 114] width 77 height 26
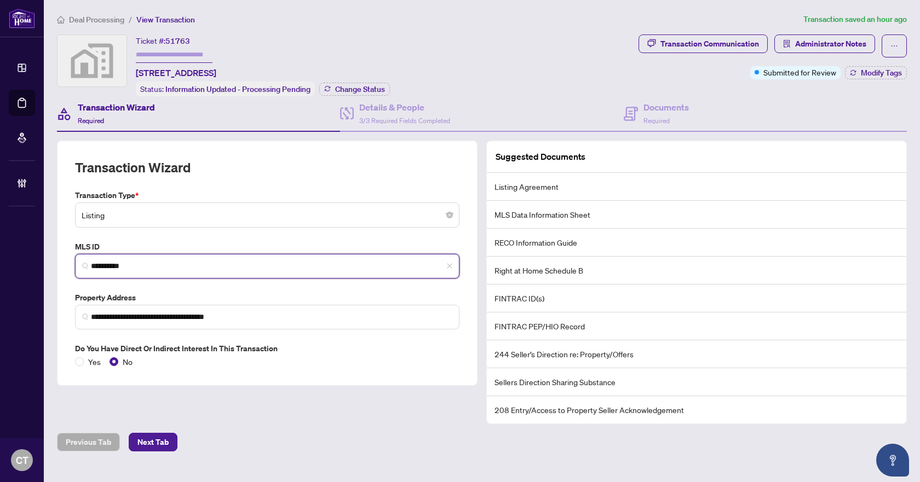
drag, startPoint x: 166, startPoint y: 262, endPoint x: 74, endPoint y: 261, distance: 91.5
click at [74, 261] on div "MLS ID N12370826 *********" at bounding box center [267, 260] width 393 height 38
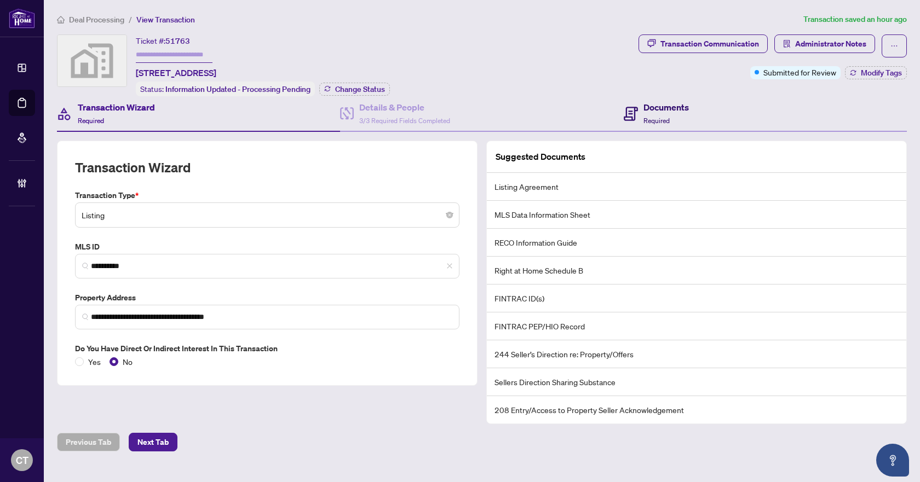
click at [655, 113] on div "Documents Required" at bounding box center [665, 114] width 45 height 26
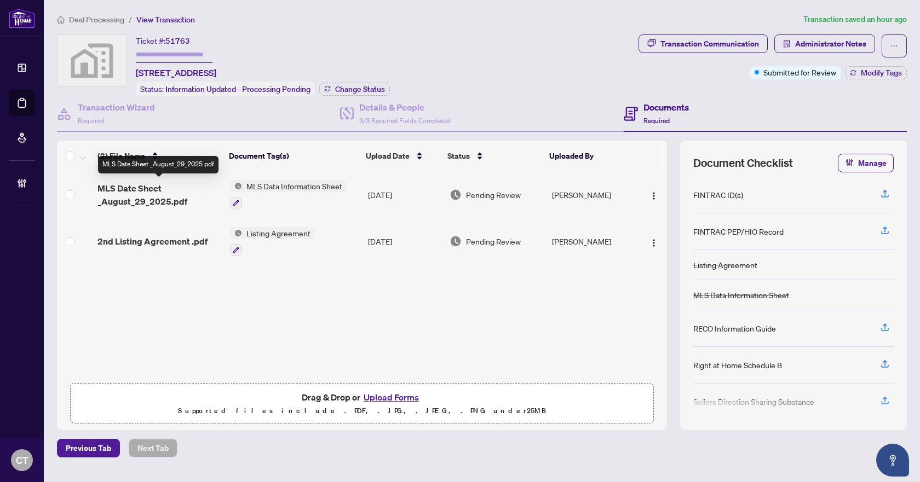
click at [169, 195] on span "MLS Date Sheet _August_29_2025.pdf" at bounding box center [159, 195] width 124 height 26
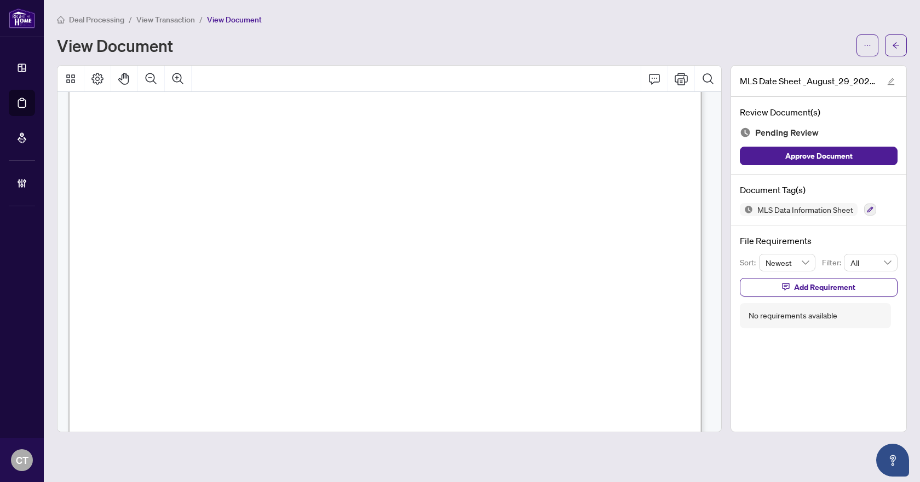
scroll to position [578, 0]
click at [867, 208] on icon "button" at bounding box center [870, 209] width 7 height 7
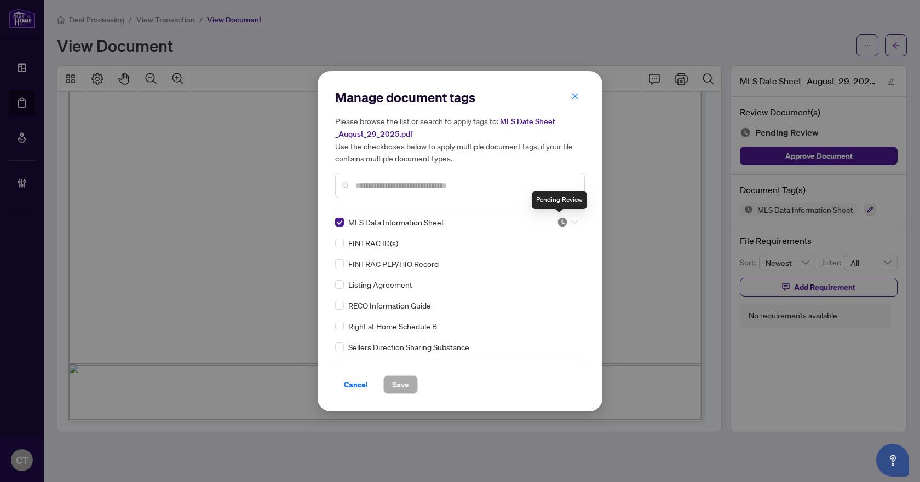
click at [564, 223] on img at bounding box center [562, 222] width 11 height 11
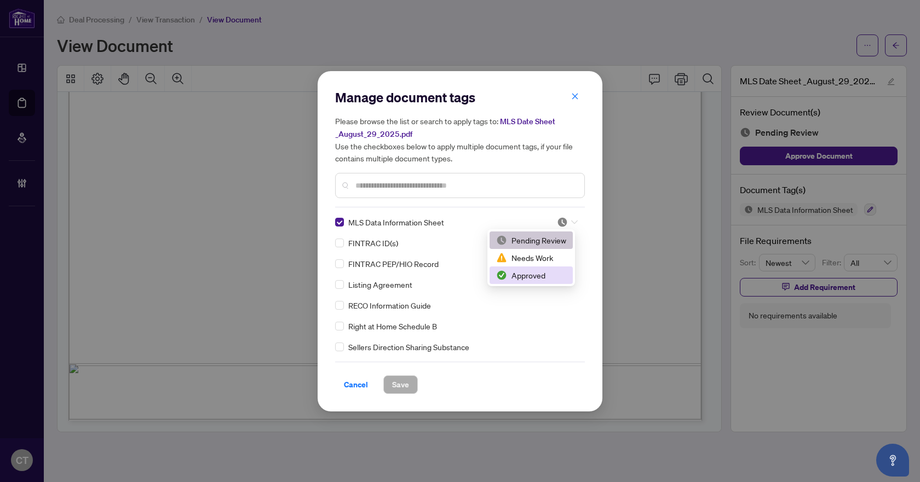
click at [529, 270] on div "Approved" at bounding box center [531, 275] width 70 height 12
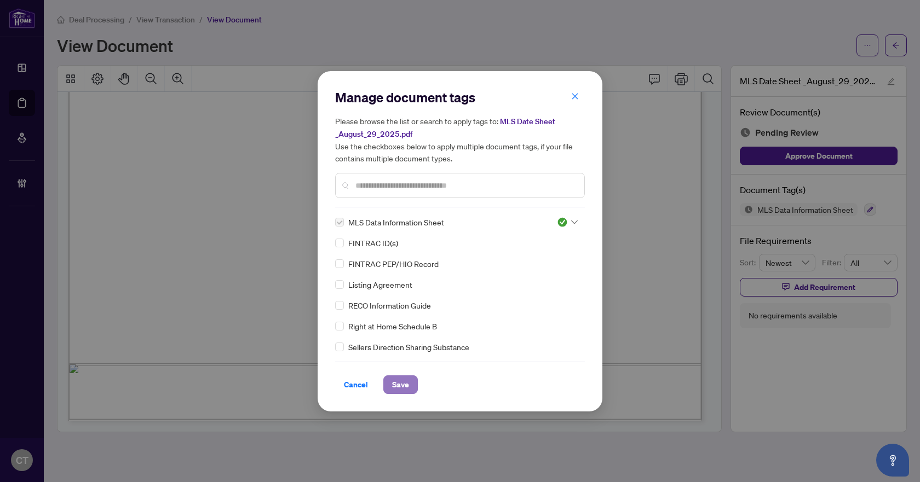
click at [398, 391] on span "Save" at bounding box center [400, 385] width 17 height 18
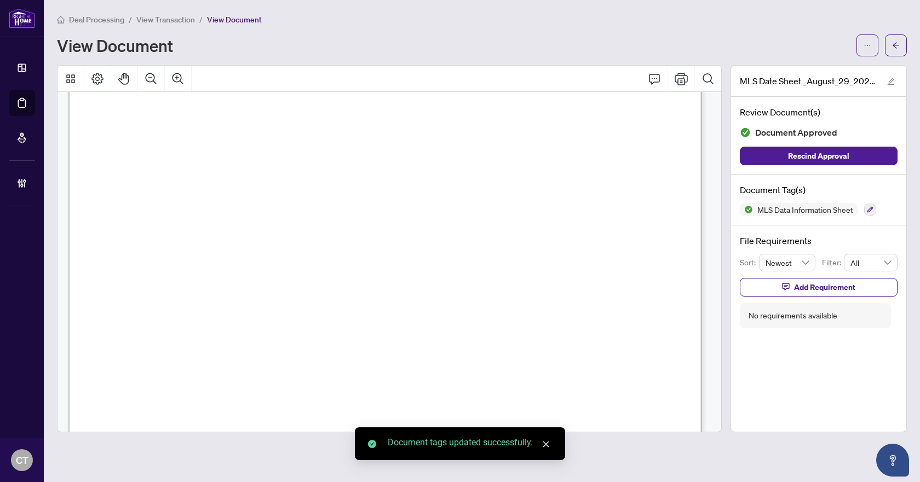
scroll to position [194, 0]
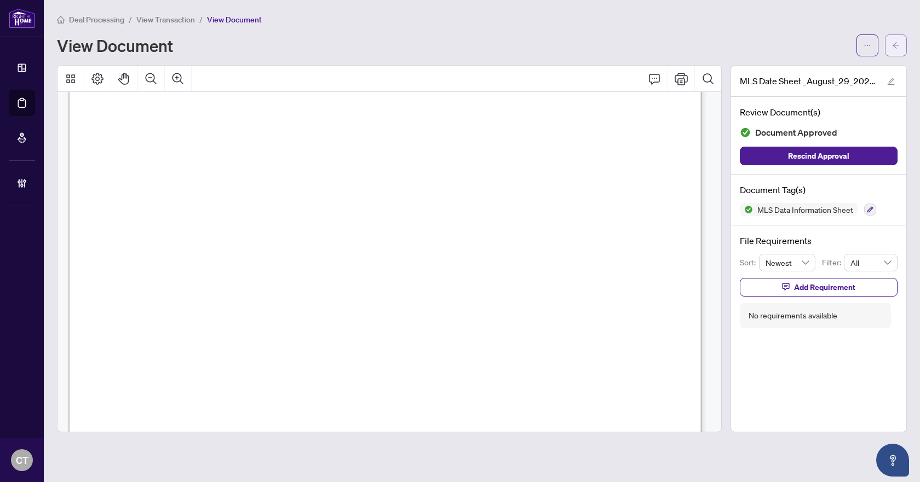
click at [898, 47] on icon "arrow-left" at bounding box center [896, 46] width 8 height 8
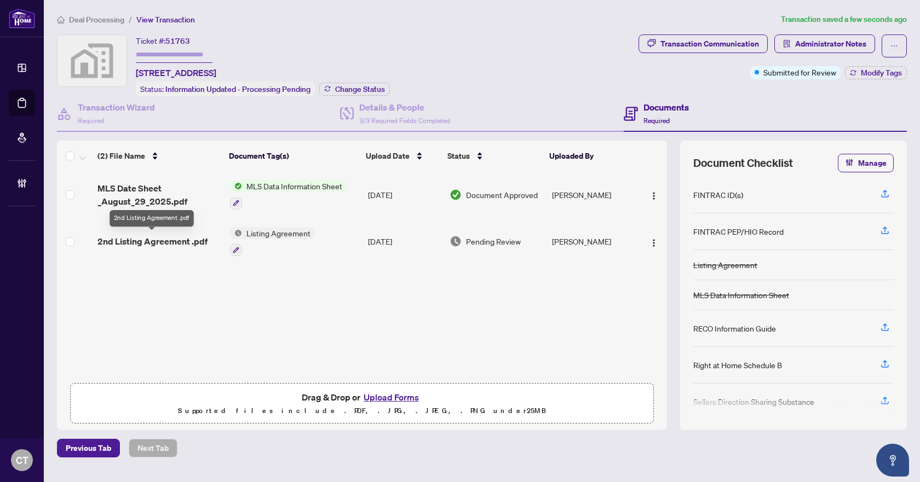
click at [189, 238] on span "2nd Listing Agreement .pdf" at bounding box center [152, 241] width 110 height 13
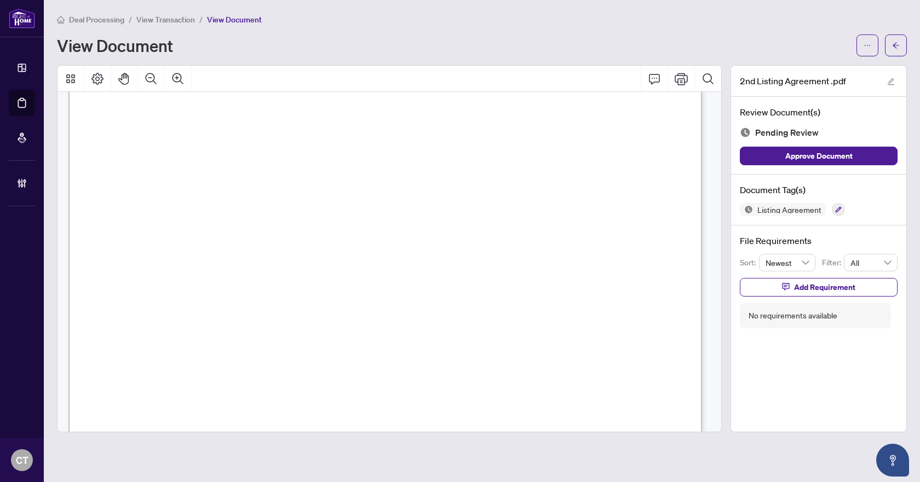
scroll to position [110, 0]
click at [890, 47] on button "button" at bounding box center [896, 45] width 22 height 22
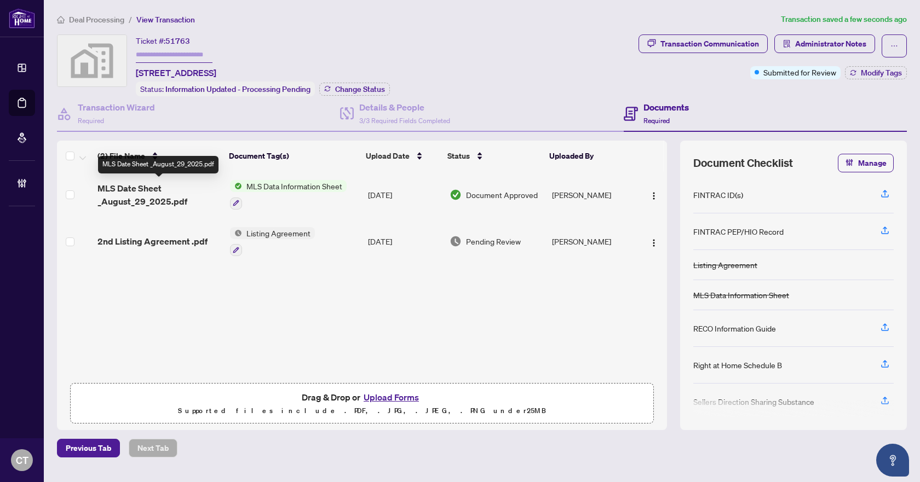
click at [182, 189] on span "MLS Date Sheet _August_29_2025.pdf" at bounding box center [159, 195] width 124 height 26
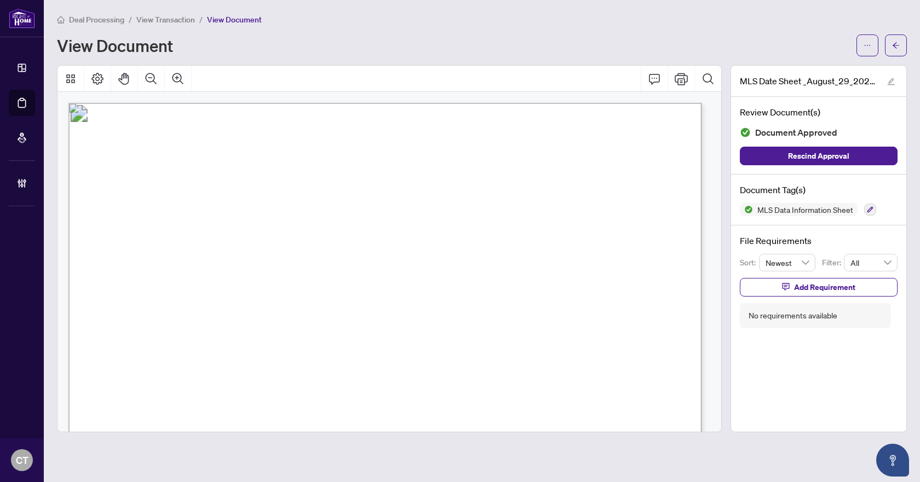
click at [907, 41] on main "Deal Processing / View Transaction / View Document View Document MLS Date Sheet…" at bounding box center [482, 241] width 876 height 482
click at [903, 41] on button "button" at bounding box center [896, 45] width 22 height 22
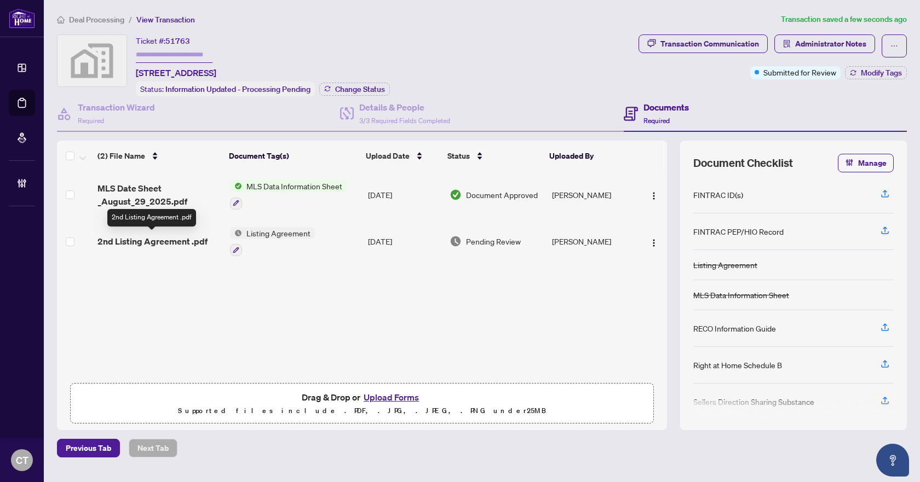
click at [176, 239] on span "2nd Listing Agreement .pdf" at bounding box center [152, 241] width 110 height 13
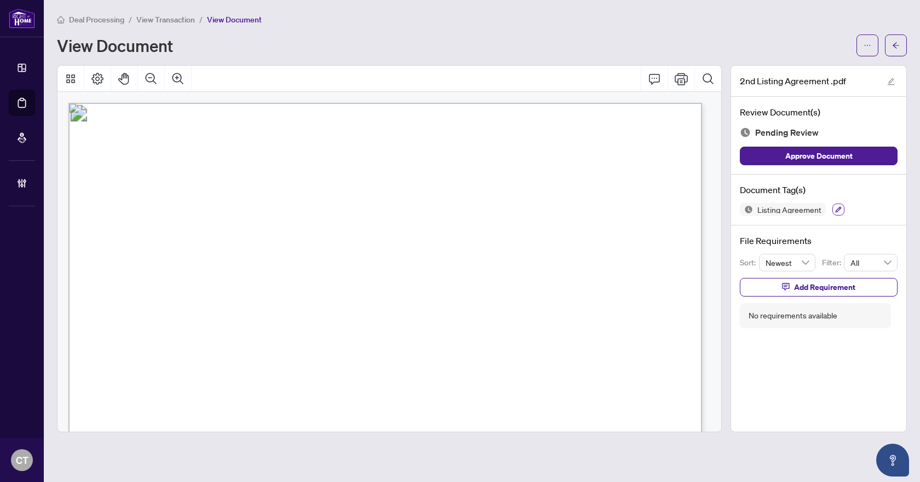
click at [836, 211] on icon "button" at bounding box center [839, 210] width 6 height 6
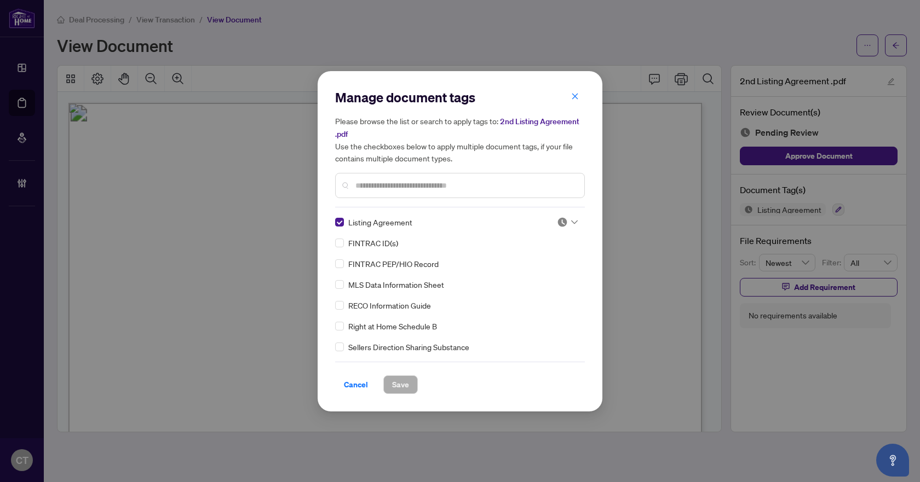
click at [553, 227] on div at bounding box center [564, 222] width 28 height 11
click at [550, 261] on div "Needs Work" at bounding box center [531, 258] width 70 height 12
click at [407, 384] on span "Save" at bounding box center [400, 385] width 17 height 18
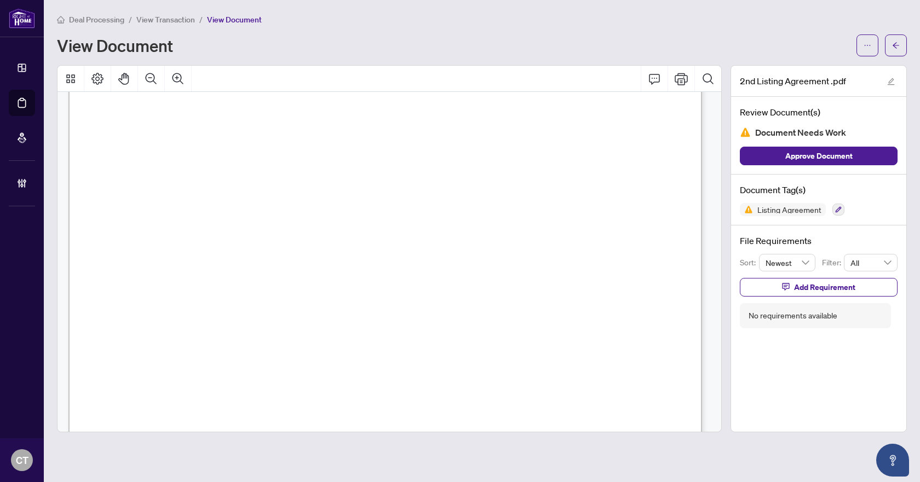
scroll to position [164, 0]
click at [796, 283] on span "Add Requirement" at bounding box center [824, 288] width 61 height 18
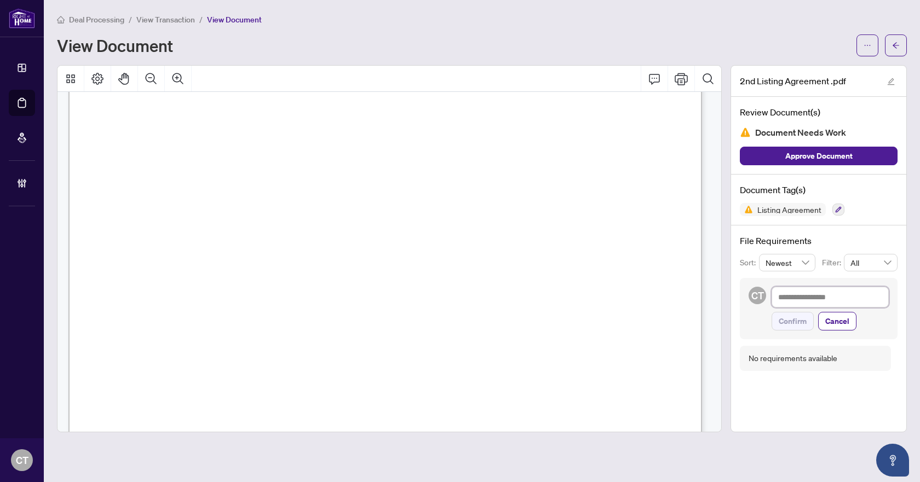
click at [774, 301] on textarea at bounding box center [830, 297] width 117 height 21
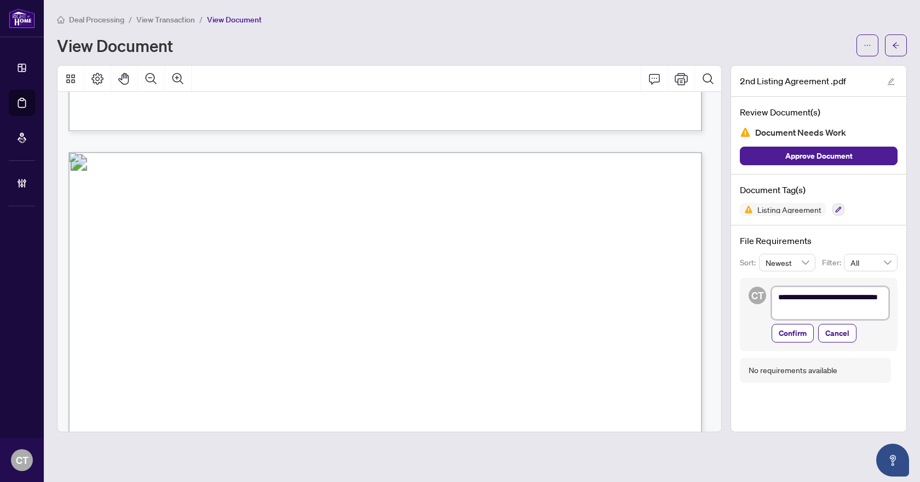
scroll to position [3262, 0]
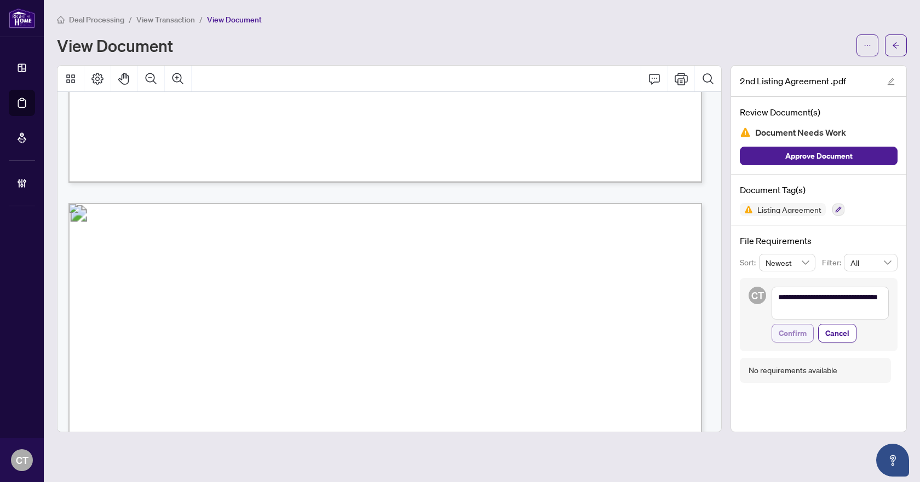
click at [808, 329] on button "Confirm" at bounding box center [793, 333] width 42 height 19
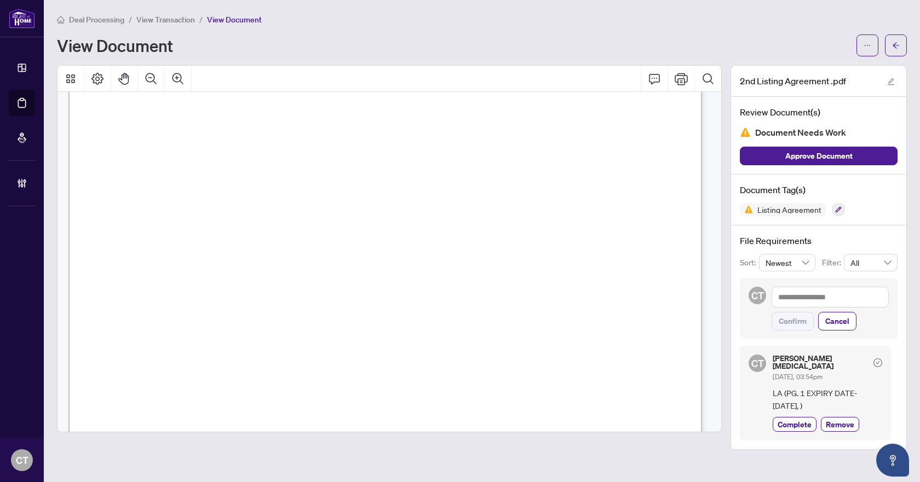
scroll to position [141, 0]
click at [890, 45] on button "button" at bounding box center [896, 45] width 22 height 22
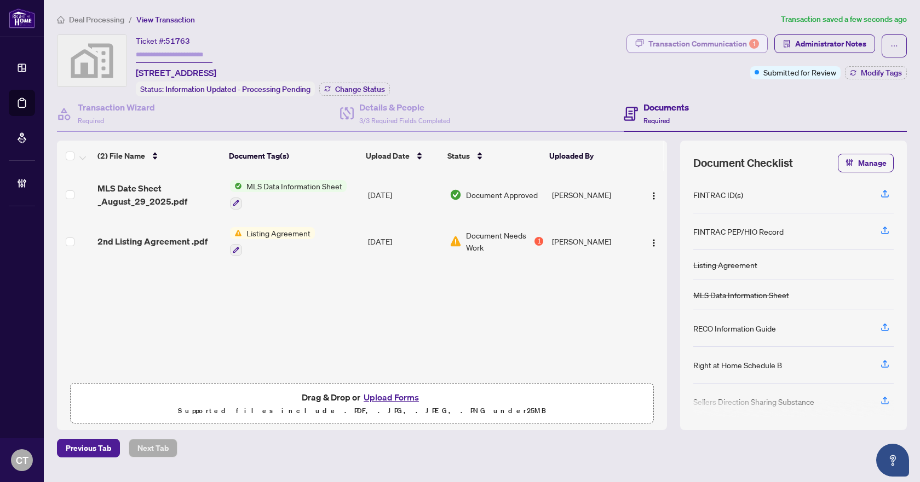
click at [713, 40] on div "Transaction Communication 1" at bounding box center [703, 44] width 111 height 18
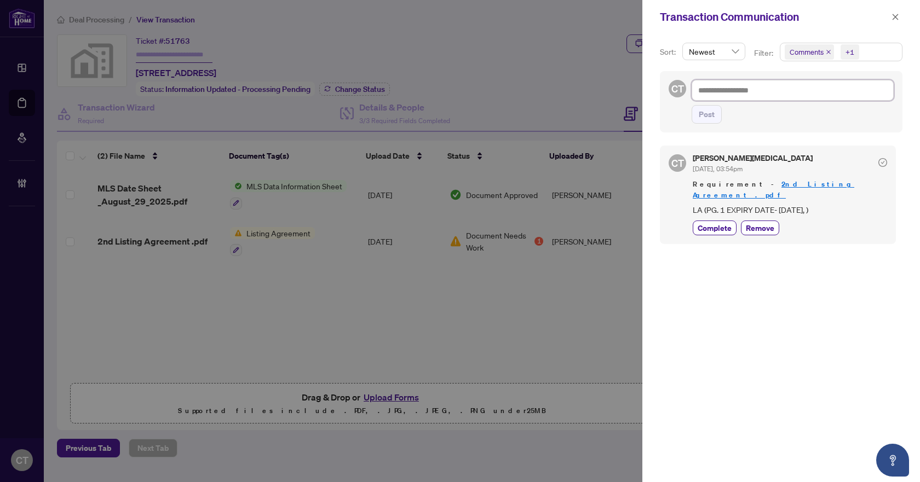
click at [747, 91] on textarea at bounding box center [793, 90] width 202 height 21
click at [701, 122] on span "Post" at bounding box center [707, 115] width 16 height 18
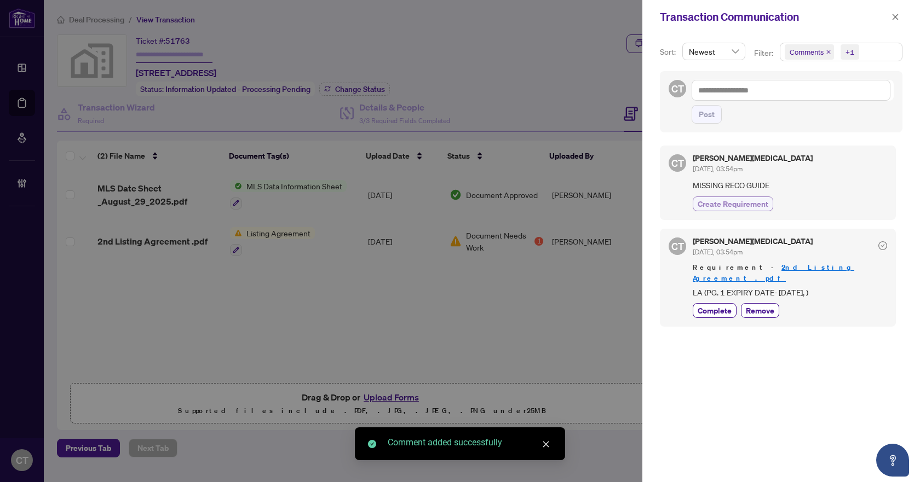
click at [722, 197] on button "Create Requirement" at bounding box center [733, 204] width 80 height 15
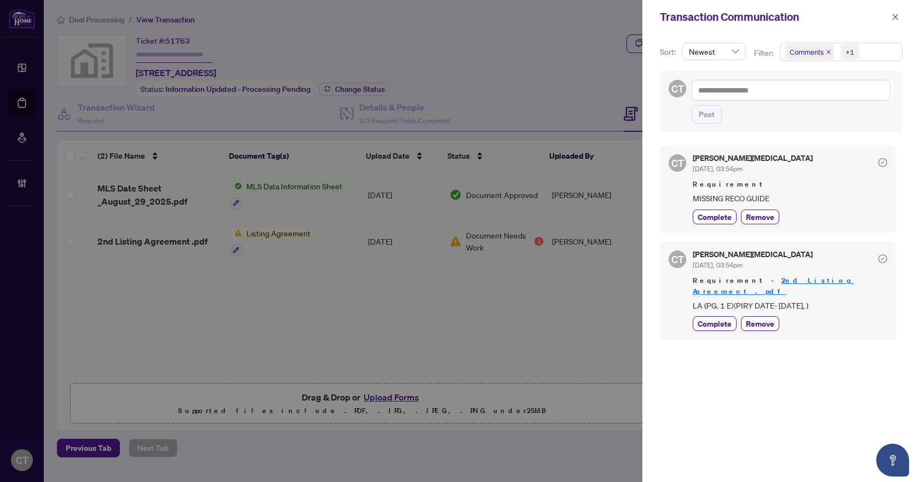
click at [771, 287] on div "Requirement - 2nd Listing Agreement .pdf LA (PG. 1 EXPIRY DATE- 10/28/2025, )" at bounding box center [790, 293] width 194 height 37
click at [768, 300] on span "LA (PG. 1 EXPIRY DATE- 10/28/2025, )" at bounding box center [790, 306] width 194 height 13
copy span "LA (PG. 1 EXPIRY DATE- 10/28/2025, )"
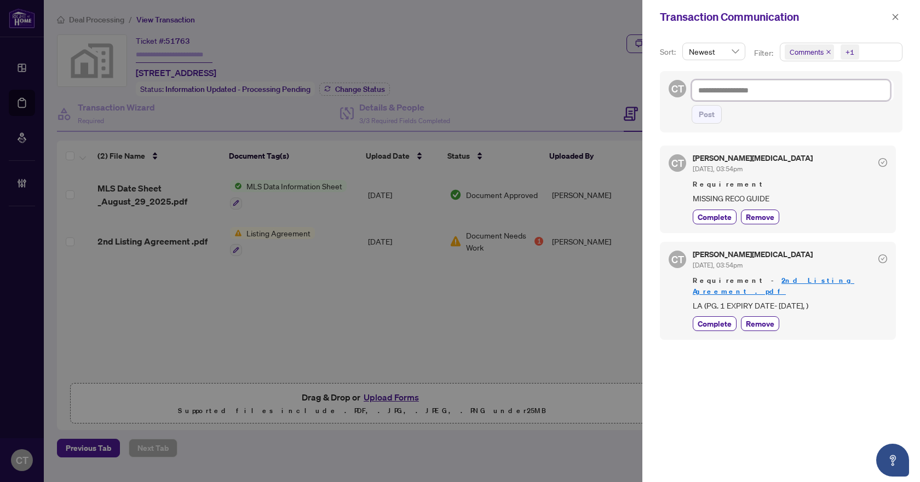
click at [737, 94] on textarea at bounding box center [791, 90] width 199 height 21
click at [708, 116] on span "Post" at bounding box center [707, 115] width 16 height 18
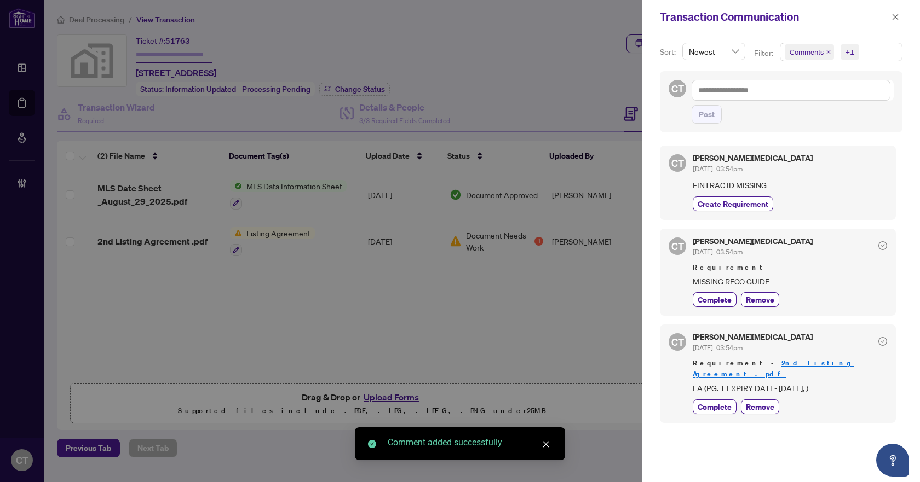
click at [722, 214] on div "CT Claudia Tao Sep/05/2025, 03:54pm FINTRAC ID MISSING Create Requirement" at bounding box center [778, 183] width 236 height 74
click at [723, 204] on span "Create Requirement" at bounding box center [733, 203] width 71 height 11
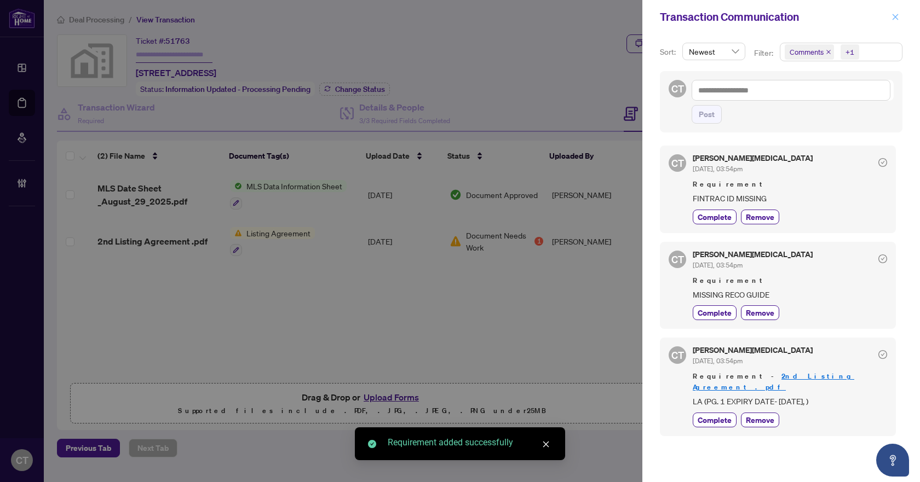
click at [899, 14] on icon "close" at bounding box center [895, 17] width 8 height 8
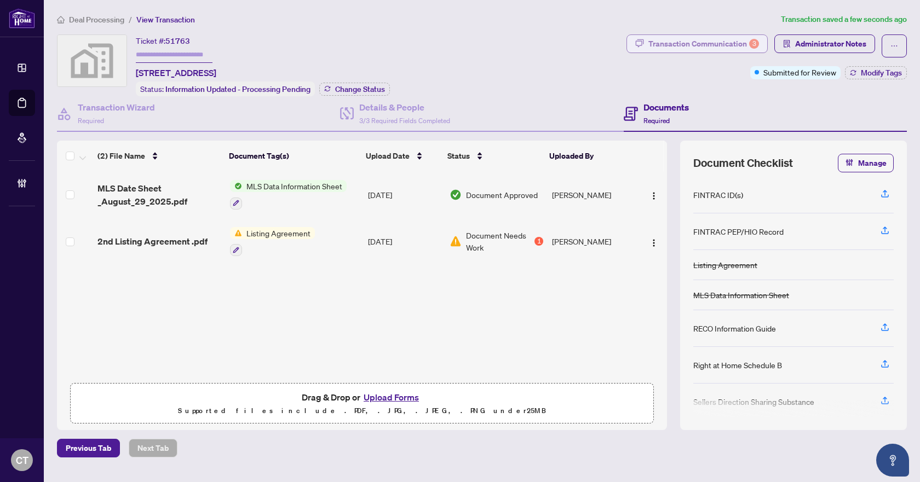
click at [719, 45] on div "Transaction Communication 3" at bounding box center [703, 44] width 111 height 18
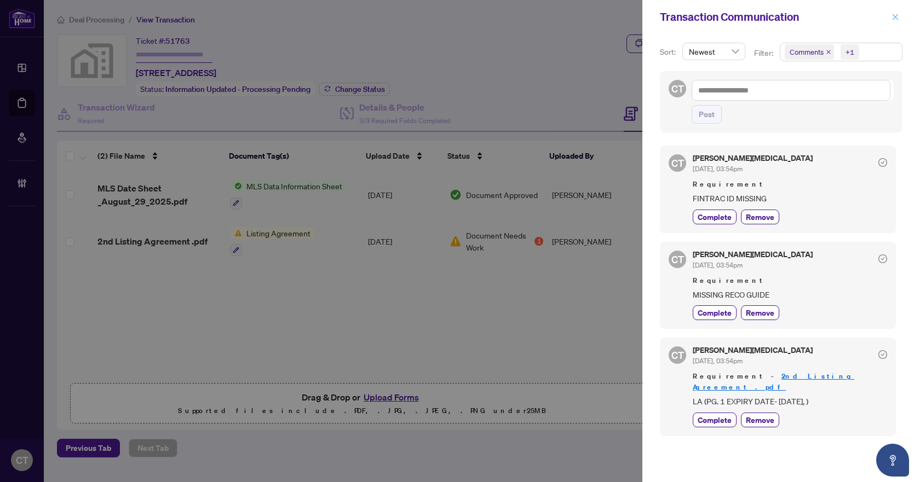
click at [890, 18] on button "button" at bounding box center [895, 16] width 14 height 13
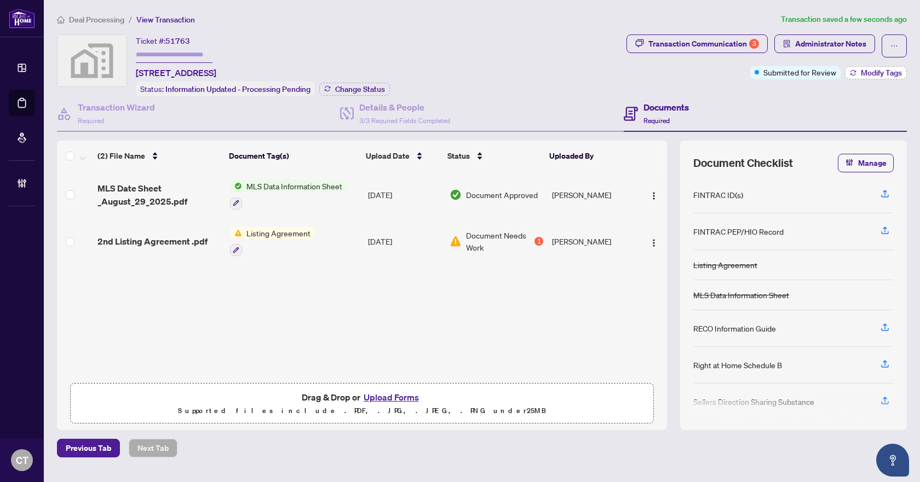
click at [859, 71] on button "Modify Tags" at bounding box center [876, 72] width 62 height 13
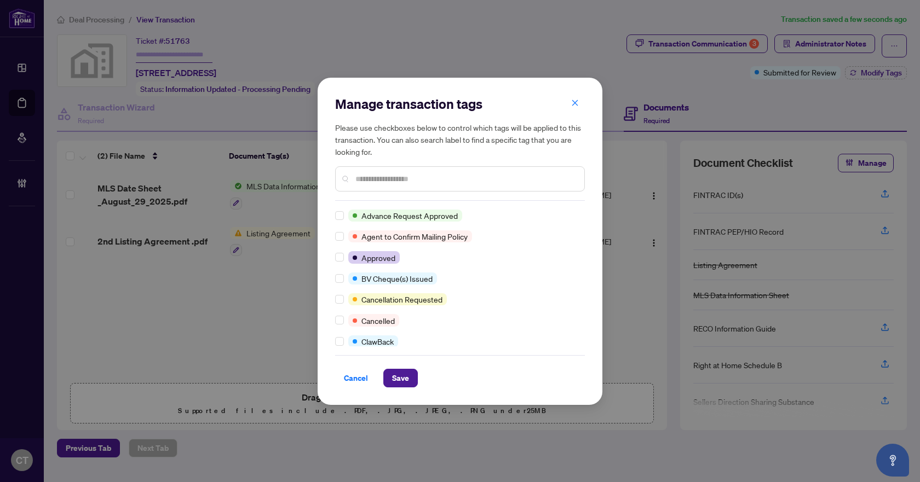
click at [393, 180] on input "text" at bounding box center [465, 179] width 220 height 12
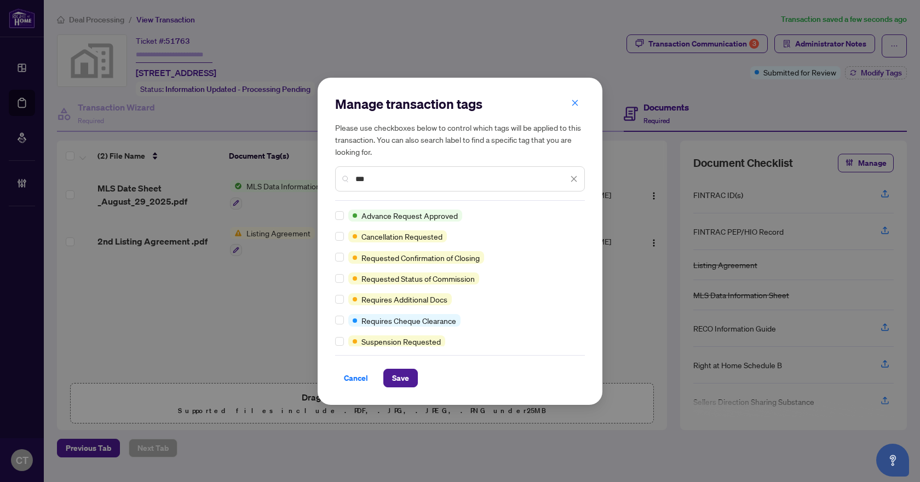
click at [344, 297] on div at bounding box center [341, 299] width 13 height 12
click at [399, 373] on span "Save" at bounding box center [400, 379] width 17 height 18
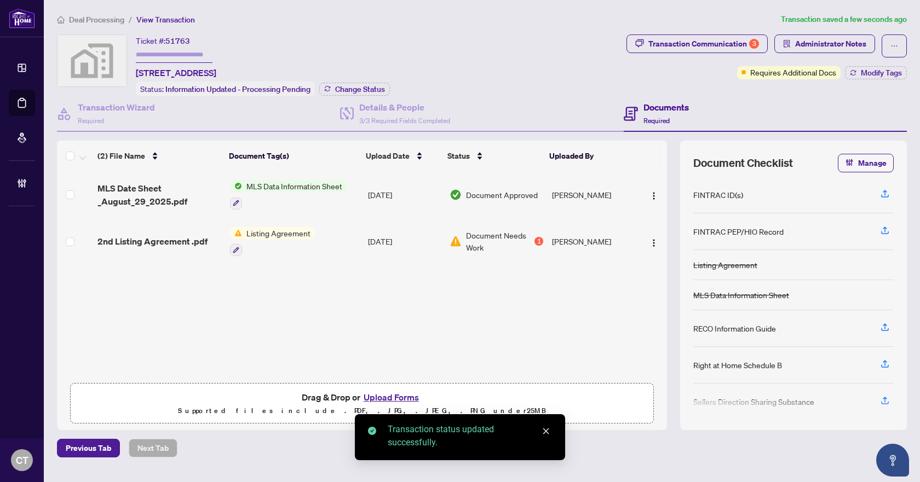
click at [113, 21] on span "Deal Processing" at bounding box center [96, 20] width 55 height 10
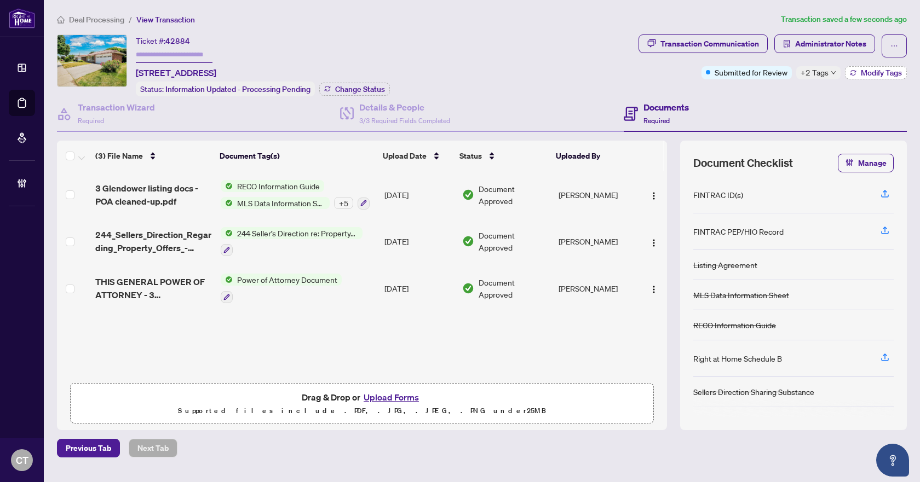
click at [861, 74] on span "Modify Tags" at bounding box center [881, 73] width 41 height 8
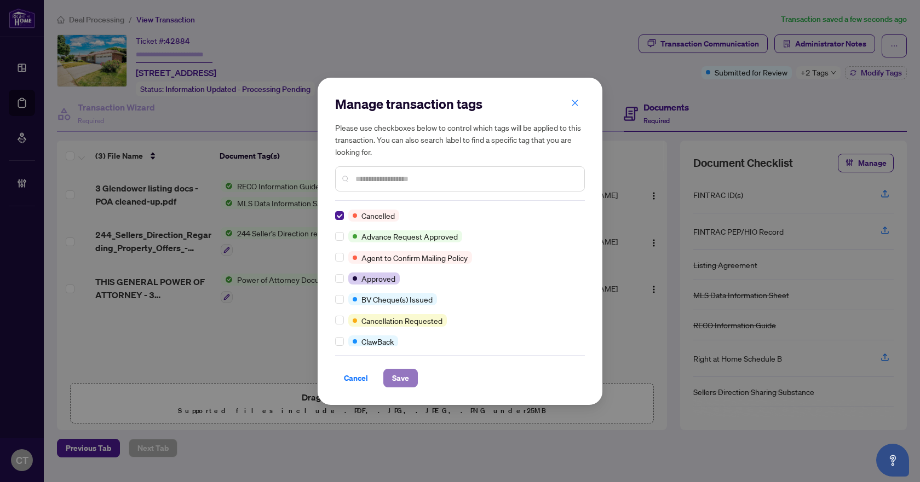
click at [400, 382] on span "Save" at bounding box center [400, 379] width 17 height 18
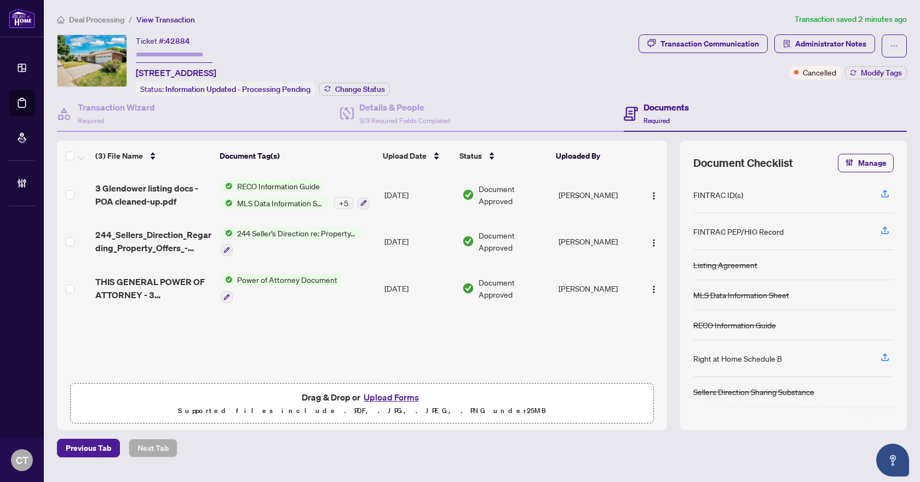
click at [120, 16] on span "Deal Processing" at bounding box center [96, 20] width 55 height 10
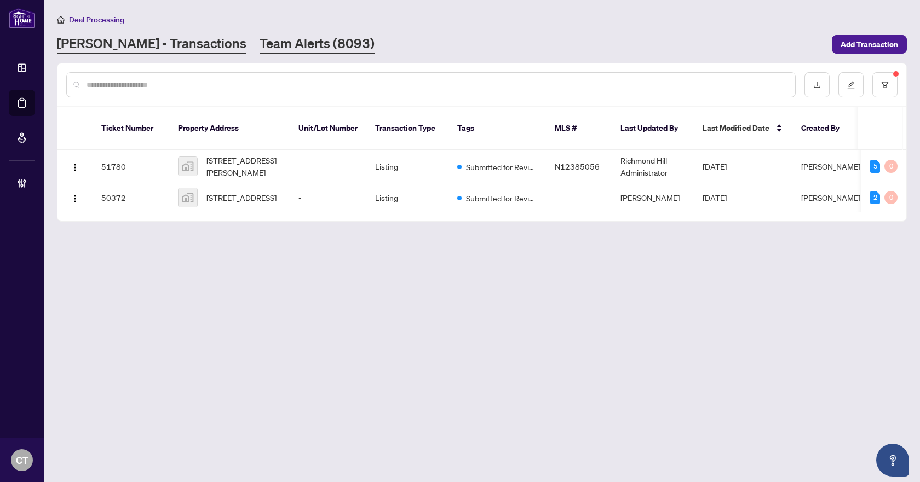
click at [288, 49] on link "Team Alerts (8093)" at bounding box center [317, 44] width 115 height 20
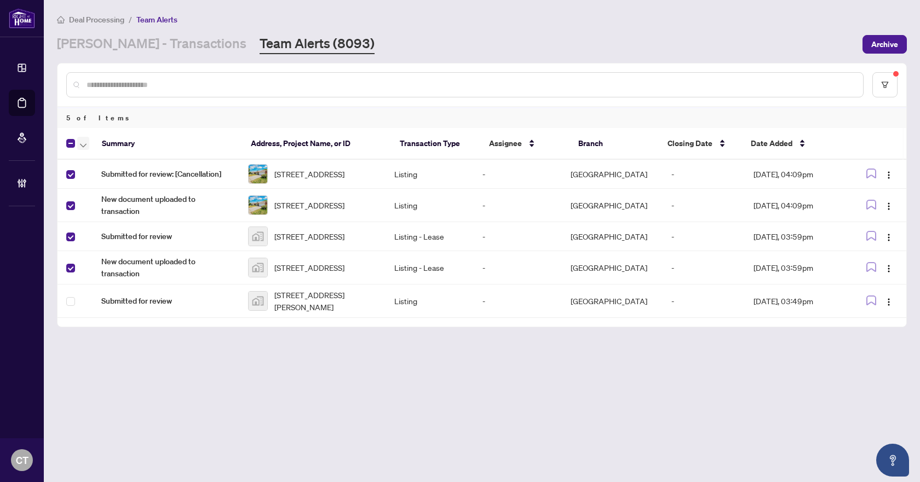
click at [84, 143] on icon "button" at bounding box center [83, 145] width 7 height 4
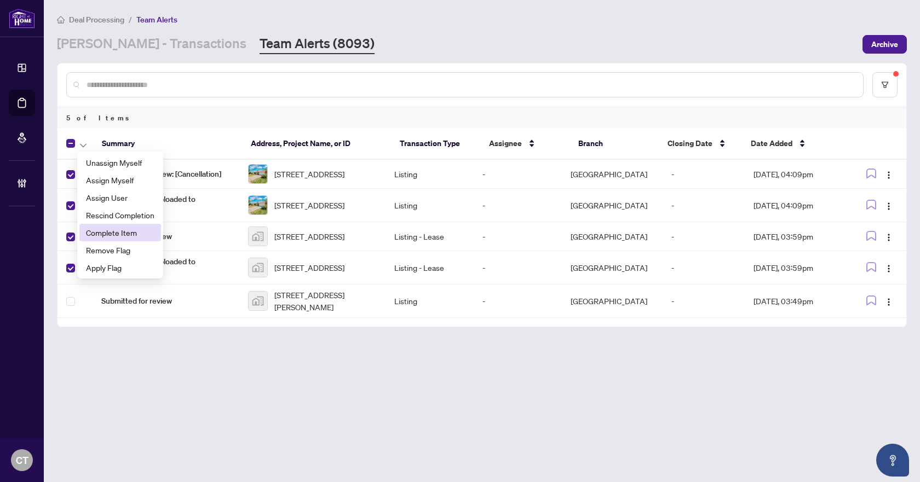
click at [95, 234] on span "Complete Item" at bounding box center [120, 233] width 68 height 12
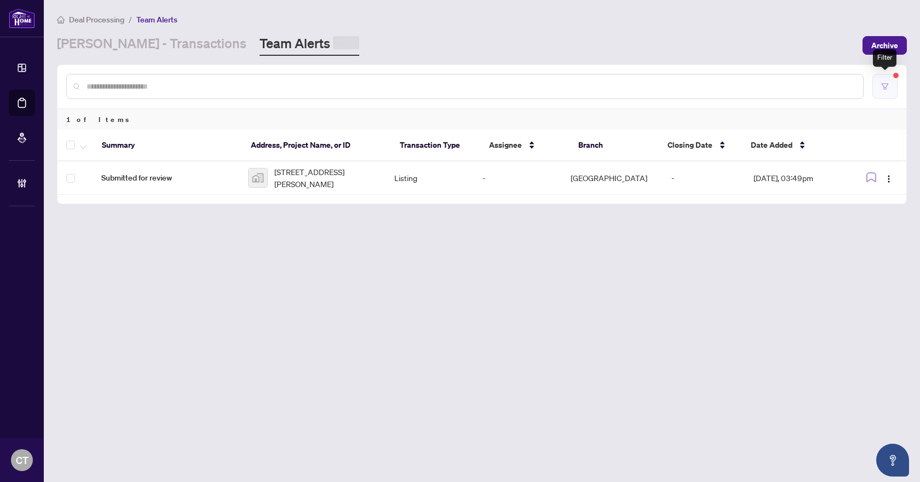
click at [882, 88] on button "button" at bounding box center [884, 86] width 25 height 25
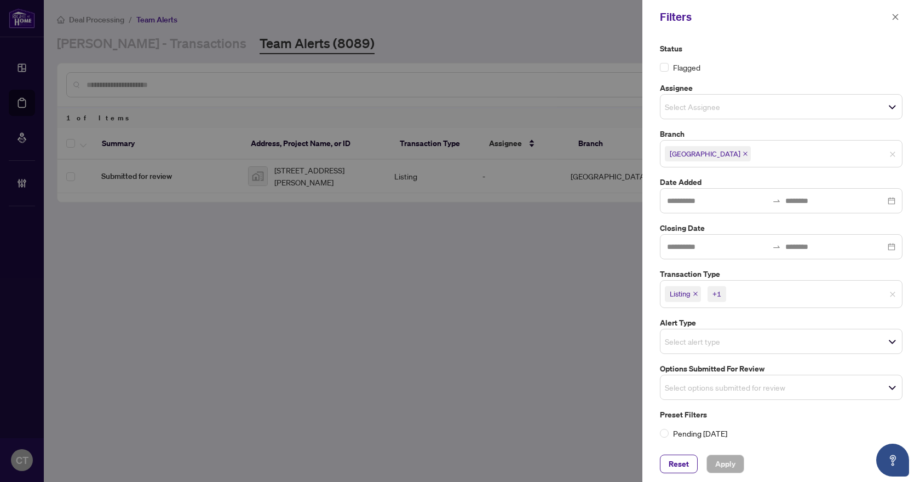
click at [698, 295] on icon "close" at bounding box center [695, 293] width 5 height 5
click at [721, 295] on icon "close" at bounding box center [720, 294] width 4 height 4
click at [703, 383] on input "search" at bounding box center [703, 384] width 77 height 13
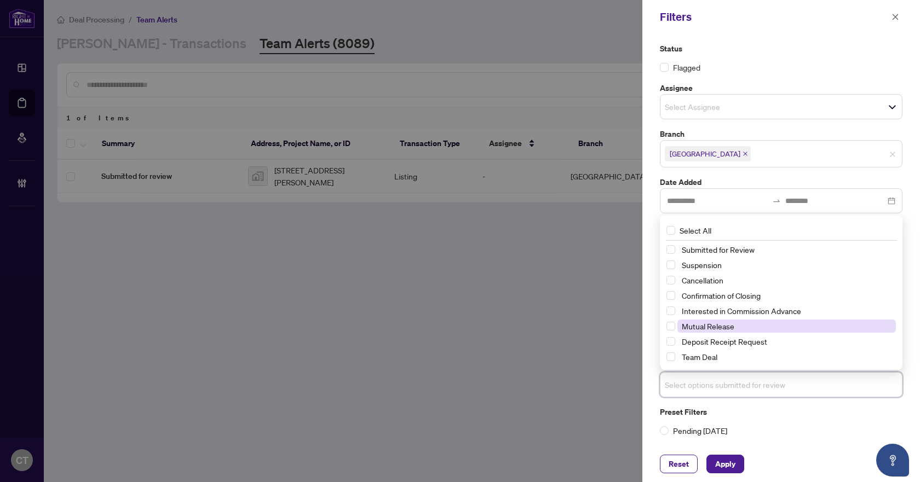
click at [703, 323] on span "Mutual Release" at bounding box center [708, 326] width 53 height 10
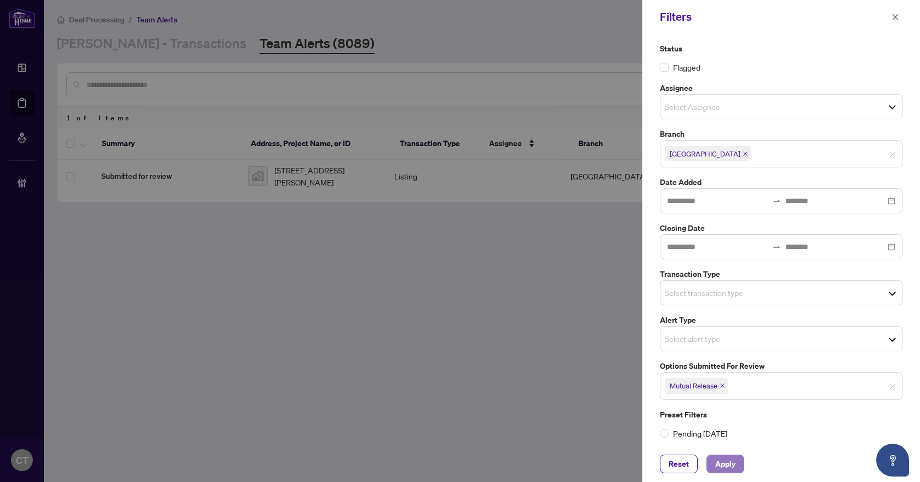
click at [728, 465] on span "Apply" at bounding box center [725, 465] width 20 height 18
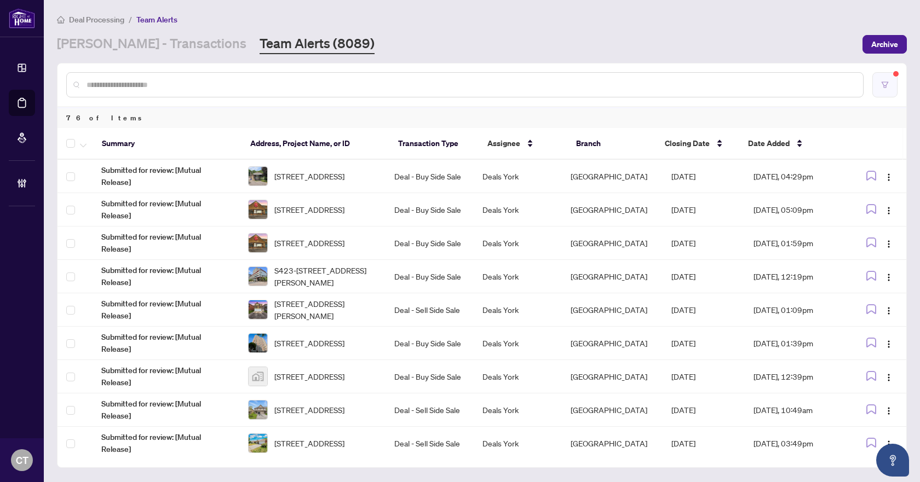
click at [879, 83] on button "button" at bounding box center [884, 84] width 25 height 25
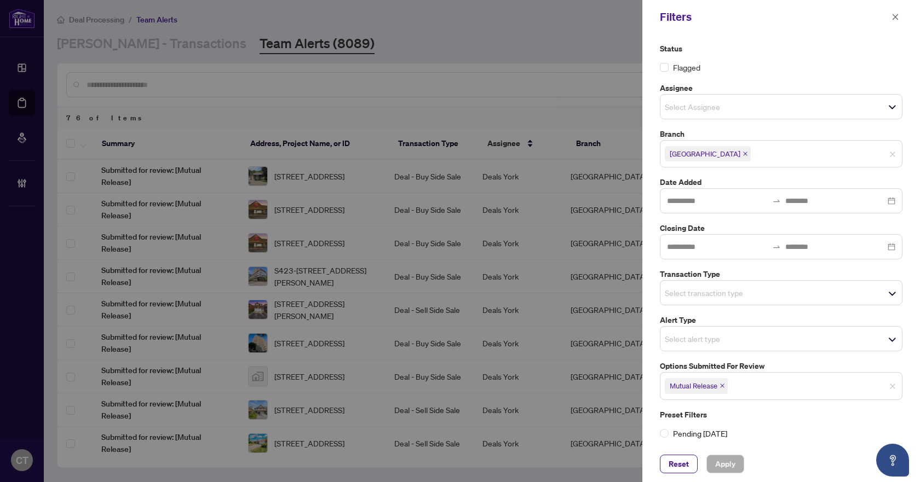
click at [727, 383] on span "Mutual Release" at bounding box center [696, 385] width 63 height 15
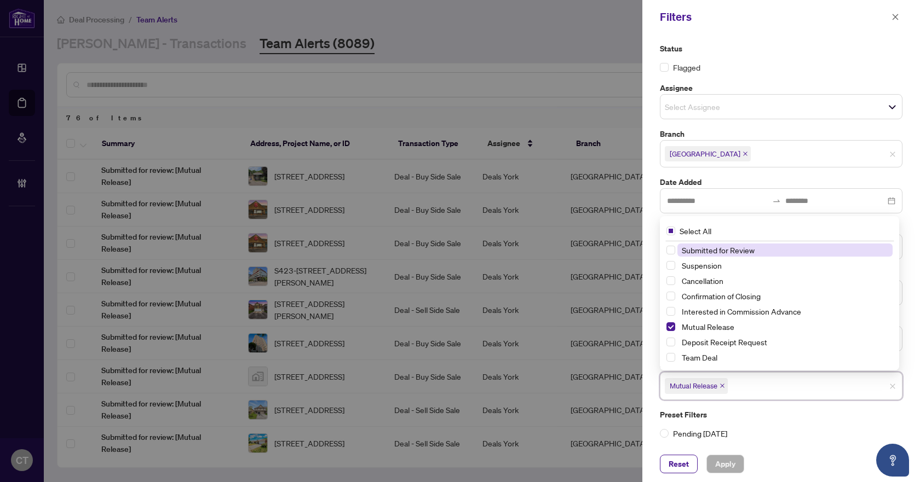
click at [724, 384] on icon "close" at bounding box center [722, 385] width 5 height 5
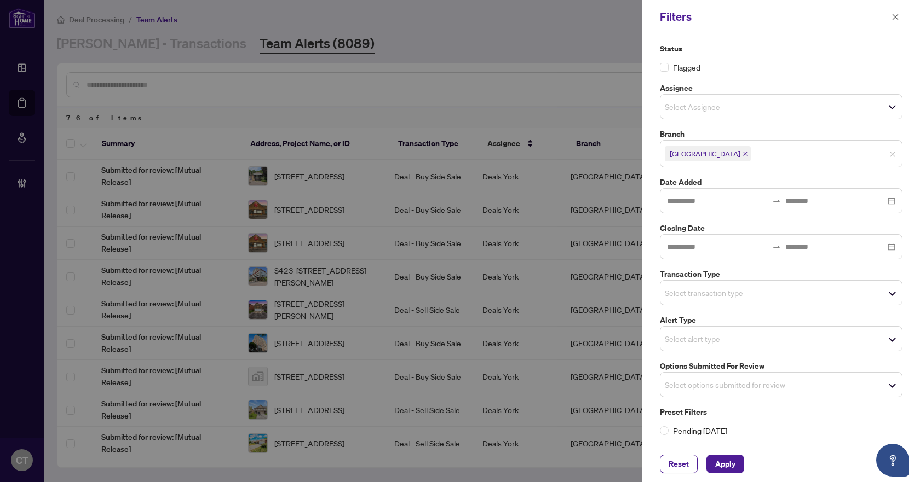
click at [643, 390] on div "Status Flagged Assignee Select Assignee Branch Richmond Hill Date Added Closing…" at bounding box center [781, 240] width 278 height 412
click at [700, 290] on input "search" at bounding box center [703, 292] width 77 height 13
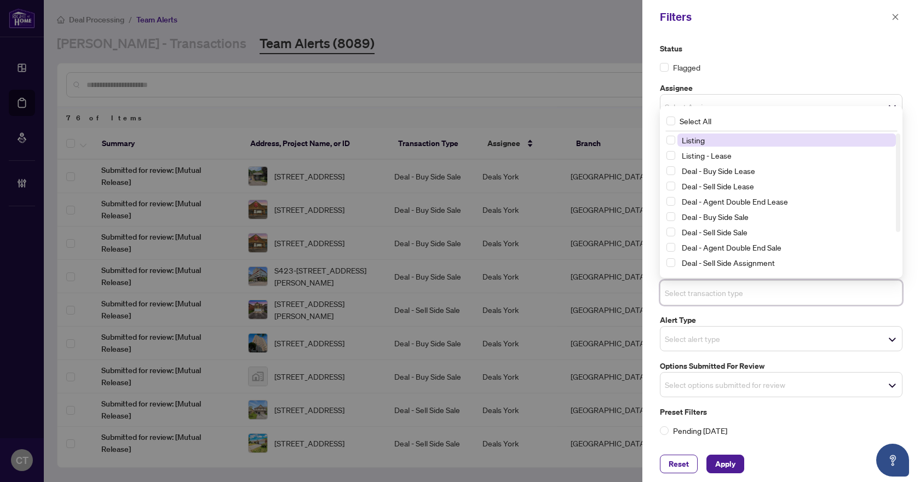
click at [701, 139] on span "Listing" at bounding box center [693, 140] width 23 height 10
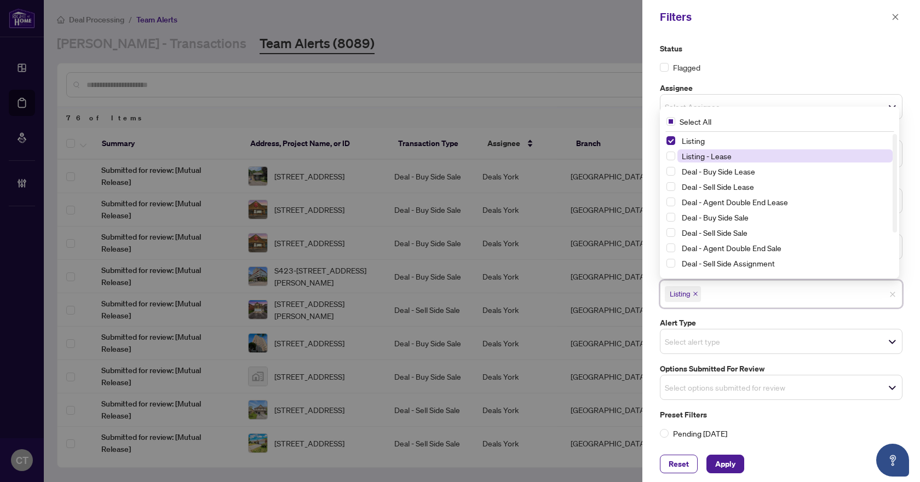
click at [704, 152] on span "Listing - Lease" at bounding box center [707, 156] width 50 height 10
click at [720, 468] on span "Apply" at bounding box center [725, 465] width 20 height 18
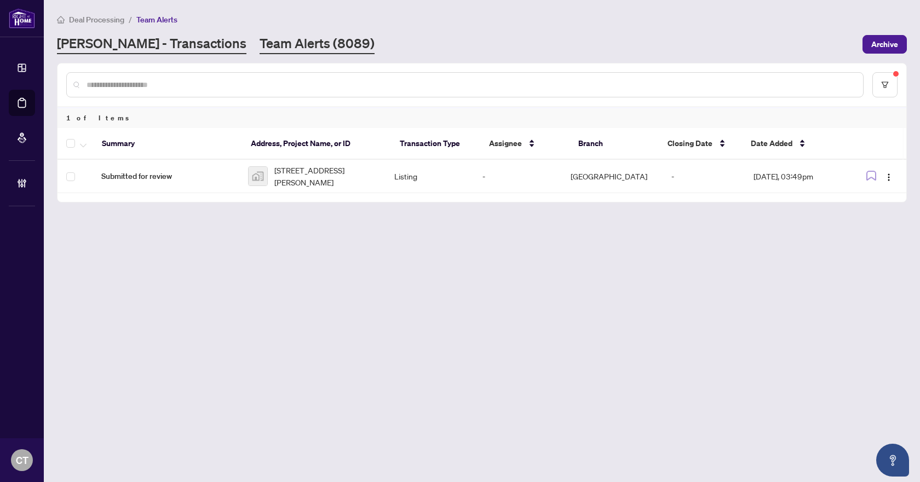
click at [102, 47] on link "[PERSON_NAME] - Transactions" at bounding box center [151, 44] width 189 height 20
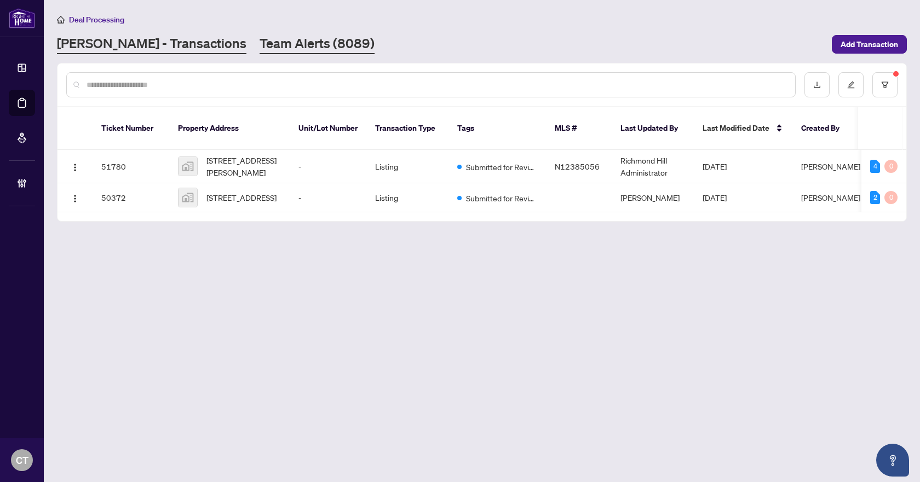
click at [295, 40] on link "Team Alerts (8089)" at bounding box center [317, 44] width 115 height 20
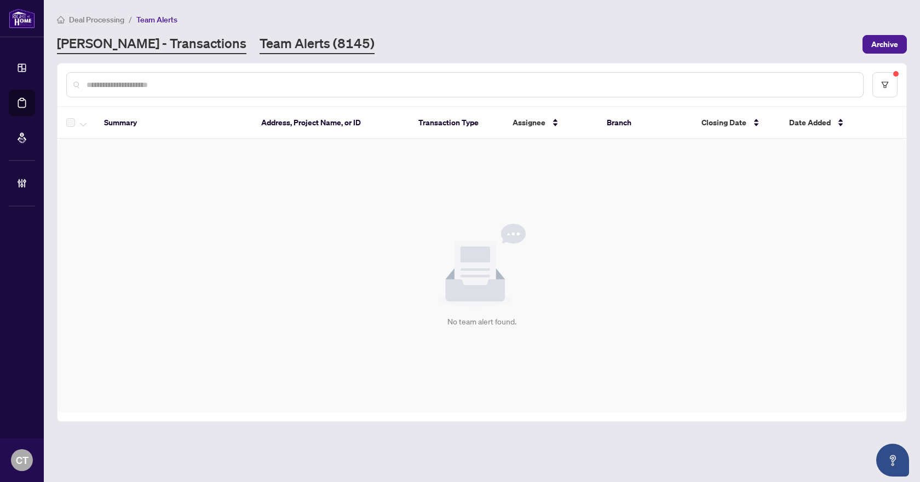
click at [171, 43] on link "[PERSON_NAME] - Transactions" at bounding box center [151, 44] width 189 height 20
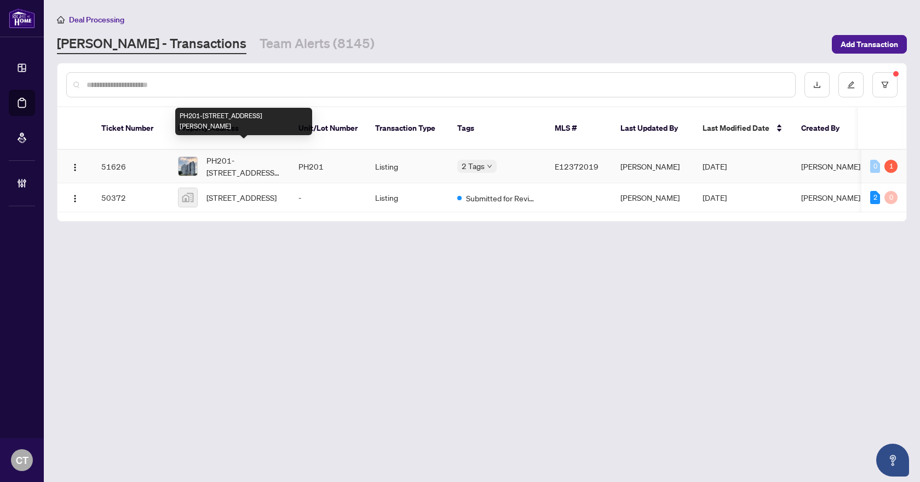
click at [273, 164] on span "PH201-[STREET_ADDRESS][PERSON_NAME]" at bounding box center [243, 166] width 74 height 24
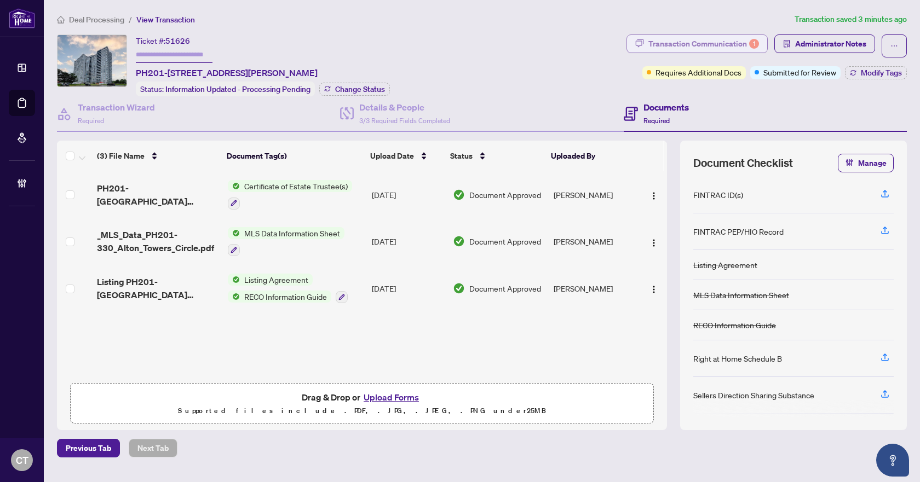
click at [746, 38] on div "Transaction Communication 1" at bounding box center [703, 44] width 111 height 18
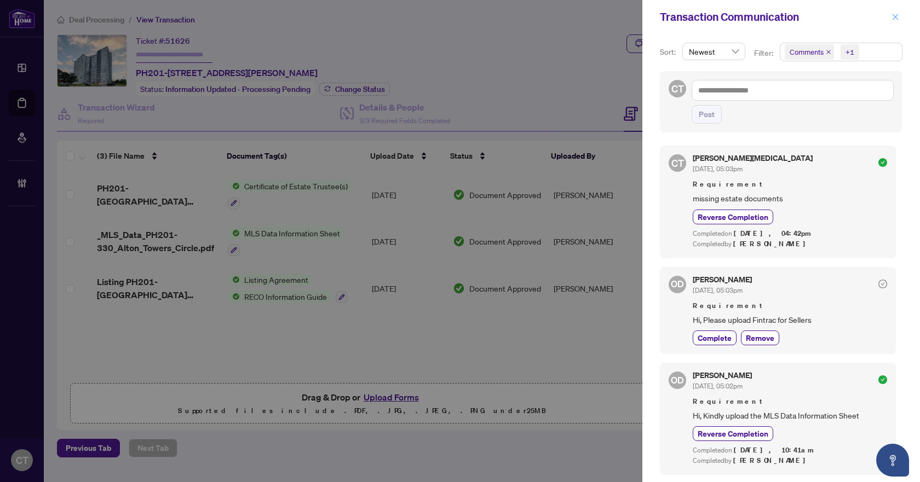
click at [896, 15] on icon "close" at bounding box center [895, 17] width 8 height 8
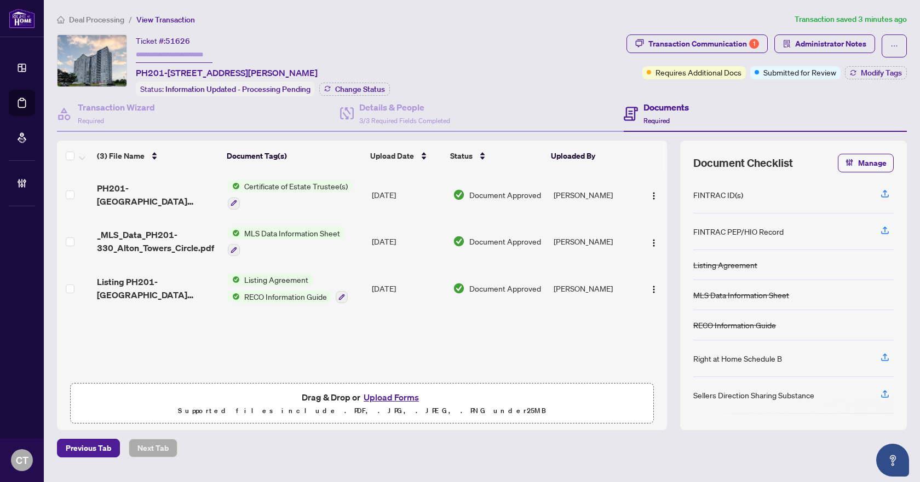
click at [90, 21] on span "Deal Processing" at bounding box center [96, 20] width 55 height 10
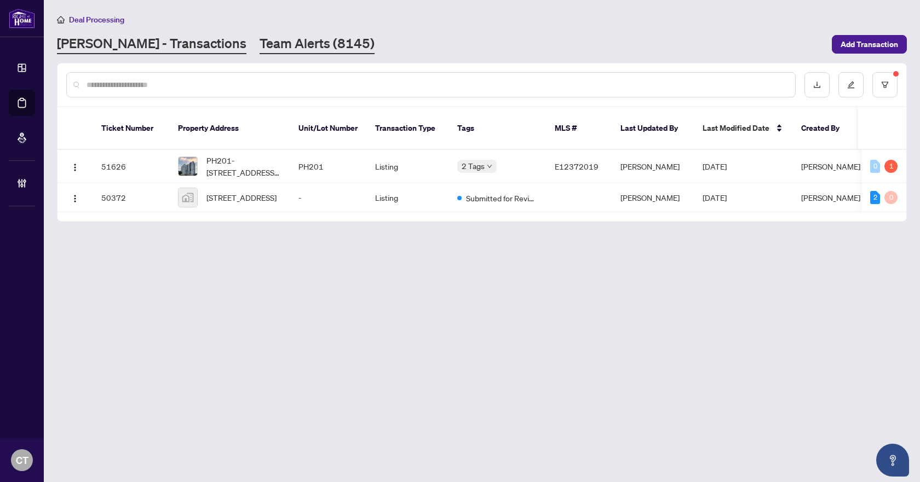
click at [260, 39] on link "Team Alerts (8145)" at bounding box center [317, 44] width 115 height 20
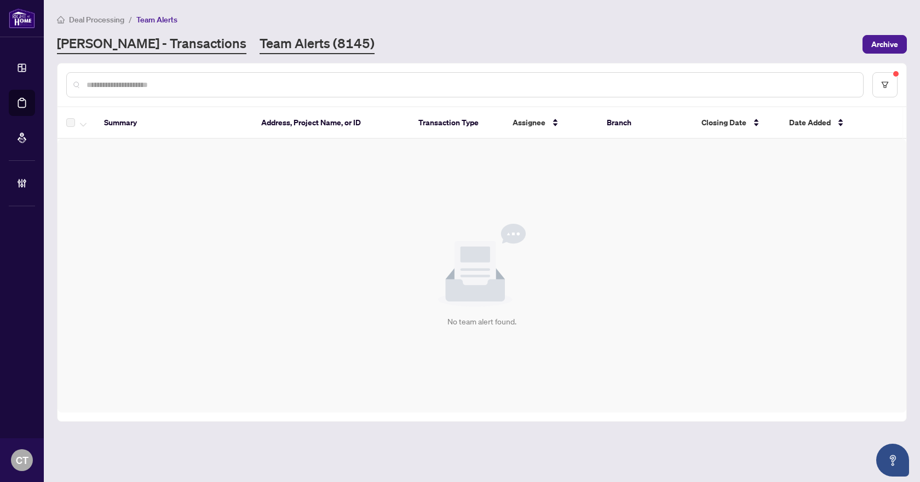
click at [147, 43] on link "[PERSON_NAME] - Transactions" at bounding box center [151, 44] width 189 height 20
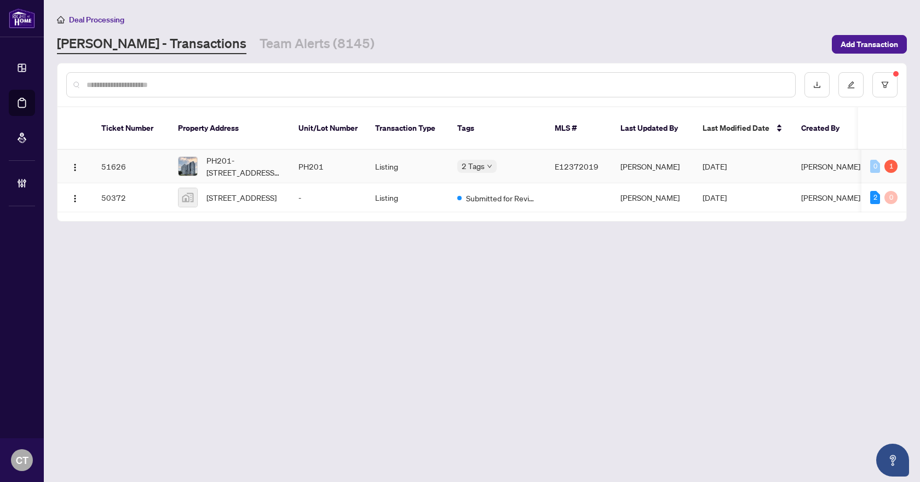
click at [370, 152] on td "Listing" at bounding box center [407, 166] width 82 height 33
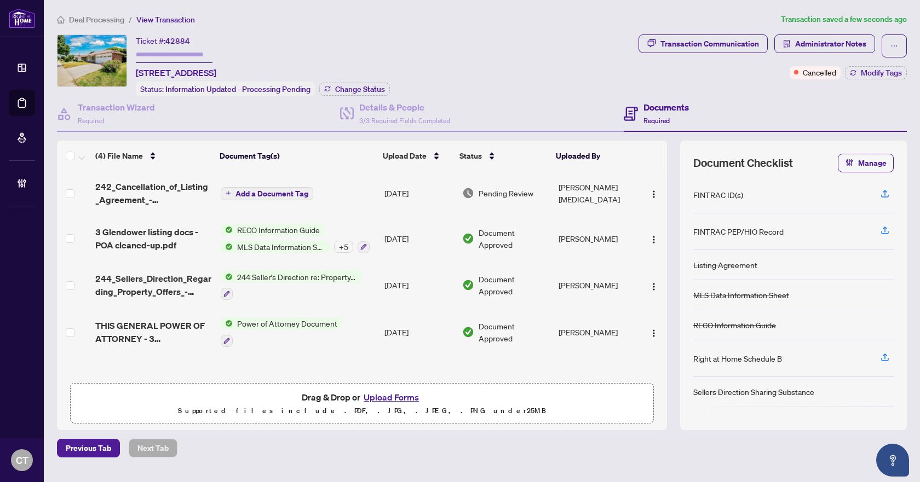
click at [553, 42] on div "Ticket #: 42884 [STREET_ADDRESS] Status: Information Updated - Processing Pendi…" at bounding box center [345, 65] width 577 height 62
click at [411, 113] on div "Details & People 3/3 Required Fields Completed" at bounding box center [404, 114] width 91 height 26
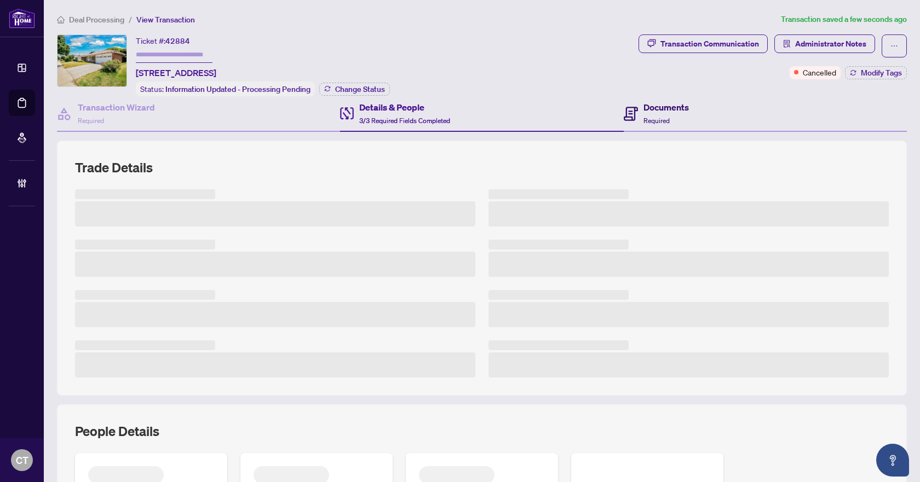
click at [658, 110] on h4 "Documents" at bounding box center [665, 107] width 45 height 13
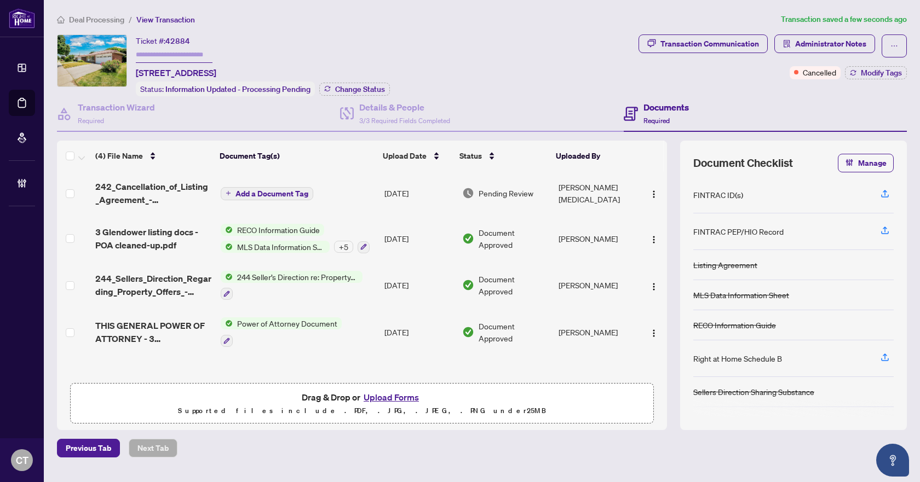
click at [295, 192] on span "Add a Document Tag" at bounding box center [271, 194] width 73 height 8
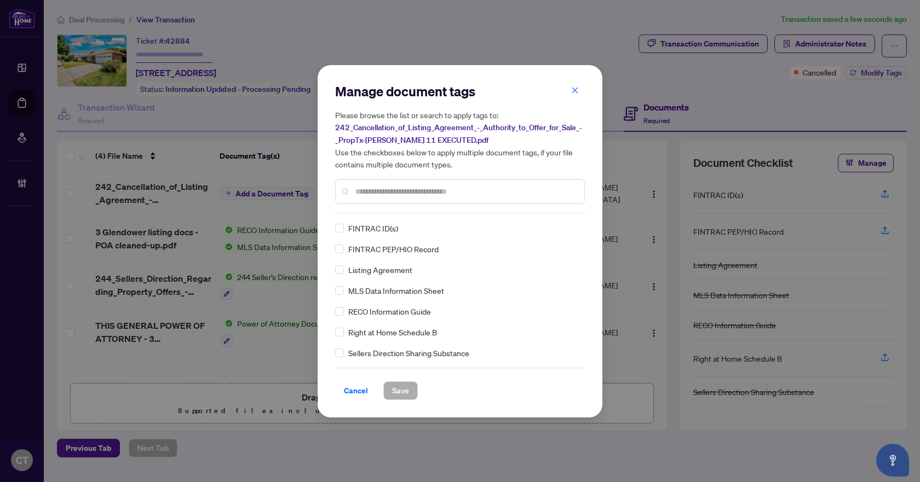
click at [430, 206] on div "Manage document tags Please browse the list or search to apply tags to: 242_Can…" at bounding box center [460, 148] width 250 height 131
click at [424, 192] on input "text" at bounding box center [465, 192] width 220 height 12
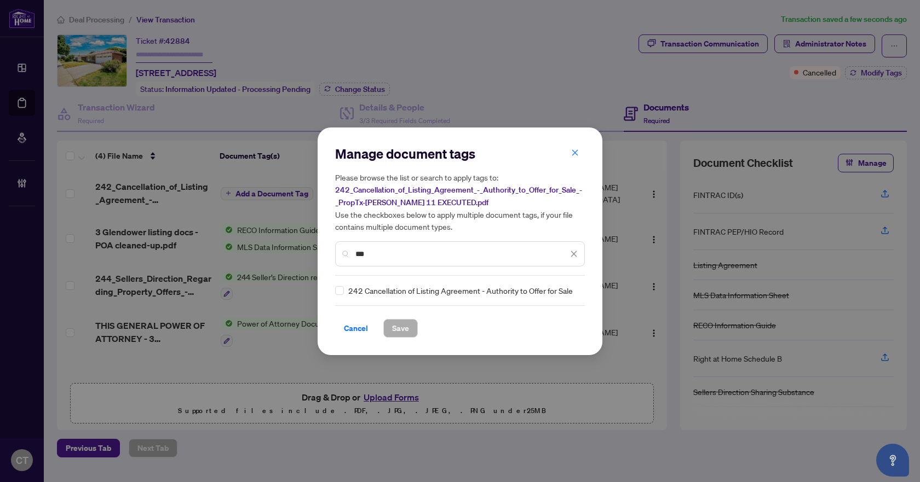
type input "***"
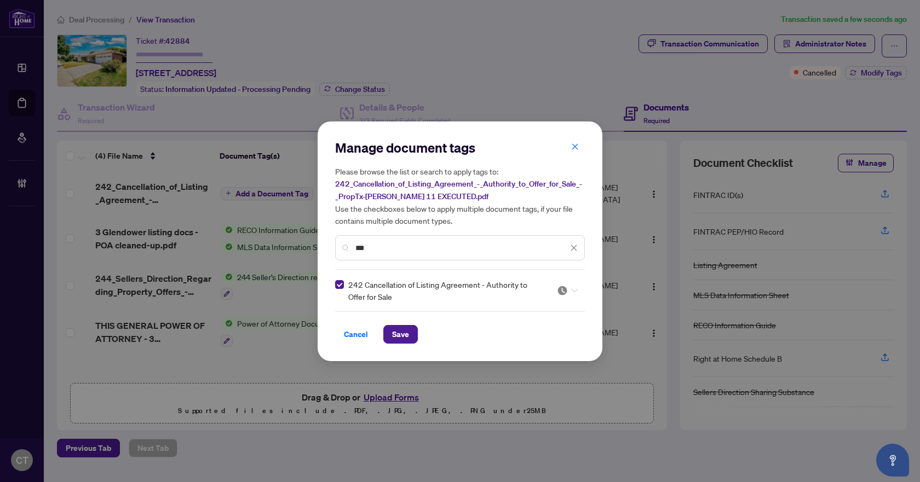
click at [562, 289] on img at bounding box center [562, 290] width 11 height 11
click at [540, 343] on div "Approved" at bounding box center [534, 344] width 70 height 12
click at [401, 333] on span "Save" at bounding box center [400, 335] width 17 height 18
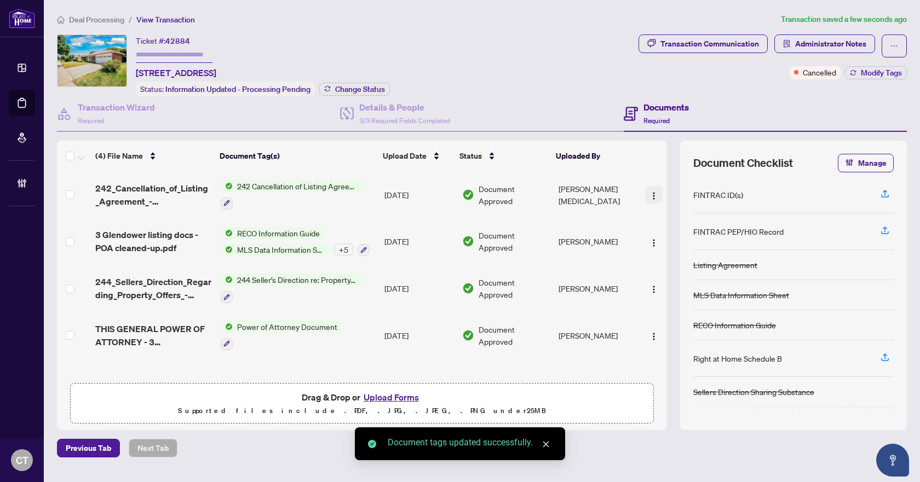
click at [654, 197] on img "button" at bounding box center [653, 196] width 9 height 9
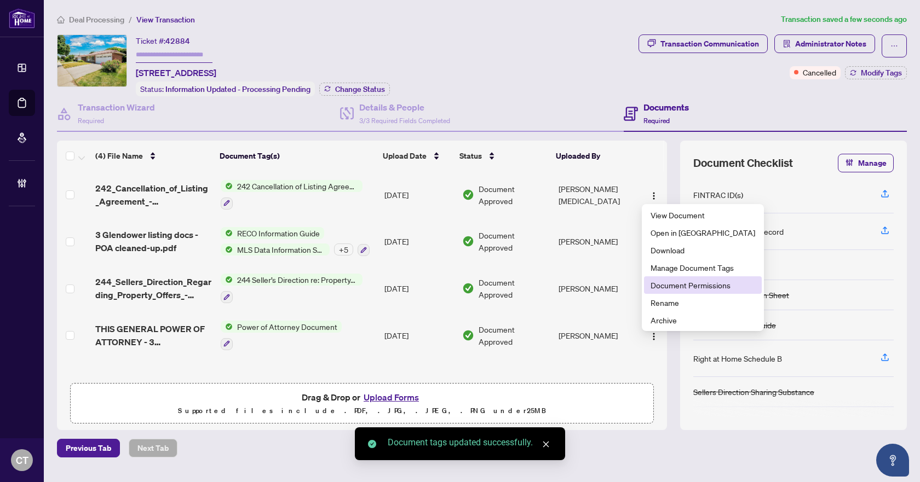
click at [673, 284] on span "Document Permissions" at bounding box center [703, 285] width 105 height 12
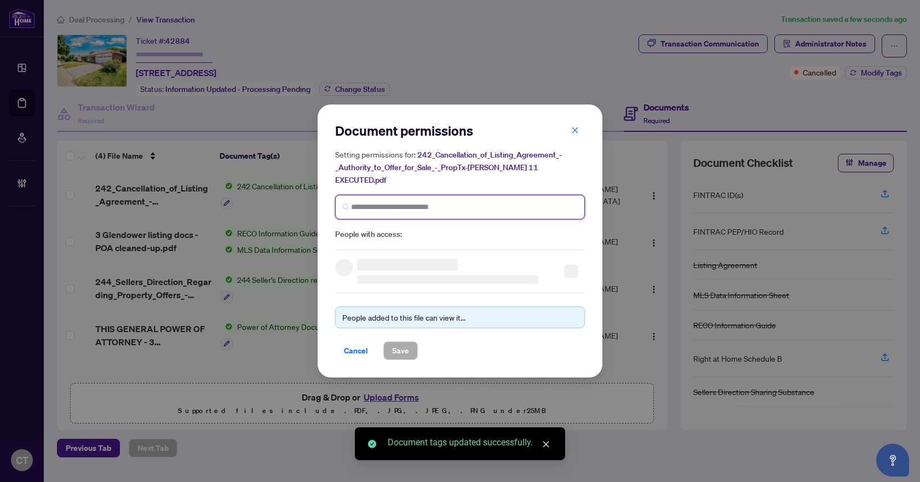
click at [418, 202] on input "search" at bounding box center [464, 207] width 227 height 11
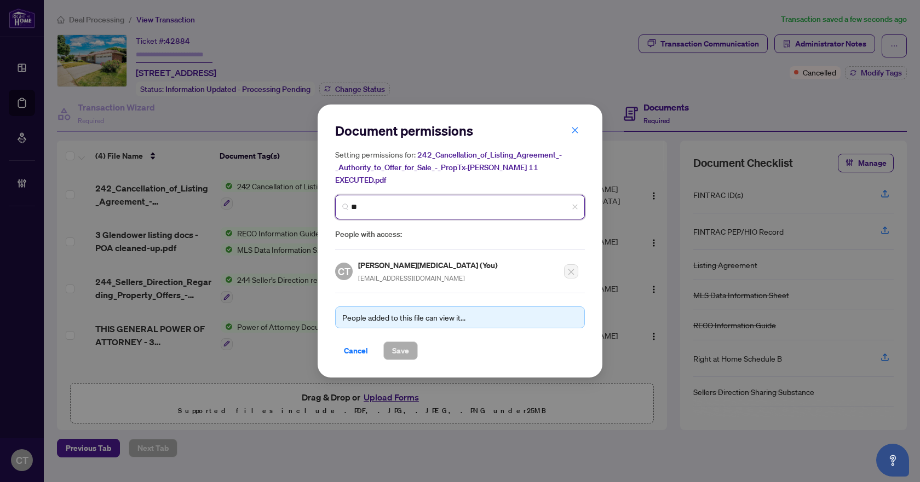
type input "***"
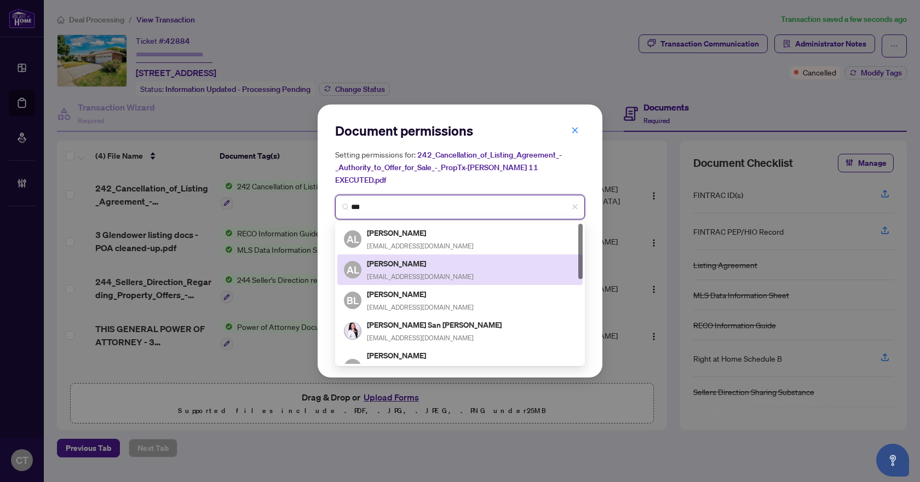
click at [400, 260] on h5 "[PERSON_NAME]" at bounding box center [420, 263] width 107 height 13
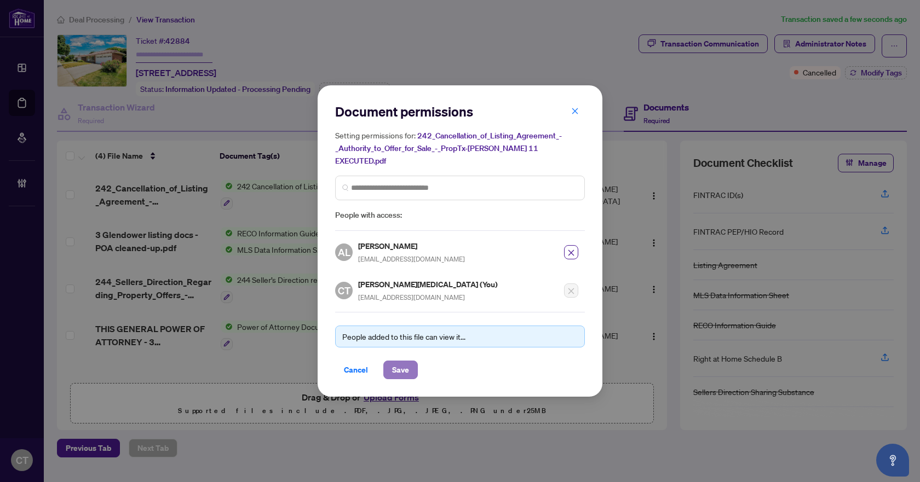
click at [407, 361] on span "Save" at bounding box center [400, 370] width 17 height 18
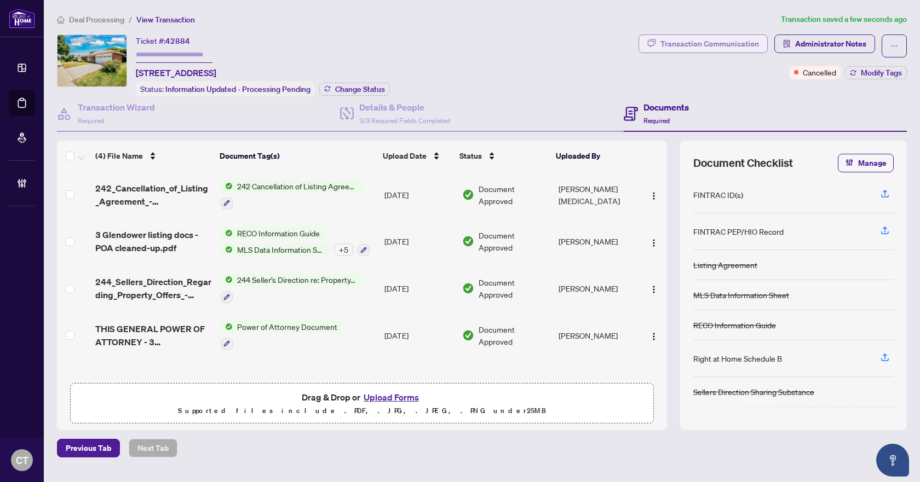
click at [731, 41] on div "Transaction Communication" at bounding box center [709, 44] width 99 height 18
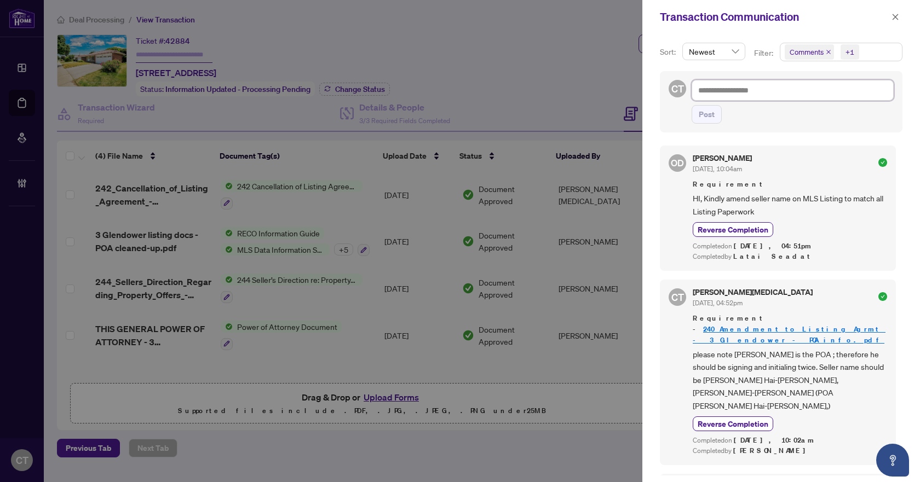
click at [743, 97] on textarea at bounding box center [793, 90] width 202 height 21
paste textarea "**********"
type textarea "**********"
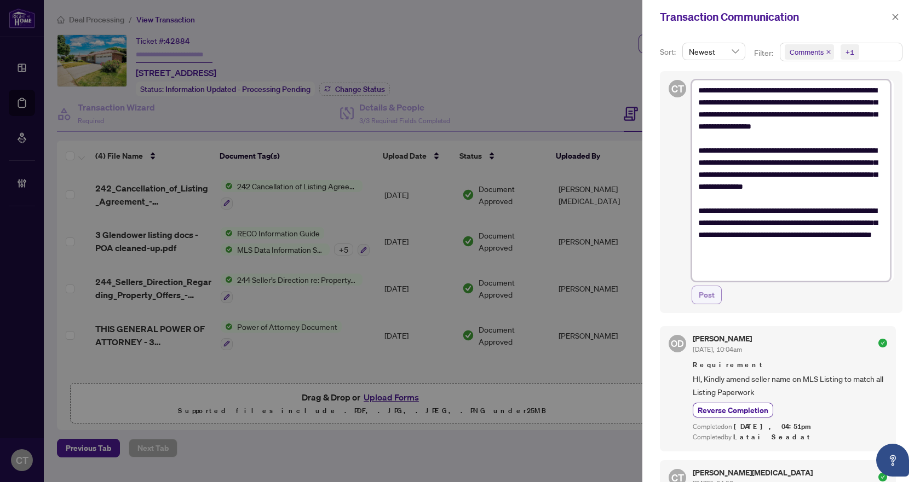
type textarea "**********"
click at [712, 296] on span "Post" at bounding box center [707, 295] width 16 height 18
type textarea "**********"
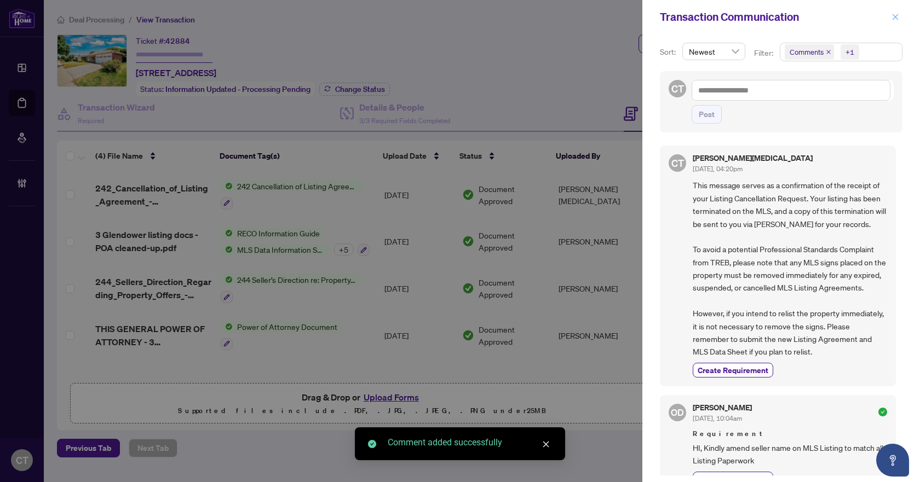
click at [897, 16] on icon "close" at bounding box center [895, 17] width 8 height 8
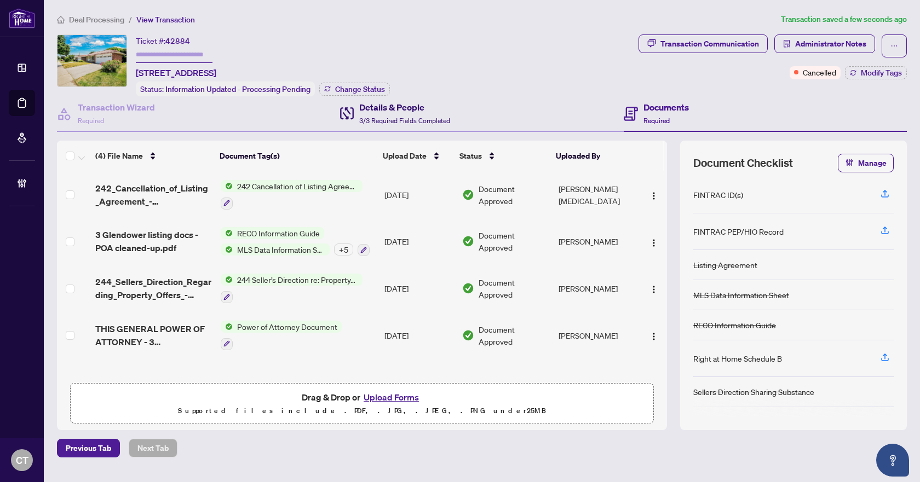
click at [429, 117] on span "3/3 Required Fields Completed" at bounding box center [404, 121] width 91 height 8
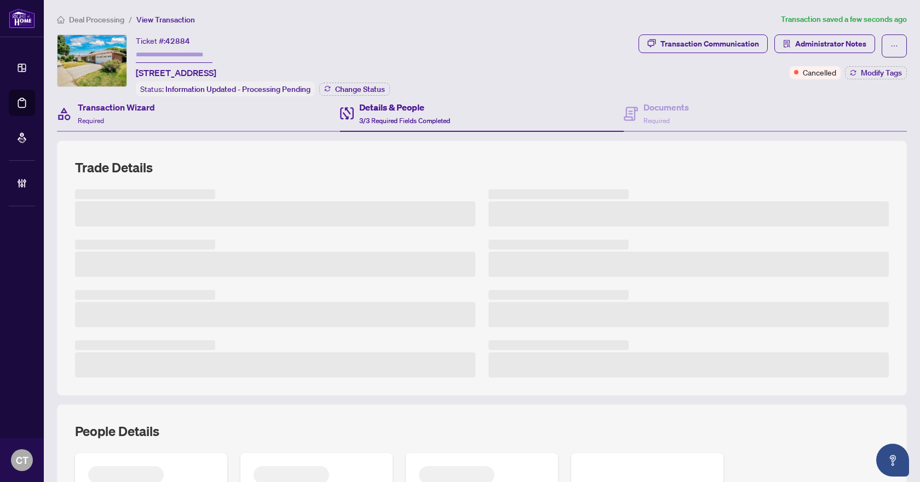
click at [271, 116] on div "Transaction Wizard Required" at bounding box center [198, 114] width 283 height 36
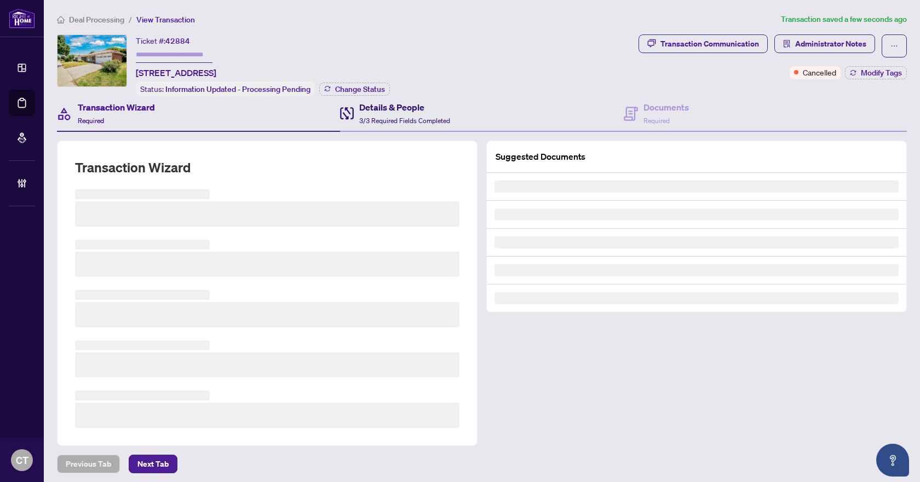
click at [398, 117] on span "3/3 Required Fields Completed" at bounding box center [404, 121] width 91 height 8
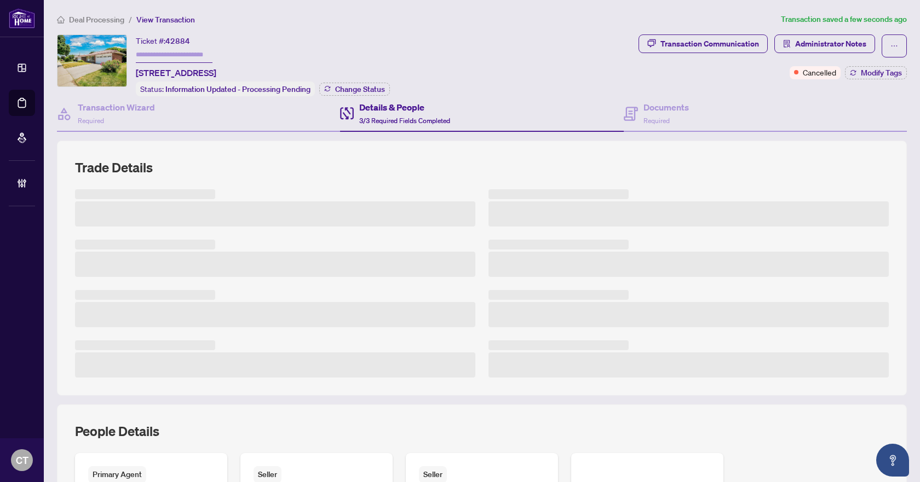
click at [100, 21] on span "Deal Processing" at bounding box center [96, 20] width 55 height 10
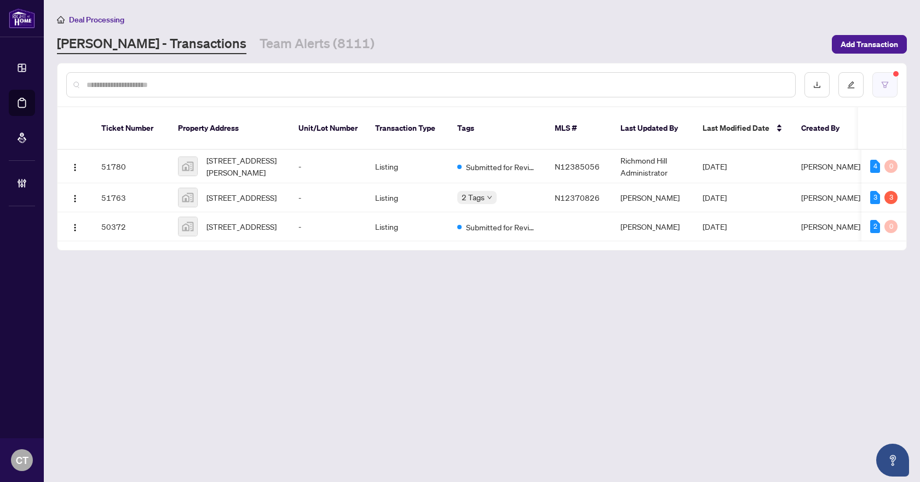
click at [875, 79] on button "button" at bounding box center [884, 84] width 25 height 25
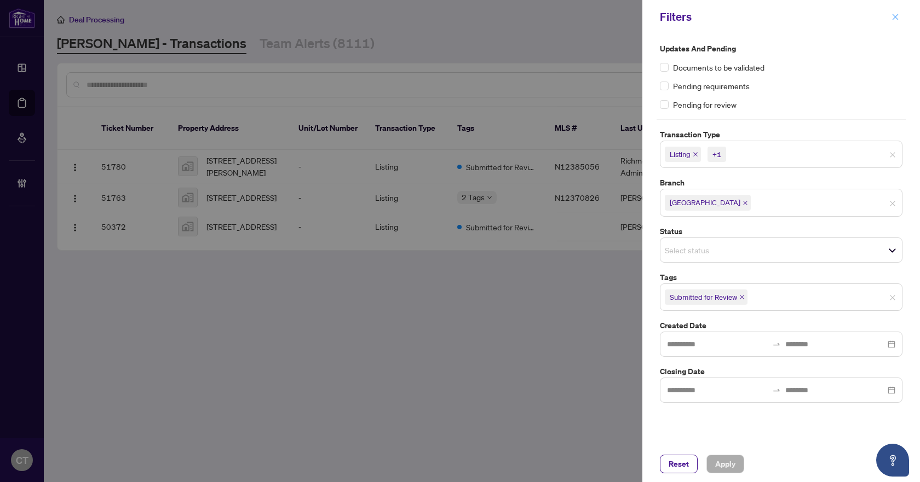
click at [894, 15] on icon "close" at bounding box center [895, 17] width 8 height 8
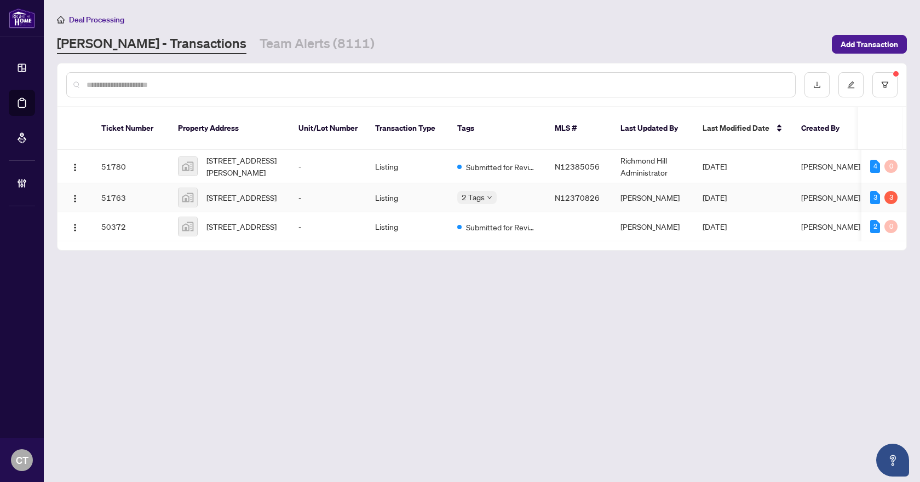
click at [385, 188] on td "Listing" at bounding box center [407, 197] width 82 height 29
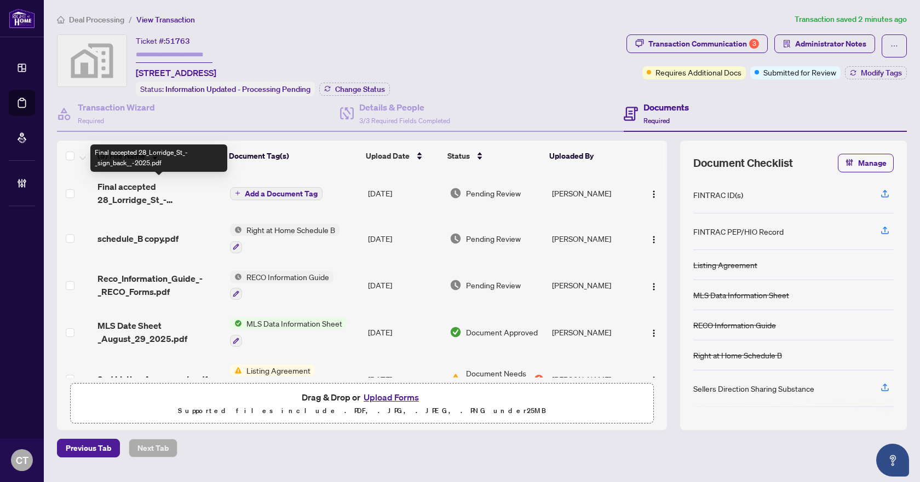
click at [161, 194] on span "Final accepted 28_Lorridge_St_-_sign_back__-2025.pdf" at bounding box center [159, 193] width 124 height 26
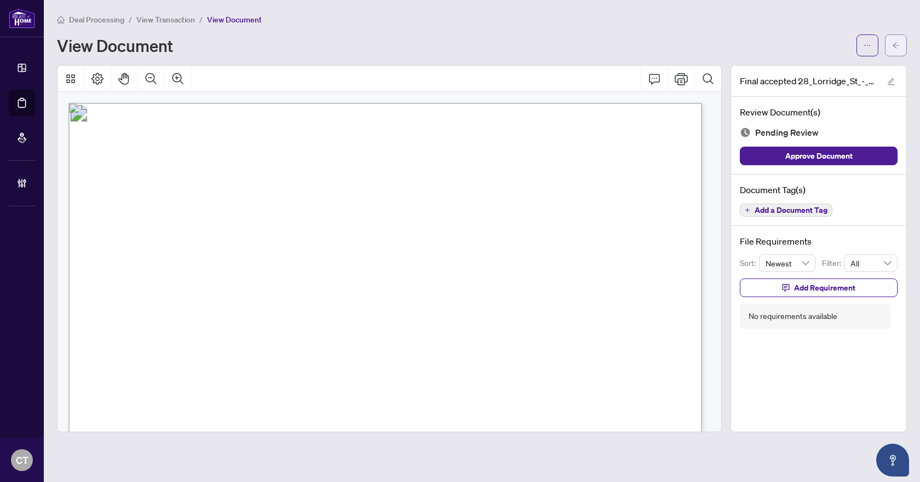
click at [903, 47] on button "button" at bounding box center [896, 45] width 22 height 22
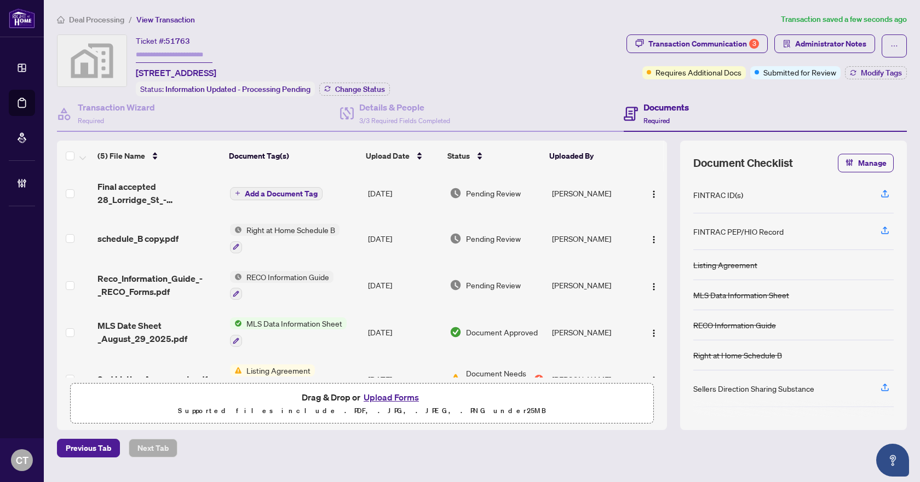
click at [263, 190] on span "Add a Document Tag" at bounding box center [281, 194] width 73 height 8
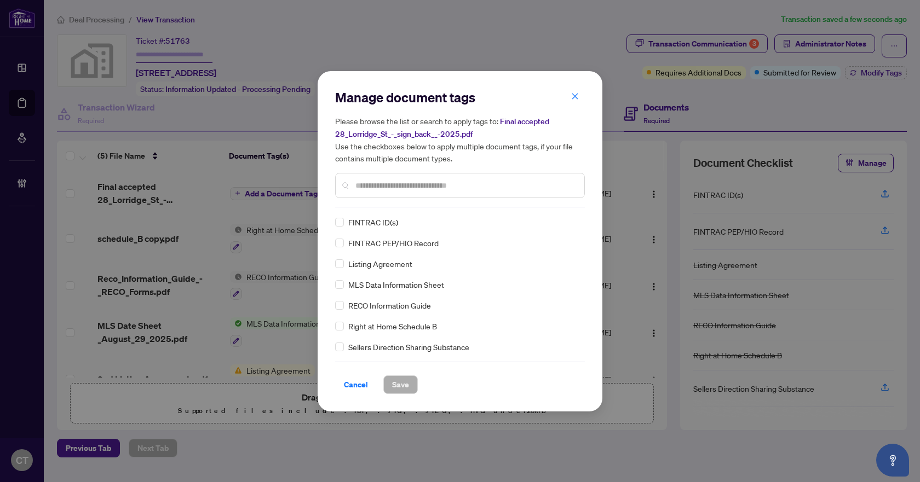
click at [377, 182] on input "text" at bounding box center [465, 186] width 220 height 12
click at [571, 94] on button "button" at bounding box center [575, 97] width 22 height 19
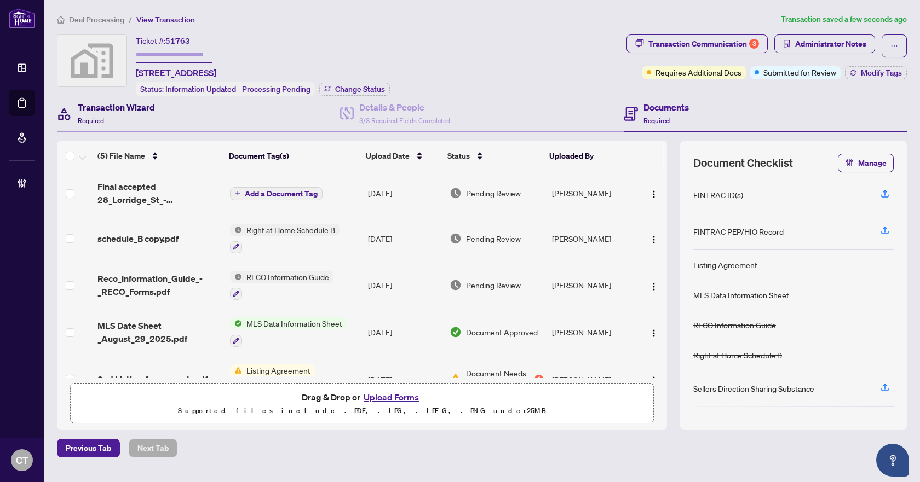
click at [145, 114] on div "Transaction Wizard Required" at bounding box center [116, 114] width 77 height 26
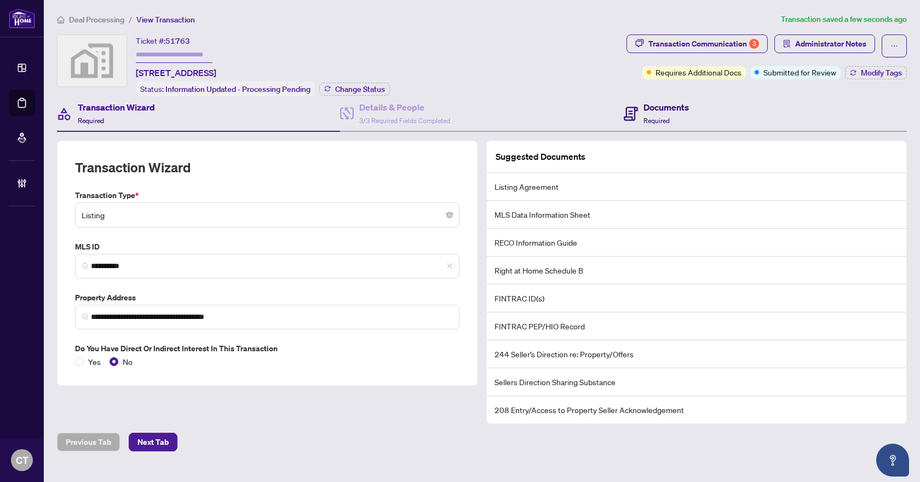
click at [671, 115] on div "Documents Required" at bounding box center [665, 114] width 45 height 26
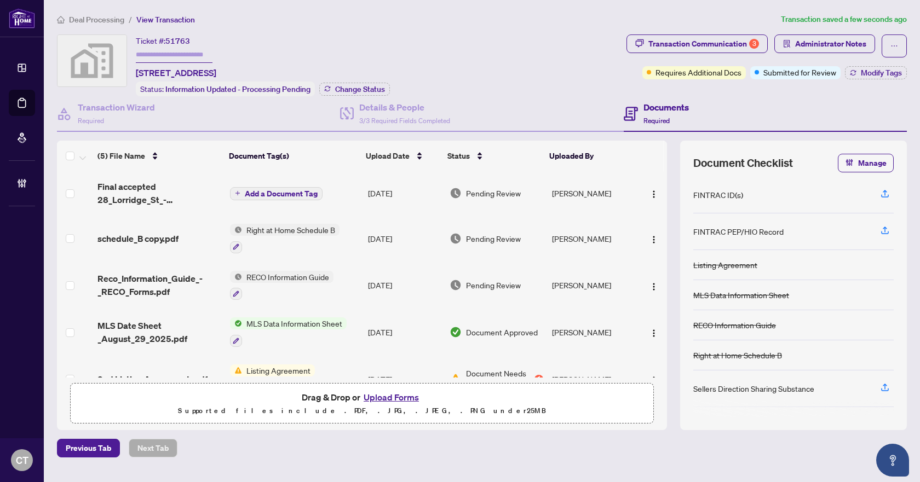
click at [267, 194] on span "Add a Document Tag" at bounding box center [281, 194] width 73 height 8
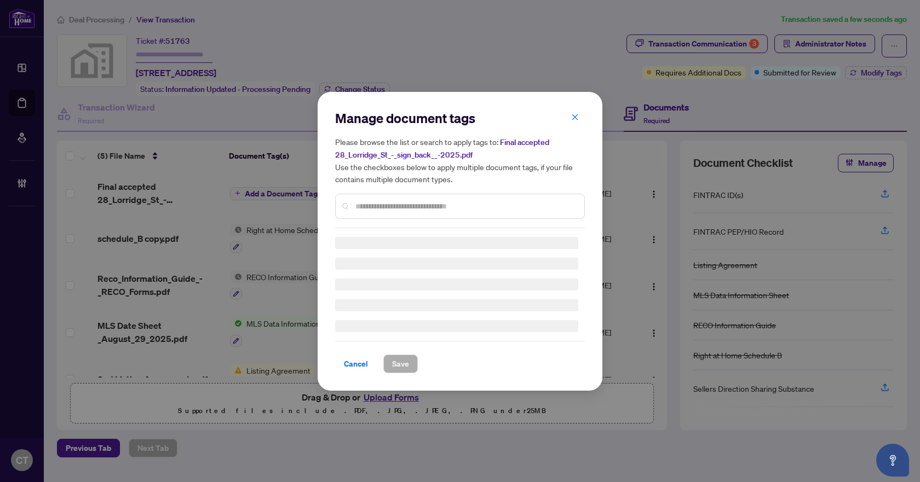
click at [431, 204] on div "Manage document tags Please browse the list or search to apply tags to: Final a…" at bounding box center [460, 169] width 250 height 119
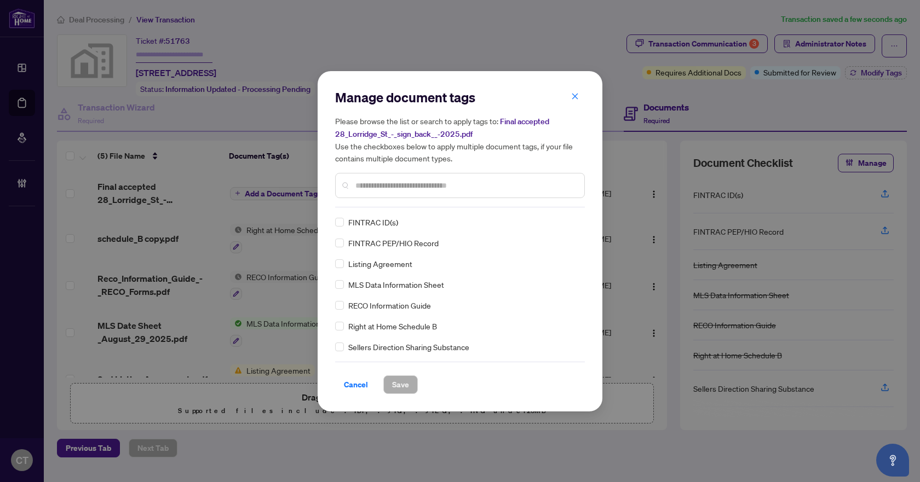
click at [412, 185] on input "text" at bounding box center [465, 186] width 220 height 12
type input "****"
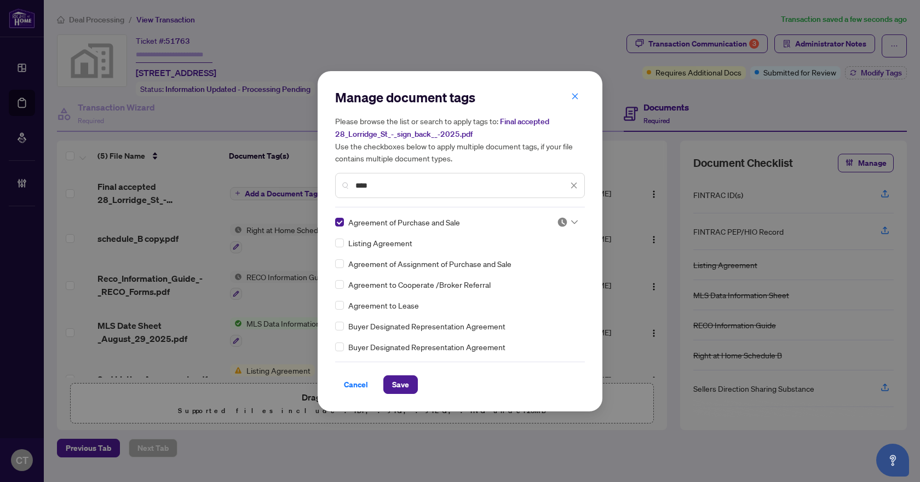
click at [562, 222] on img at bounding box center [562, 222] width 11 height 11
click at [531, 271] on div "Approved" at bounding box center [531, 275] width 70 height 12
click at [562, 218] on img at bounding box center [562, 222] width 11 height 11
click at [523, 255] on div "Needs Work" at bounding box center [531, 258] width 70 height 12
click at [401, 387] on span "Save" at bounding box center [400, 385] width 17 height 18
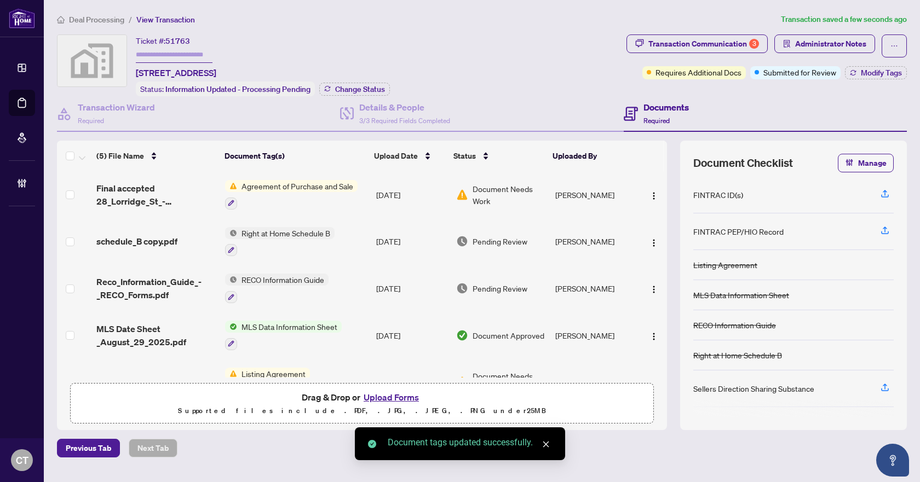
click at [105, 20] on span "Deal Processing" at bounding box center [96, 20] width 55 height 10
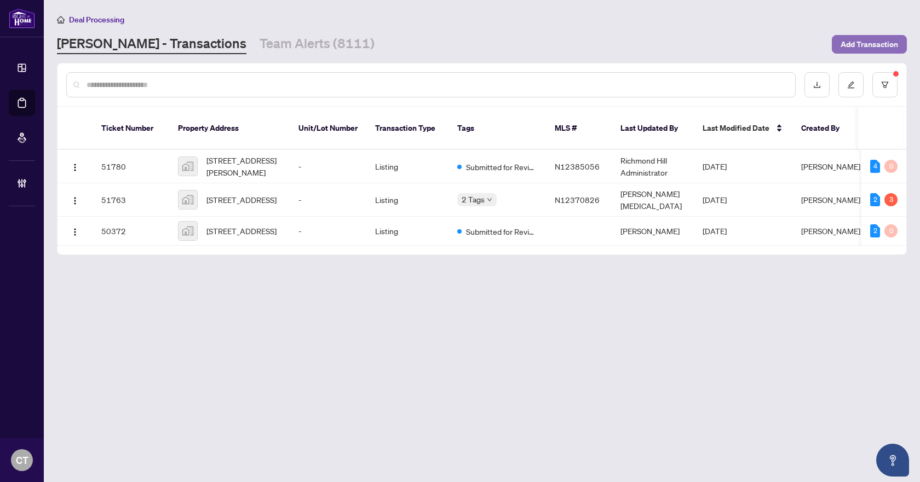
click at [857, 44] on span "Add Transaction" at bounding box center [869, 45] width 57 height 18
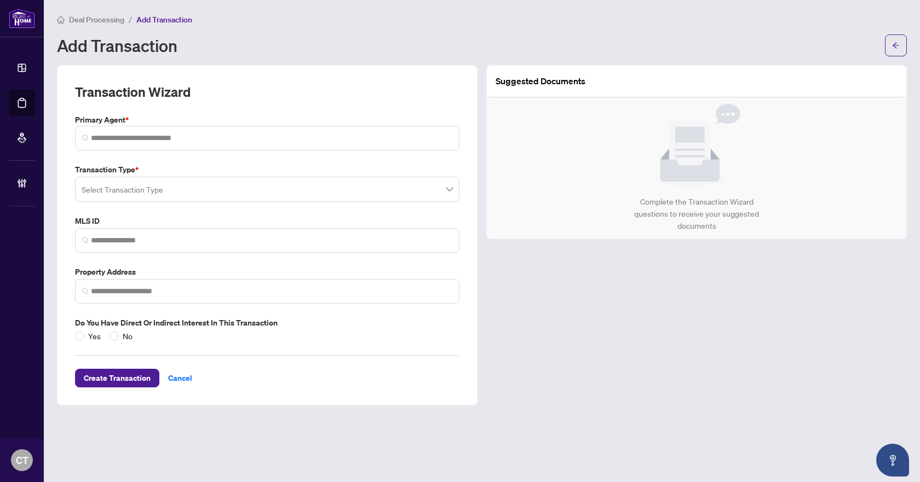
click at [153, 183] on input "search" at bounding box center [262, 191] width 361 height 24
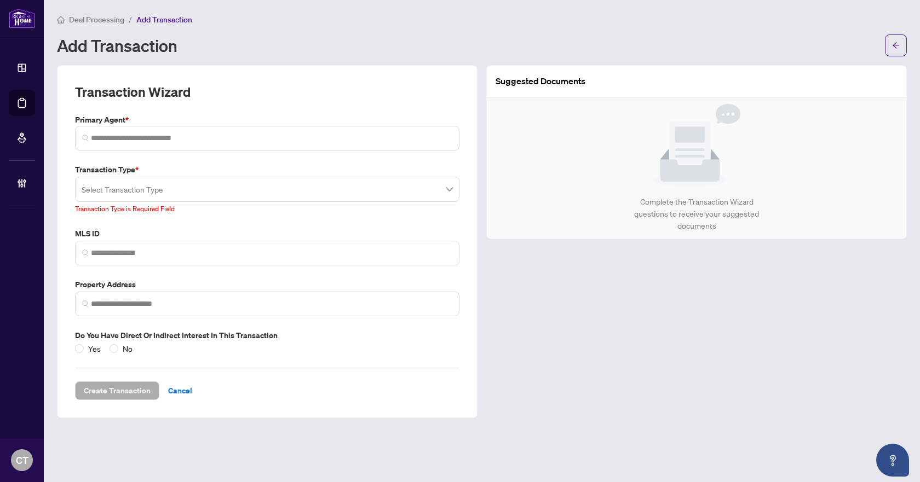
click at [628, 314] on div "Suggested Documents Complete the Transaction Wizard questions to receive your s…" at bounding box center [696, 241] width 429 height 353
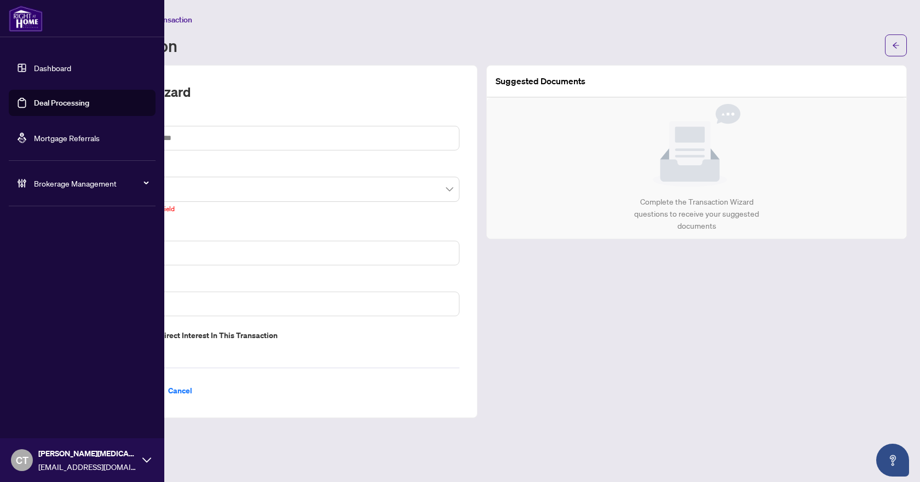
click at [34, 101] on link "Deal Processing" at bounding box center [61, 103] width 55 height 10
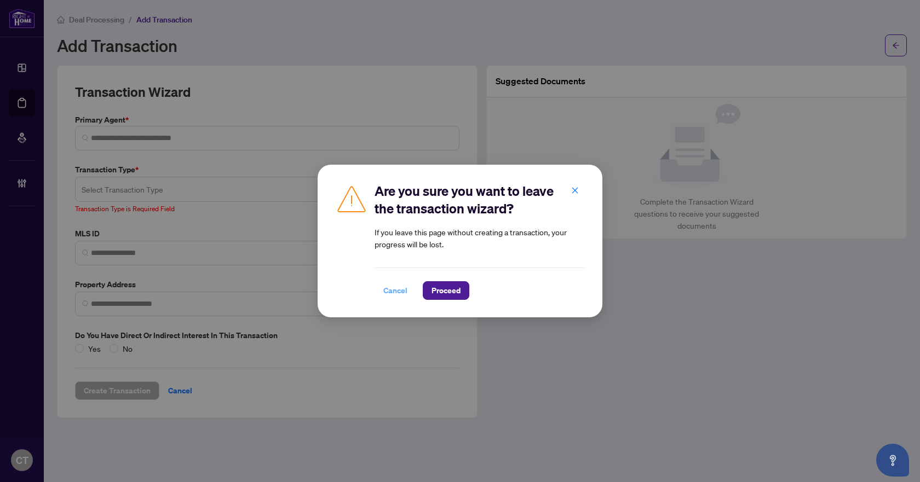
click at [391, 293] on span "Cancel" at bounding box center [395, 291] width 24 height 18
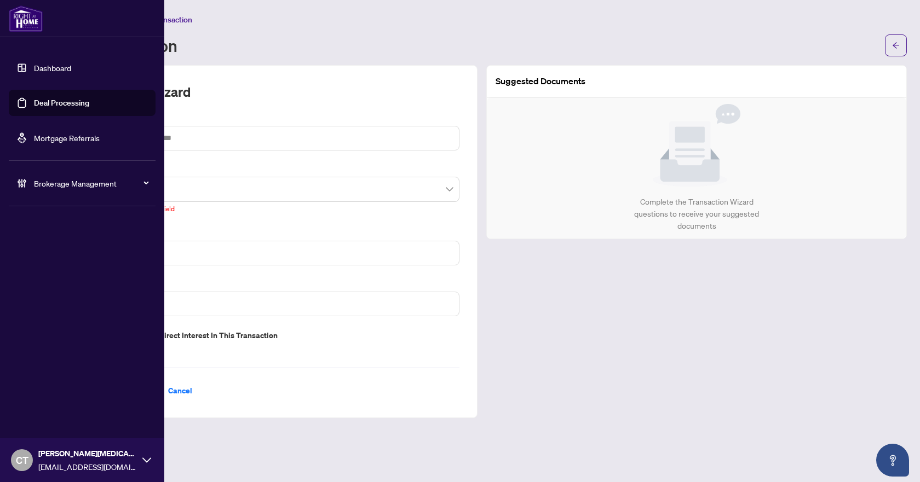
click at [34, 68] on link "Dashboard" at bounding box center [52, 68] width 37 height 10
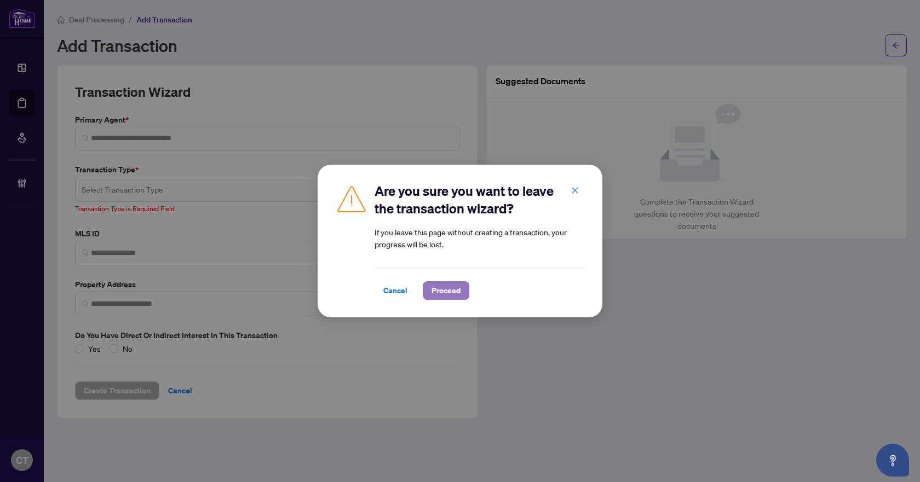
click at [440, 291] on span "Proceed" at bounding box center [445, 291] width 29 height 18
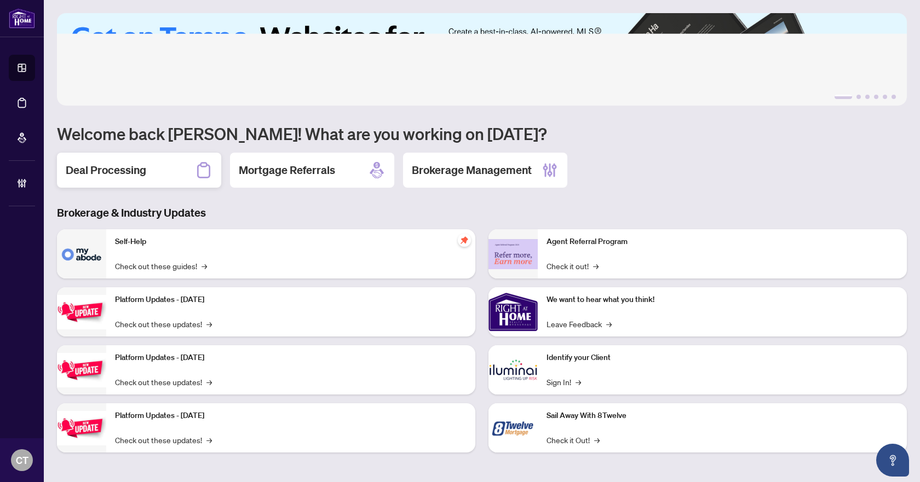
click at [151, 172] on div "Deal Processing" at bounding box center [139, 170] width 164 height 35
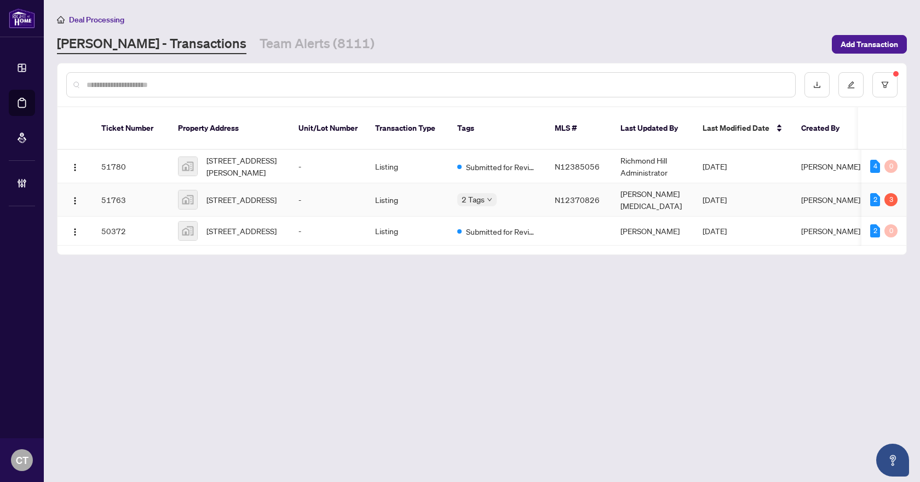
click at [418, 188] on td "Listing" at bounding box center [407, 199] width 82 height 33
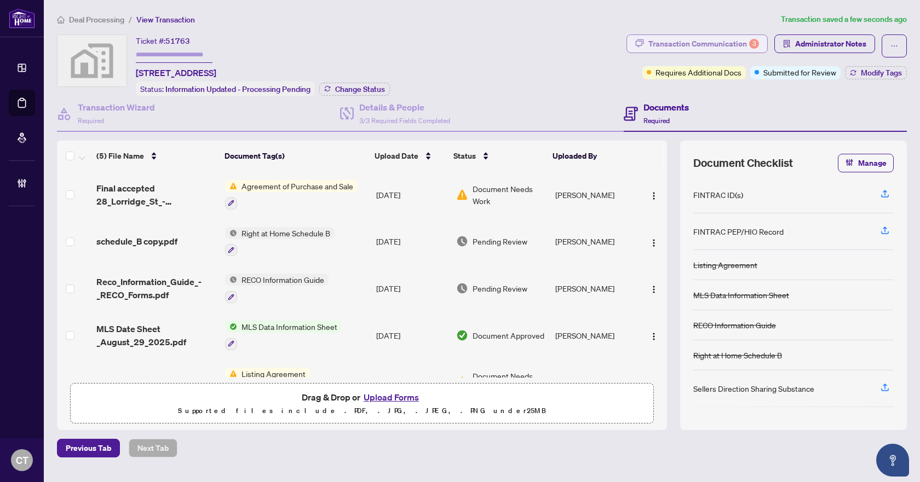
click at [717, 45] on div "Transaction Communication 3" at bounding box center [703, 44] width 111 height 18
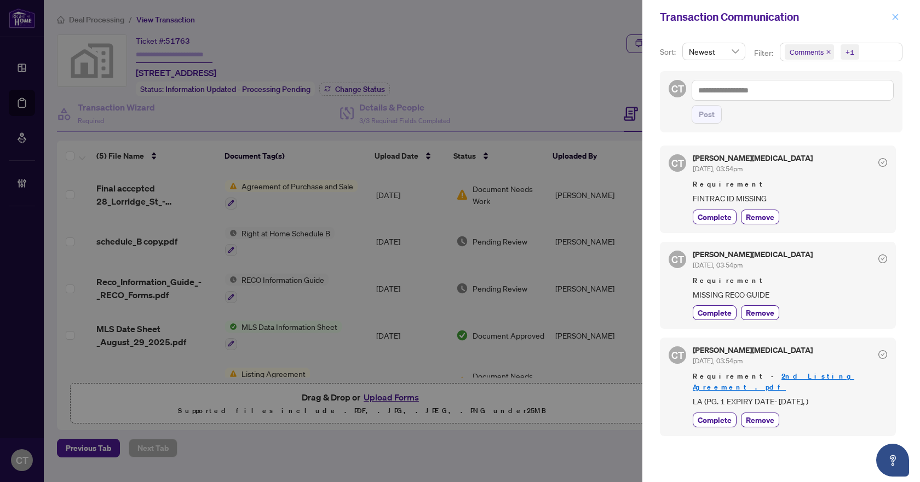
click at [893, 19] on icon "close" at bounding box center [896, 17] width 6 height 6
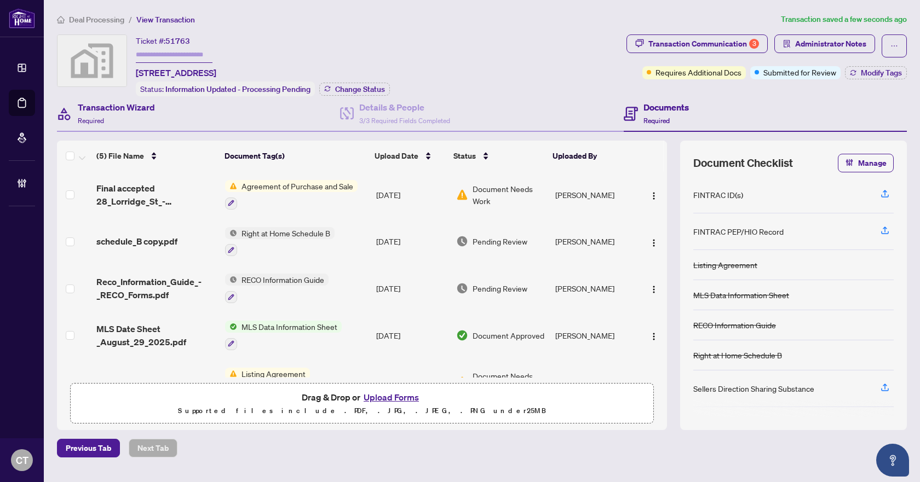
click at [169, 118] on div "Transaction Wizard Required" at bounding box center [198, 114] width 283 height 36
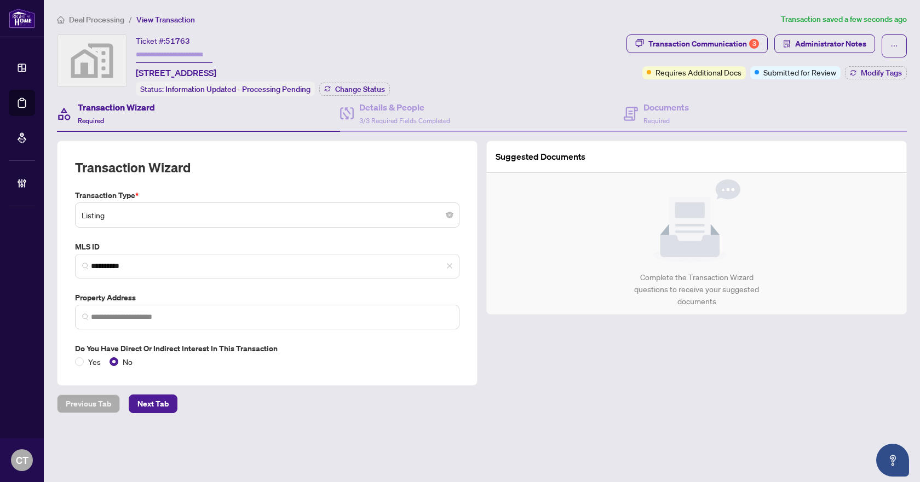
type input "**********"
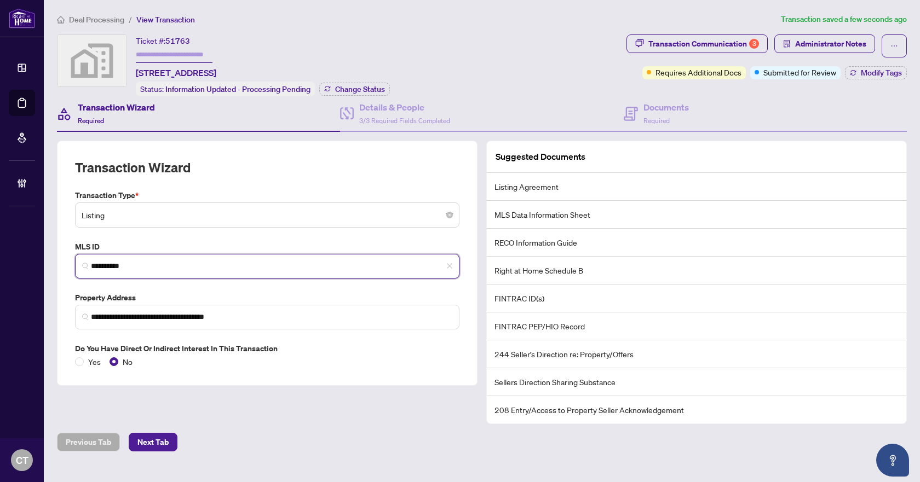
drag, startPoint x: 149, startPoint y: 263, endPoint x: 80, endPoint y: 260, distance: 69.6
click at [80, 260] on span "*********" at bounding box center [267, 266] width 384 height 25
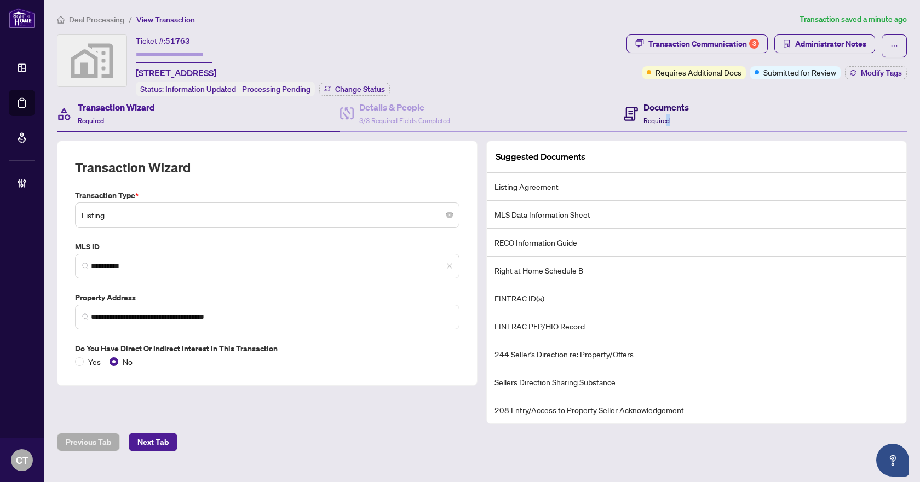
click at [668, 120] on span "Required" at bounding box center [656, 121] width 26 height 8
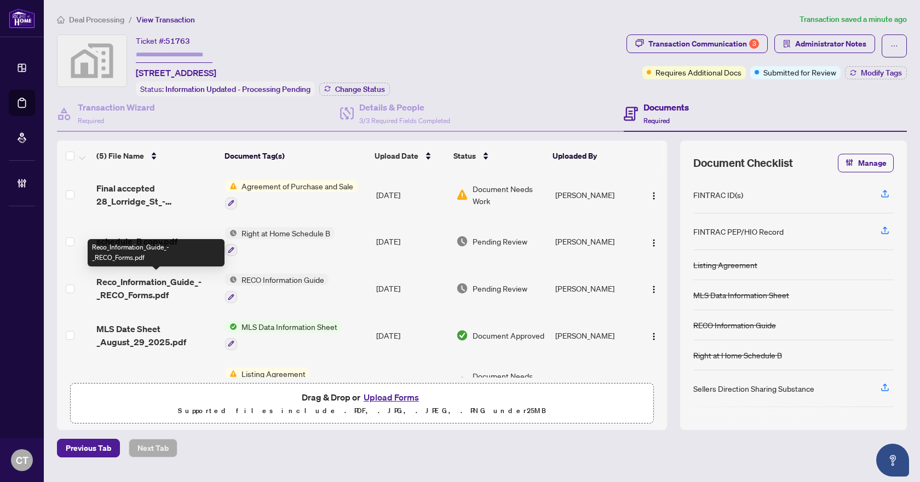
click at [152, 280] on span "Reco_Information_Guide_-_RECO_Forms.pdf" at bounding box center [156, 288] width 120 height 26
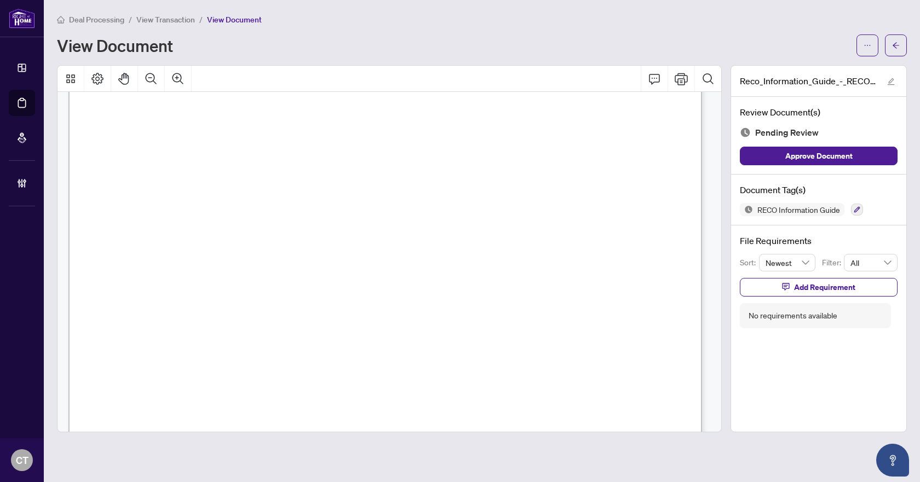
scroll to position [10315, 0]
click at [856, 210] on icon "button" at bounding box center [857, 209] width 7 height 7
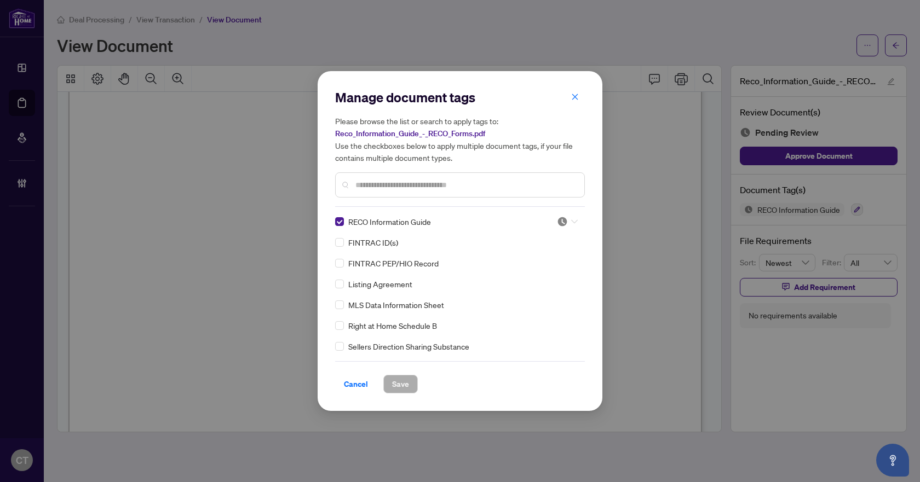
click at [568, 224] on div at bounding box center [567, 221] width 21 height 11
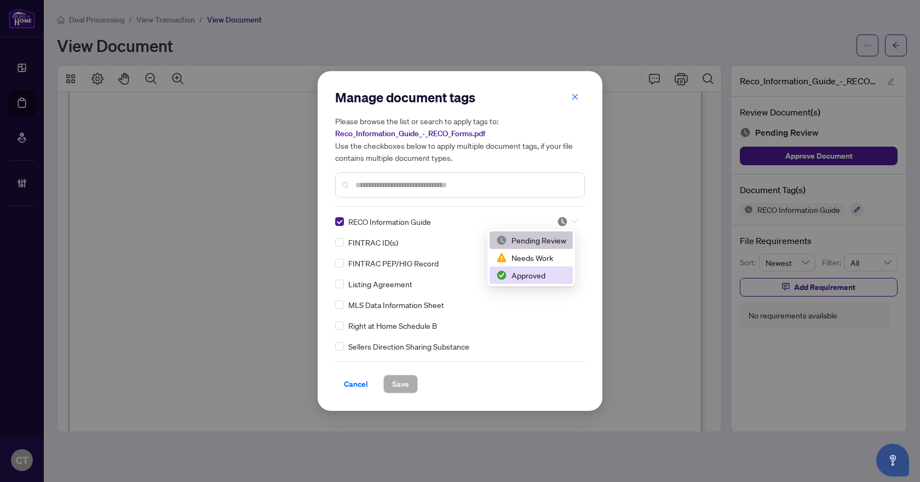
click at [534, 273] on div "Approved" at bounding box center [531, 275] width 70 height 12
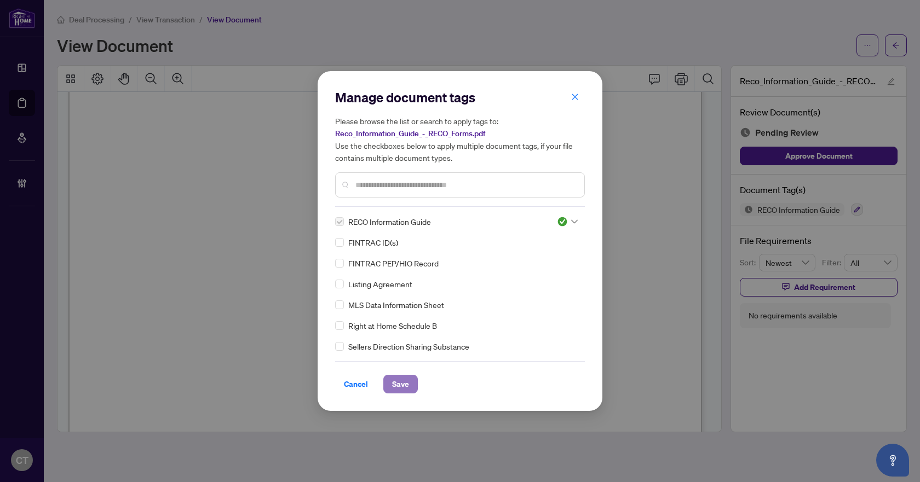
click at [409, 382] on button "Save" at bounding box center [400, 384] width 34 height 19
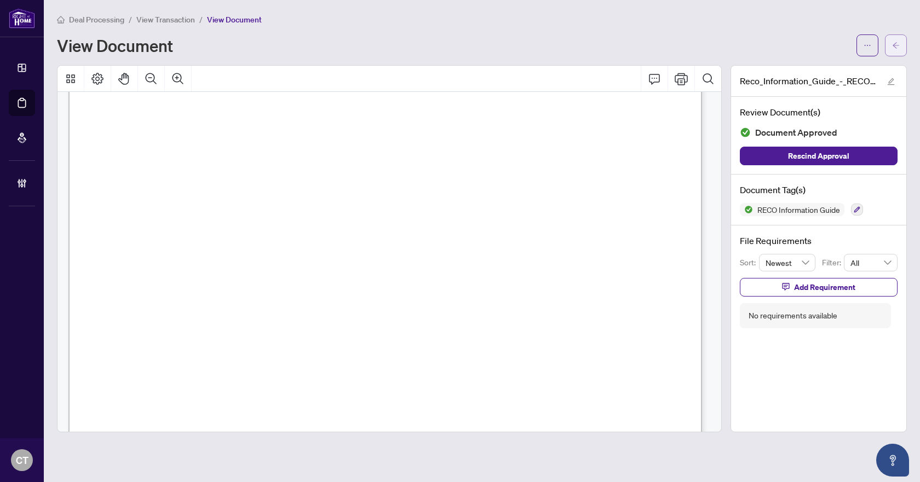
click at [902, 43] on button "button" at bounding box center [896, 45] width 22 height 22
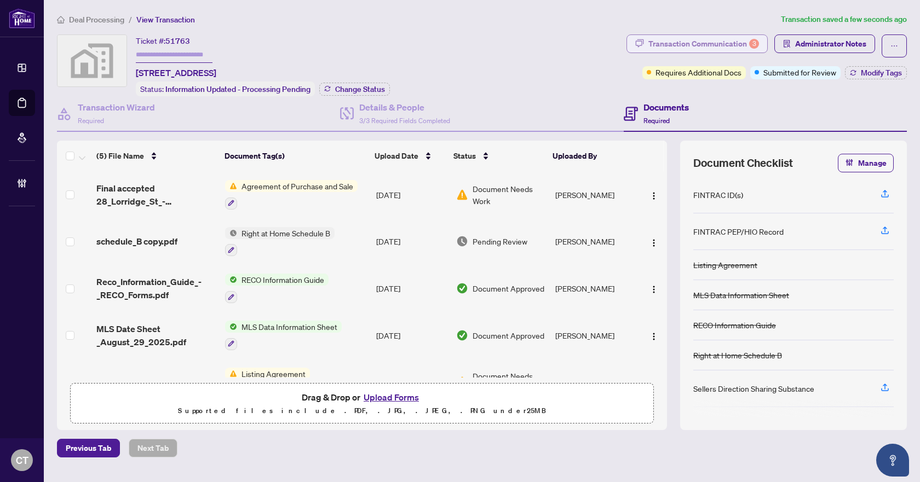
click at [646, 49] on button "Transaction Communication 3" at bounding box center [696, 43] width 141 height 19
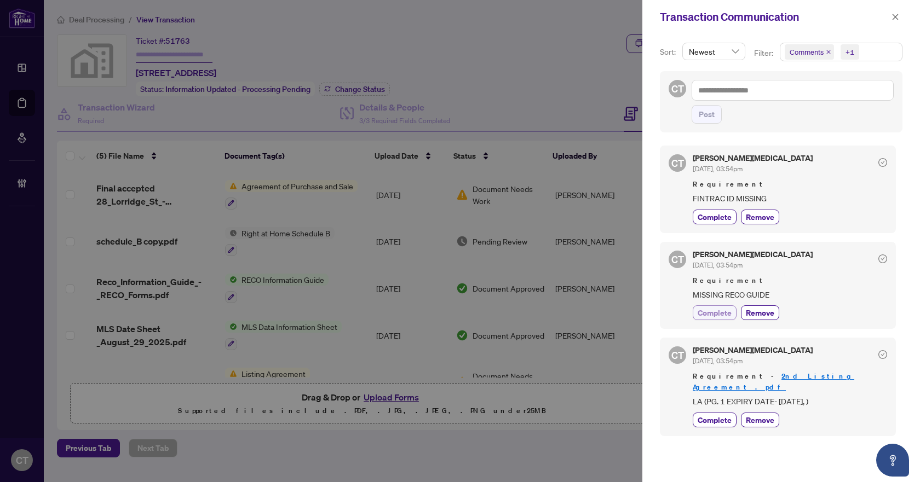
click at [710, 313] on span "Complete" at bounding box center [715, 312] width 34 height 11
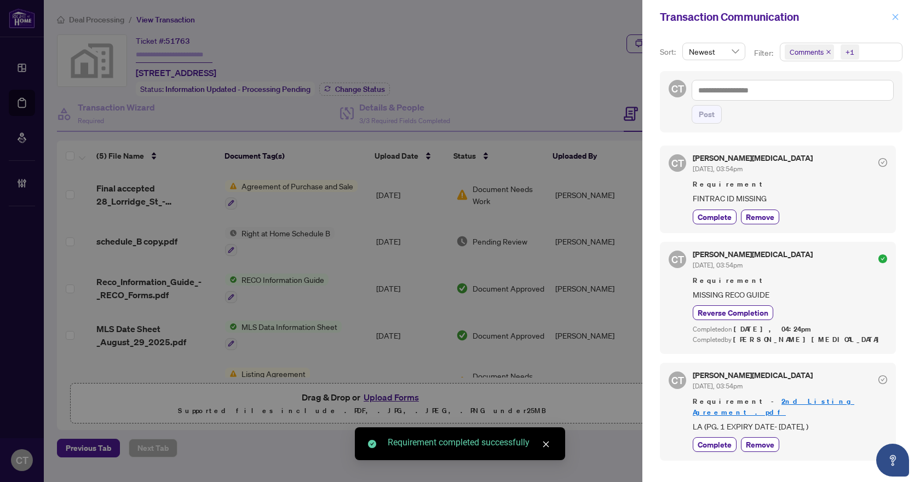
click at [895, 20] on icon "close" at bounding box center [895, 17] width 8 height 8
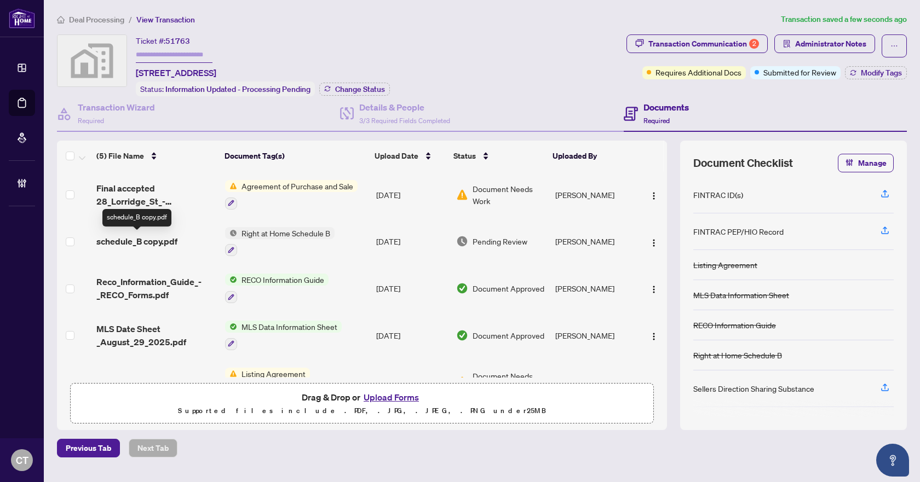
click at [146, 243] on span "schedule_B copy.pdf" at bounding box center [136, 241] width 81 height 13
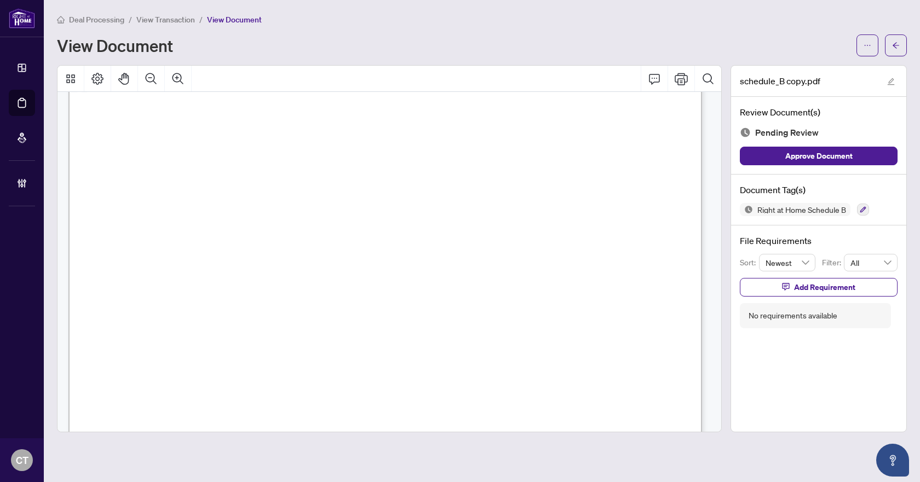
scroll to position [55, 0]
click at [866, 209] on icon "button" at bounding box center [863, 209] width 7 height 7
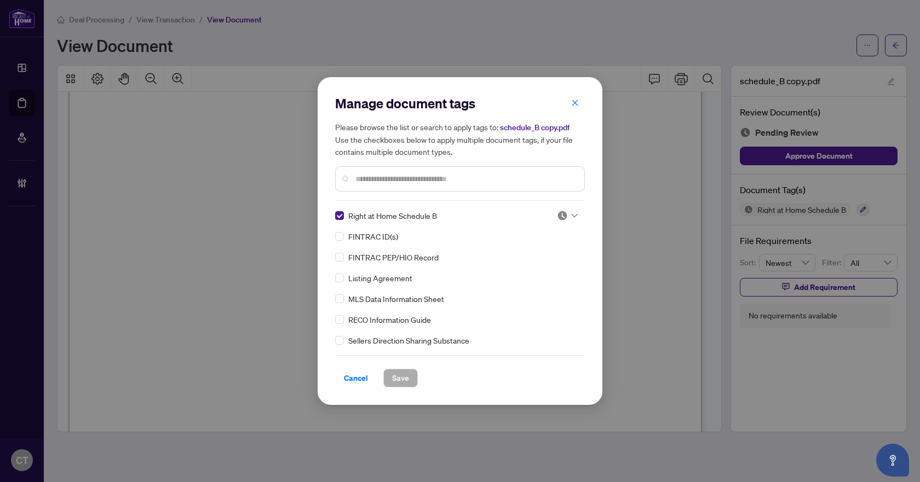
click at [561, 218] on img at bounding box center [562, 215] width 11 height 11
click at [523, 268] on div "Approved" at bounding box center [531, 269] width 70 height 12
click at [393, 385] on span "Save" at bounding box center [400, 379] width 17 height 18
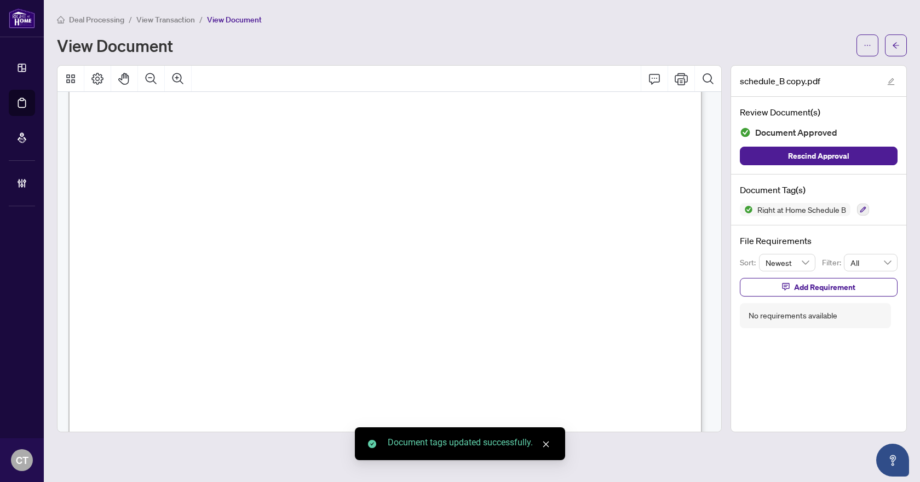
click at [899, 49] on icon "arrow-left" at bounding box center [896, 46] width 8 height 8
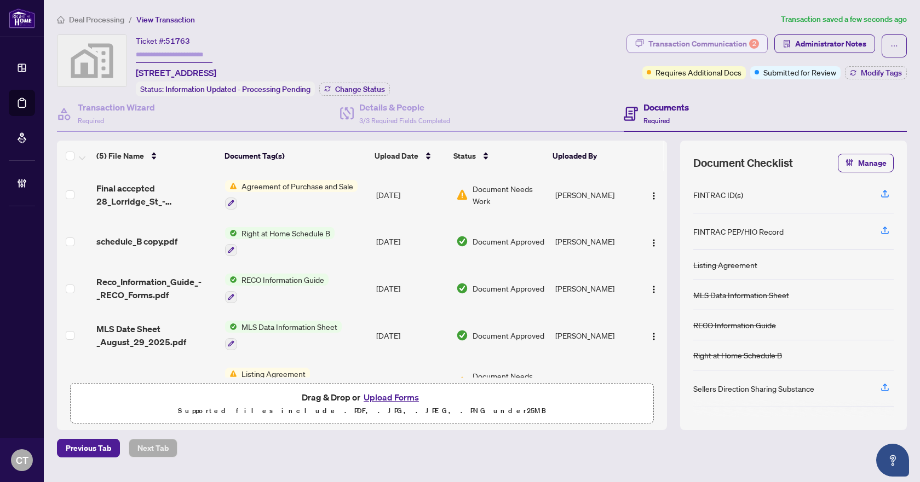
click at [736, 47] on div "Transaction Communication 2" at bounding box center [703, 44] width 111 height 18
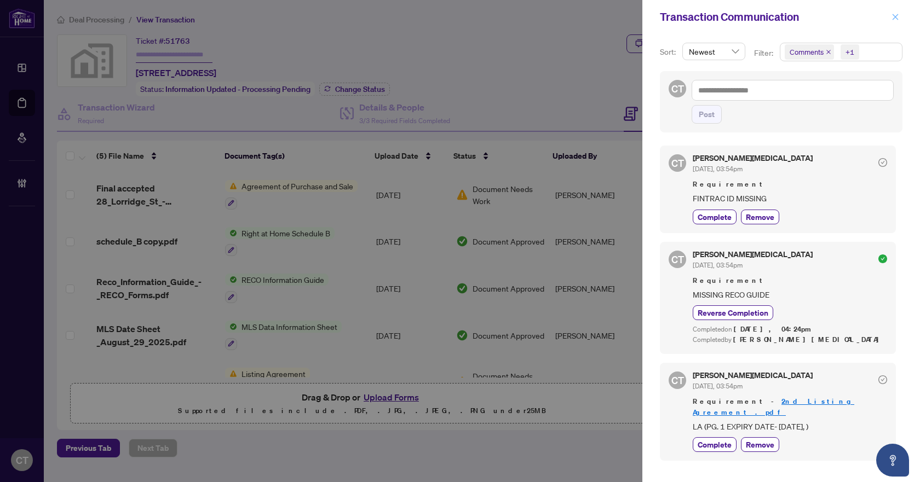
click at [892, 19] on icon "close" at bounding box center [895, 17] width 8 height 8
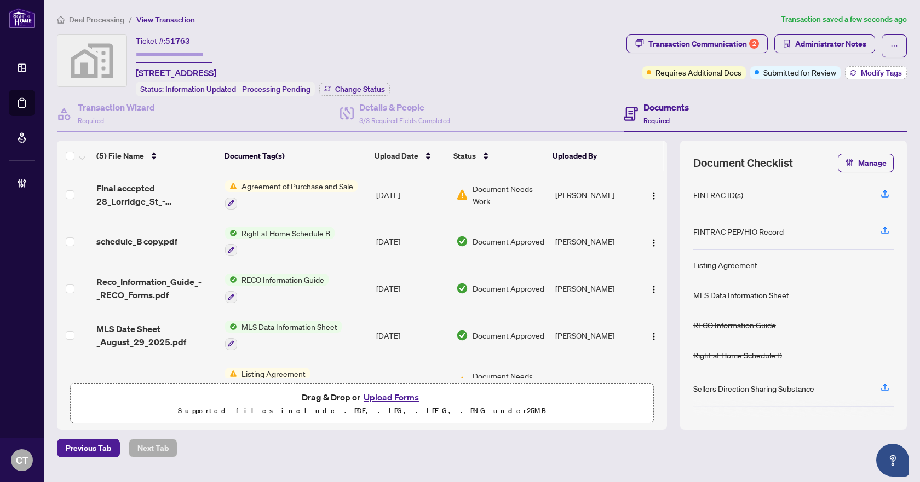
click at [866, 72] on span "Modify Tags" at bounding box center [881, 73] width 41 height 8
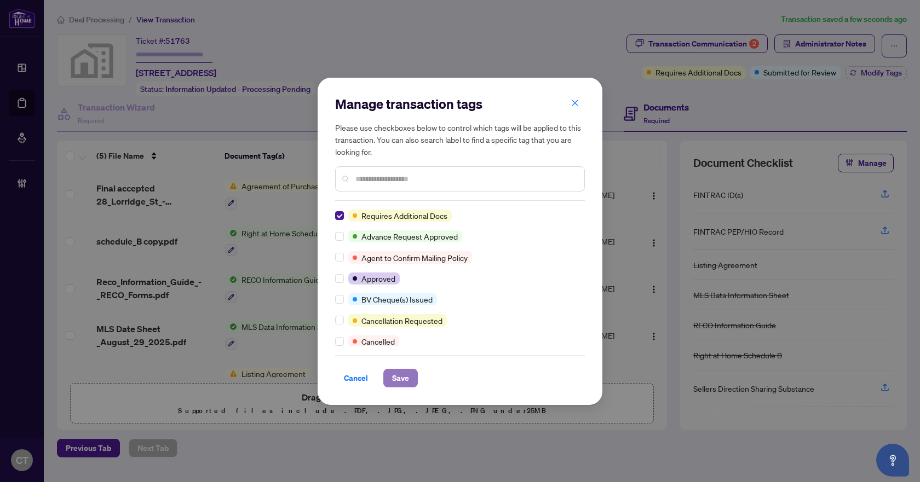
click at [391, 376] on button "Save" at bounding box center [400, 378] width 34 height 19
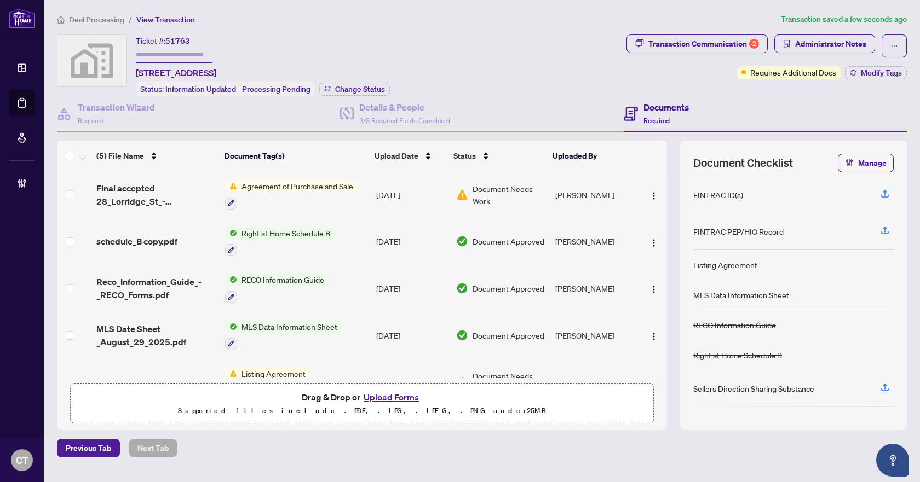
click at [85, 19] on span "Deal Processing" at bounding box center [96, 20] width 55 height 10
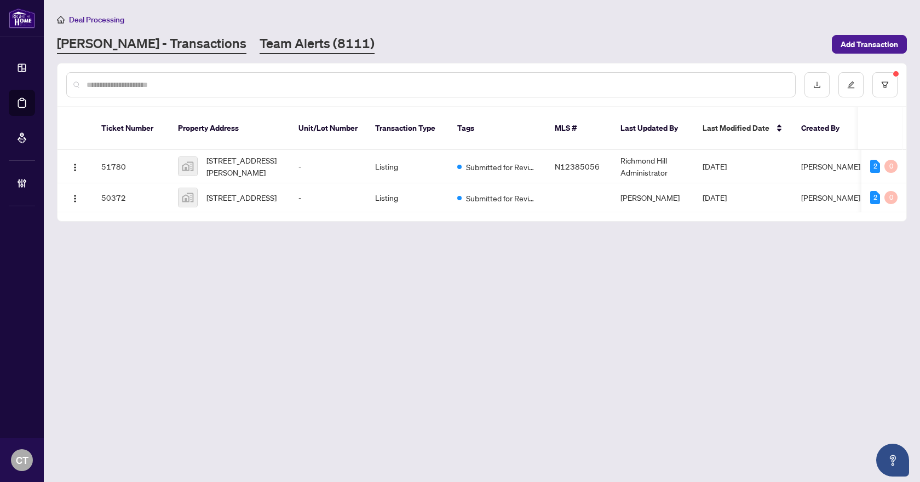
click at [295, 41] on link "Team Alerts (8111)" at bounding box center [317, 44] width 115 height 20
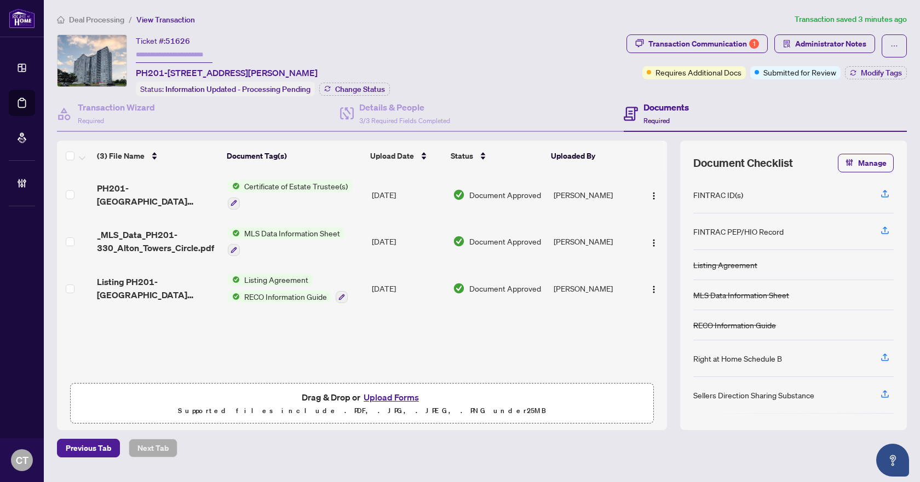
click at [98, 16] on span "Deal Processing" at bounding box center [96, 20] width 55 height 10
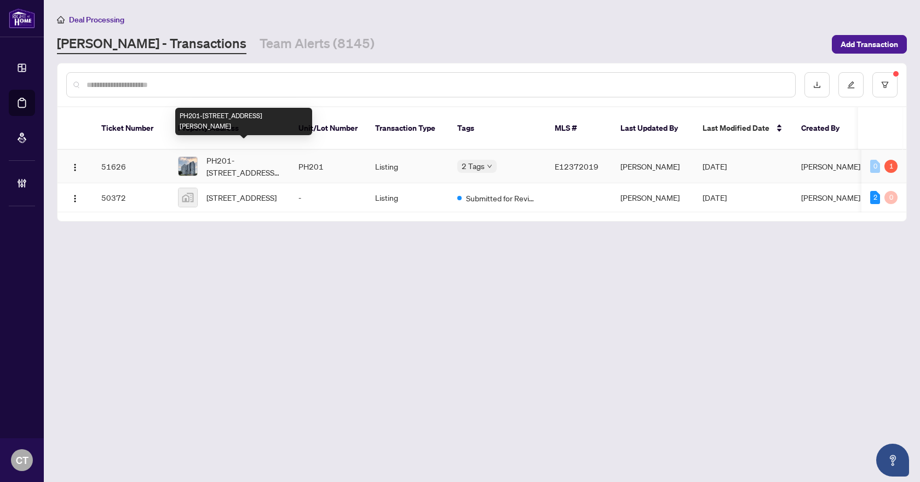
click at [272, 154] on span "PH201-[STREET_ADDRESS][PERSON_NAME]" at bounding box center [243, 166] width 74 height 24
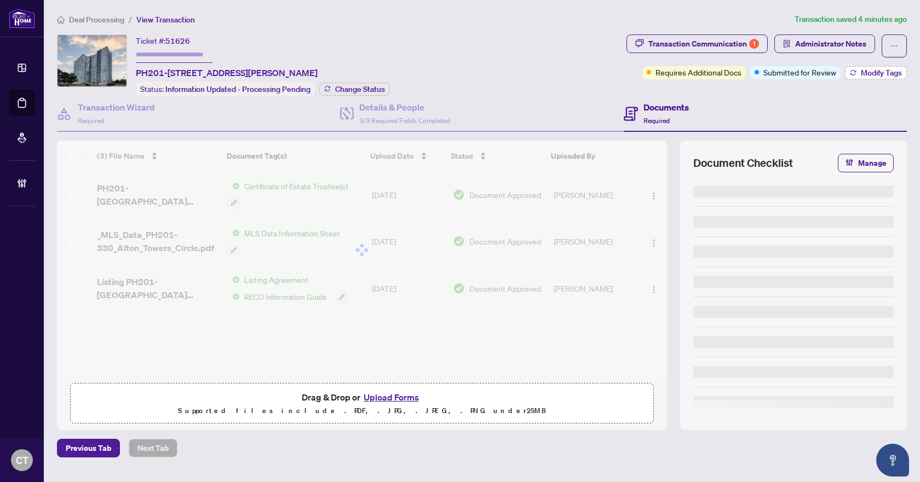
click at [859, 73] on button "Modify Tags" at bounding box center [876, 72] width 62 height 13
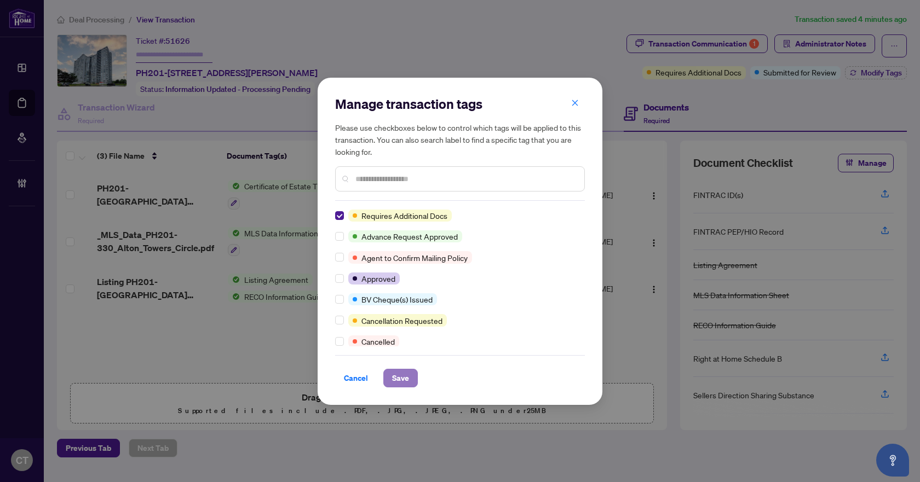
click at [410, 381] on button "Save" at bounding box center [400, 378] width 34 height 19
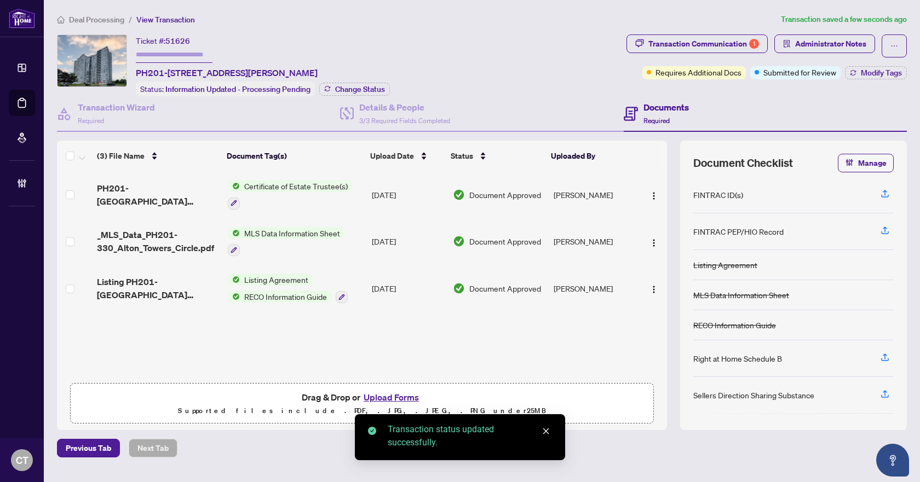
click at [102, 23] on span "Deal Processing" at bounding box center [96, 20] width 55 height 10
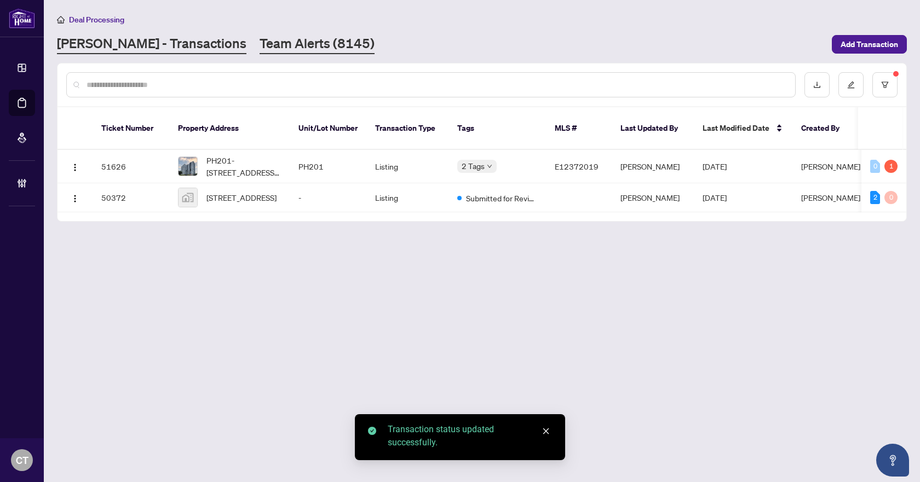
click at [260, 47] on link "Team Alerts (8145)" at bounding box center [317, 44] width 115 height 20
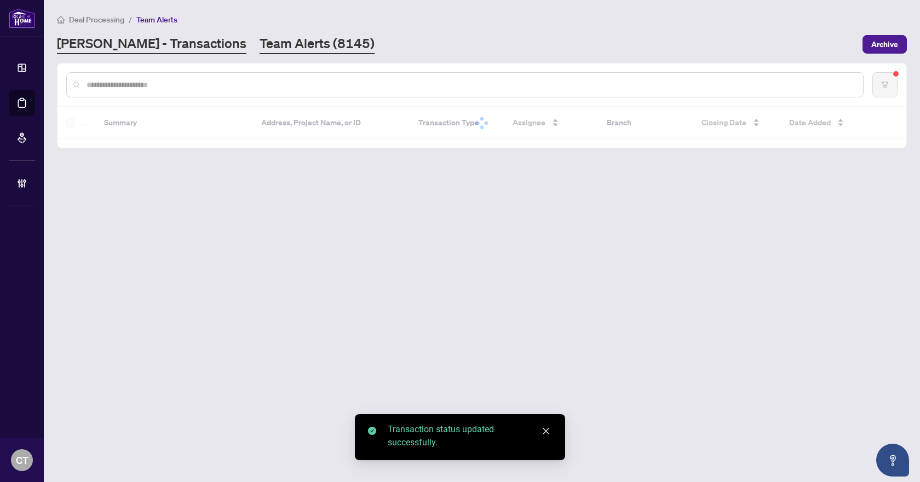
click at [135, 44] on link "[PERSON_NAME] - Transactions" at bounding box center [151, 44] width 189 height 20
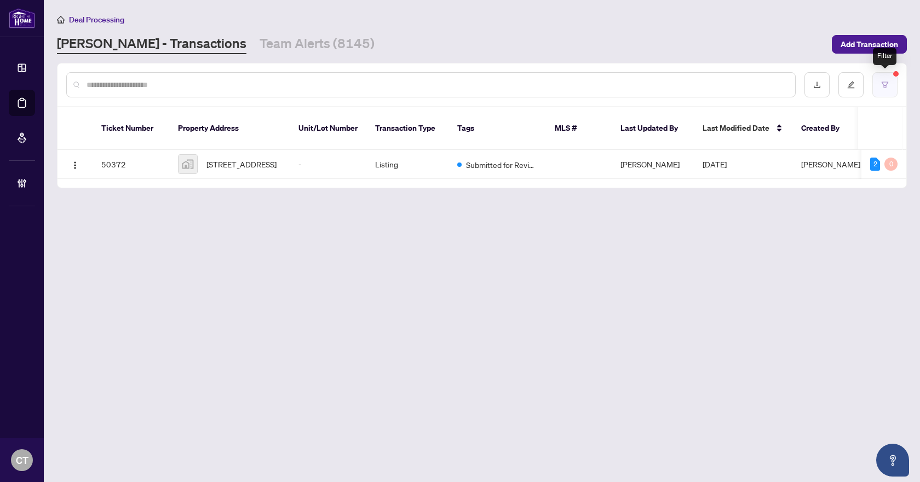
click at [890, 91] on button "button" at bounding box center [884, 84] width 25 height 25
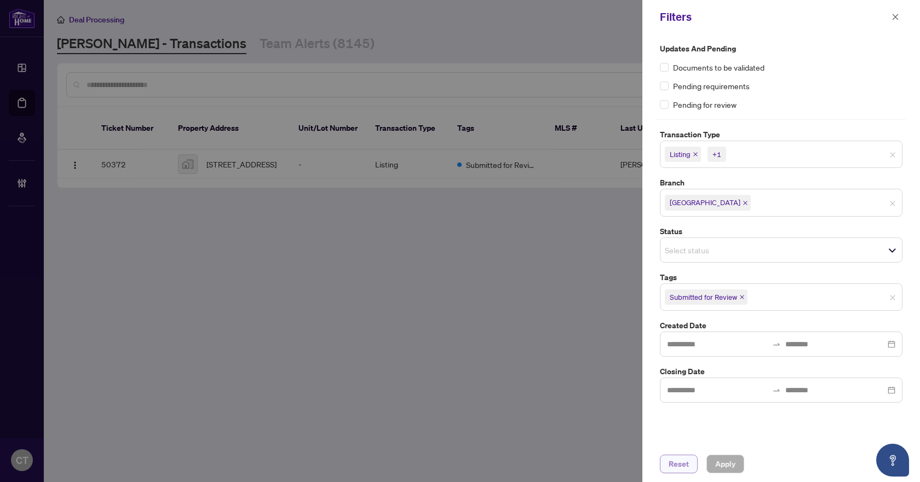
click at [675, 464] on span "Reset" at bounding box center [679, 465] width 20 height 18
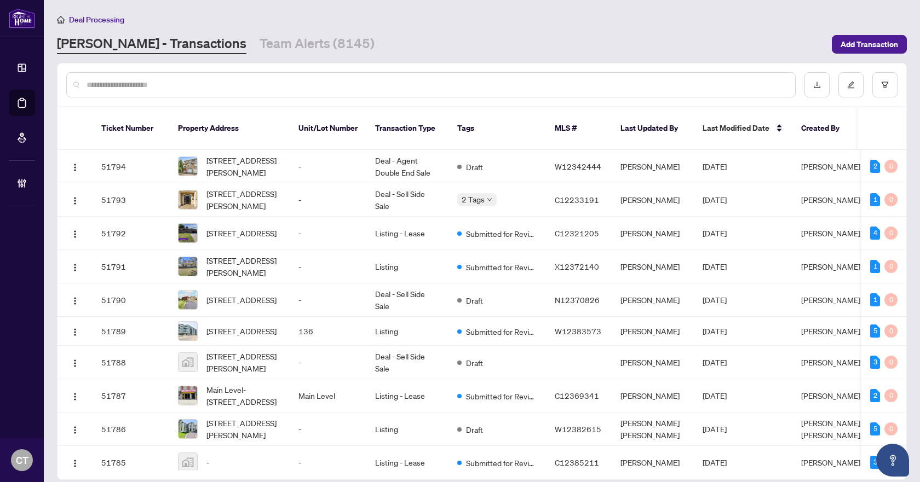
click at [476, 84] on input "text" at bounding box center [437, 85] width 700 height 12
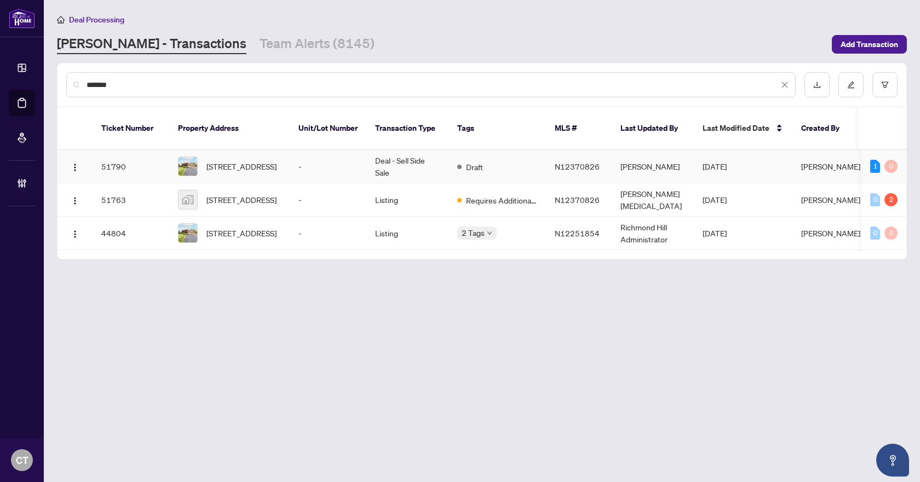
type input "*******"
click at [387, 156] on td "Deal - Sell Side Sale" at bounding box center [407, 166] width 82 height 33
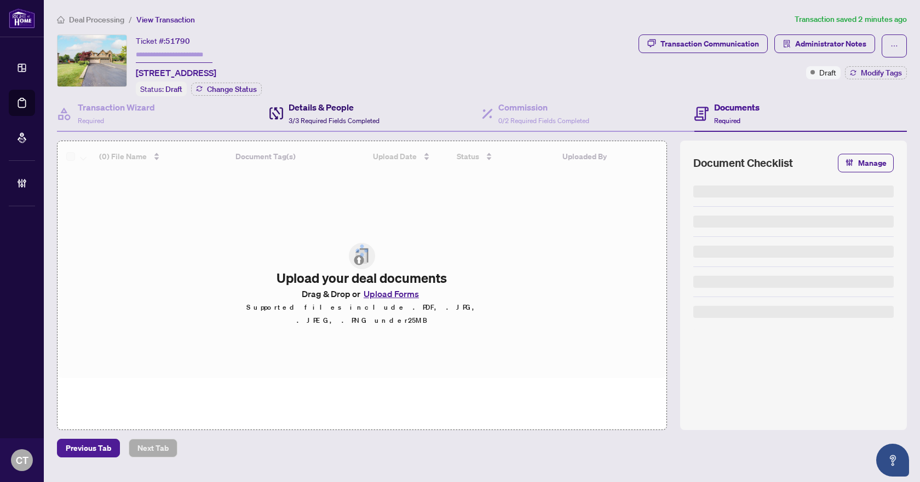
click at [367, 114] on div "Details & People 3/3 Required Fields Completed" at bounding box center [334, 114] width 91 height 26
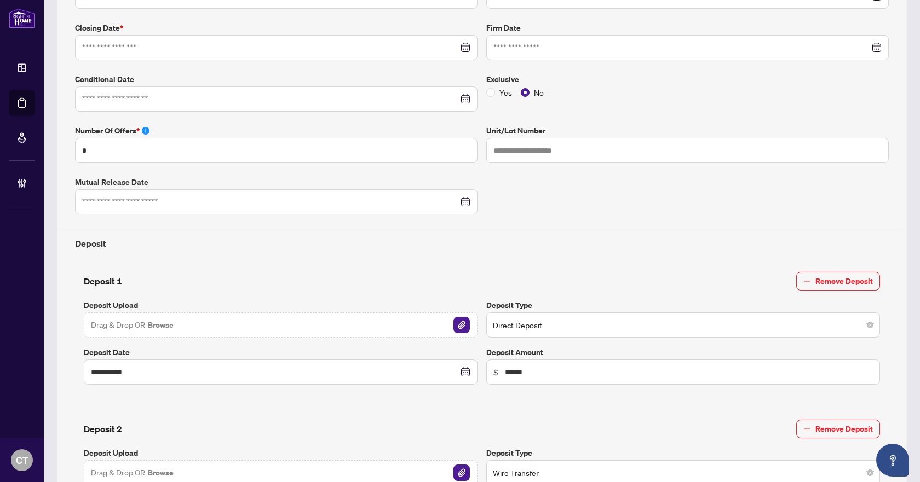
type input "**********"
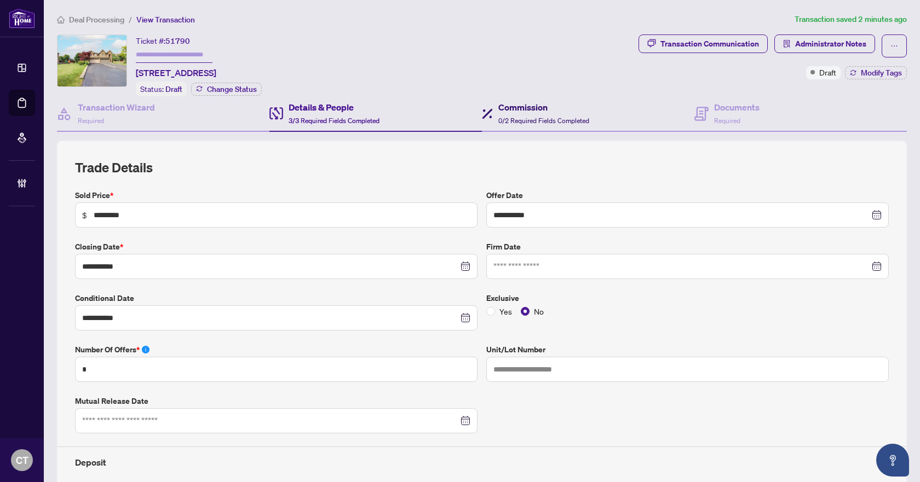
click at [513, 117] on span "0/2 Required Fields Completed" at bounding box center [543, 121] width 91 height 8
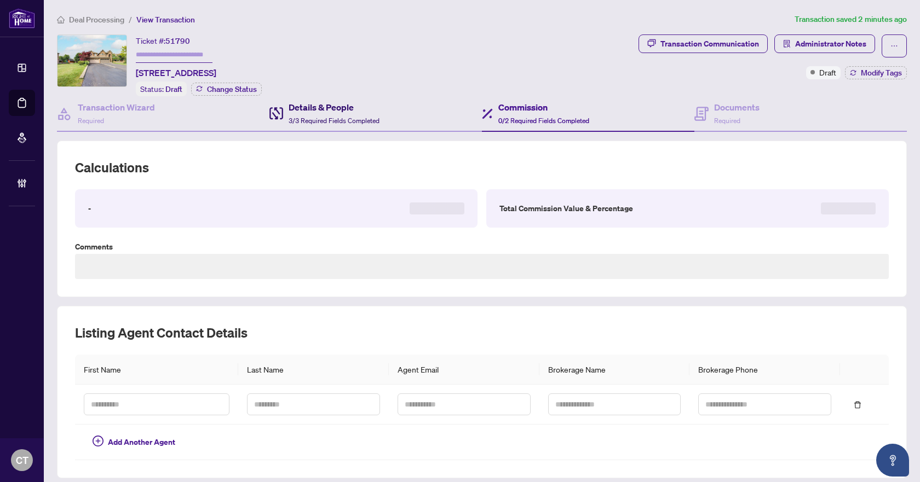
click at [348, 118] on span "3/3 Required Fields Completed" at bounding box center [334, 121] width 91 height 8
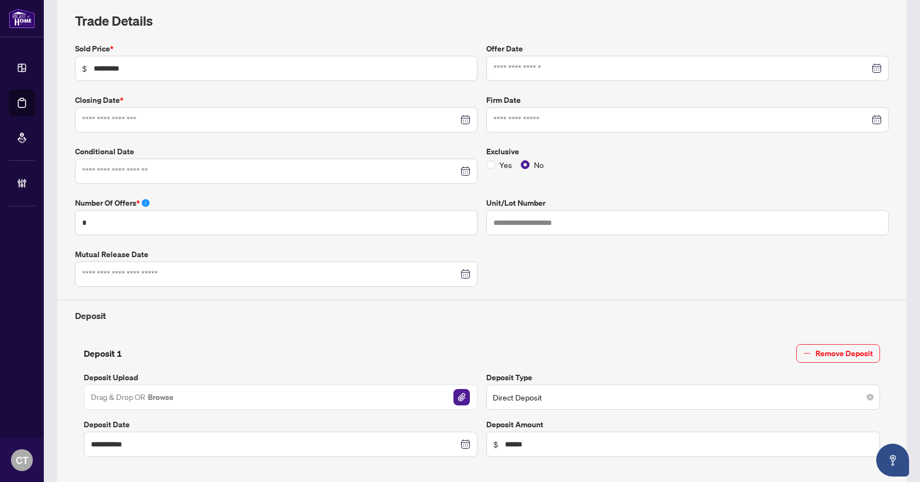
type input "**********"
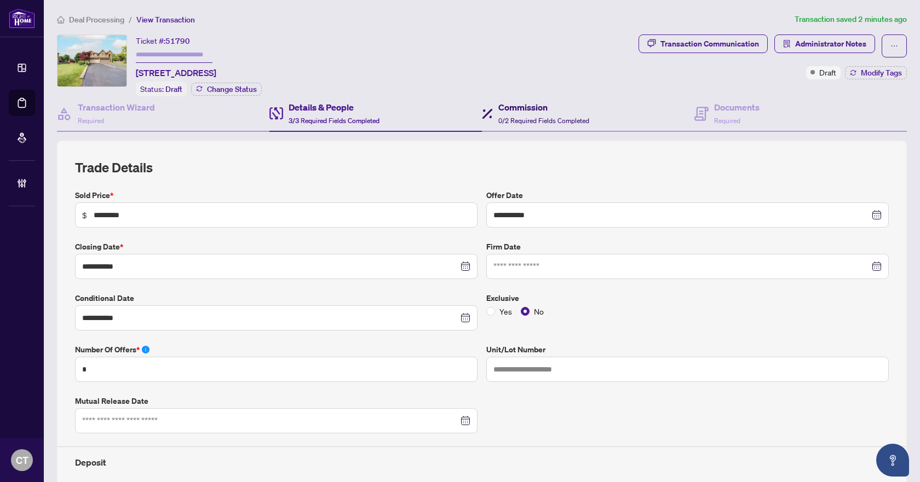
click at [502, 117] on span "0/2 Required Fields Completed" at bounding box center [543, 121] width 91 height 8
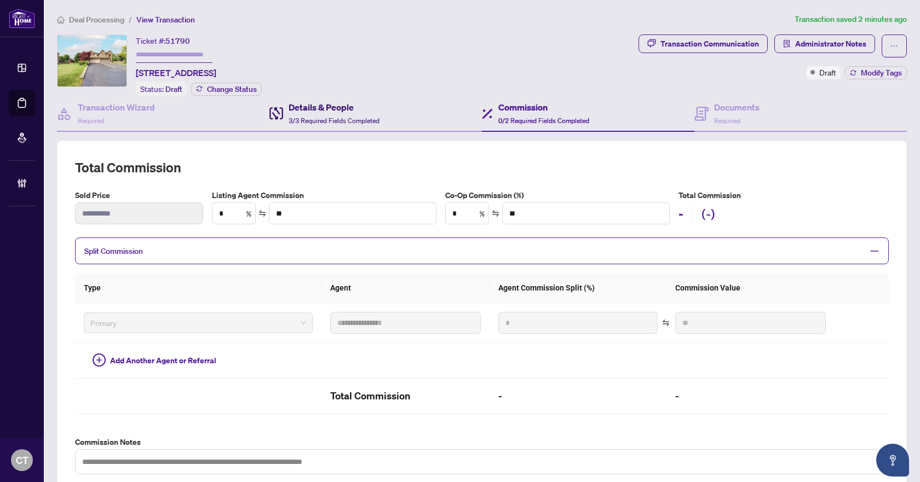
click at [354, 117] on span "3/3 Required Fields Completed" at bounding box center [334, 121] width 91 height 8
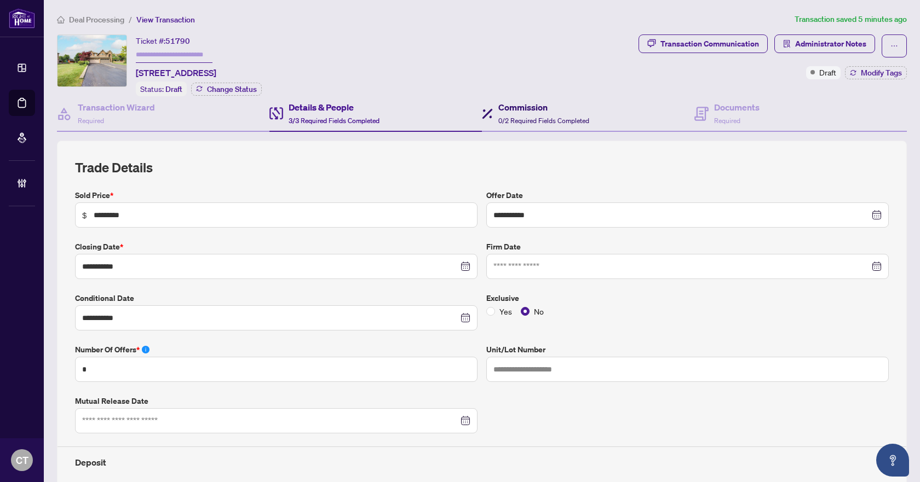
drag, startPoint x: 508, startPoint y: 107, endPoint x: 335, endPoint y: 107, distance: 173.6
click at [508, 107] on h4 "Commission" at bounding box center [543, 107] width 91 height 13
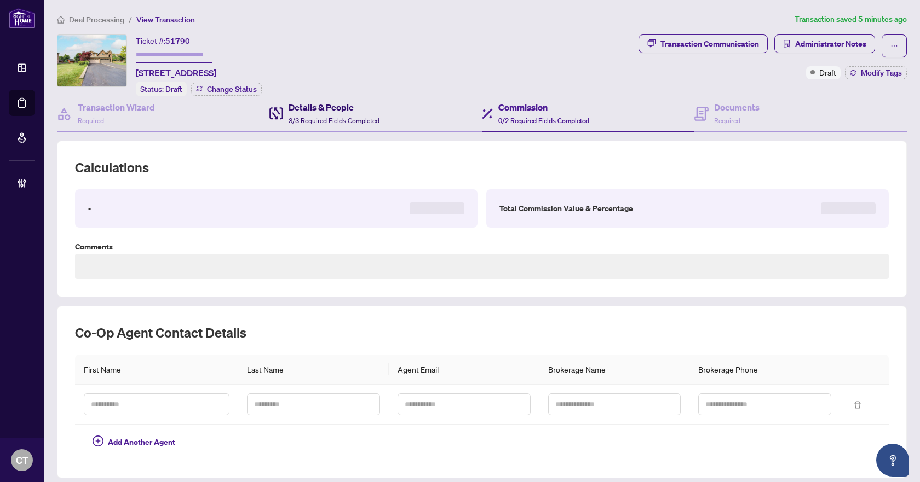
click at [334, 108] on h4 "Details & People" at bounding box center [334, 107] width 91 height 13
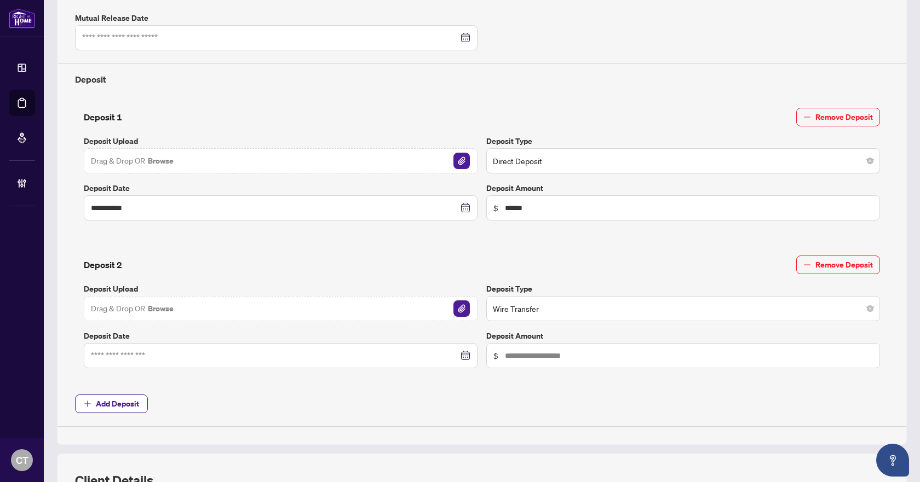
scroll to position [596, 0]
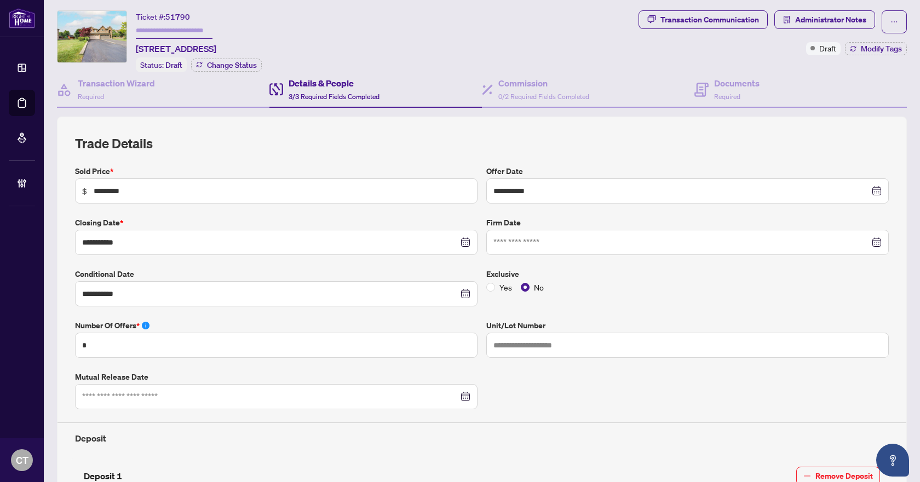
scroll to position [0, 0]
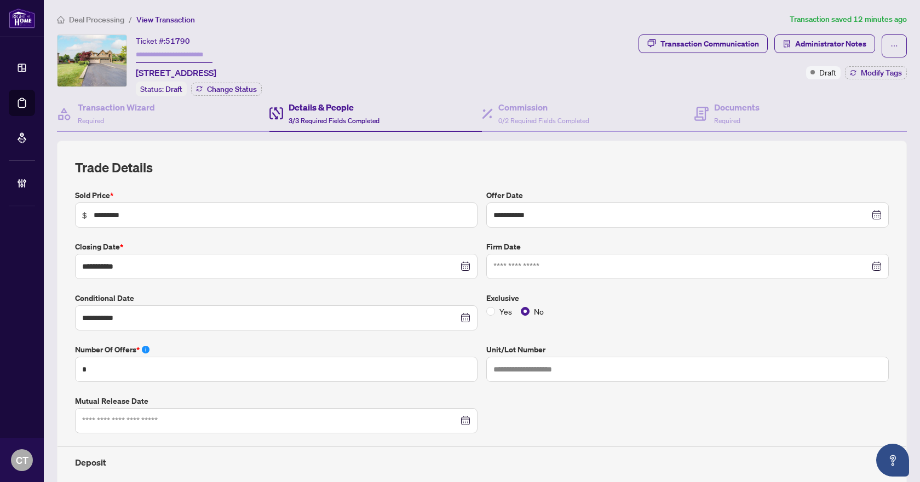
click at [118, 16] on span "Deal Processing" at bounding box center [96, 20] width 55 height 10
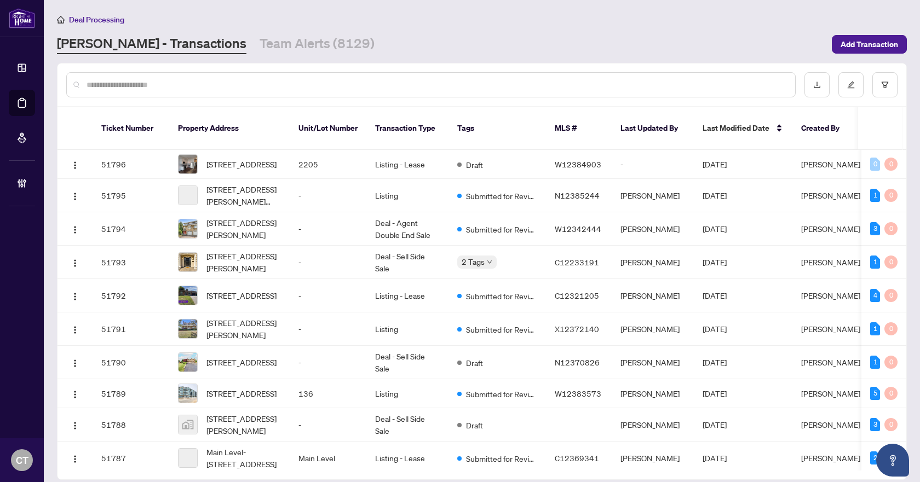
click at [198, 90] on div at bounding box center [430, 84] width 729 height 25
click at [195, 86] on input "text" at bounding box center [437, 85] width 700 height 12
paste input "*********"
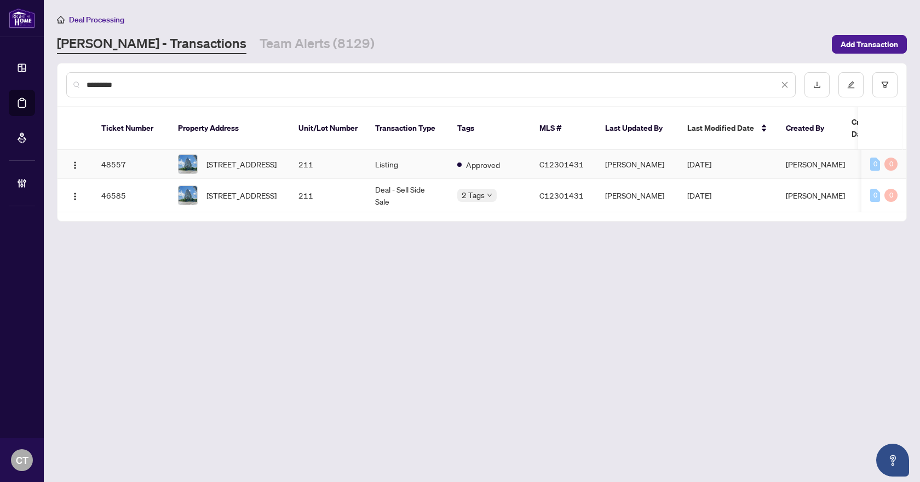
type input "*********"
click at [390, 159] on td "Listing" at bounding box center [407, 164] width 82 height 29
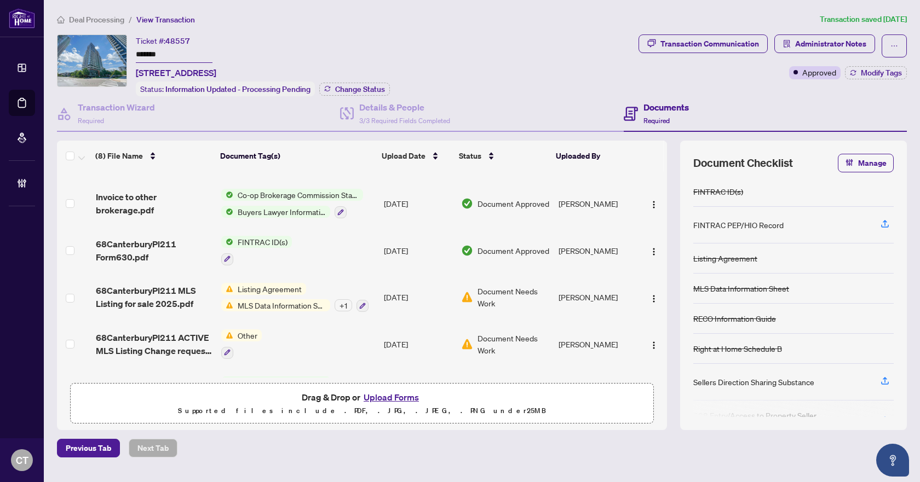
scroll to position [171, 0]
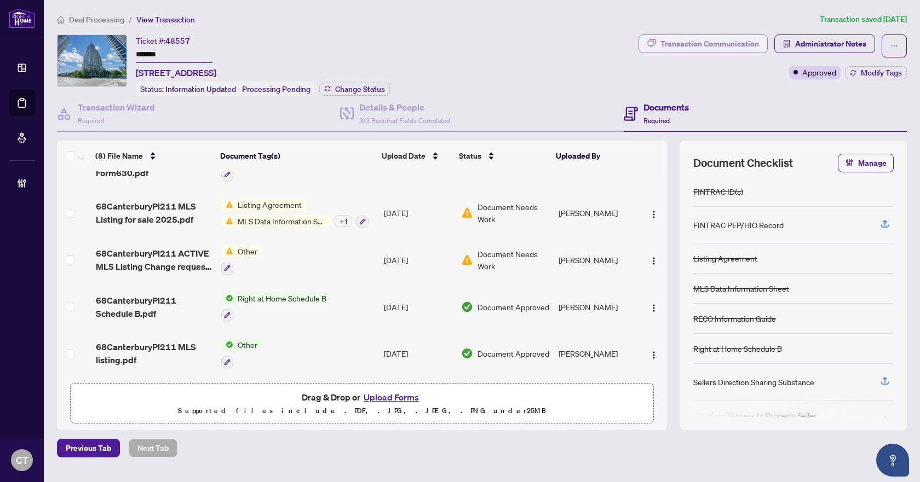
click at [718, 47] on div "Transaction Communication" at bounding box center [709, 44] width 99 height 18
type textarea "**********"
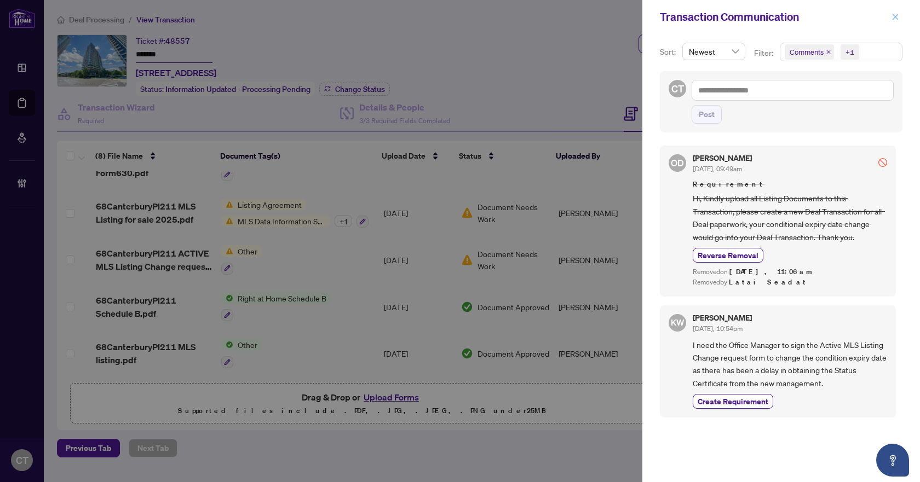
click at [895, 20] on icon "close" at bounding box center [895, 17] width 8 height 8
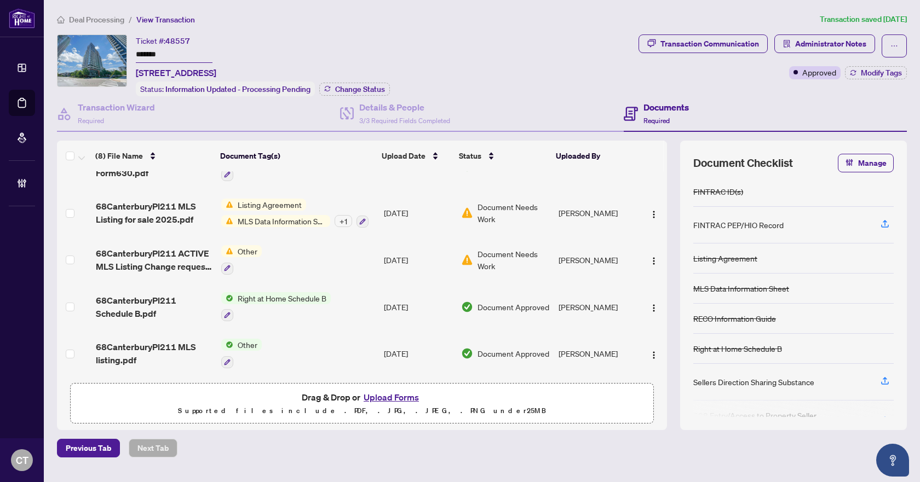
click at [111, 19] on span "Deal Processing" at bounding box center [96, 20] width 55 height 10
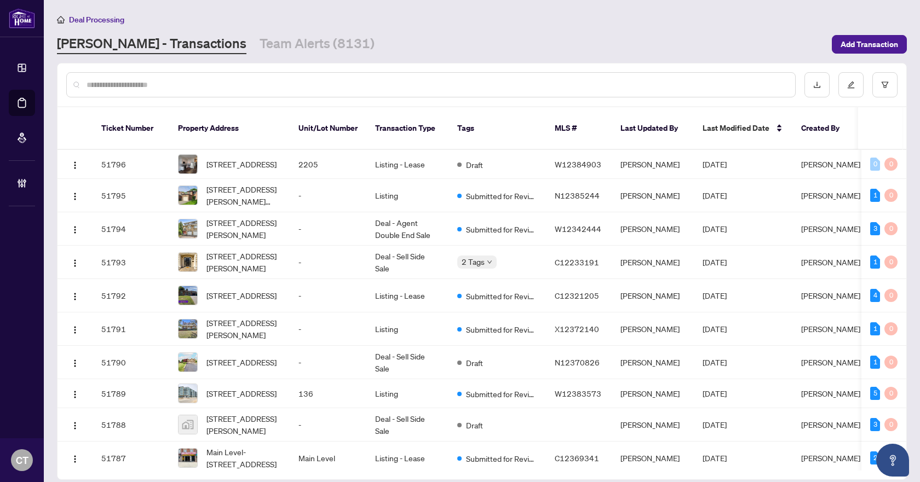
click at [198, 83] on input "text" at bounding box center [437, 85] width 700 height 12
paste input "*********"
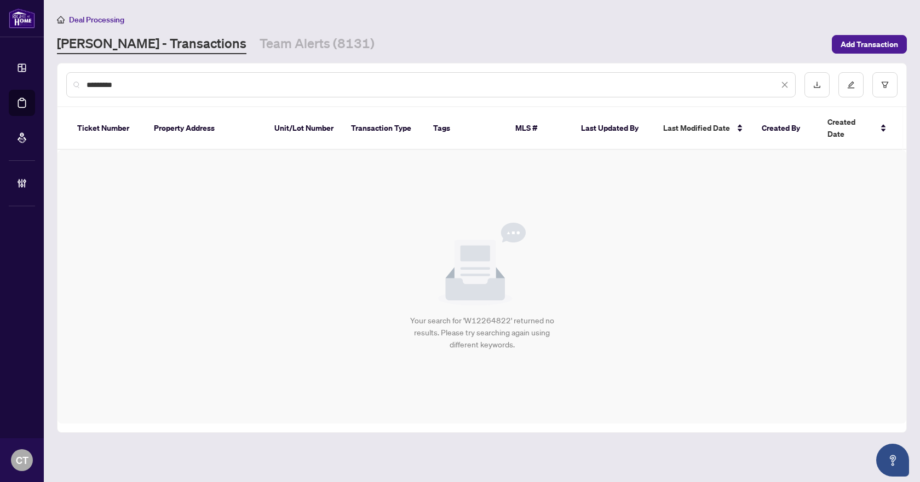
click at [182, 79] on input "*********" at bounding box center [433, 85] width 692 height 12
paste input "text"
click at [198, 79] on input "*********" at bounding box center [433, 85] width 692 height 12
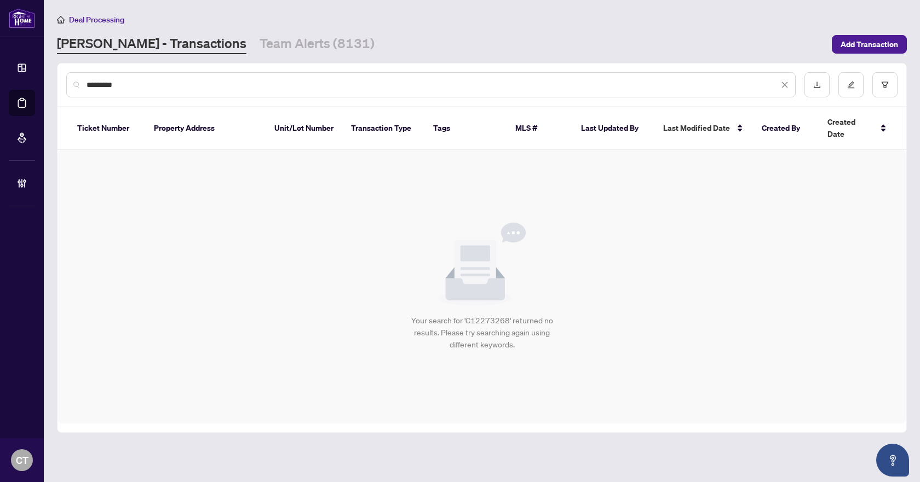
click at [198, 79] on input "*********" at bounding box center [433, 85] width 692 height 12
paste input "text"
click at [189, 80] on input "*********" at bounding box center [433, 85] width 692 height 12
type input "*"
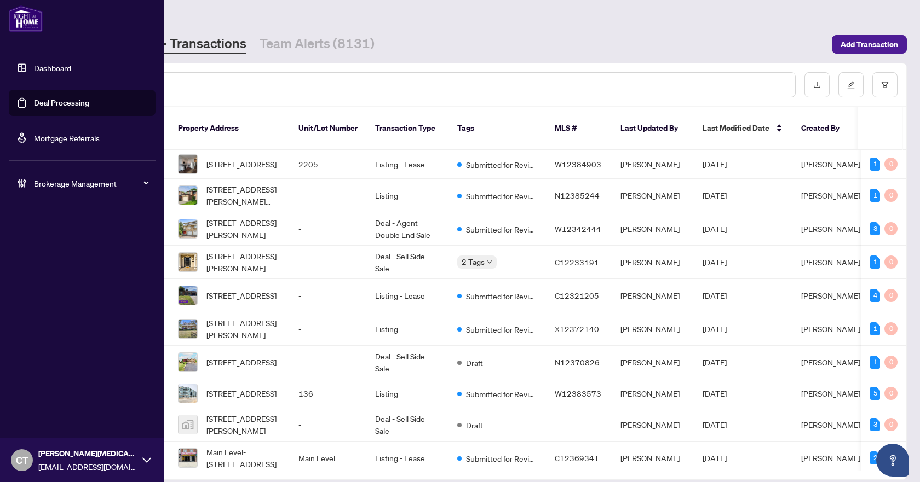
click at [48, 67] on link "Dashboard" at bounding box center [52, 68] width 37 height 10
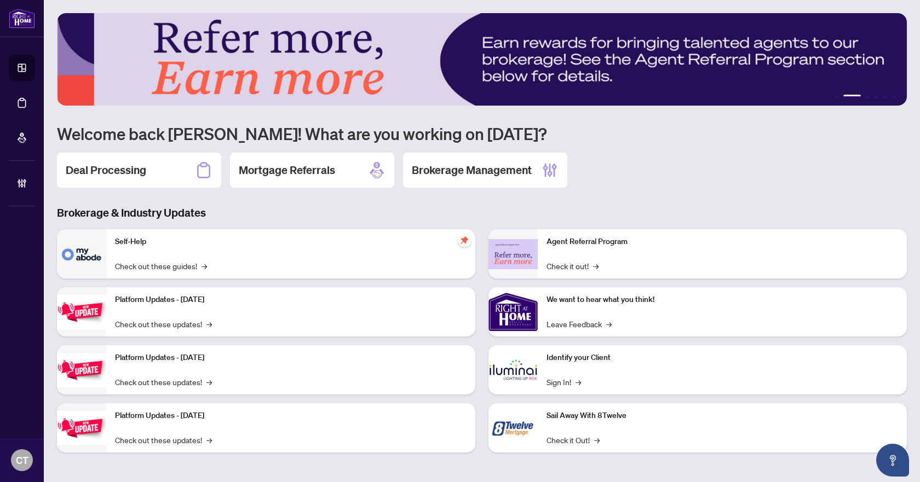
click at [673, 195] on div "1 2 3 4 5 6 Welcome back [PERSON_NAME]! What are you working on [DATE]? Deal Pr…" at bounding box center [482, 241] width 850 height 456
